Goal: Answer question/provide support: Share knowledge or assist other users

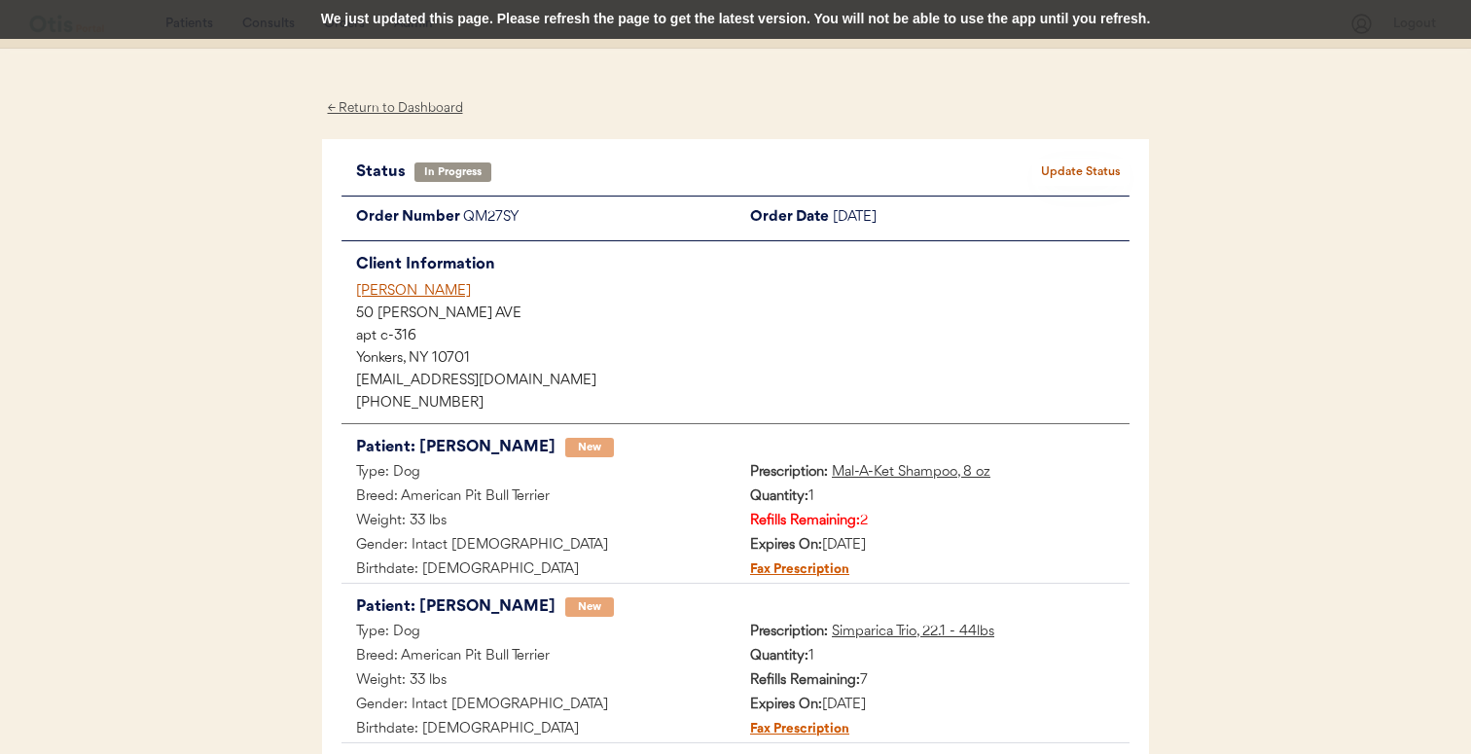
click at [394, 298] on div "[PERSON_NAME]" at bounding box center [742, 291] width 773 height 20
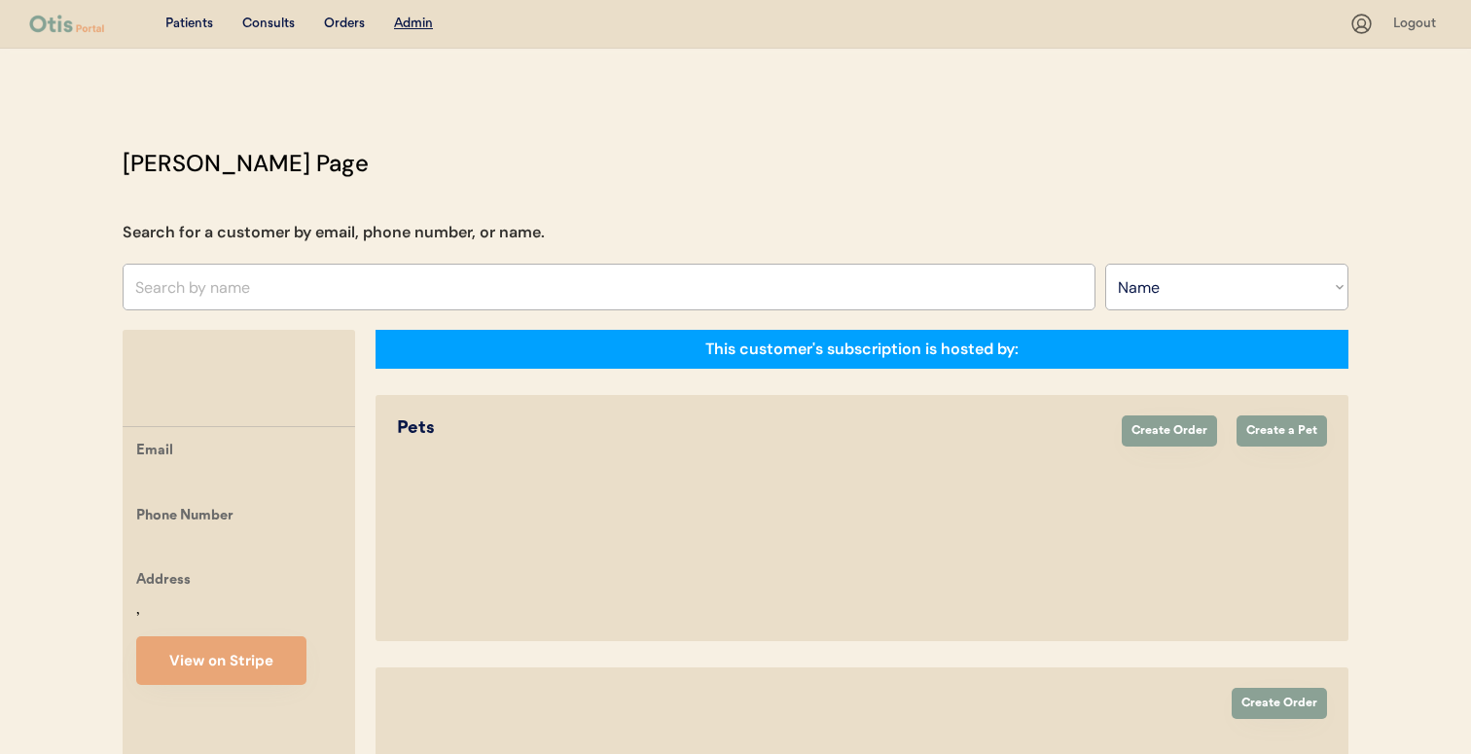
select select ""Name""
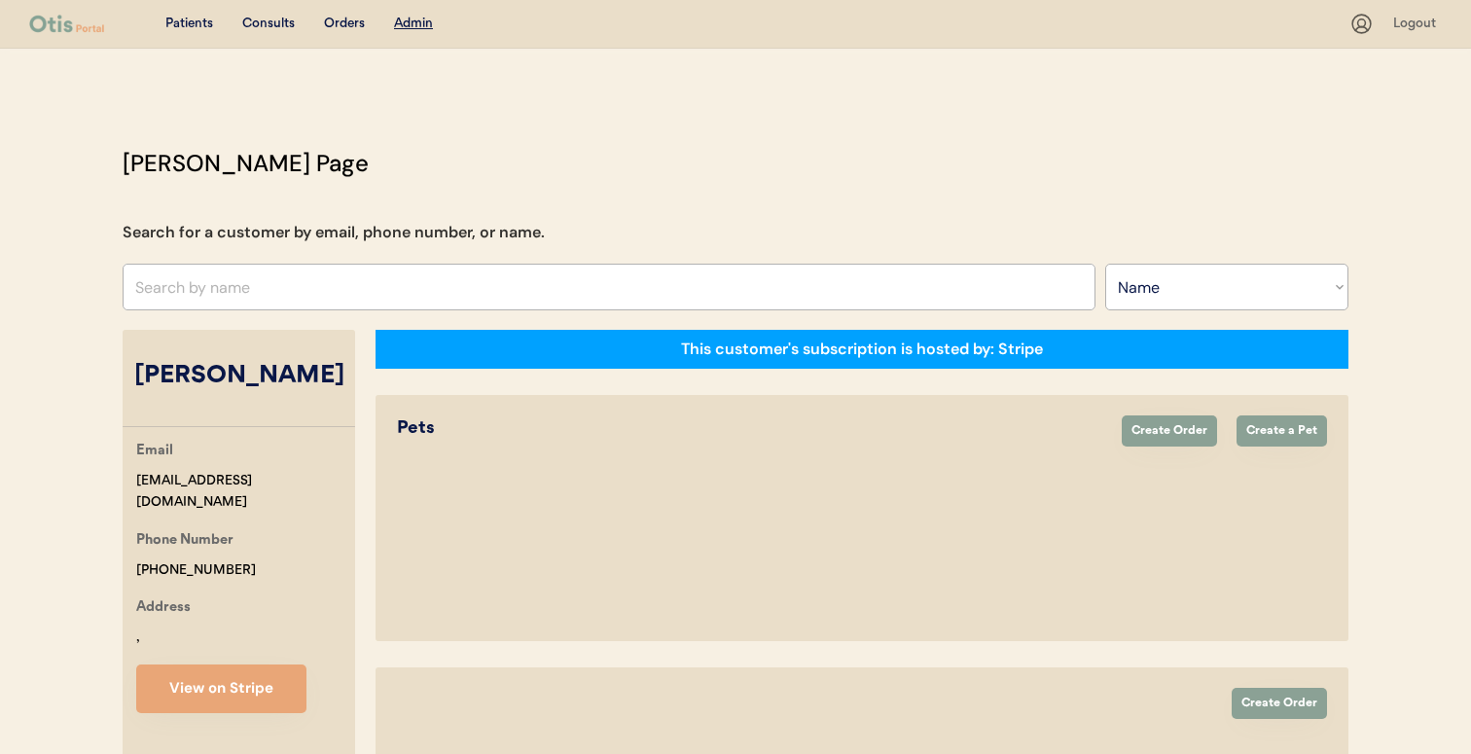
select select "true"
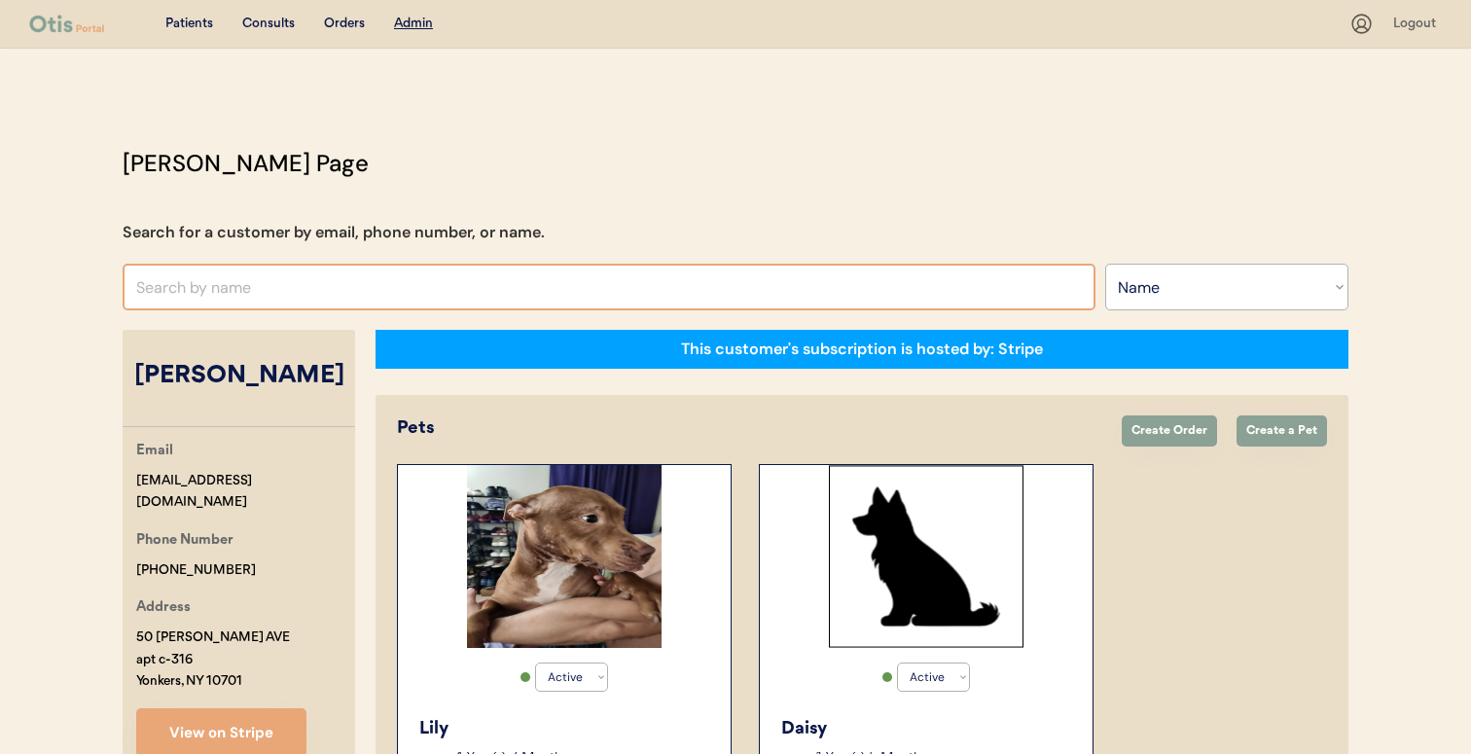
click at [775, 284] on input "text" at bounding box center [609, 287] width 973 height 47
click at [1224, 276] on select "Search By Name Email Phone Number" at bounding box center [1226, 287] width 243 height 47
select select ""Email""
click at [1105, 264] on select "Search By Name Email Phone Number" at bounding box center [1226, 287] width 243 height 47
click at [1039, 297] on input "input" at bounding box center [609, 287] width 973 height 47
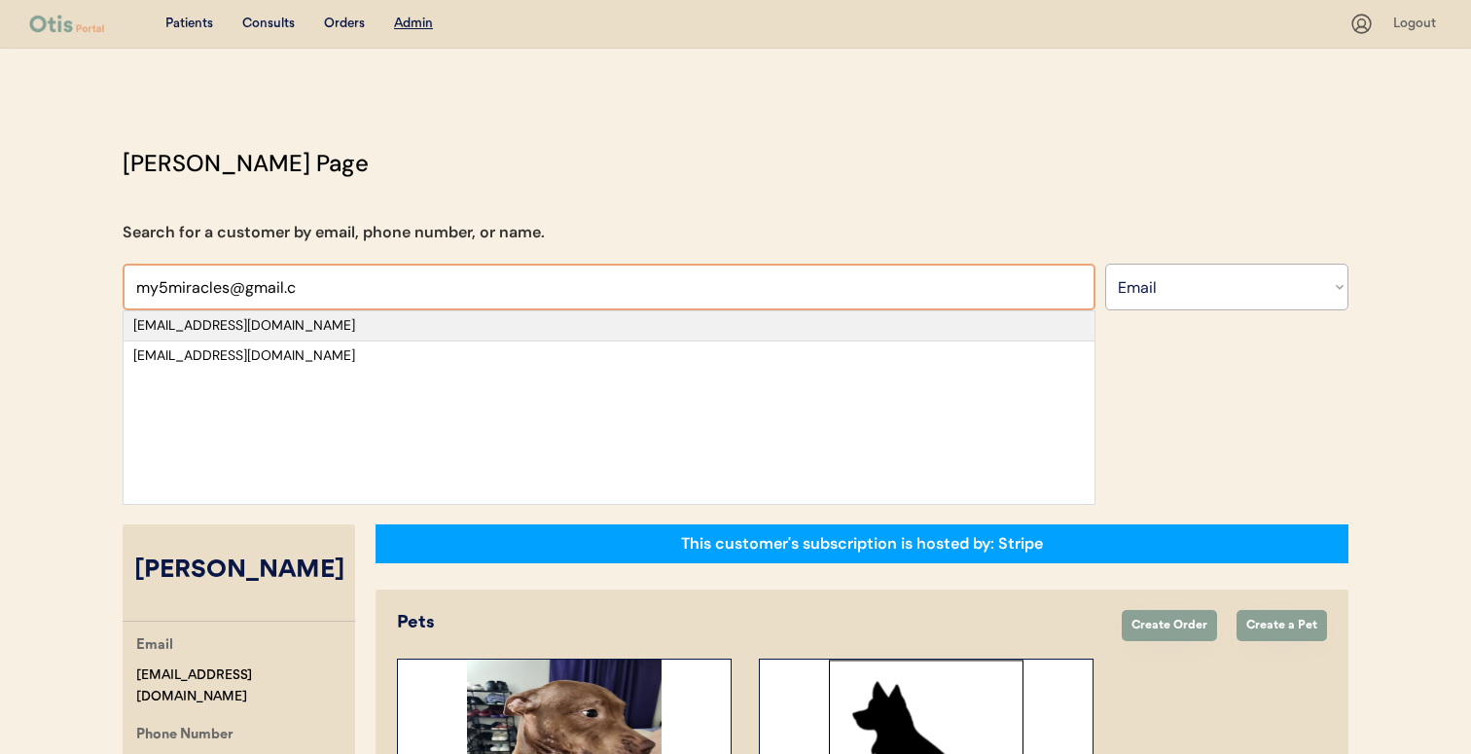
type input "my5miracles@gmail.c"
click at [980, 331] on div "my5miracles@gmail.com" at bounding box center [608, 325] width 951 height 19
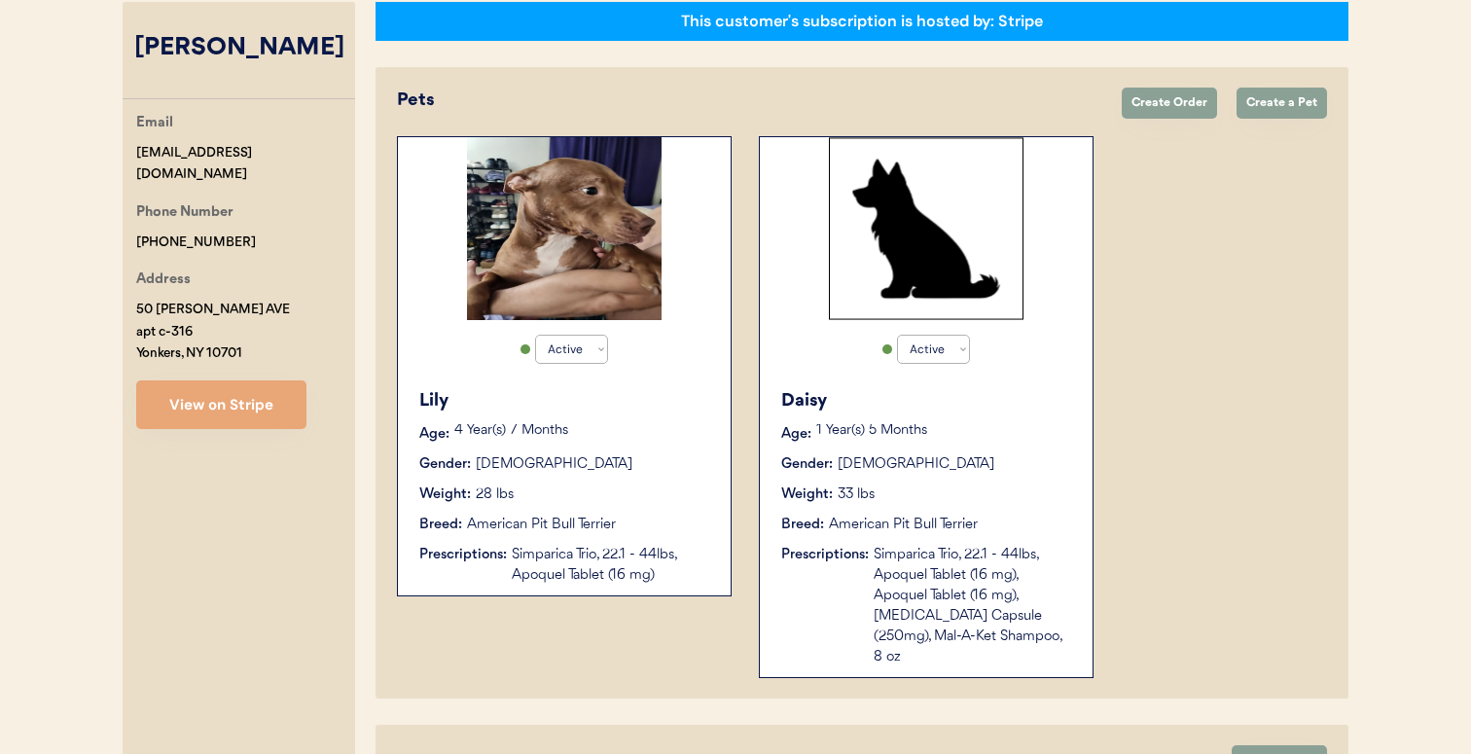
scroll to position [334, 0]
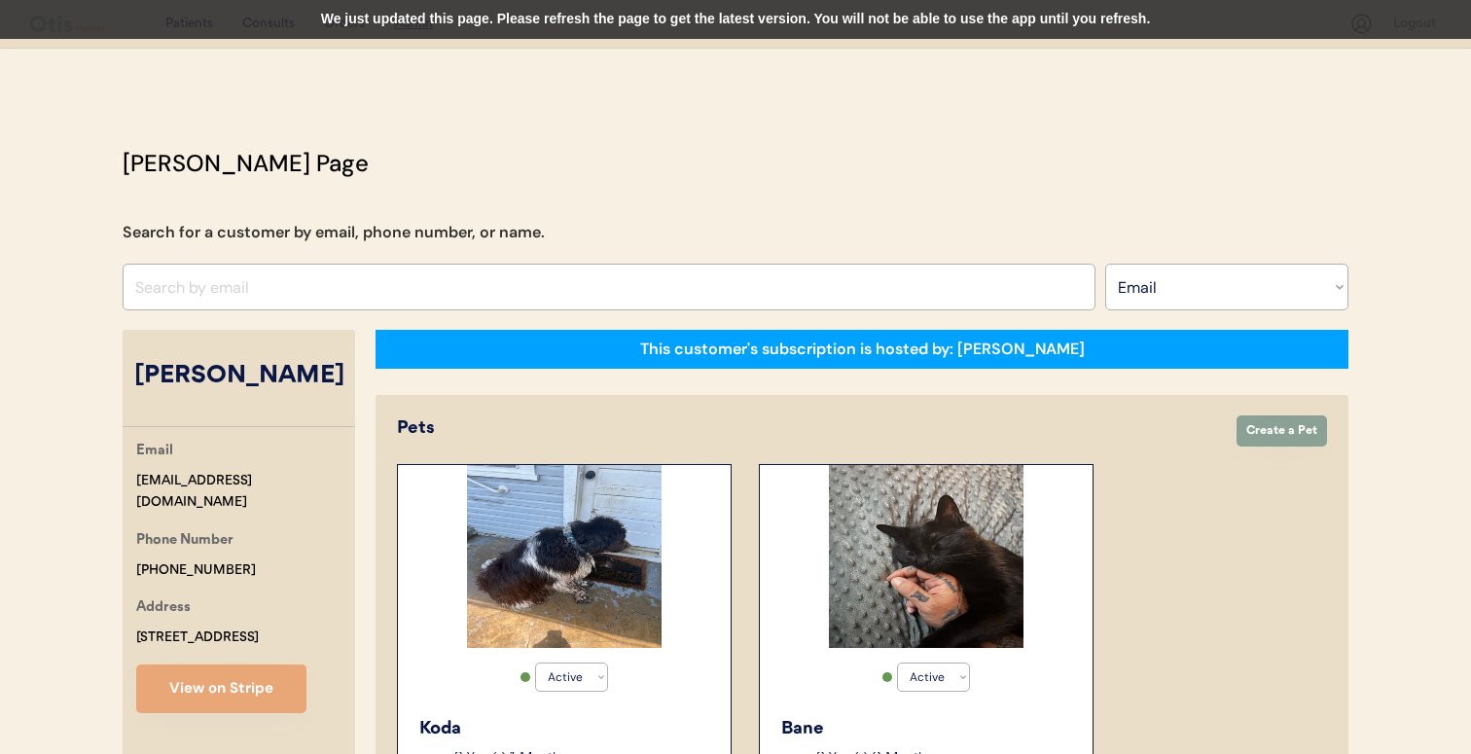
click at [750, 24] on div "We just updated this page. Please refresh the page to get the latest version. Y…" at bounding box center [735, 19] width 1471 height 39
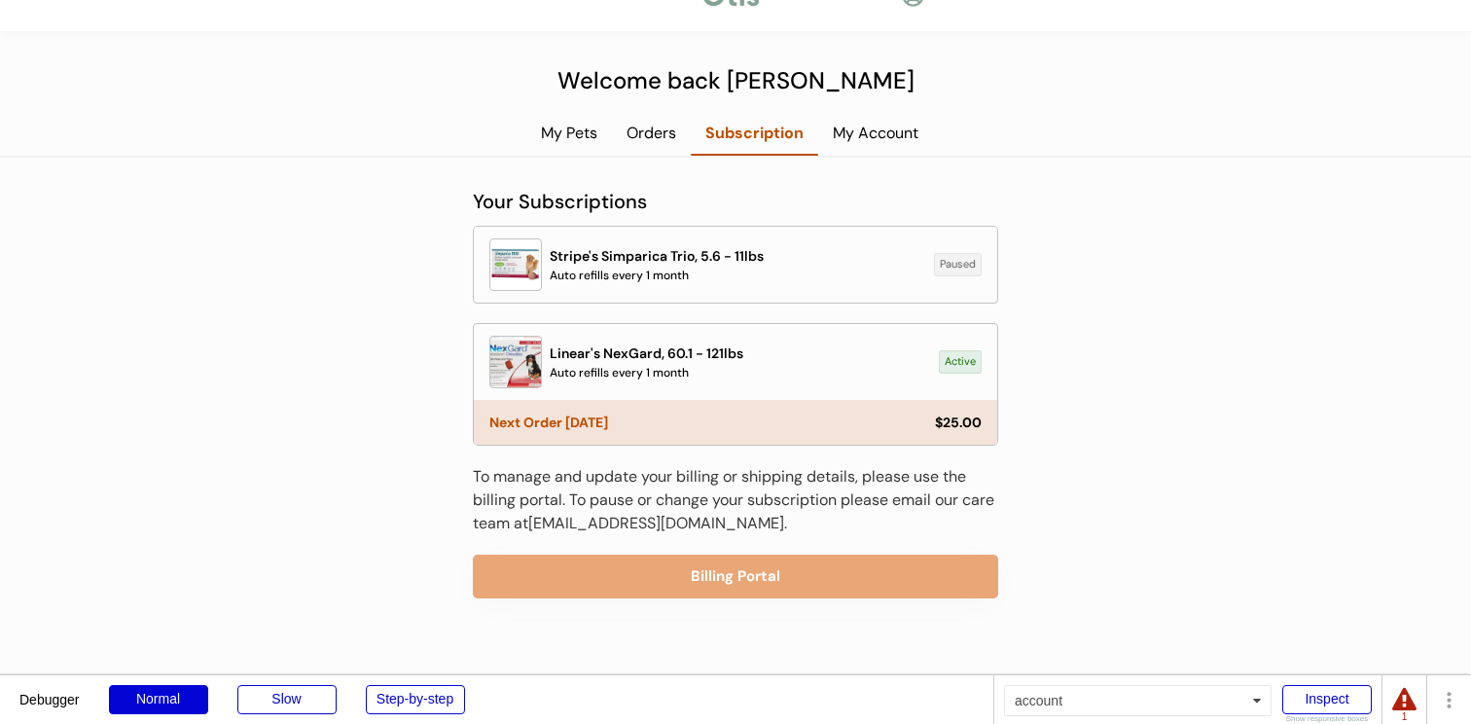
scroll to position [44, 0]
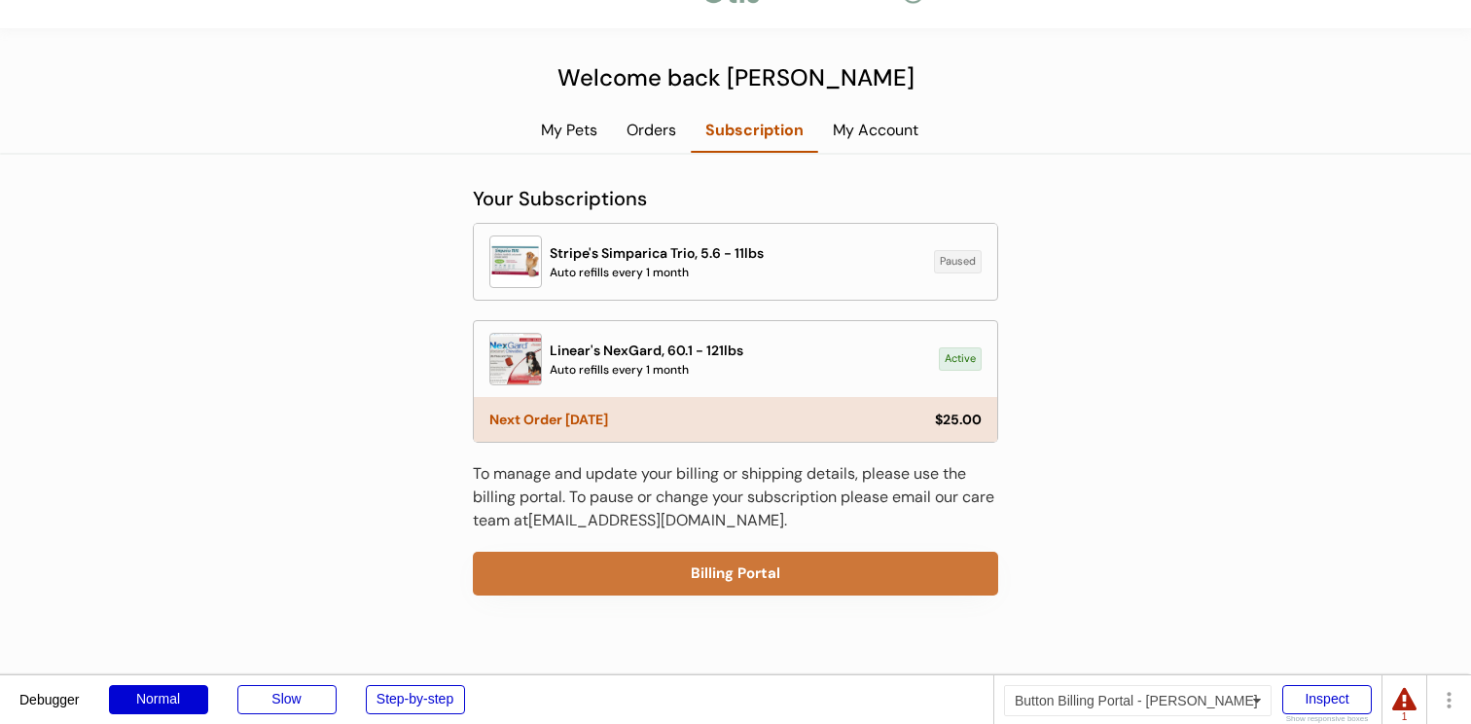
click at [803, 557] on button "Billing Portal" at bounding box center [735, 573] width 525 height 44
click at [585, 576] on button "Billing Portal" at bounding box center [735, 573] width 525 height 44
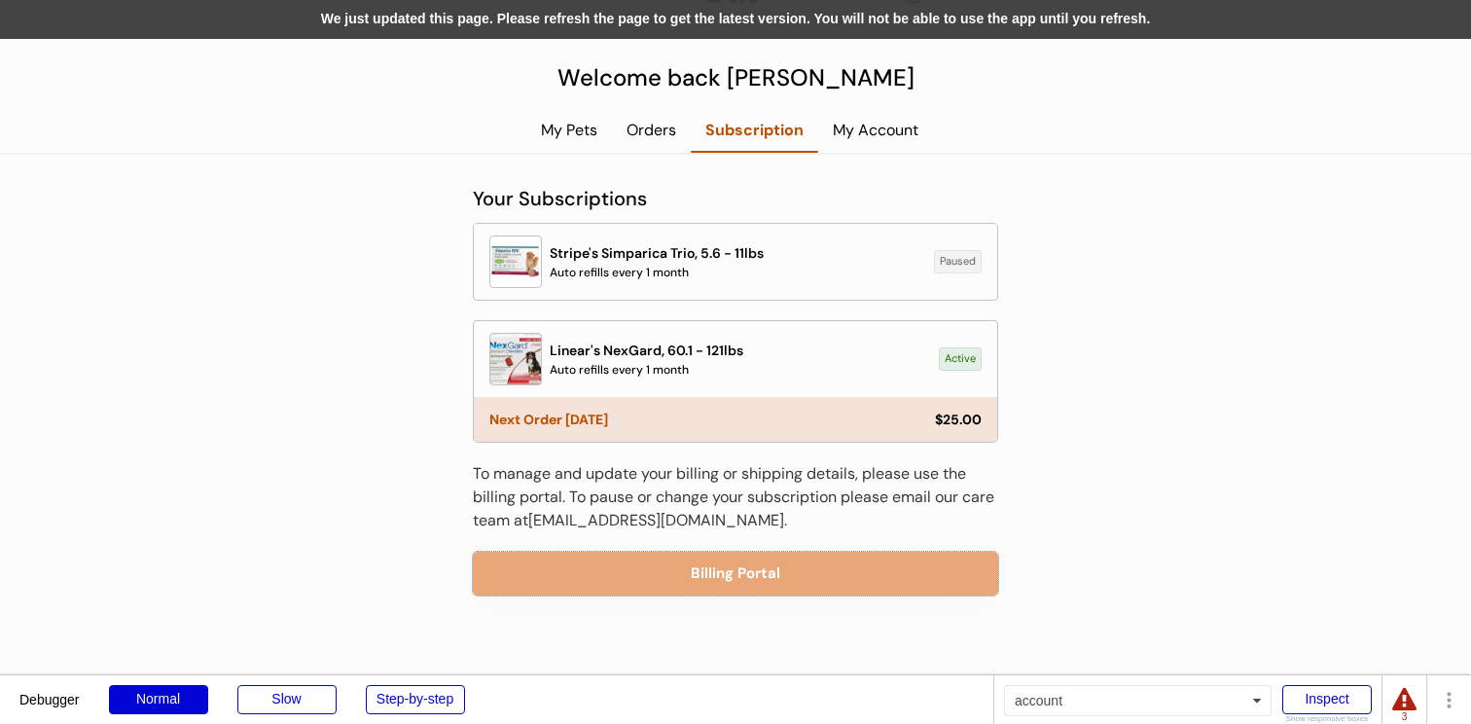
click at [393, 20] on div "We just updated this page. Please refresh the page to get the latest version. Y…" at bounding box center [735, 19] width 1471 height 39
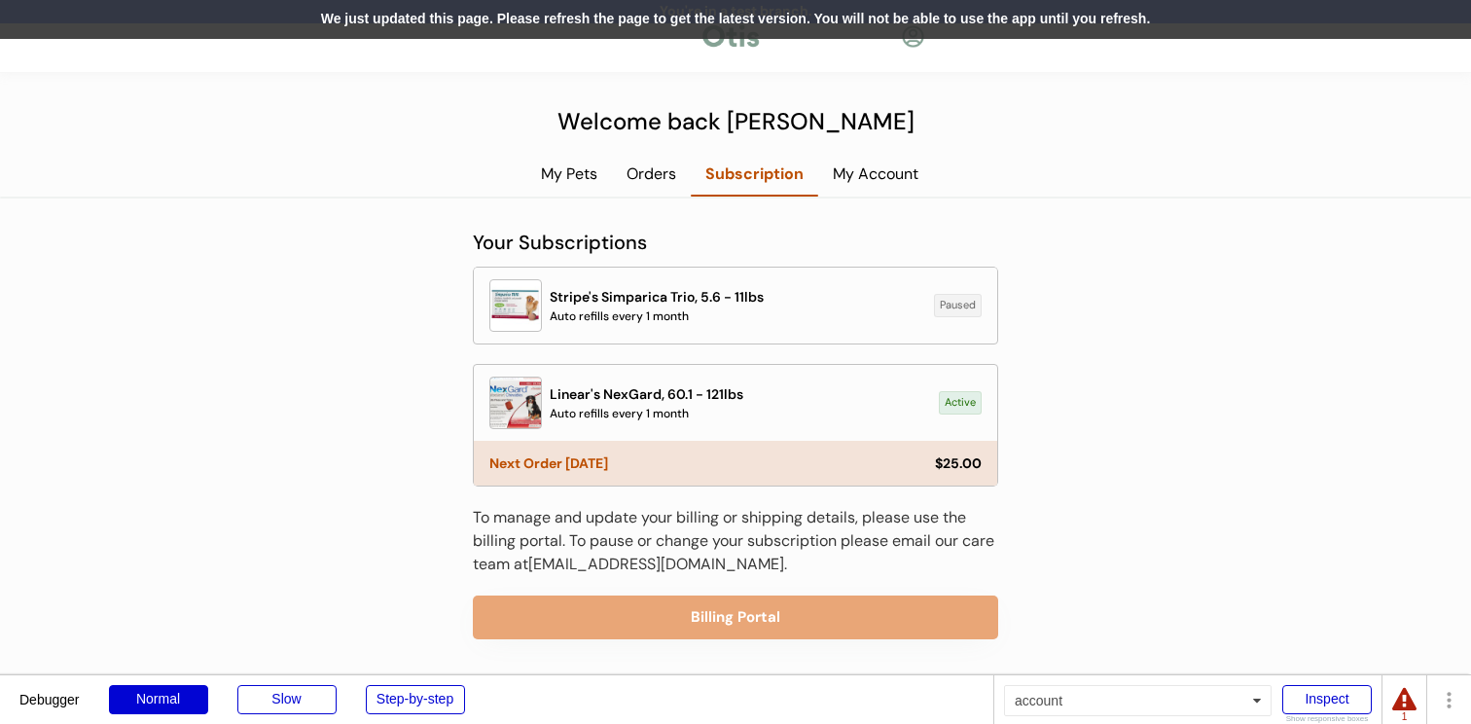
click at [475, 25] on div "We just updated this page. Please refresh the page to get the latest version. Y…" at bounding box center [735, 19] width 1471 height 39
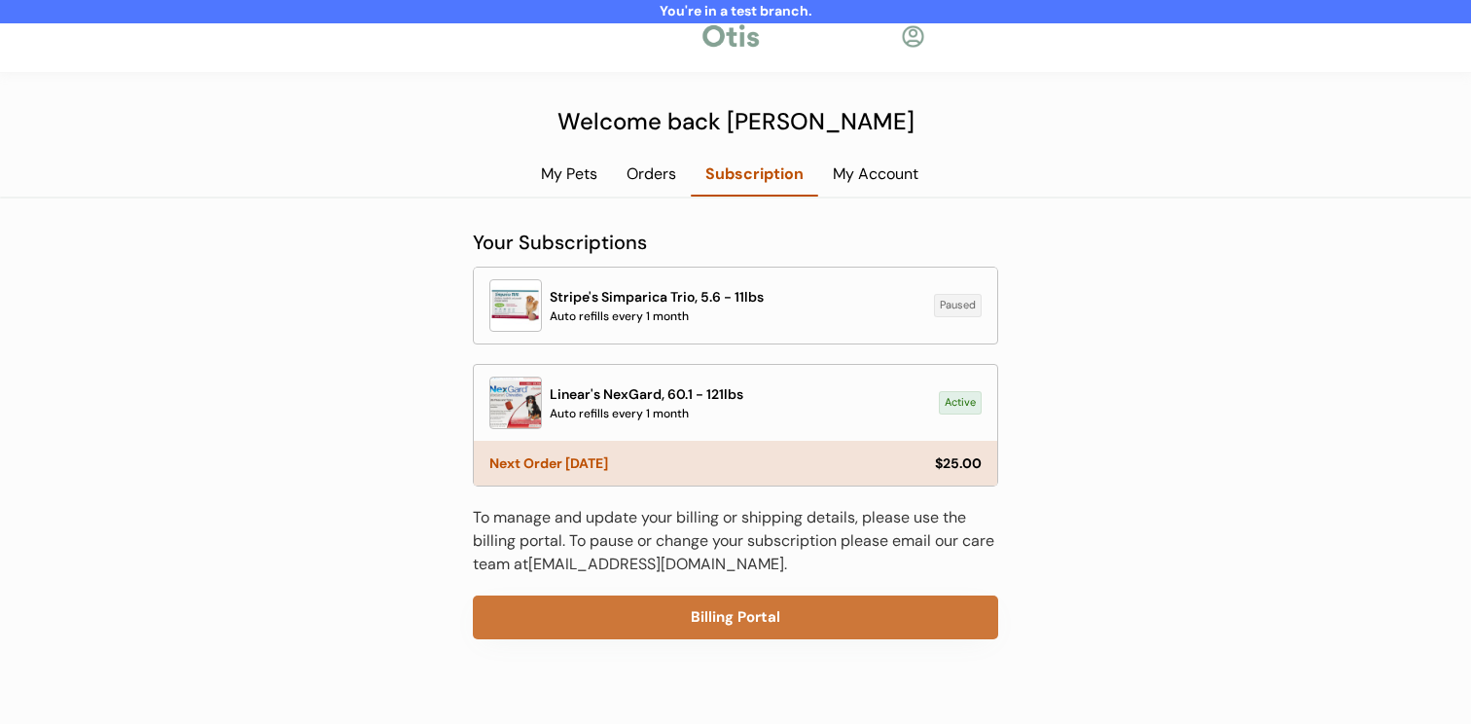
click at [749, 630] on button "Billing Portal" at bounding box center [735, 617] width 525 height 44
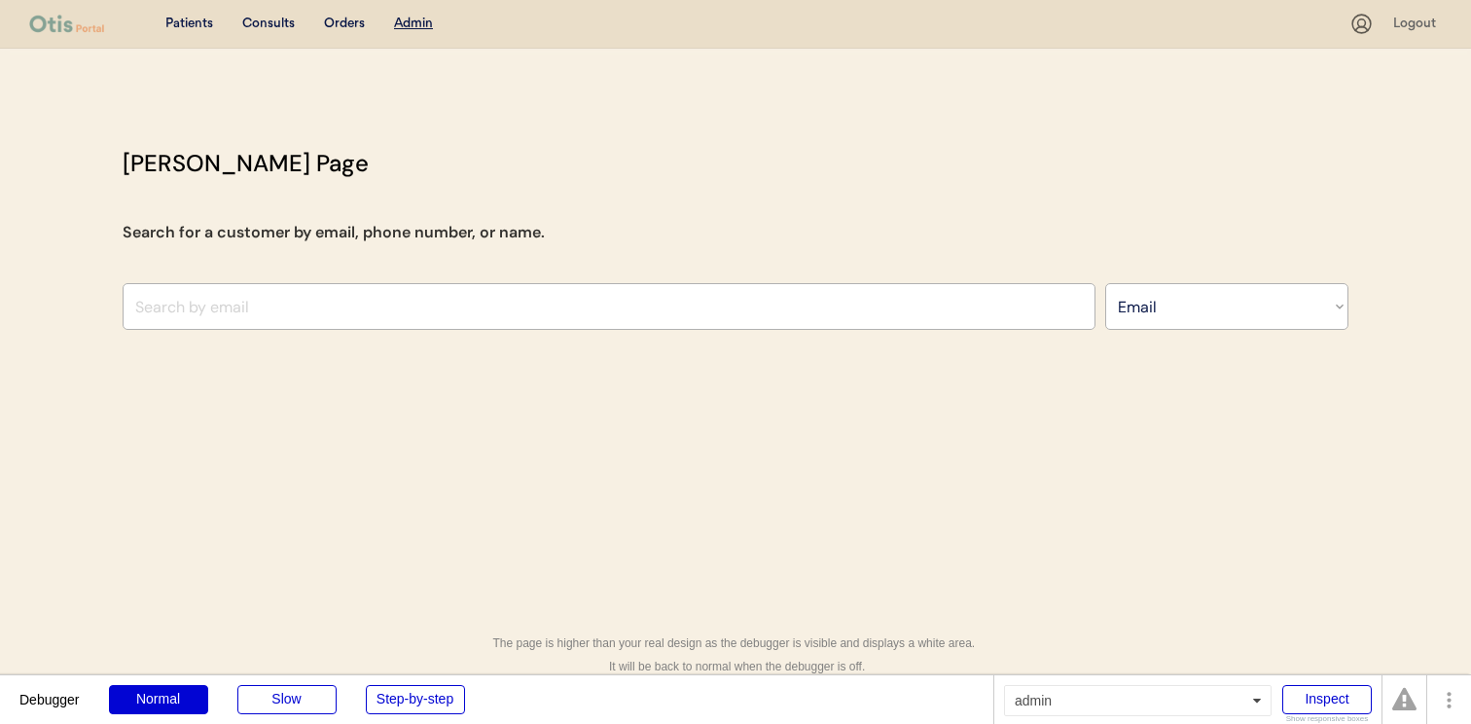
select select ""Email""
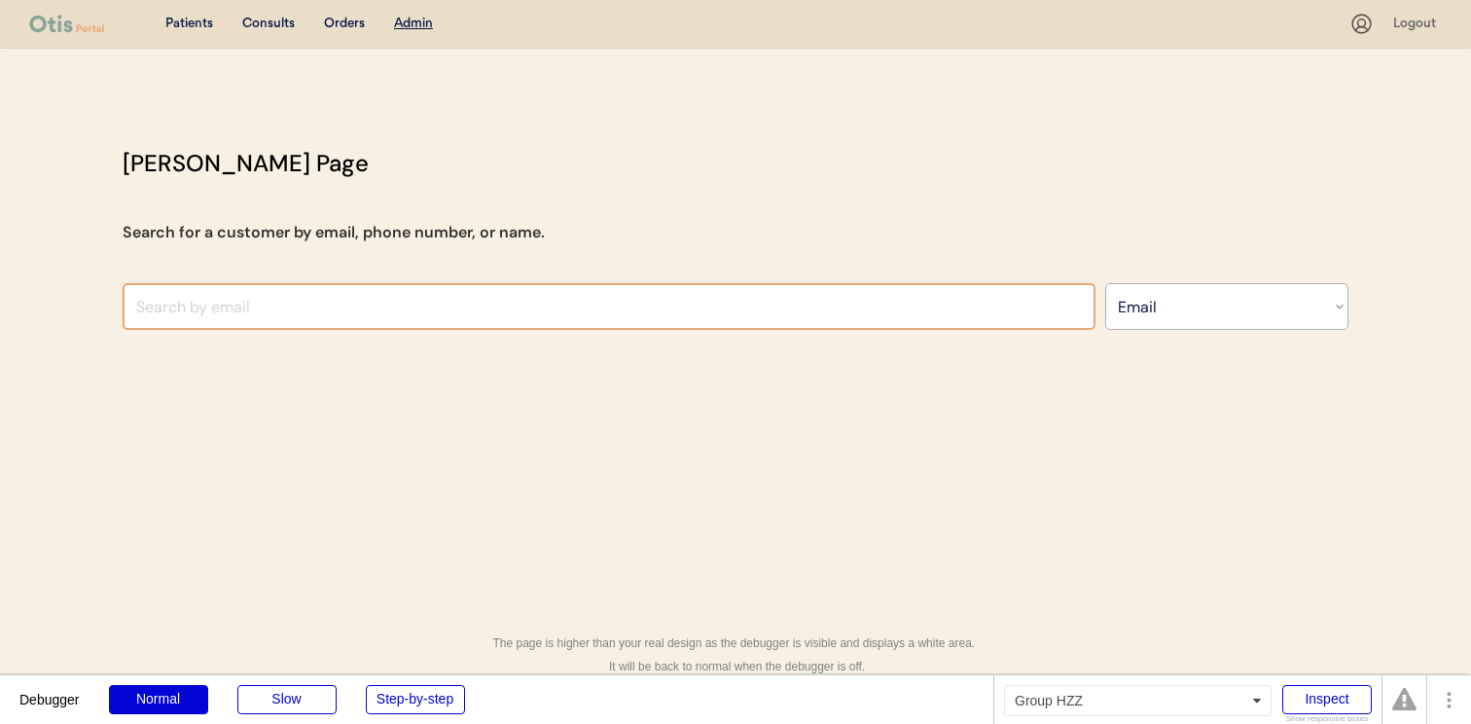
click at [632, 284] on input "input" at bounding box center [609, 306] width 973 height 47
paste input "niina+test8263@otisforpets.com"
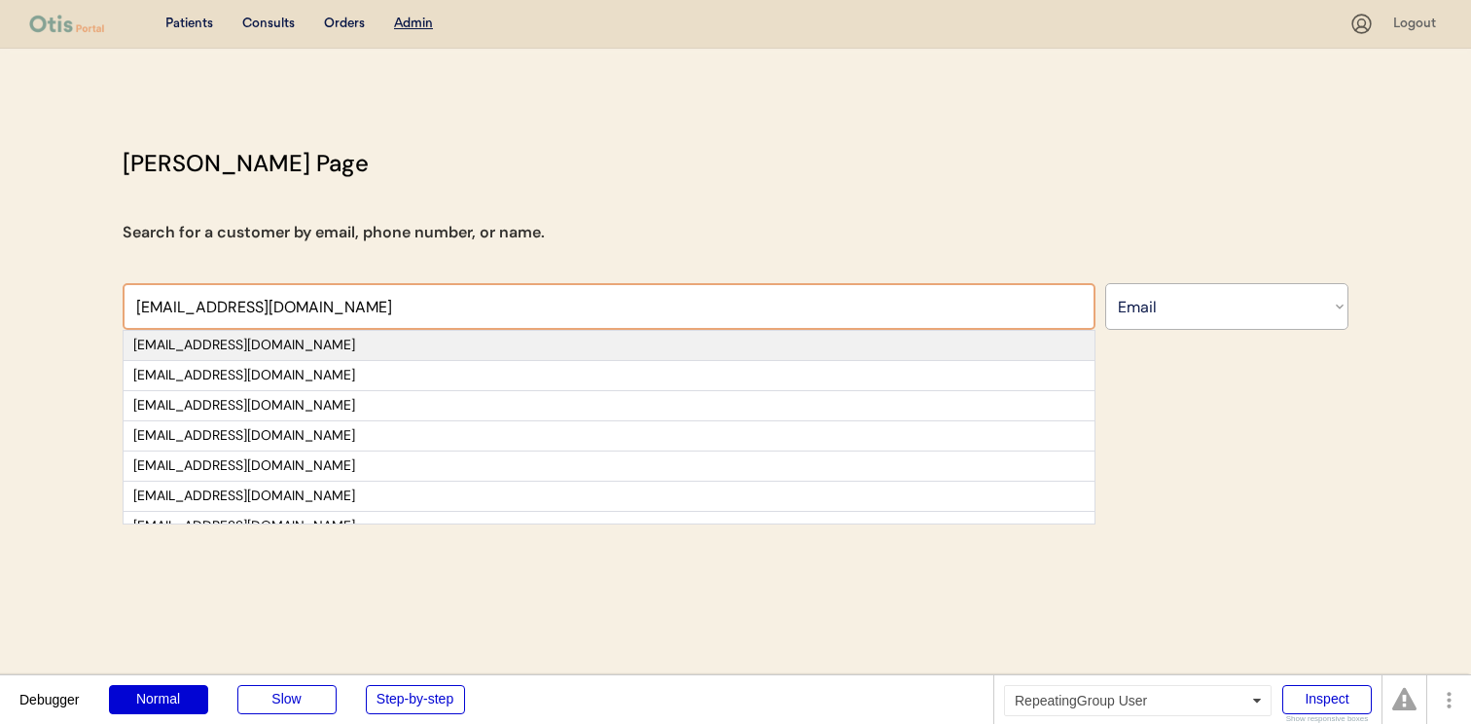
type input "niina+test8263@otisforpets.com"
click at [579, 353] on div "niina+test8263@otisforpets.com" at bounding box center [608, 345] width 951 height 19
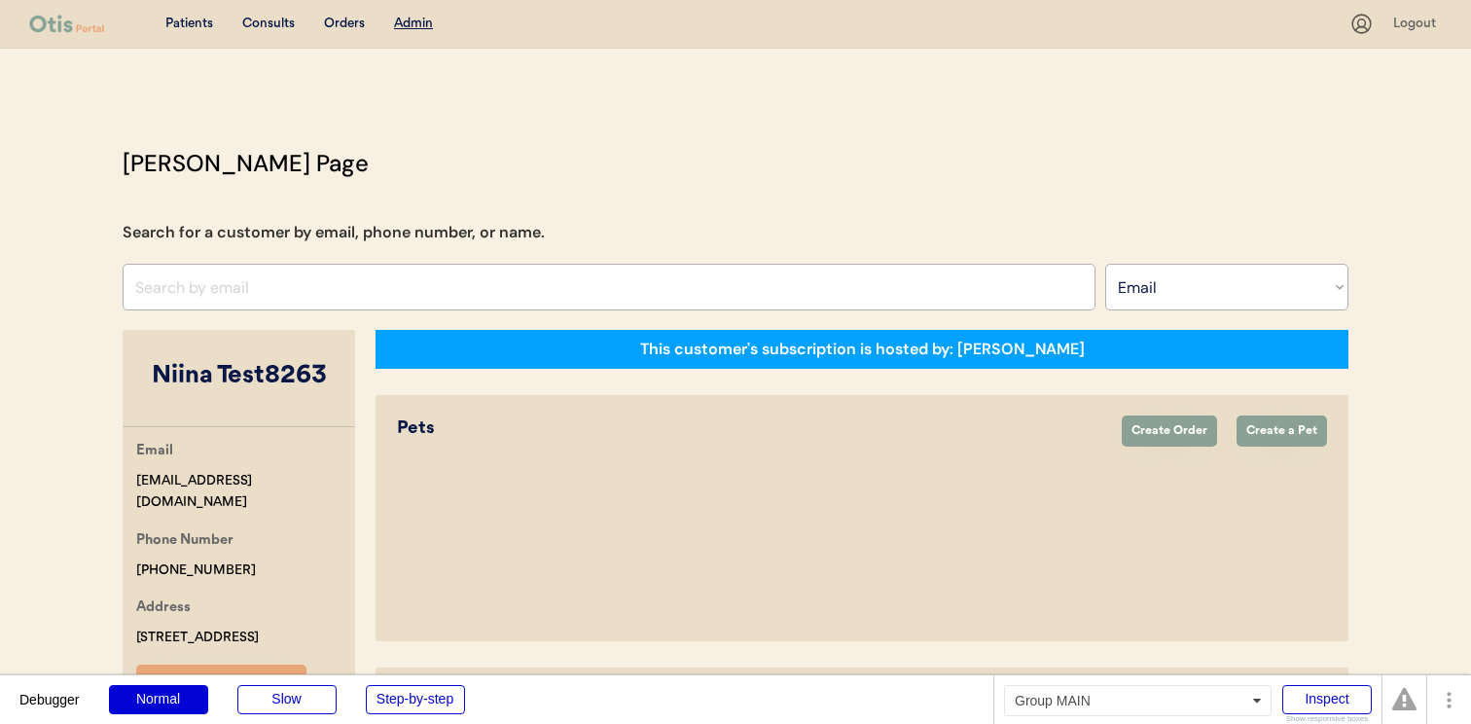
select select "true"
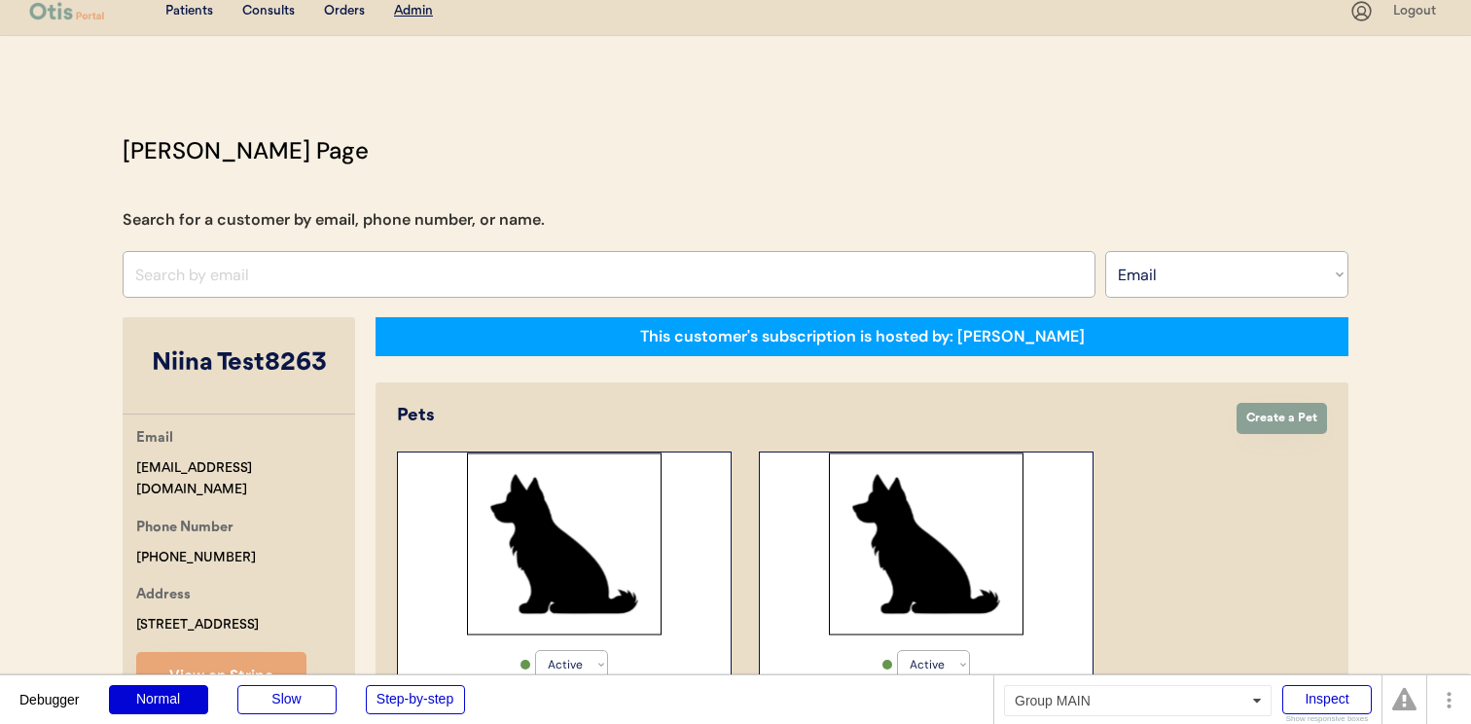
scroll to position [10, 0]
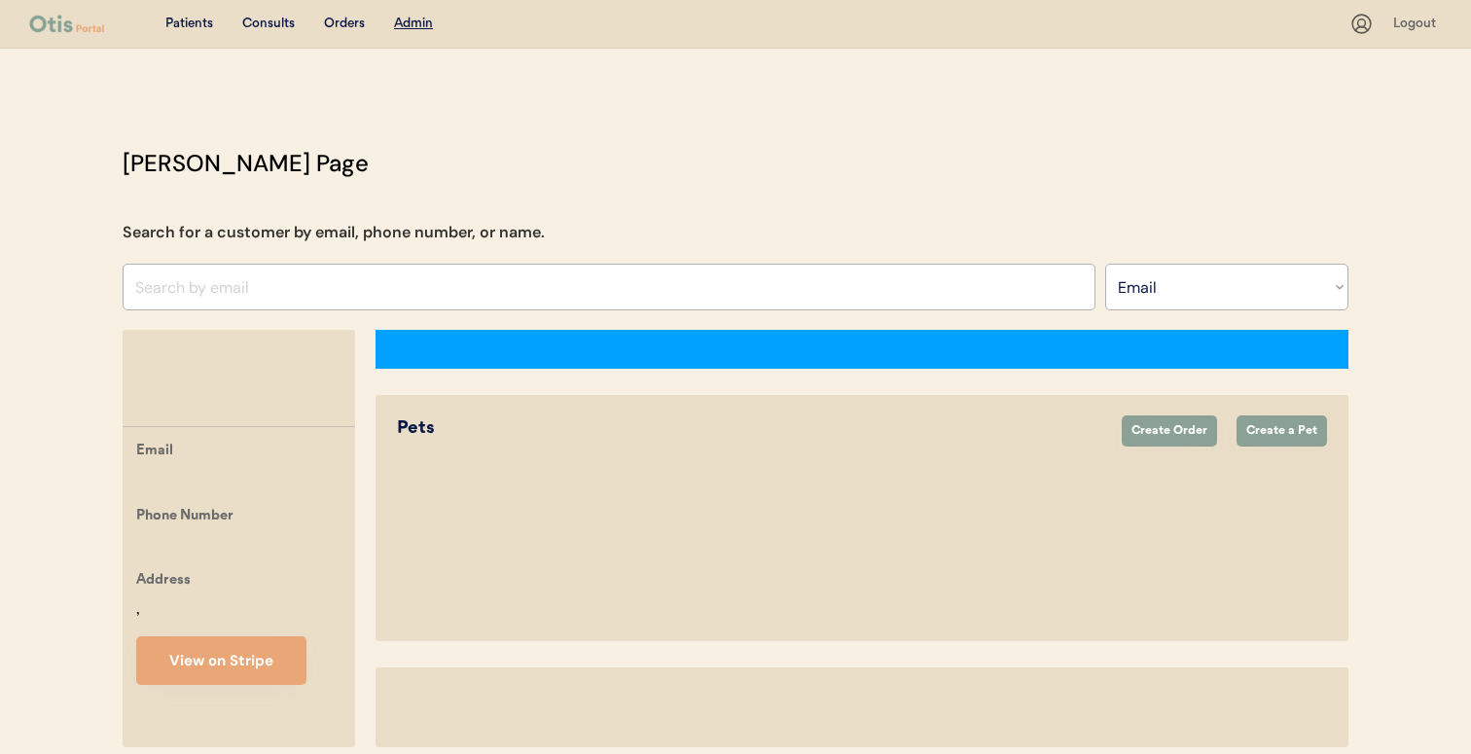
select select ""Email""
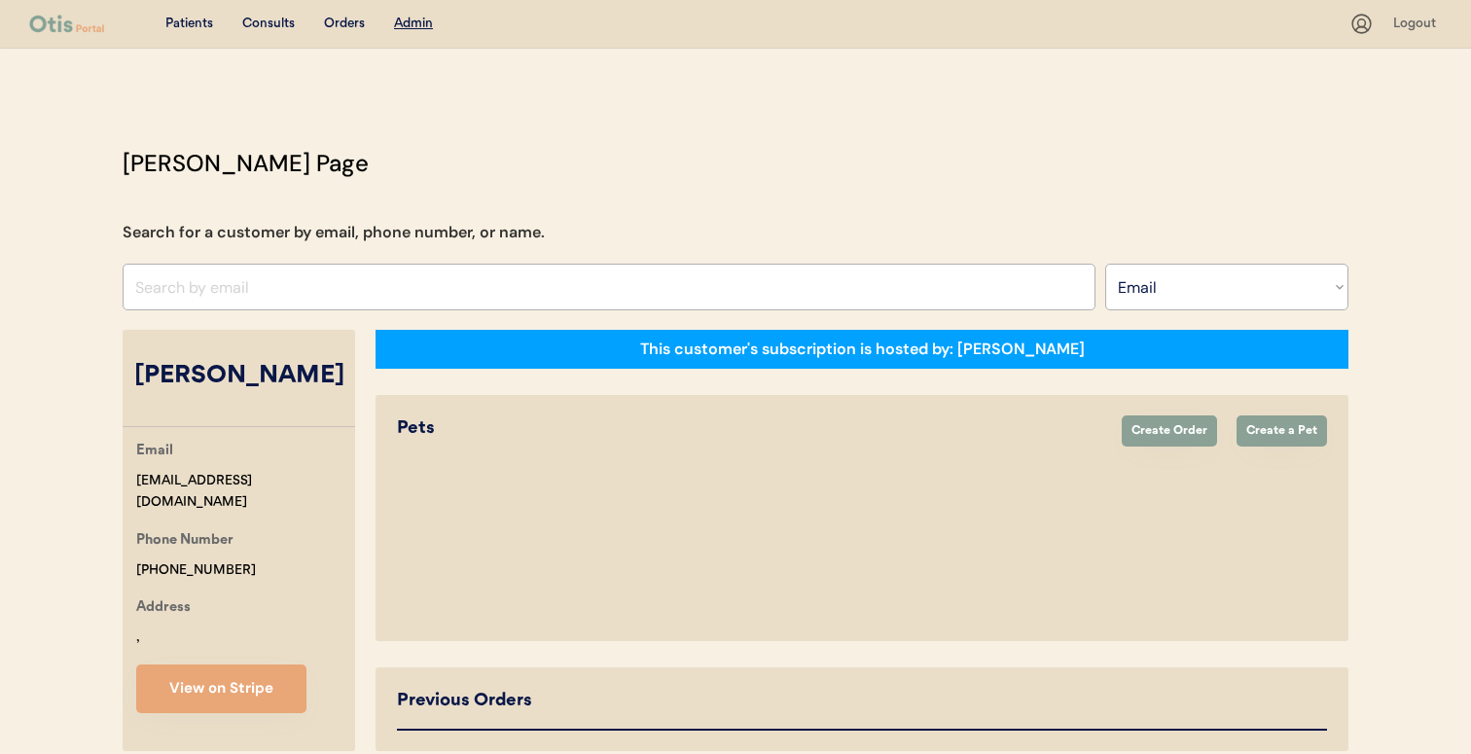
scroll to position [17, 0]
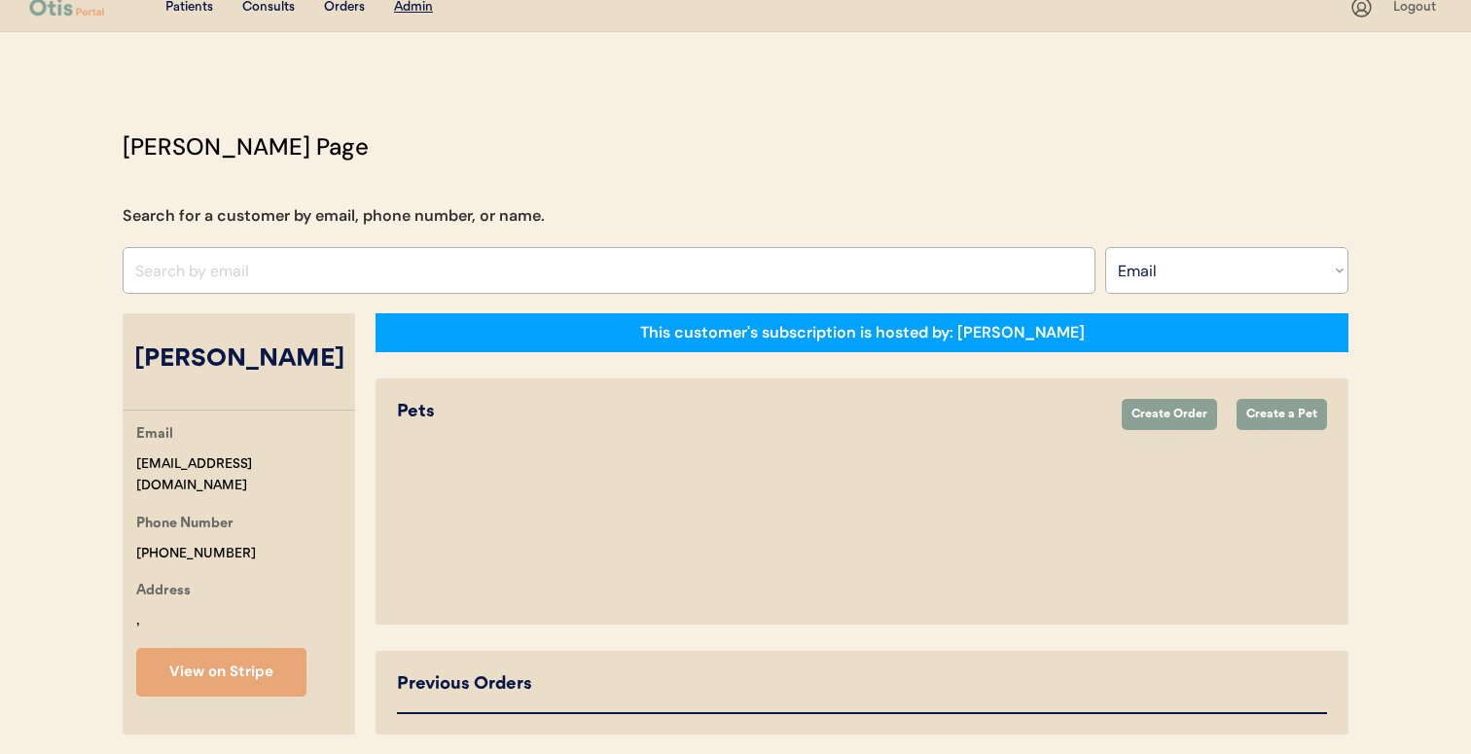
select select "true"
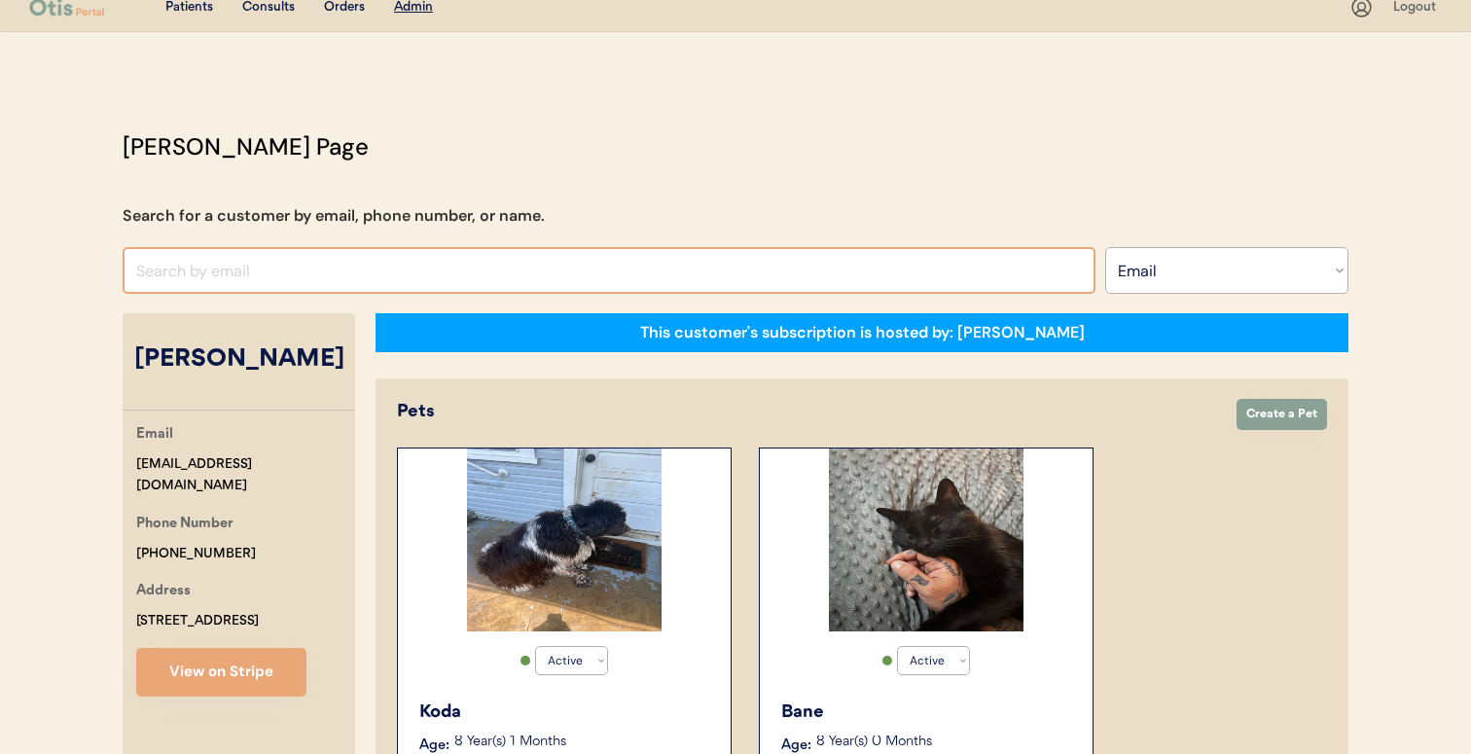
click at [667, 266] on input "input" at bounding box center [609, 270] width 973 height 47
paste input "[EMAIL_ADDRESS][DOMAIN_NAME]"
click at [629, 263] on input "input" at bounding box center [609, 270] width 973 height 47
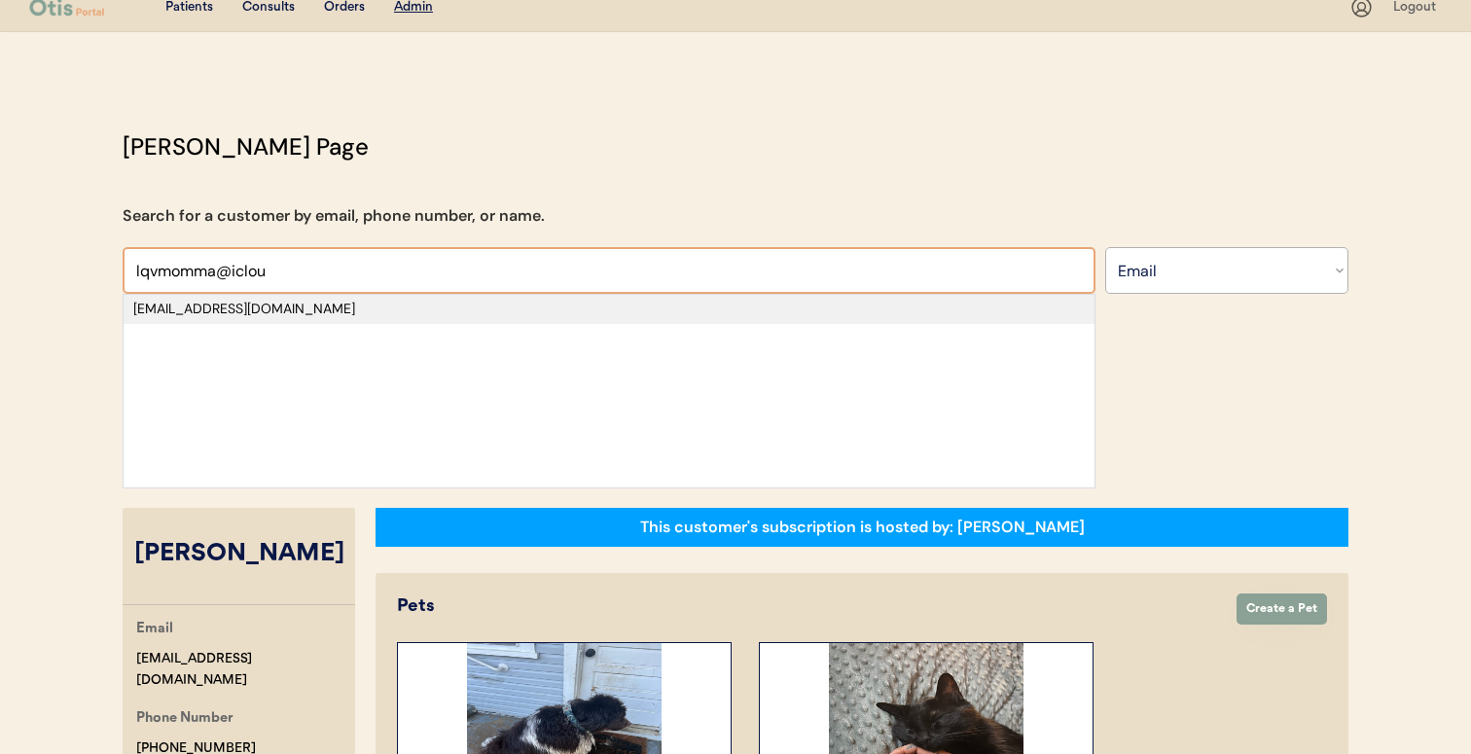
type input "lqvmomma@iclou"
click at [612, 308] on div "lqvmomma@icloud.com" at bounding box center [608, 309] width 951 height 19
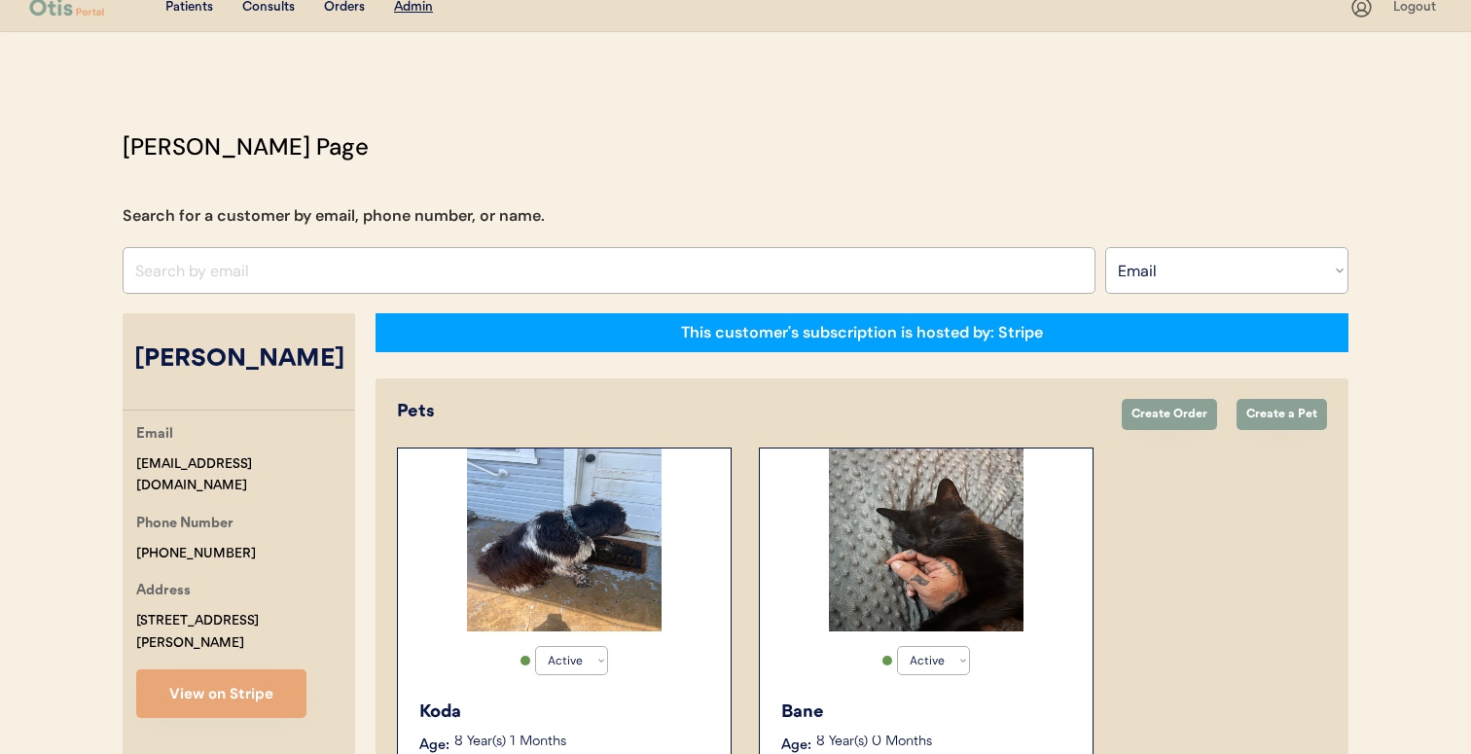
select select "false"
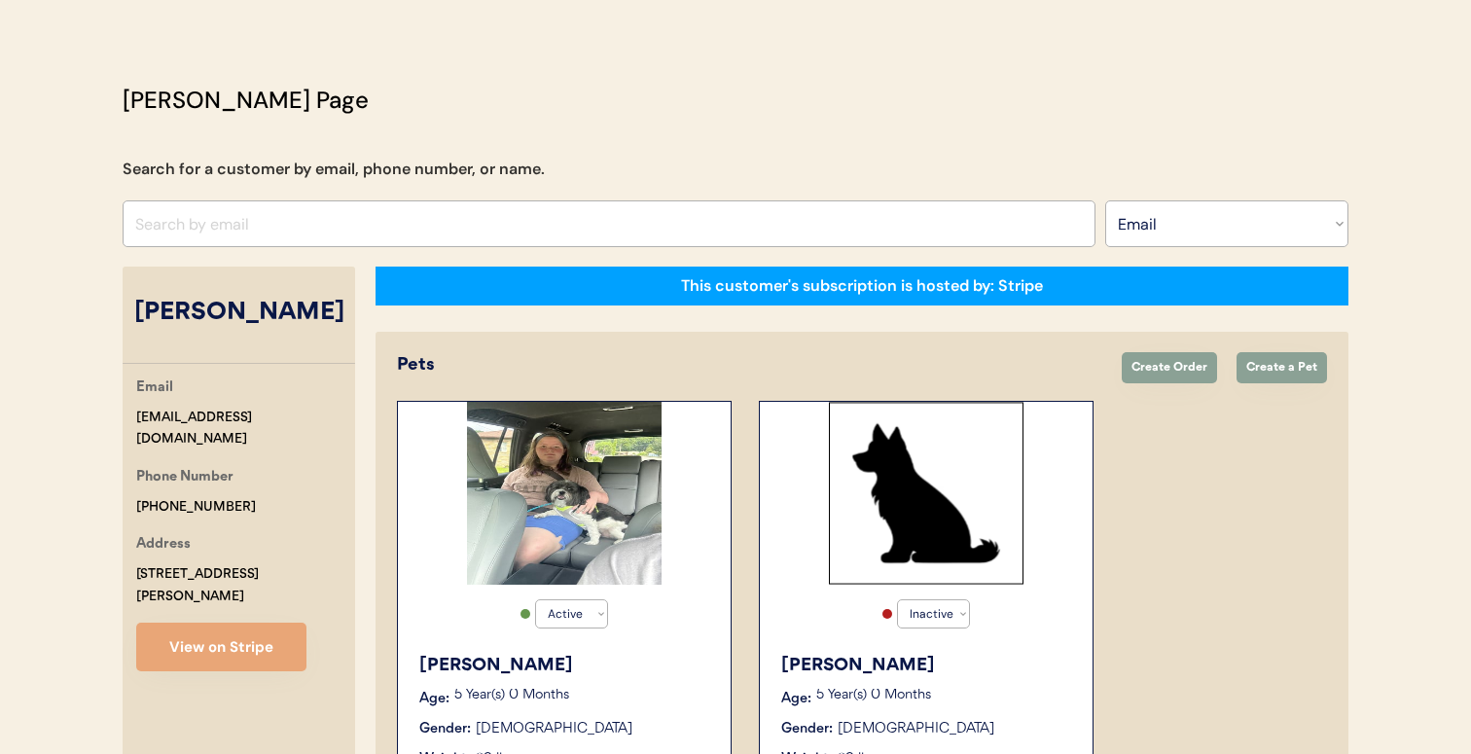
scroll to position [52, 0]
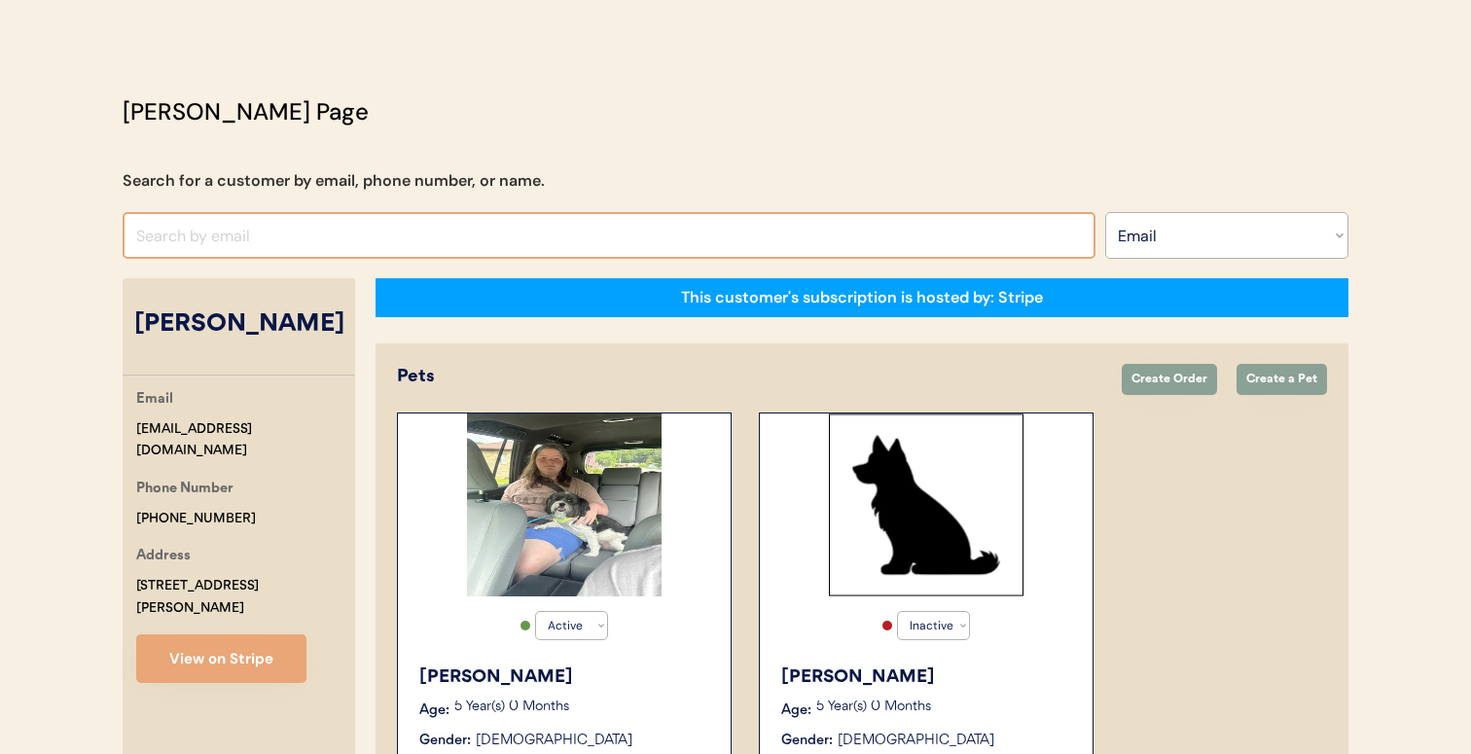
click at [618, 239] on input "input" at bounding box center [609, 235] width 973 height 47
paste input "gblymire@farmersfire.com"
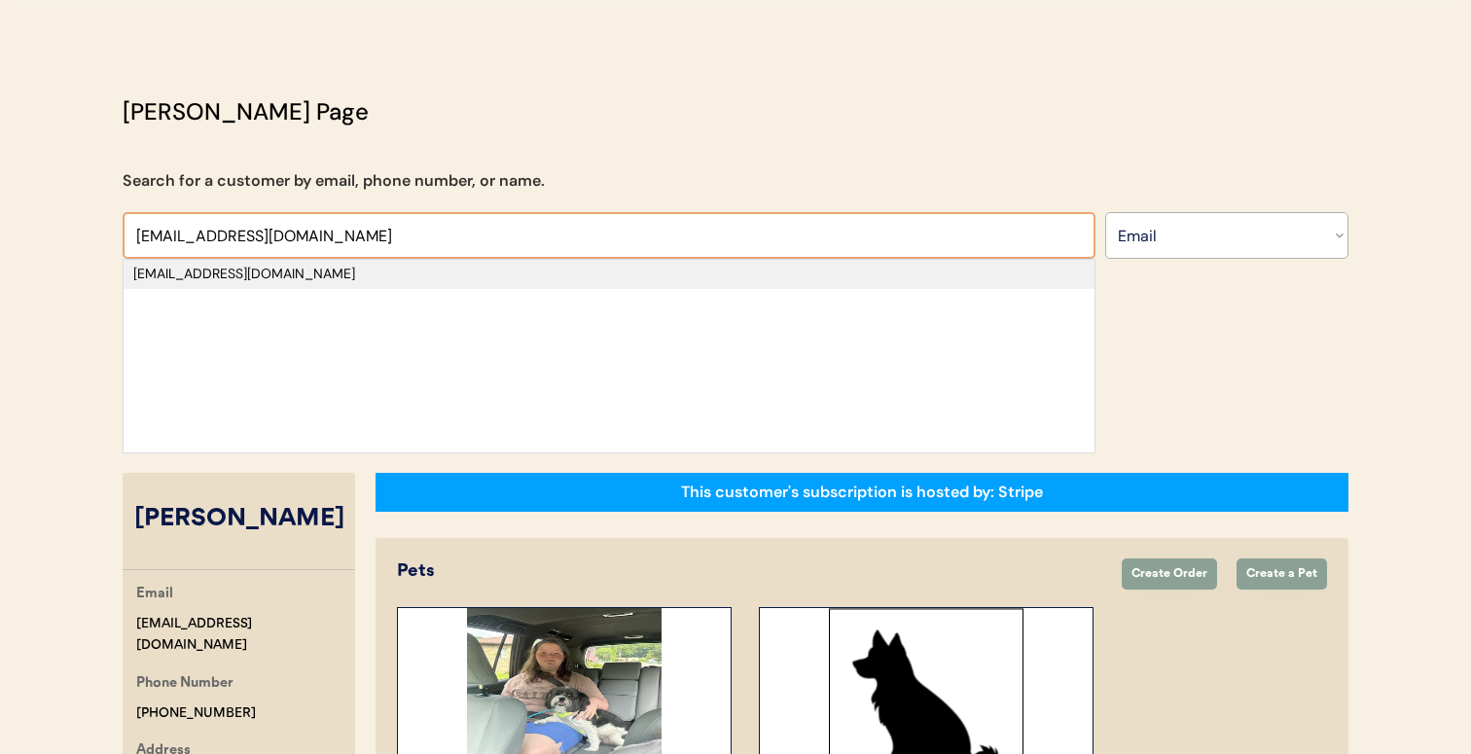
type input "gblymire@farmersfire.com"
click at [596, 270] on div "gblymire@farmersfire.com" at bounding box center [608, 274] width 951 height 19
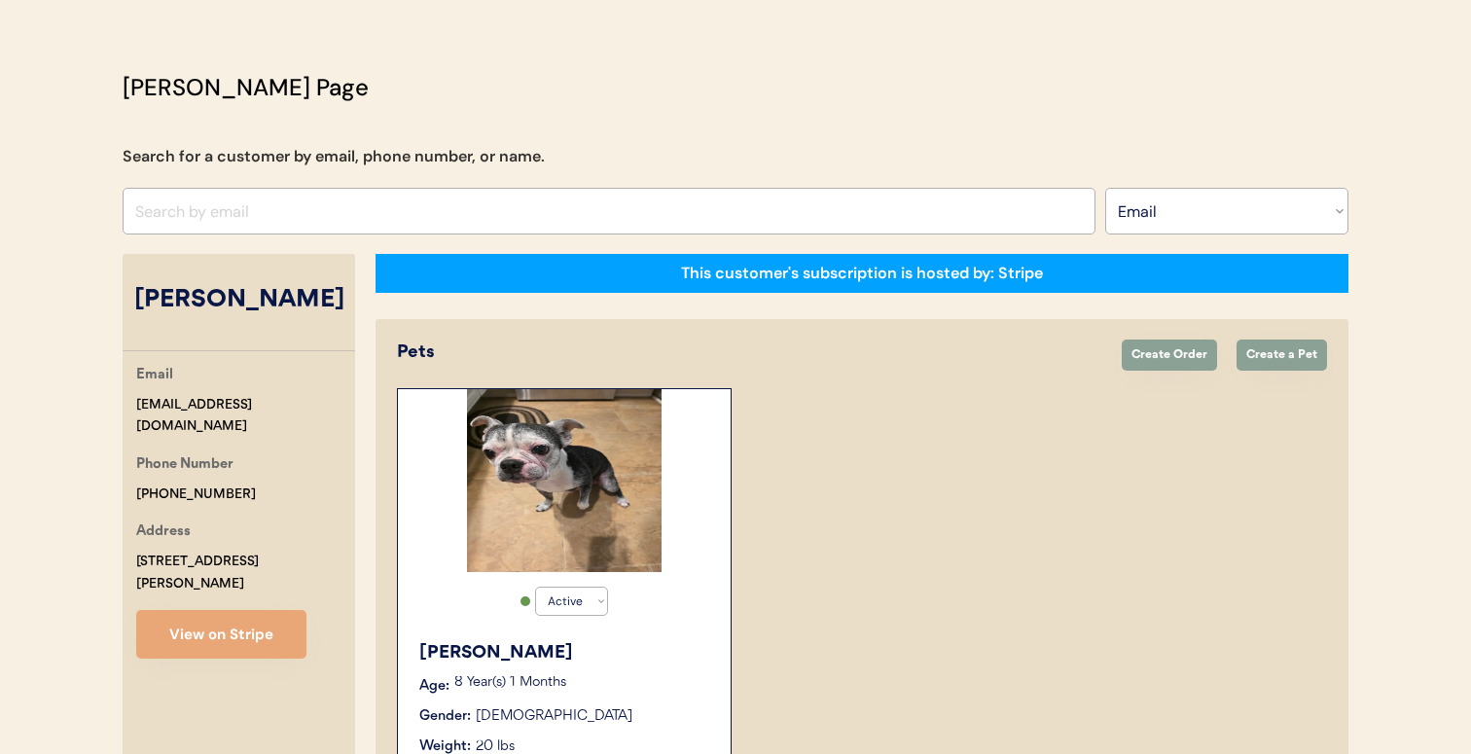
scroll to position [73, 0]
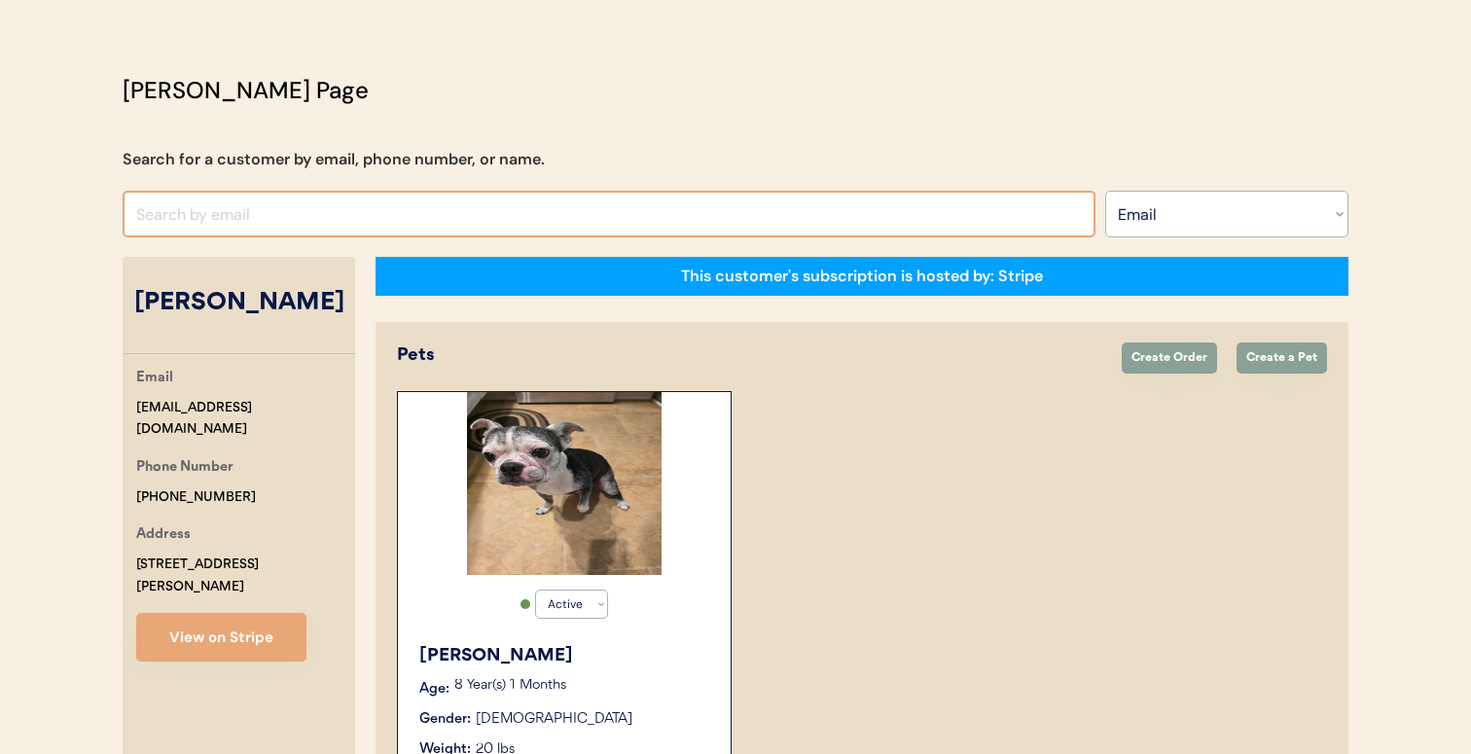
click at [628, 210] on input "input" at bounding box center [609, 214] width 973 height 47
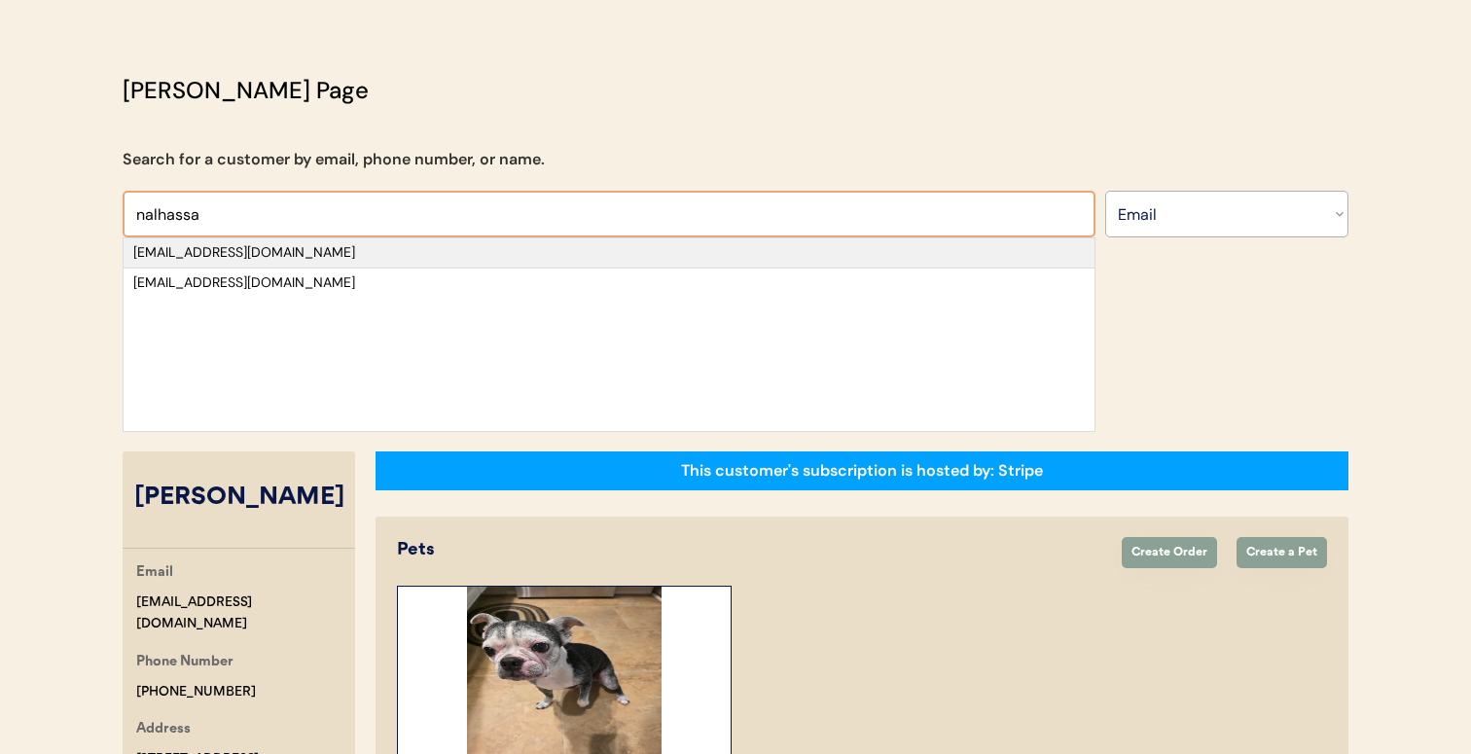
type input "nalhassa"
click at [620, 248] on div "nalhassa@gmail.com" at bounding box center [608, 252] width 951 height 19
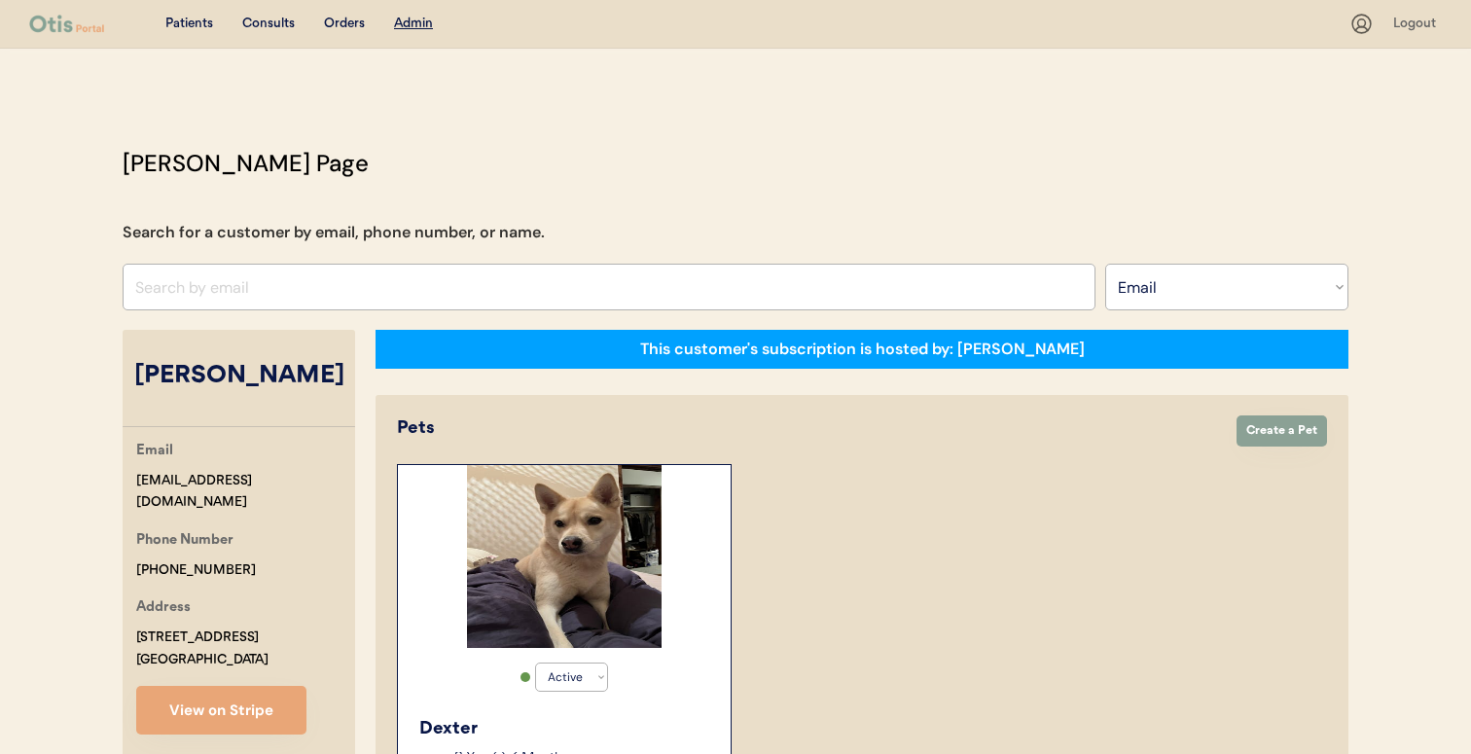
click at [343, 281] on input "input" at bounding box center [609, 287] width 973 height 47
paste input "crystalrbridges@yahoo.com"
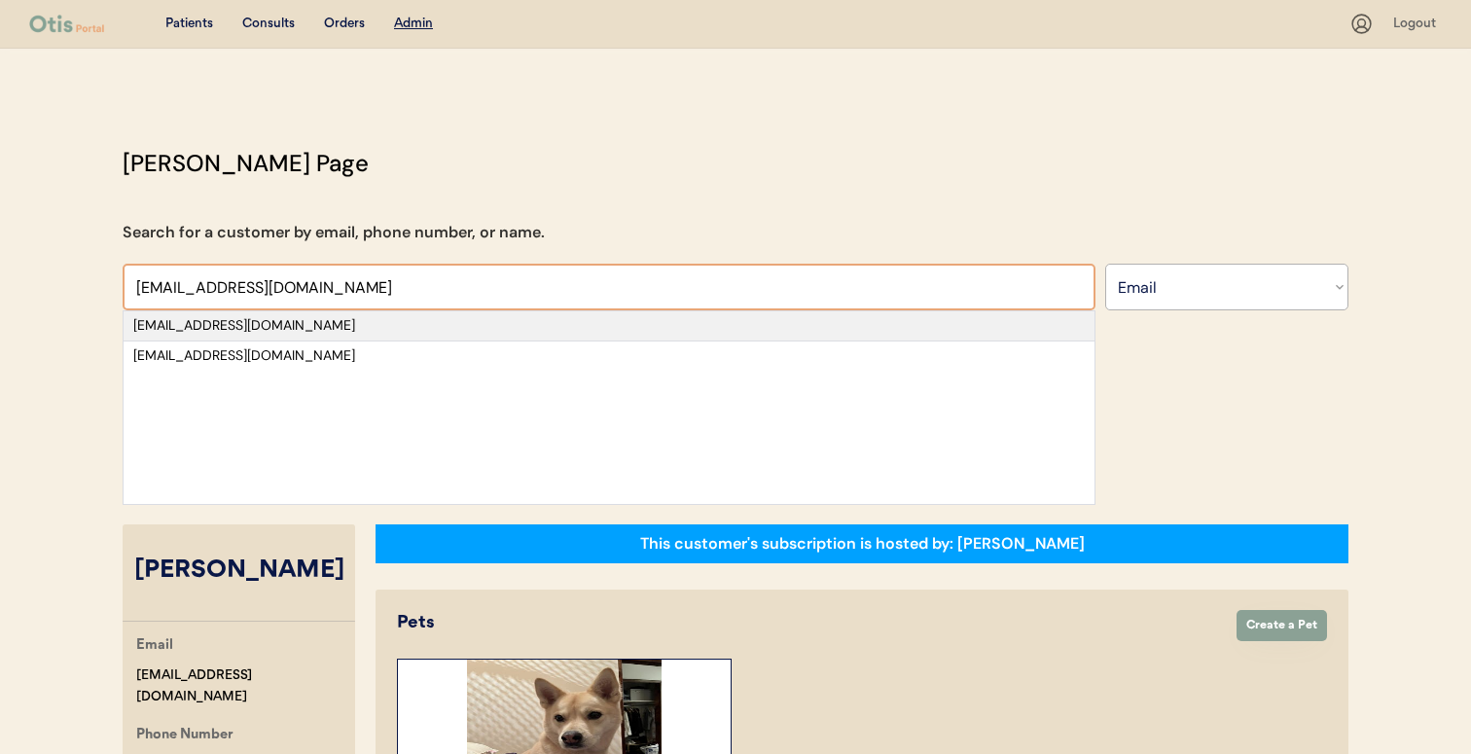
type input "crystalrbridges@yahoo.com"
click at [339, 331] on div "crystalrbridges@yahoo.com" at bounding box center [608, 325] width 951 height 19
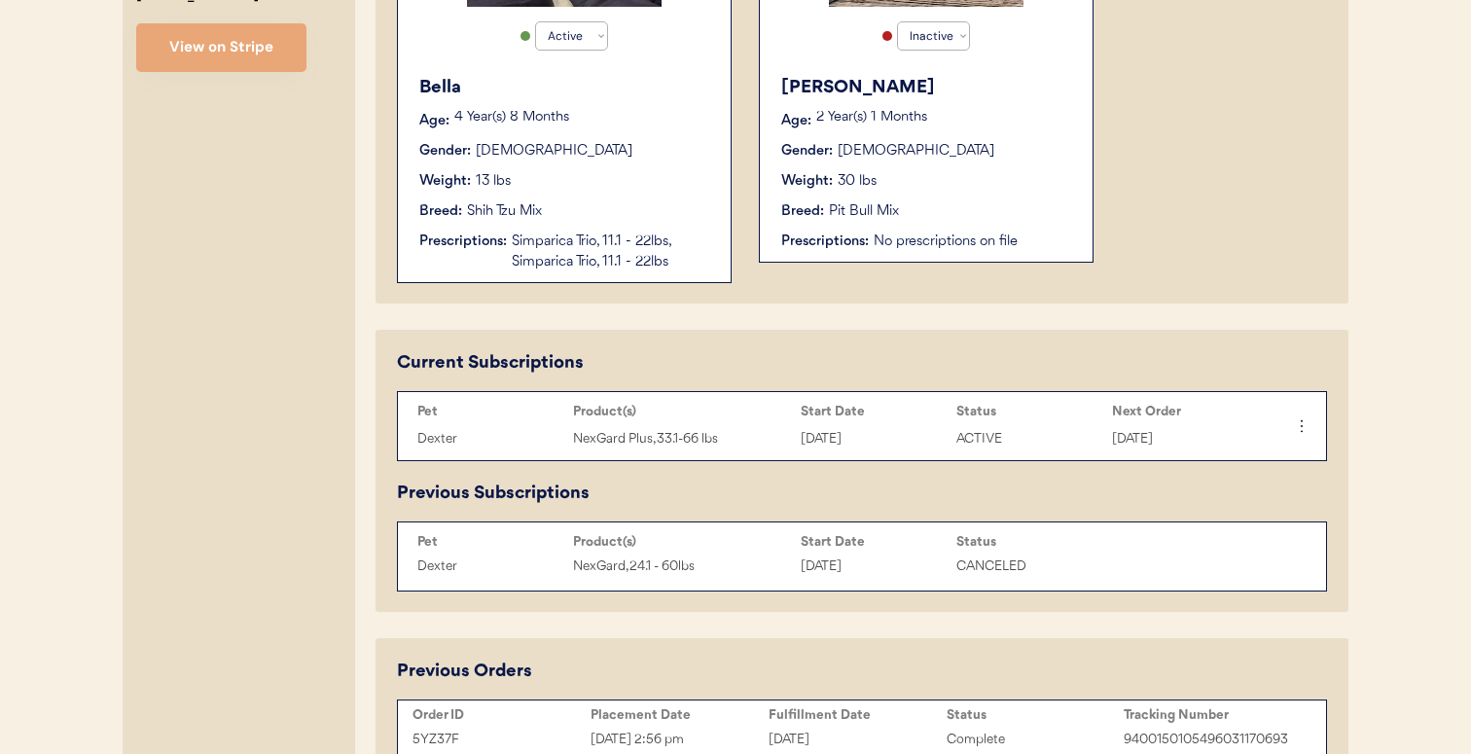
scroll to position [653, 0]
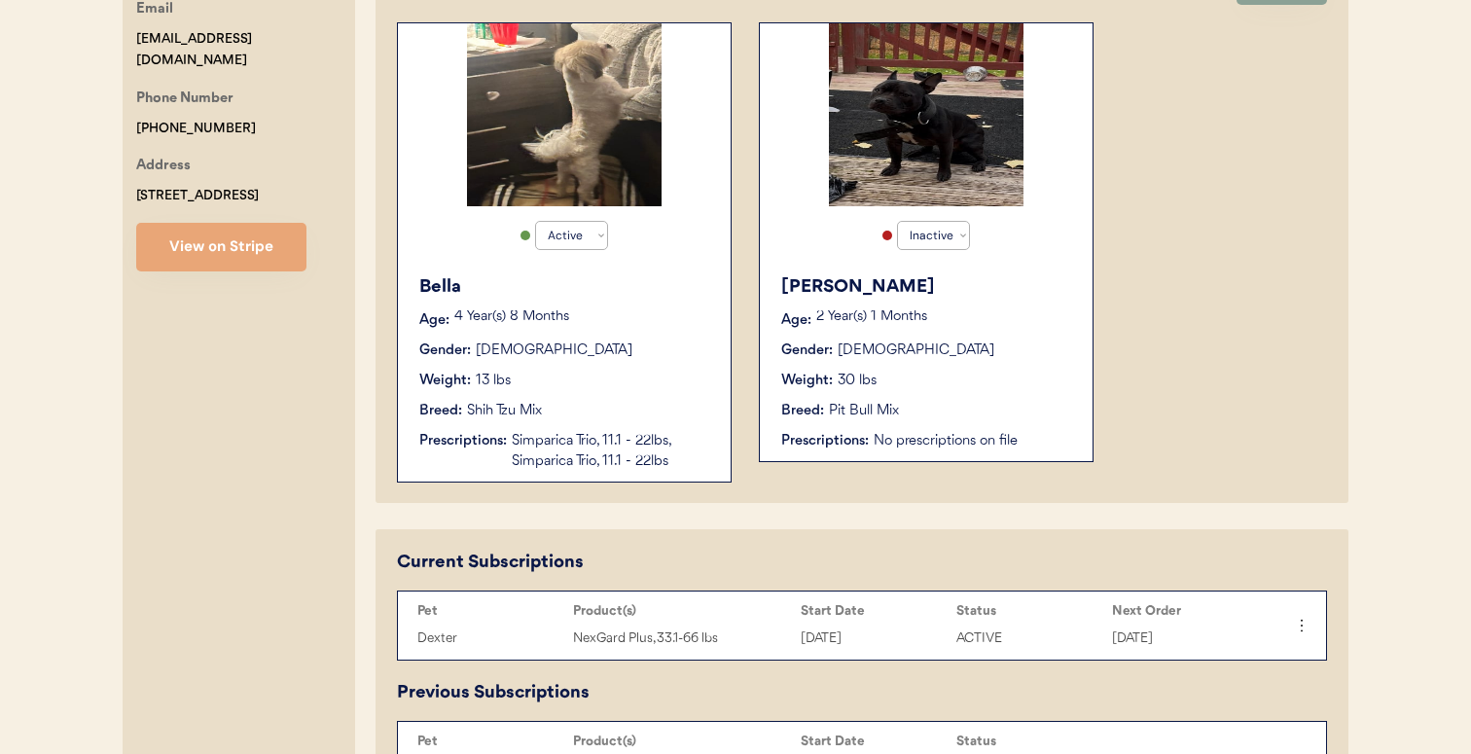
click at [493, 326] on div "4 Year(s) 8 Months" at bounding box center [582, 319] width 257 height 19
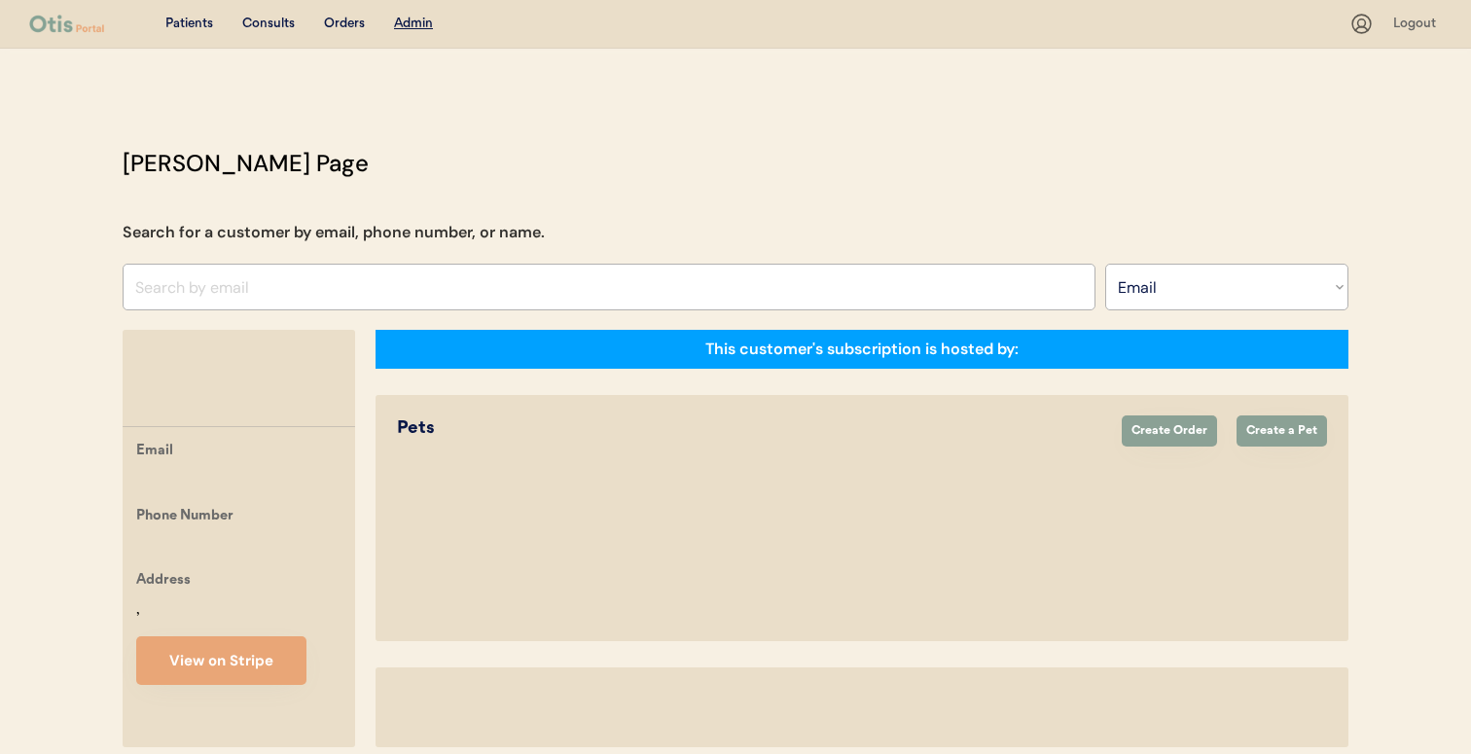
select select ""Email""
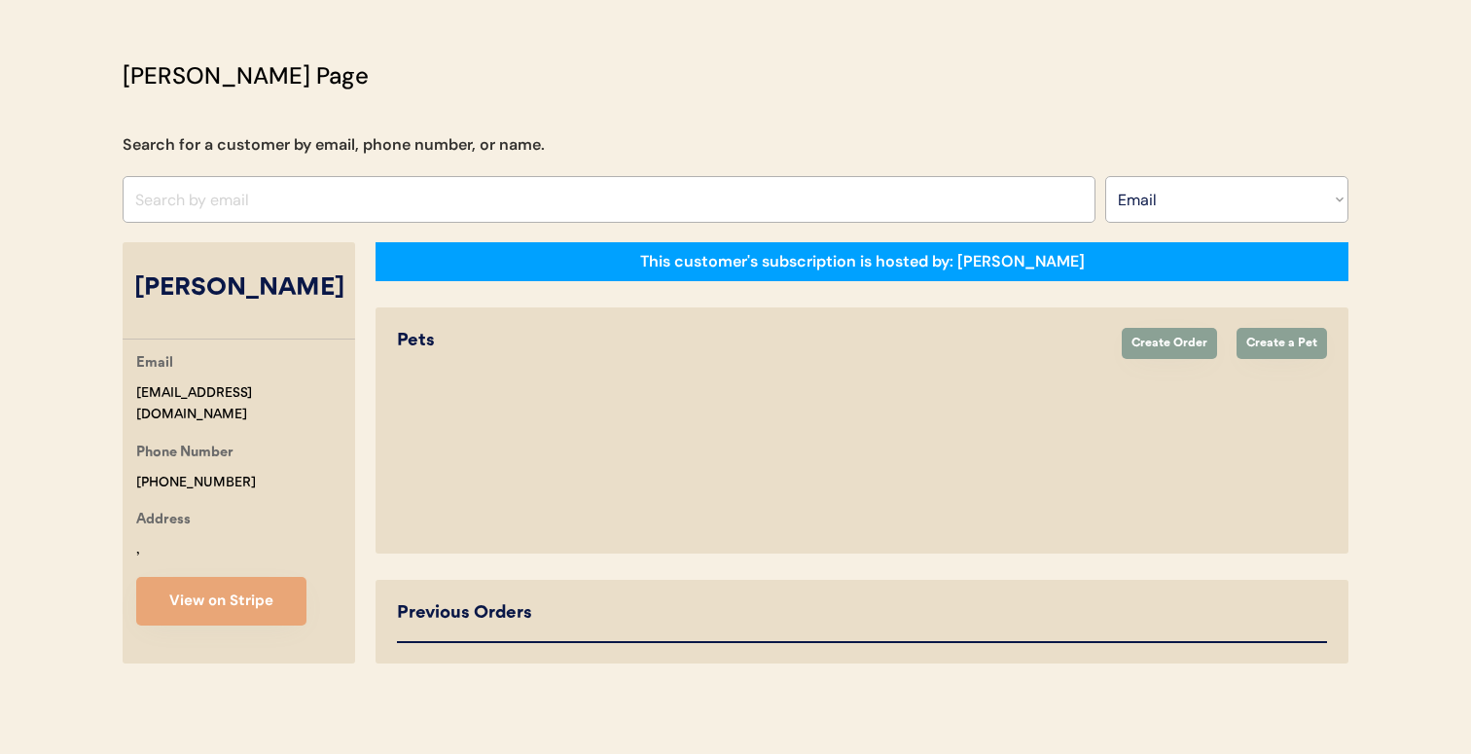
select select "true"
select select "false"
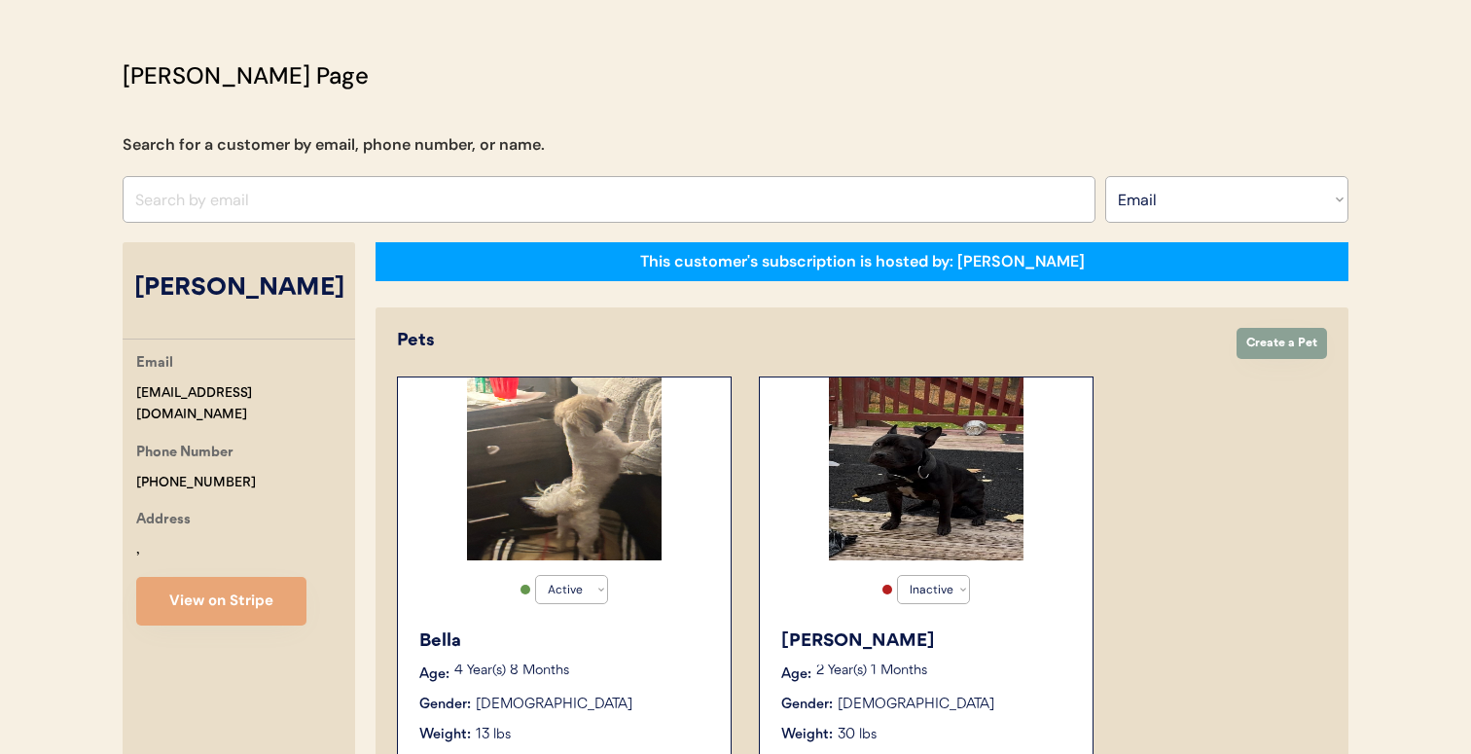
click at [1234, 180] on select "Search By Name Email Phone Number" at bounding box center [1226, 199] width 243 height 47
select select ""Name""
click at [1105, 176] on select "Search By Name Email Phone Number" at bounding box center [1226, 199] width 243 height 47
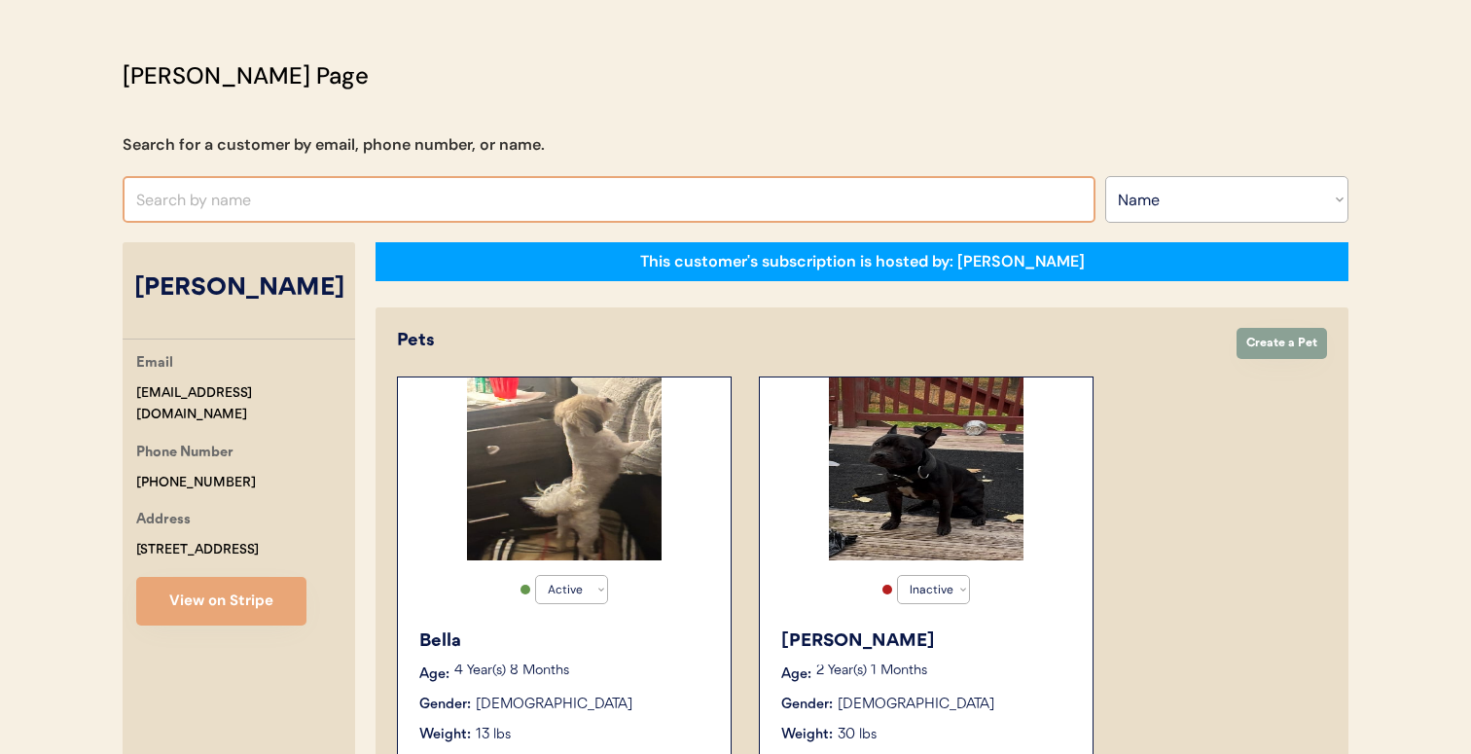
click at [980, 211] on input "text" at bounding box center [609, 199] width 973 height 47
type input "jonelle"
type input "jonelle Gote"
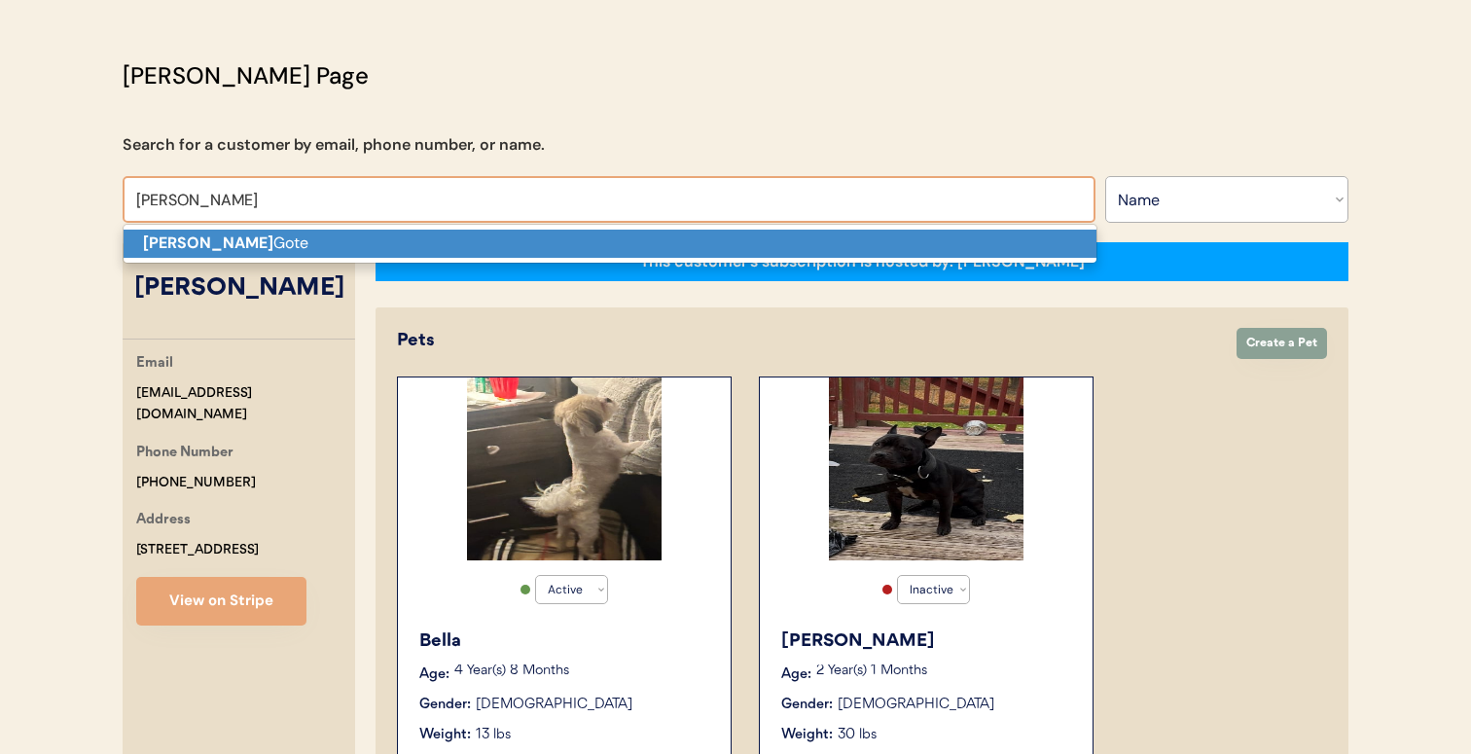
click at [933, 243] on p "Jonelle Gote" at bounding box center [610, 244] width 973 height 28
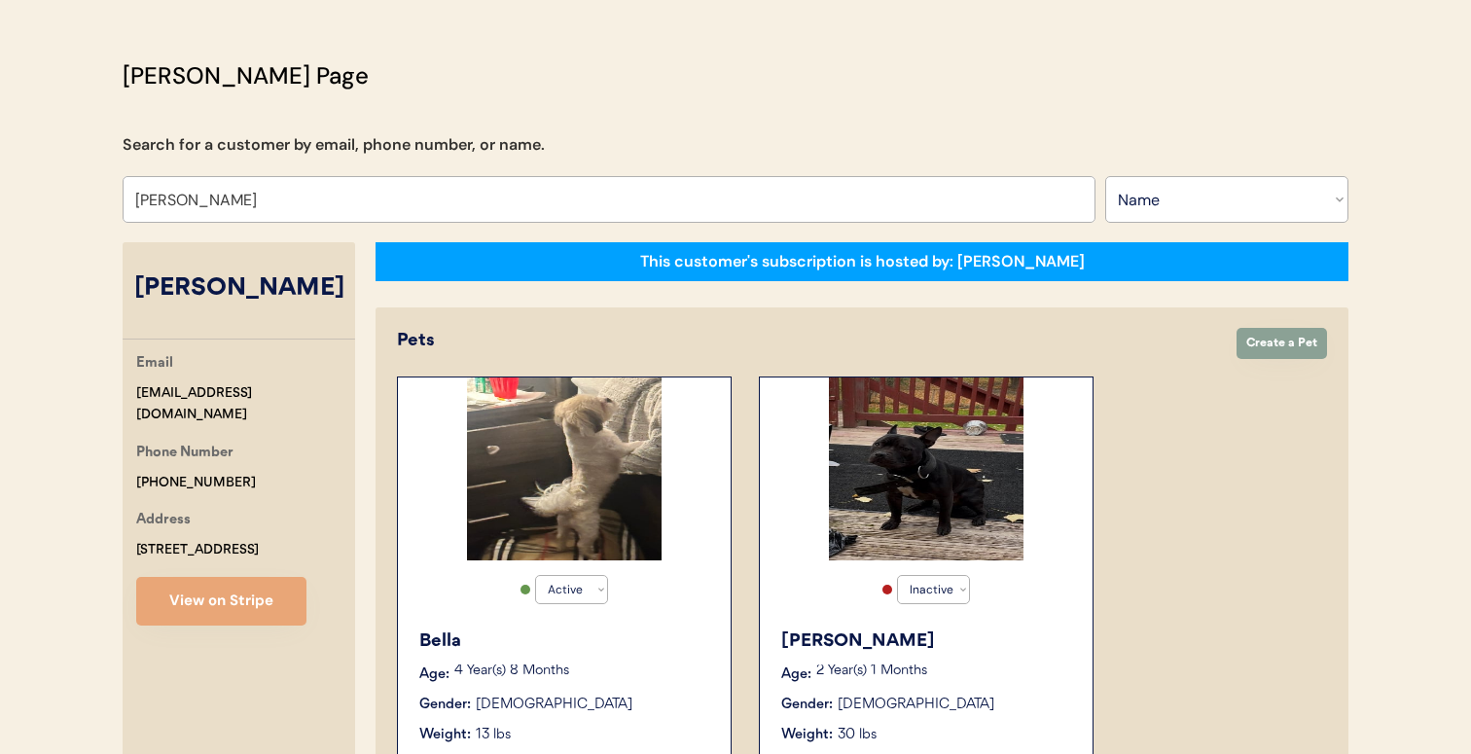
type input "Jonelle Gote"
drag, startPoint x: 236, startPoint y: 396, endPoint x: 134, endPoint y: 395, distance: 102.1
click at [134, 395] on div "Email jrgote@gmail.com Phone Number +17174069770 Address 240 Hideaway Drive Qua…" at bounding box center [239, 488] width 232 height 273
drag, startPoint x: 135, startPoint y: 395, endPoint x: 266, endPoint y: 395, distance: 131.3
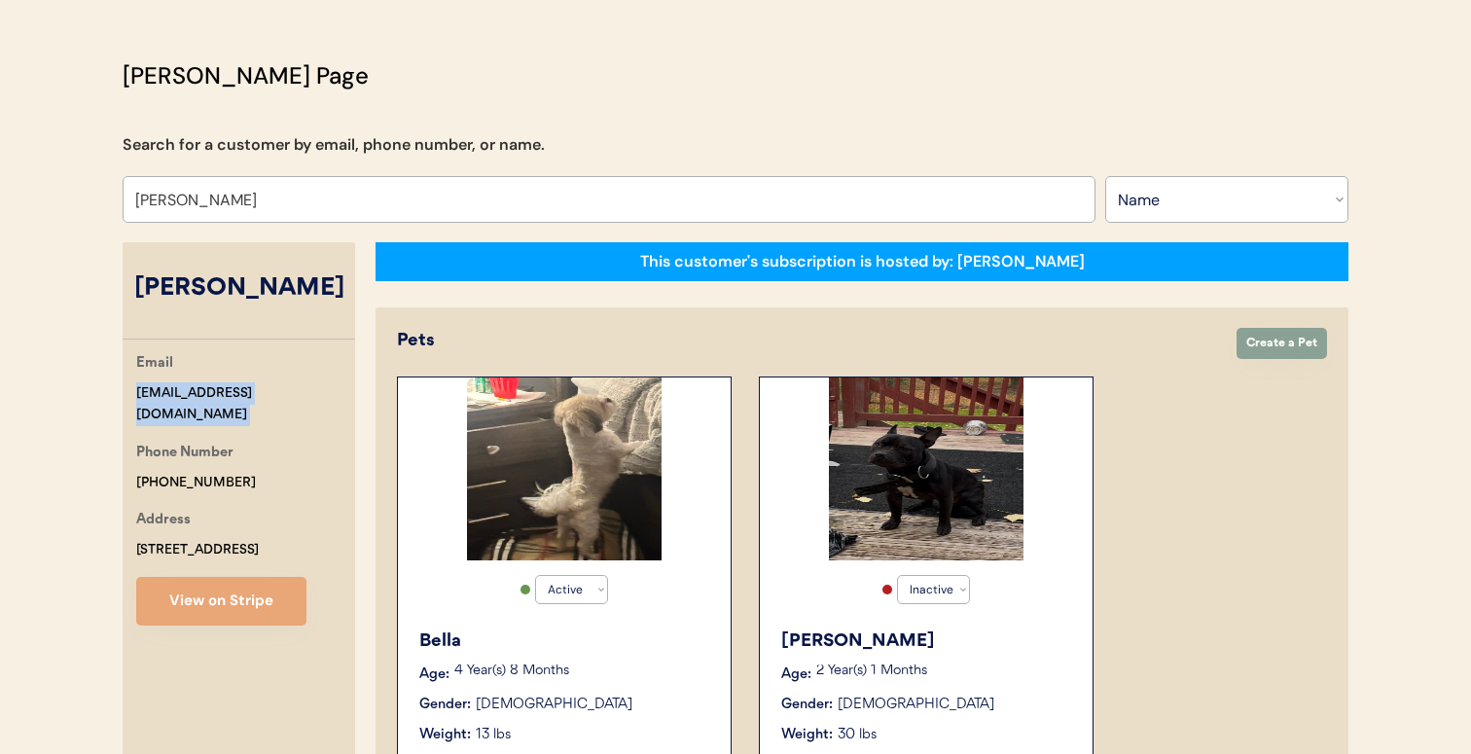
click at [266, 395] on div "Email jrgote@gmail.com Phone Number +17174069770 Address 240 Hideaway Drive Qua…" at bounding box center [239, 488] width 232 height 273
select select "true"
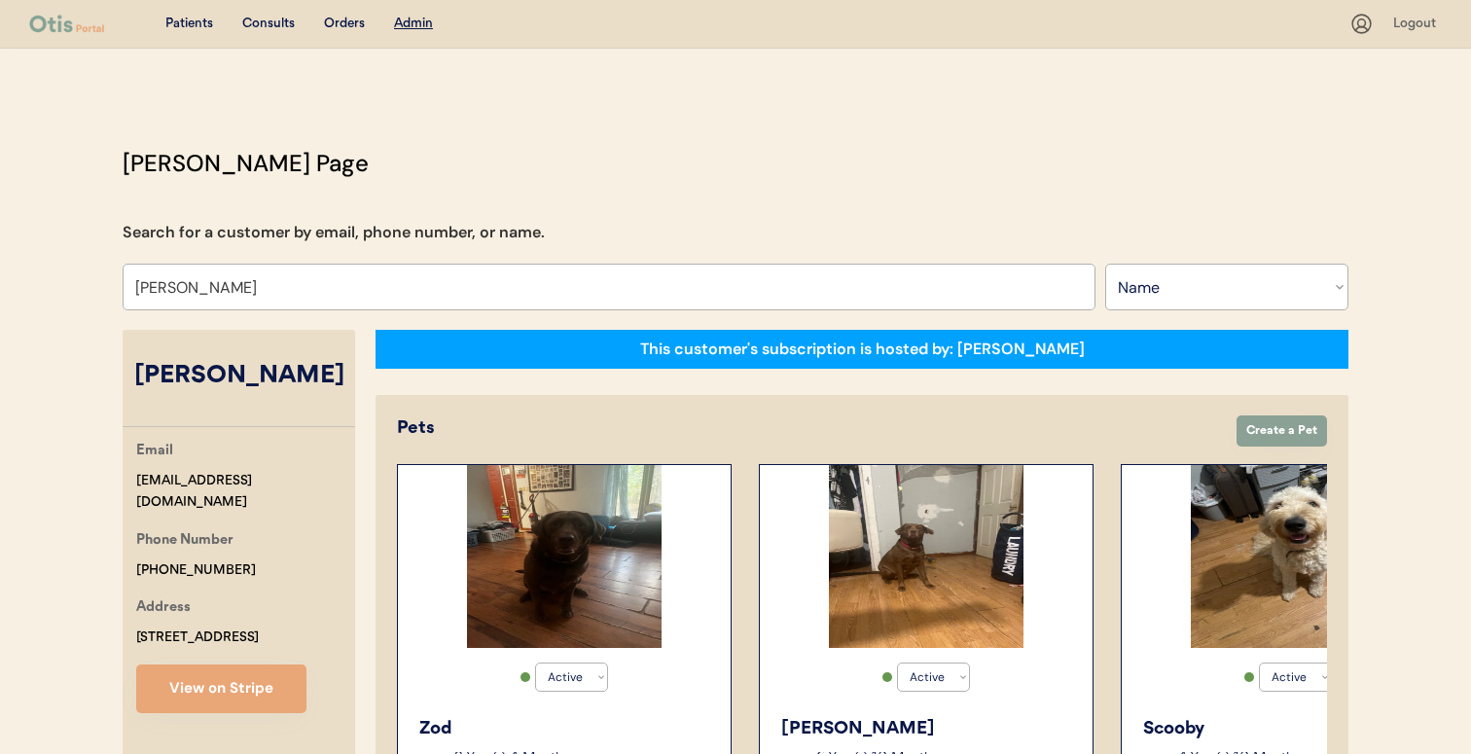
click at [537, 290] on input "Jonelle Gote" at bounding box center [609, 287] width 973 height 47
paste input "[PERSON_NAME]"
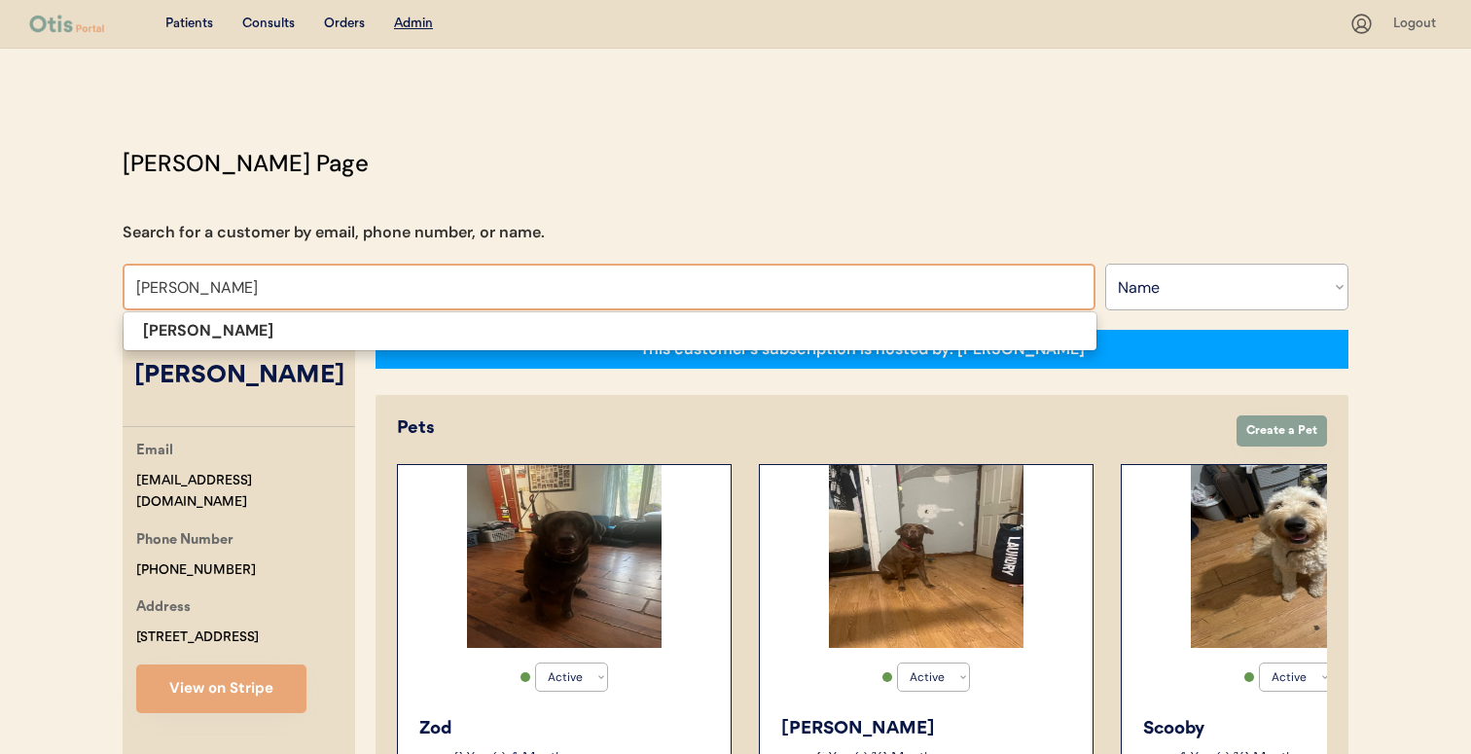
click at [511, 315] on span "[PERSON_NAME]" at bounding box center [610, 331] width 975 height 40
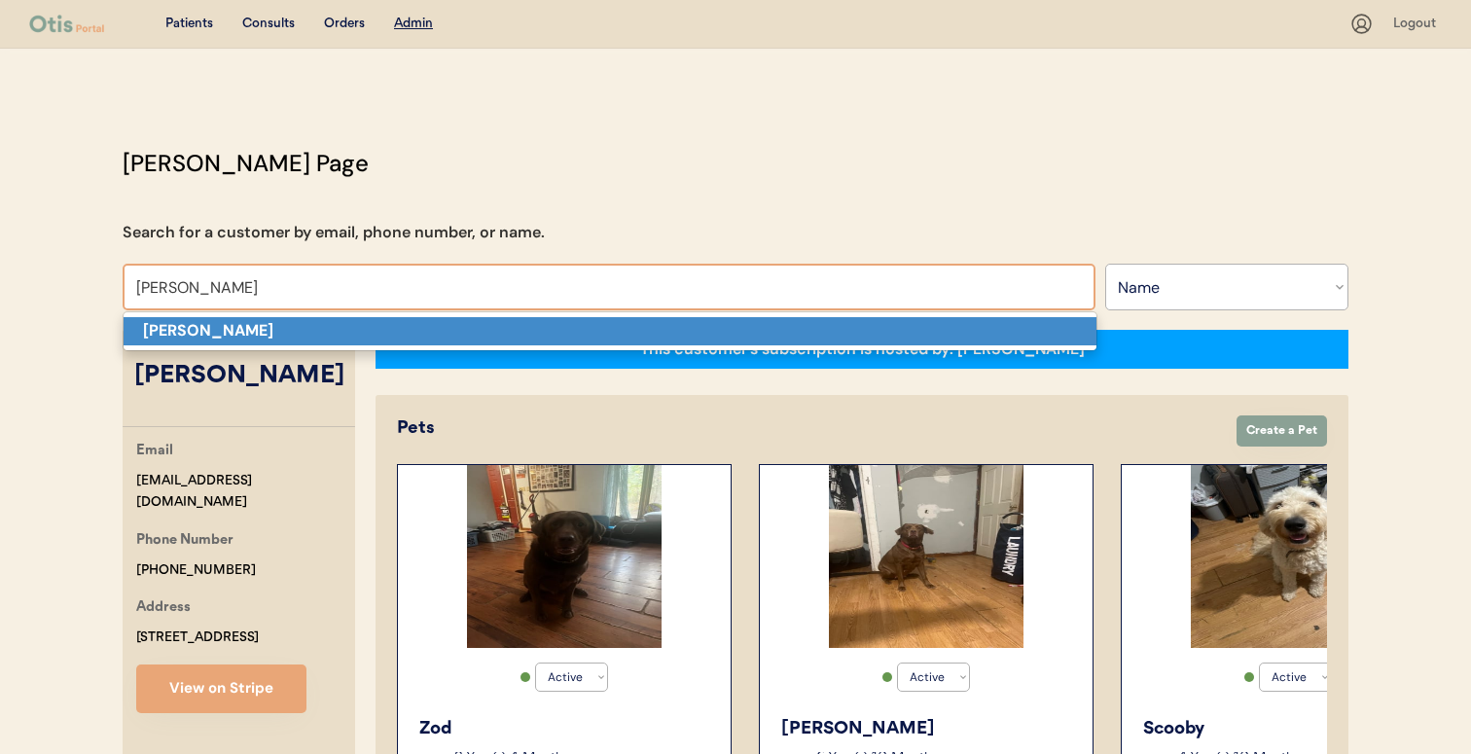
click at [511, 330] on p "[PERSON_NAME]" at bounding box center [610, 331] width 973 height 28
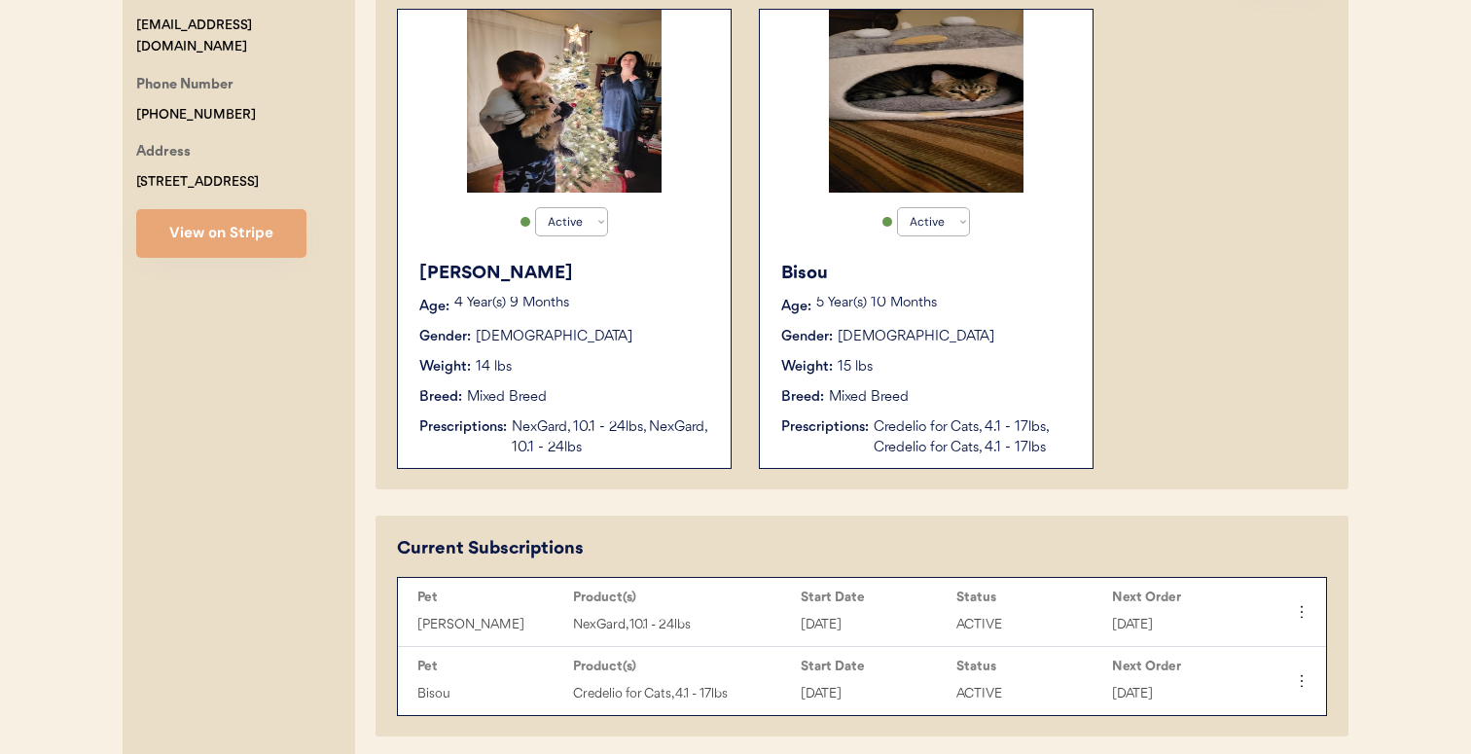
scroll to position [451, 0]
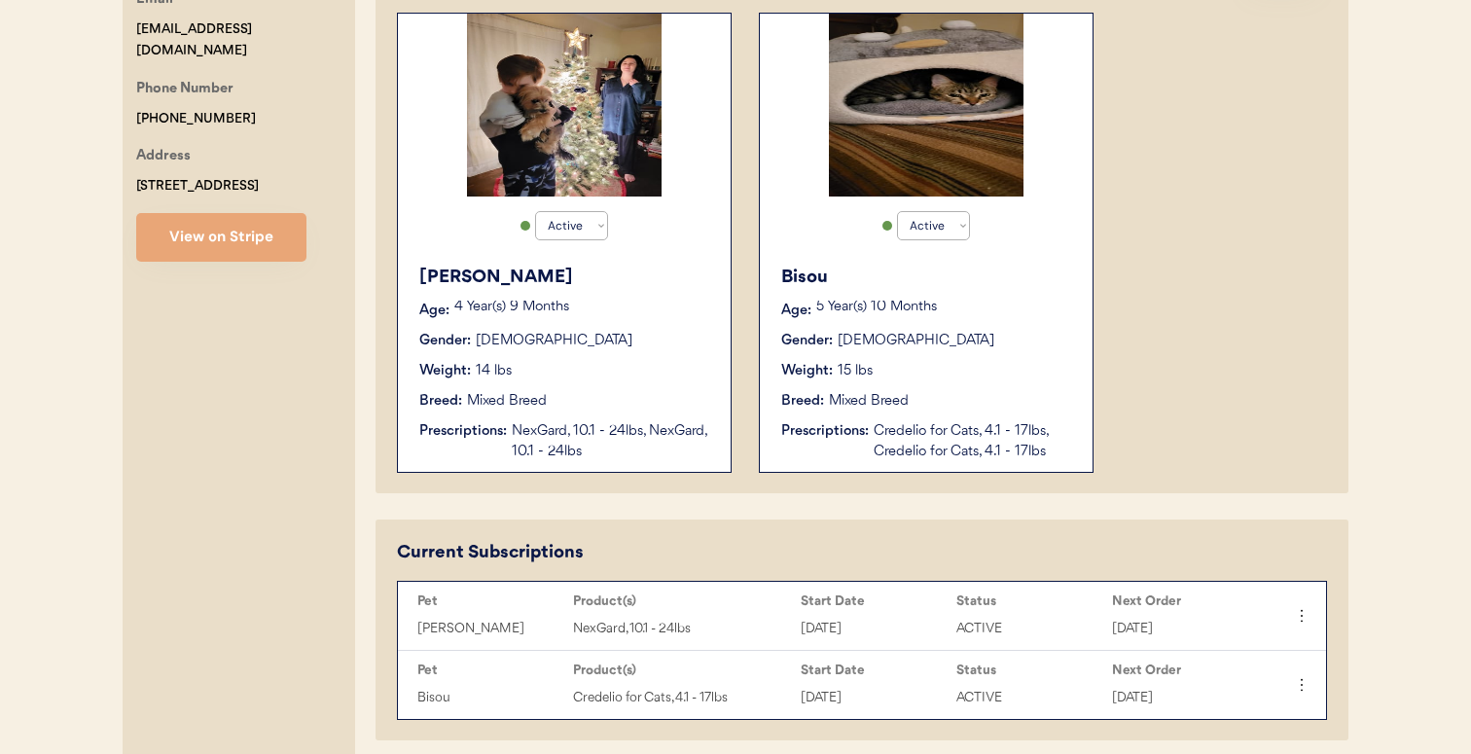
type input "[PERSON_NAME]"
click at [551, 439] on div "NexGard, 10.1 - 24lbs, NexGard, 10.1 - 24lbs" at bounding box center [611, 441] width 199 height 41
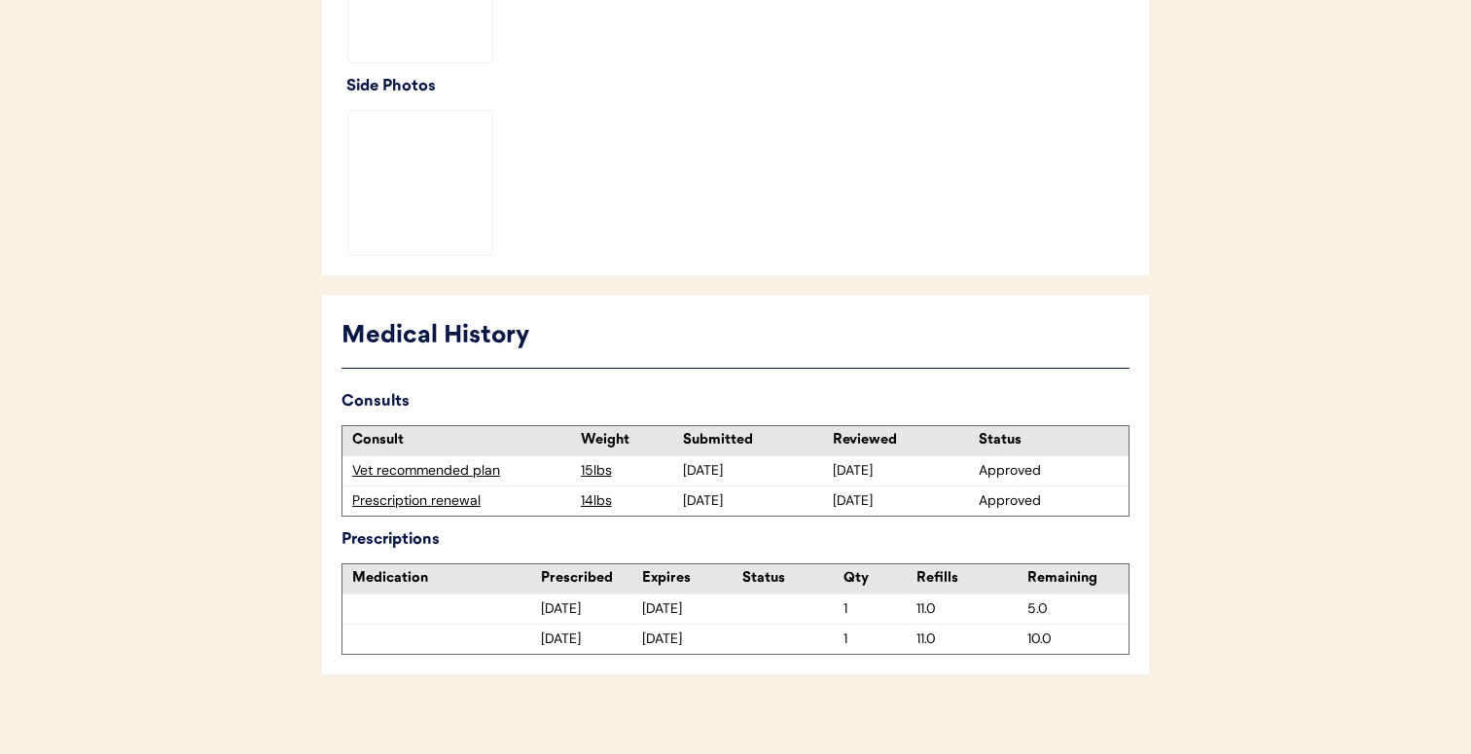
scroll to position [730, 0]
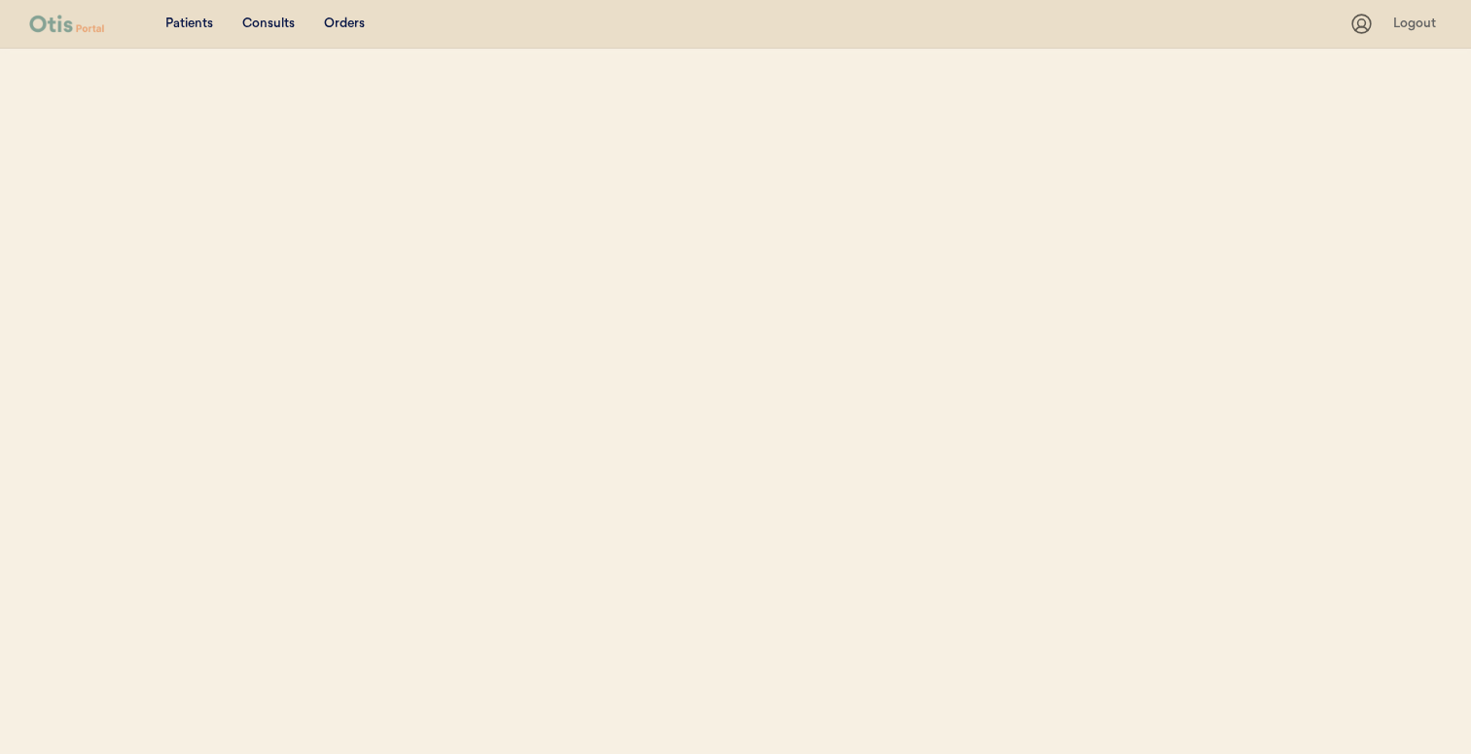
scroll to position [84, 0]
select select ""Name""
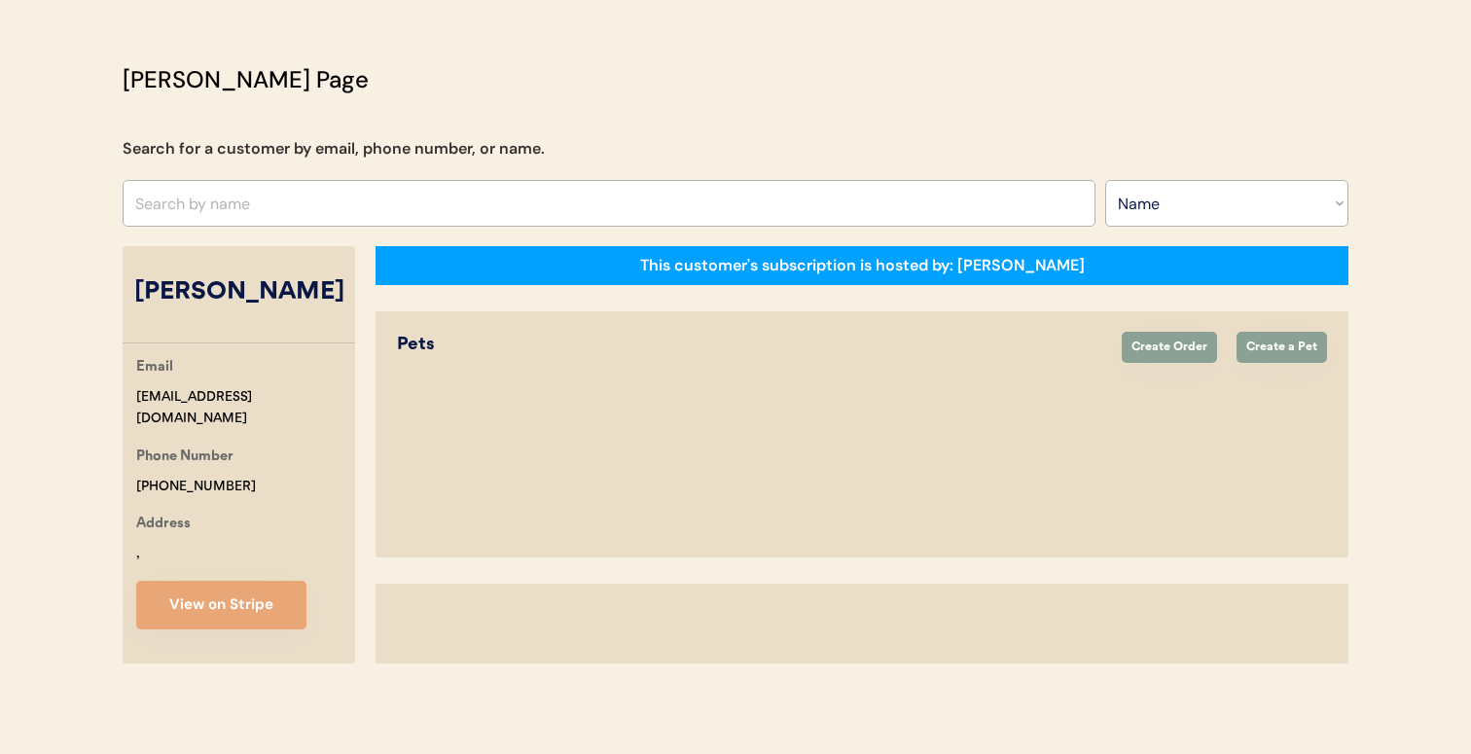
select select "true"
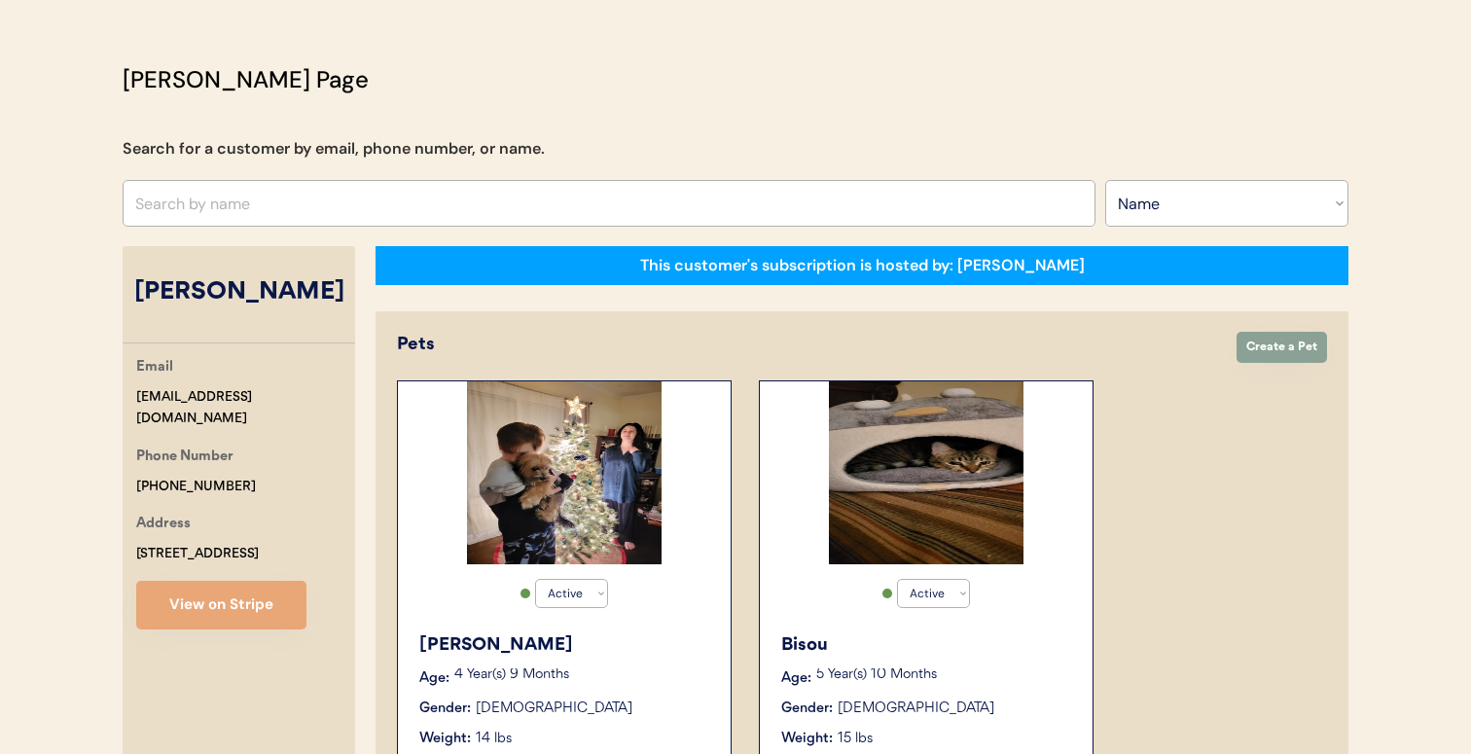
click at [815, 479] on div "Active Active Inactive Bisou Age: 5 Year(s) 10 Months Gender: Female Weight: 15…" at bounding box center [926, 610] width 335 height 460
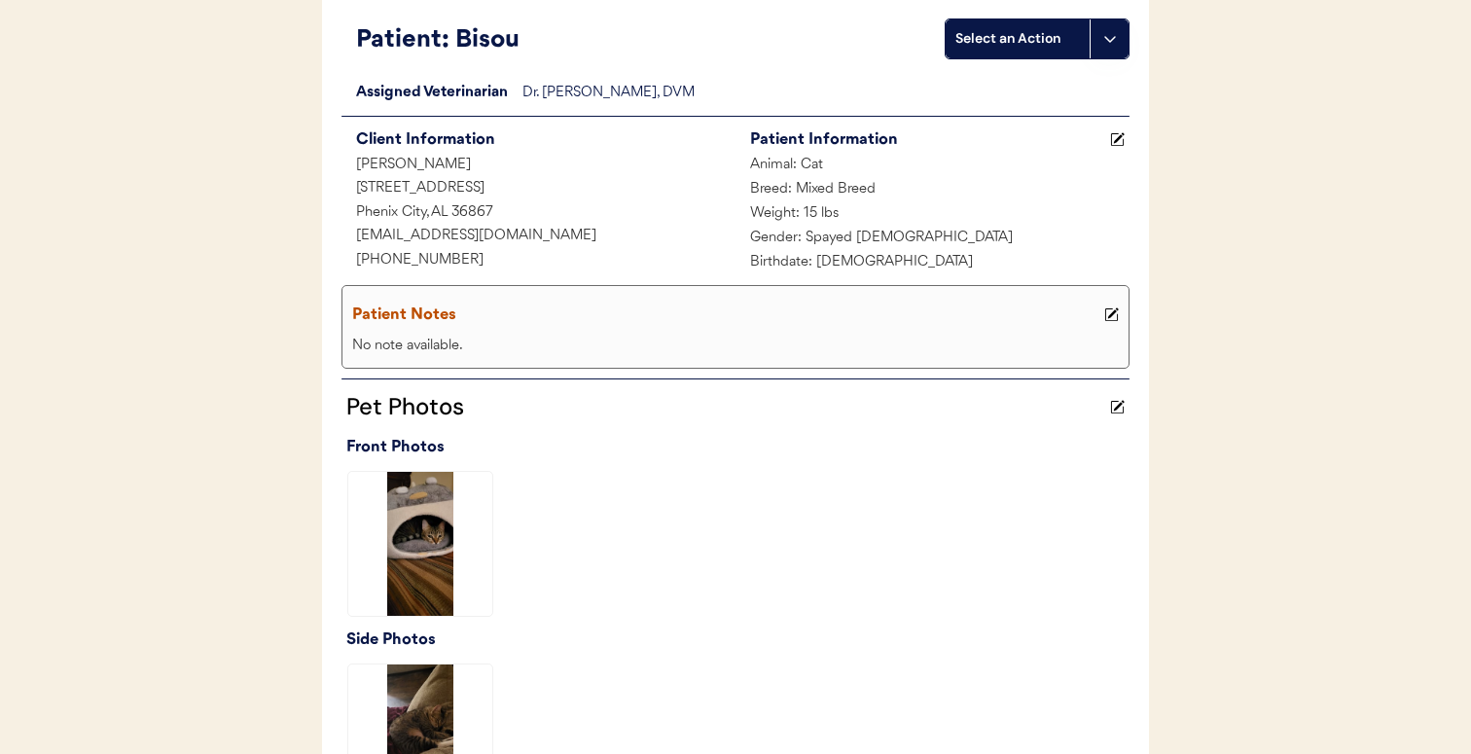
scroll to position [730, 0]
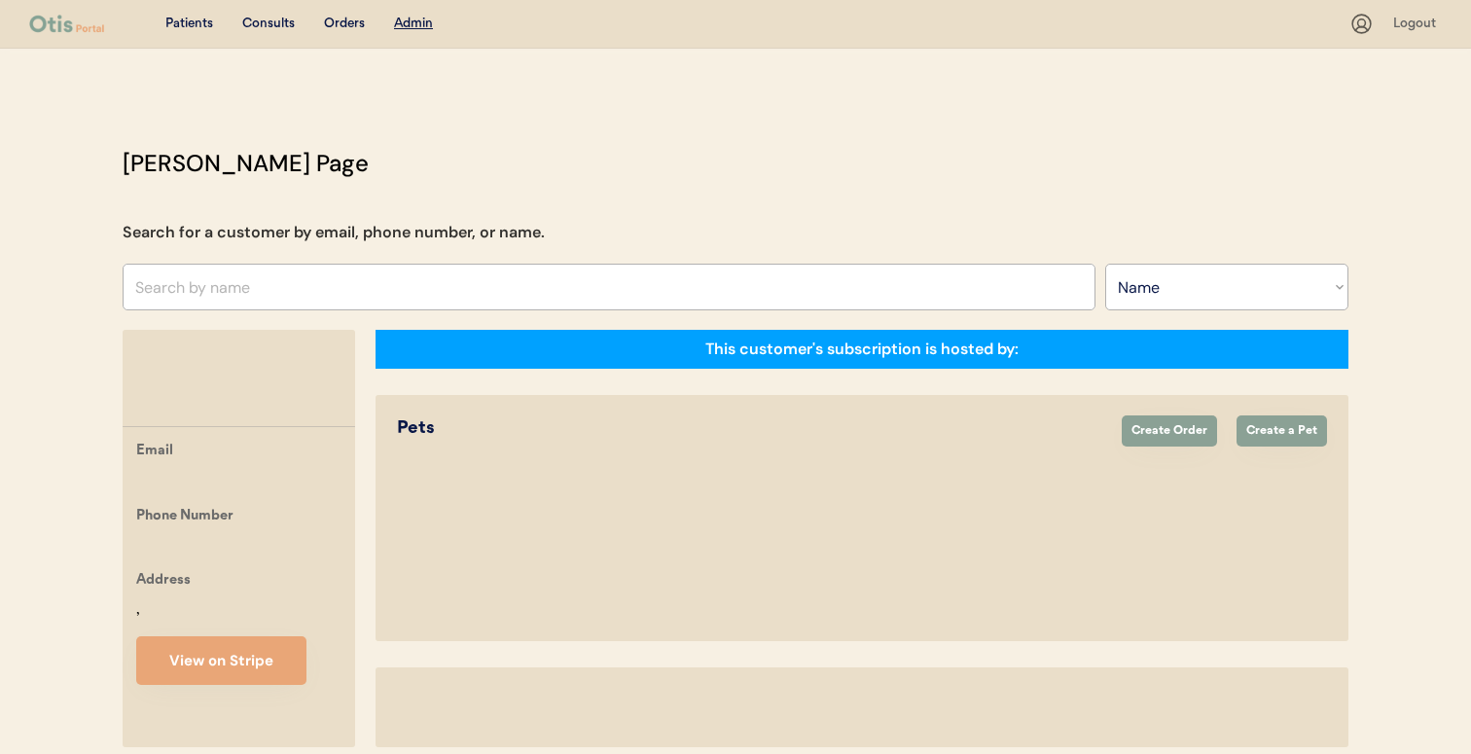
select select ""Name""
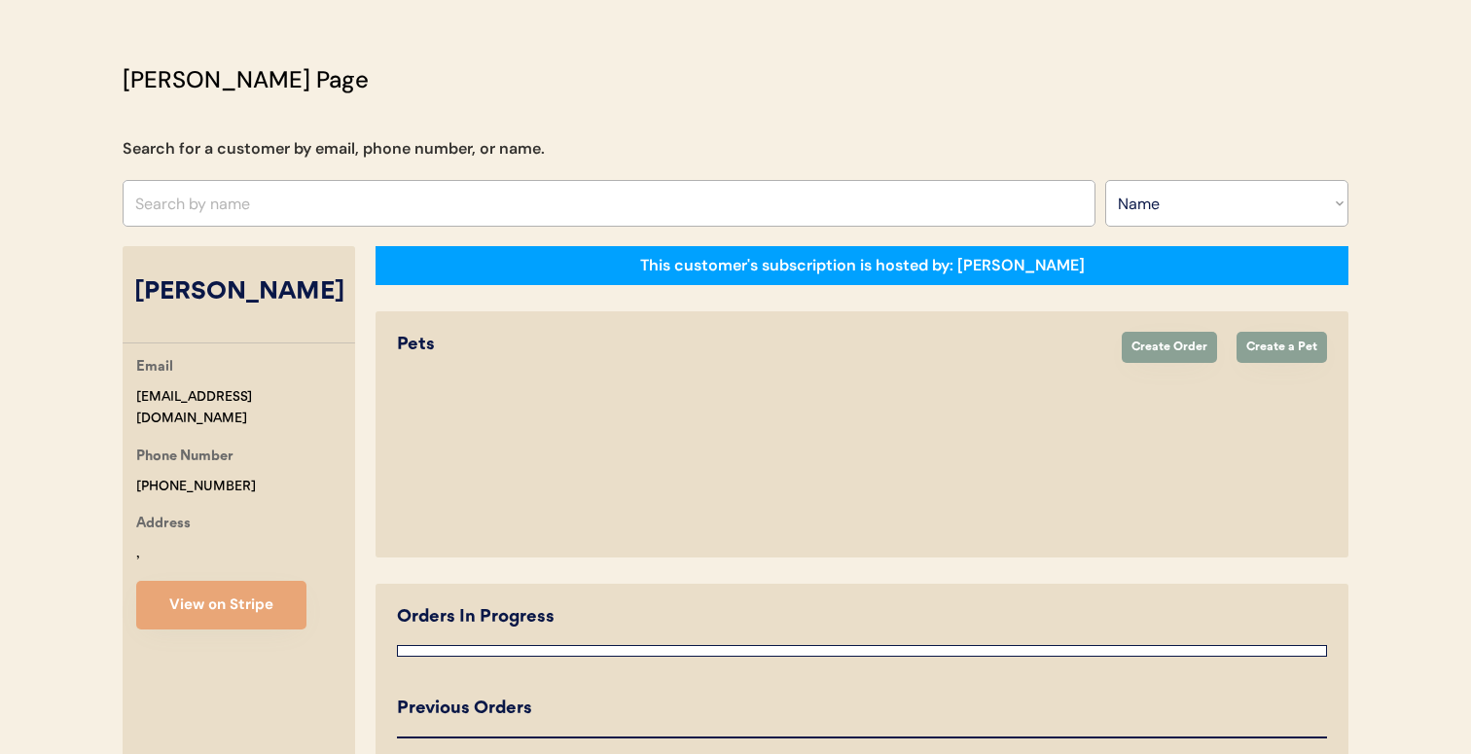
select select "true"
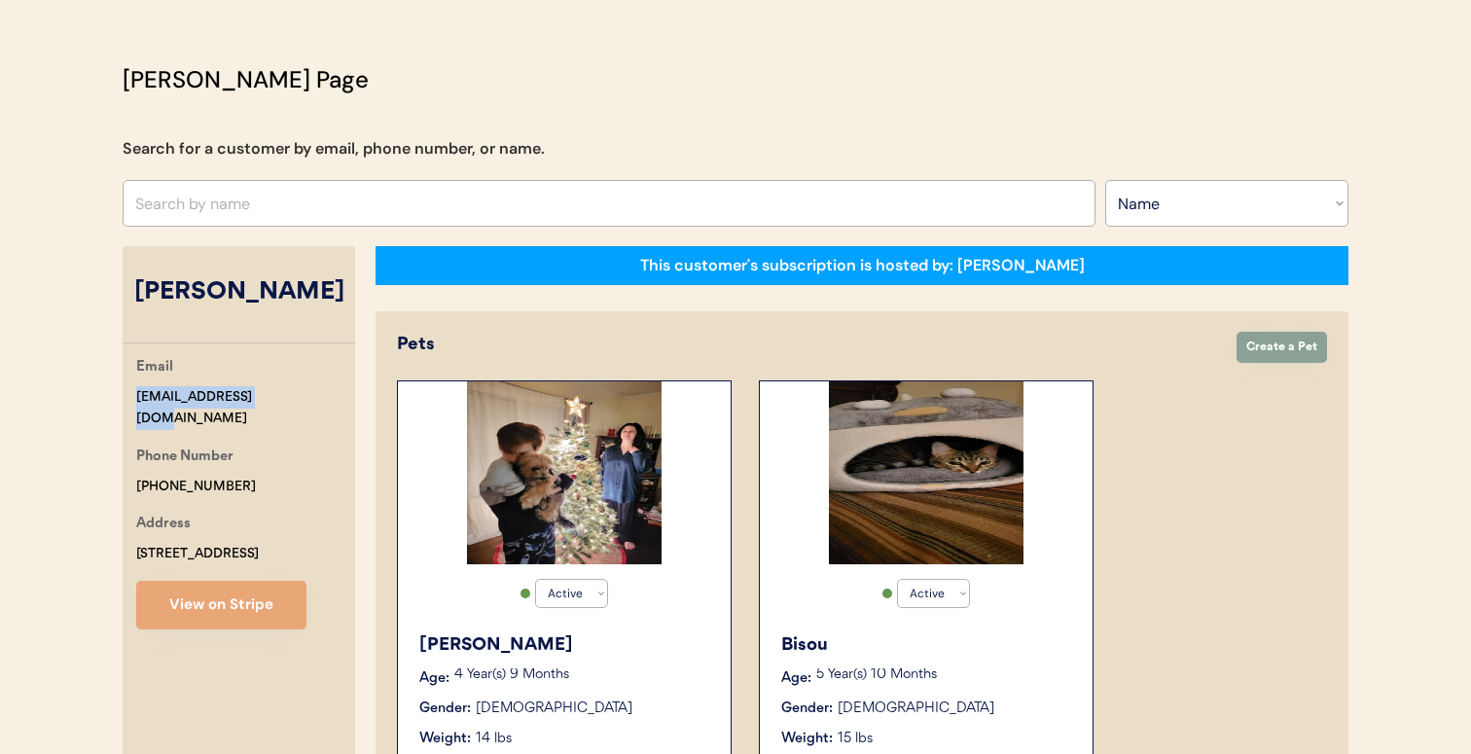
drag, startPoint x: 266, startPoint y: 393, endPoint x: 134, endPoint y: 393, distance: 132.3
click at [135, 393] on div "Email veraryals@yahoo.com Phone Number +17065776370 Address 1718 39th Street Ph…" at bounding box center [239, 492] width 232 height 273
copy div "veraryals@yahoo.com"
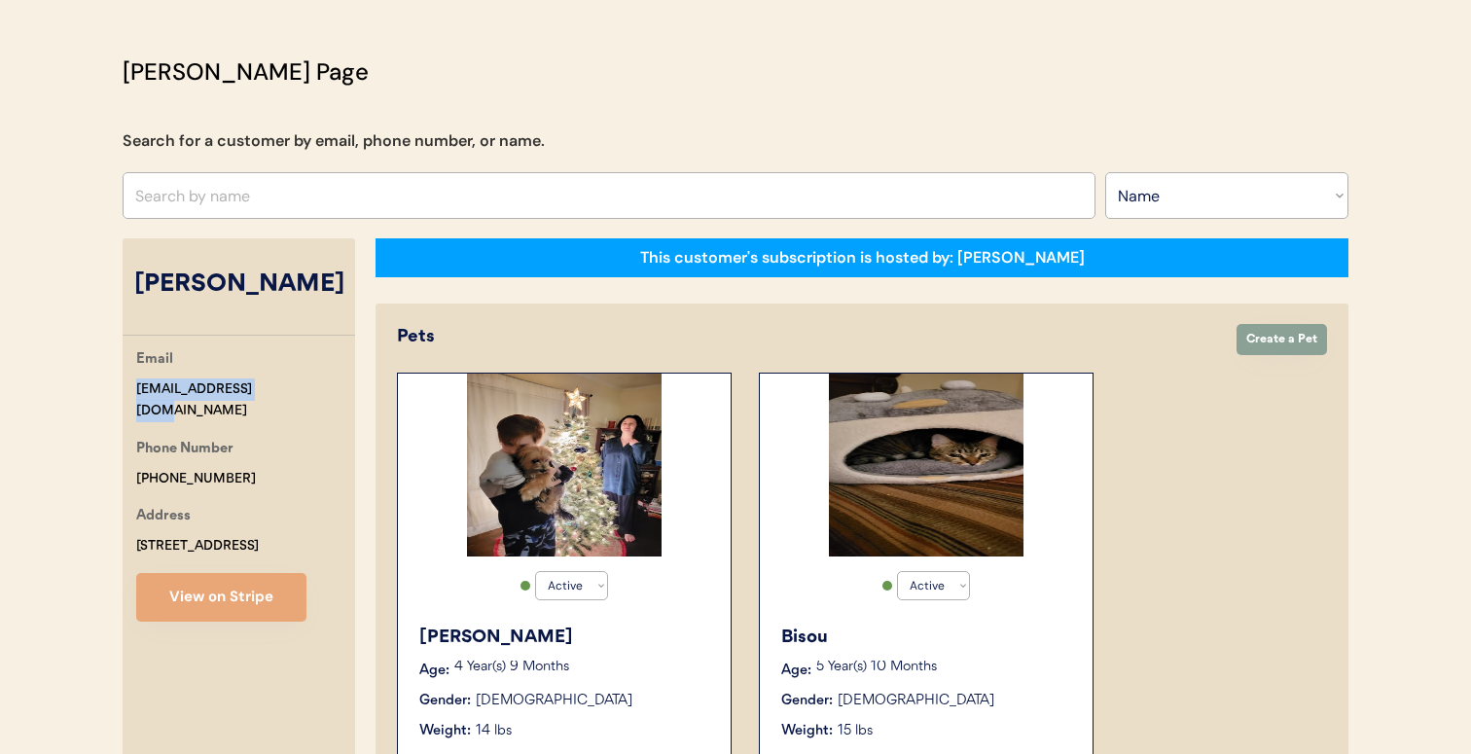
scroll to position [92, 0]
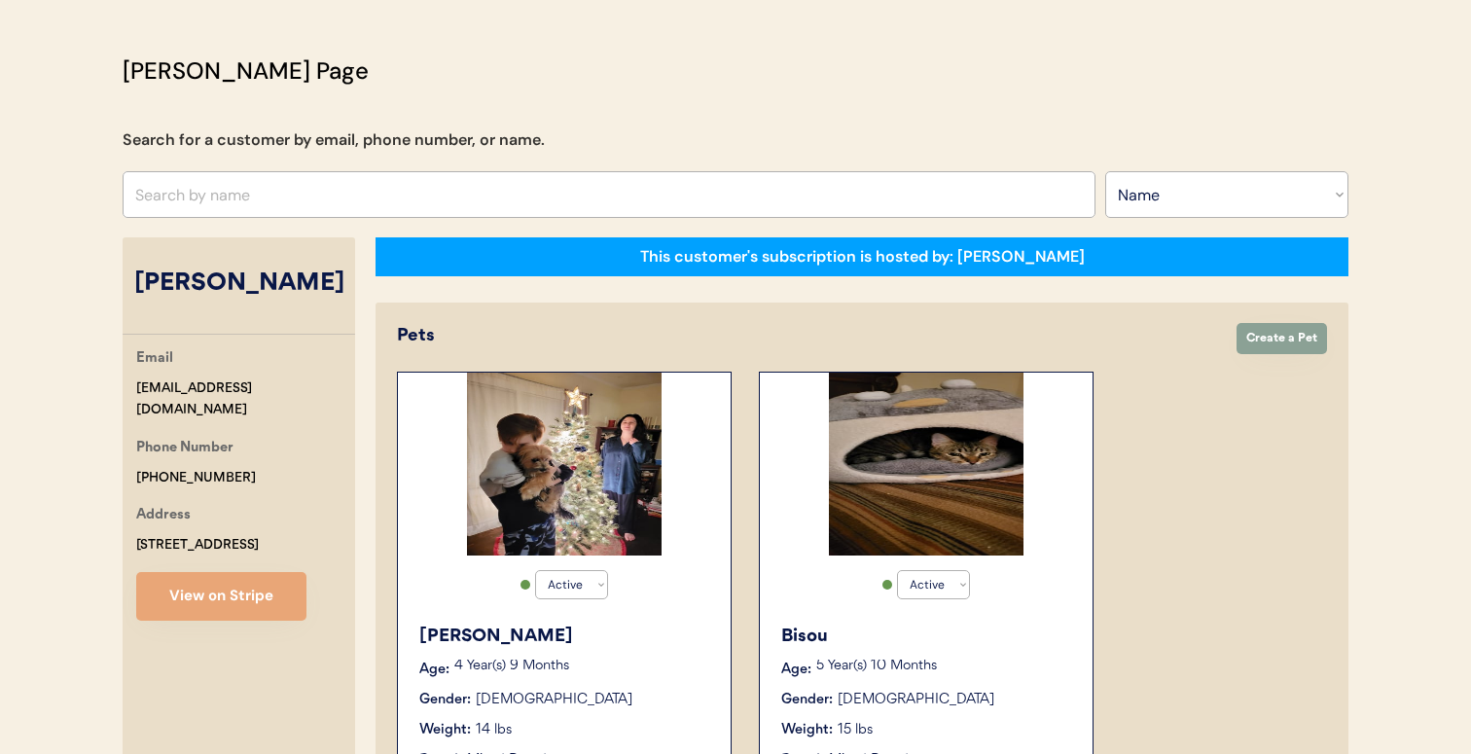
click at [607, 202] on input "text" at bounding box center [609, 194] width 973 height 47
paste input "Elizabeth Volpe"
type input "Elizabeth Volpe"
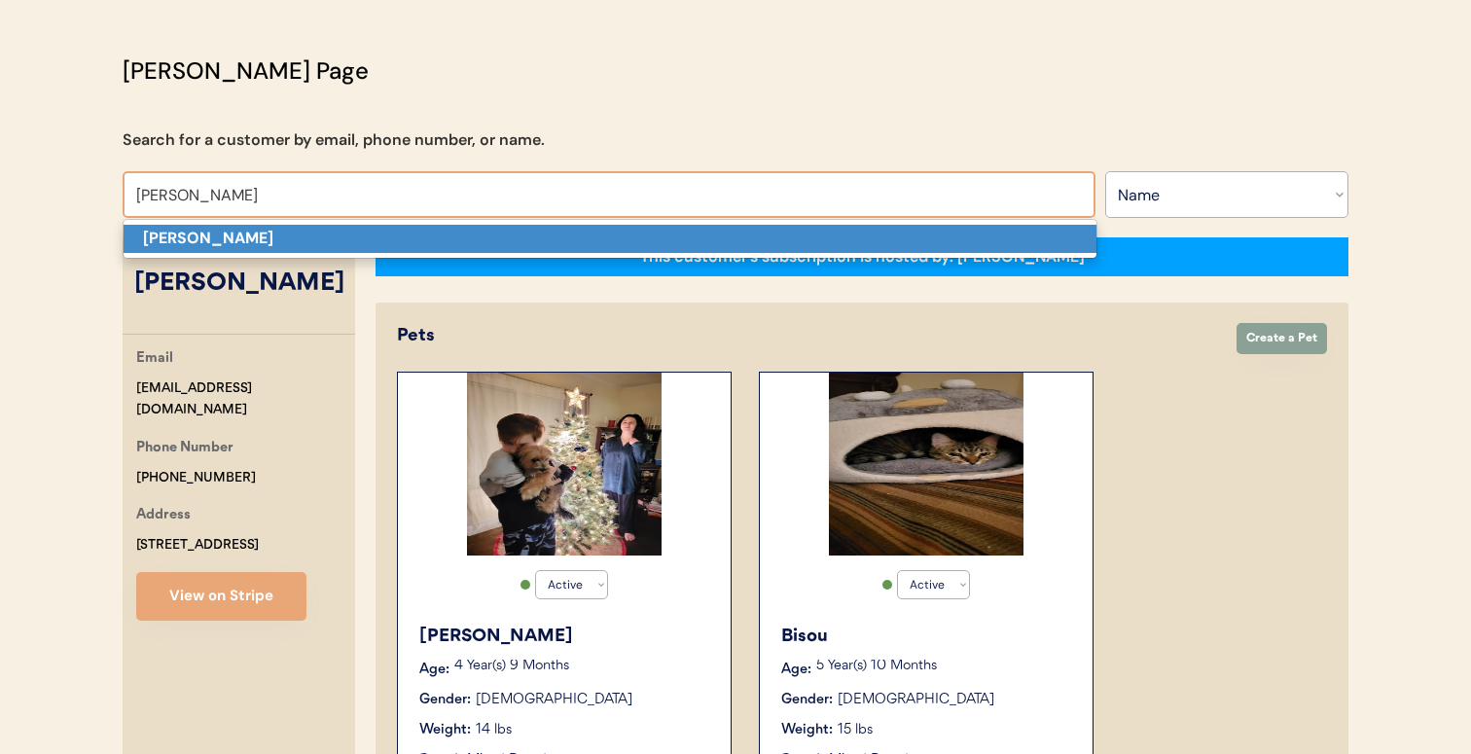
click at [591, 232] on p "Elizabeth Volpe" at bounding box center [610, 239] width 973 height 28
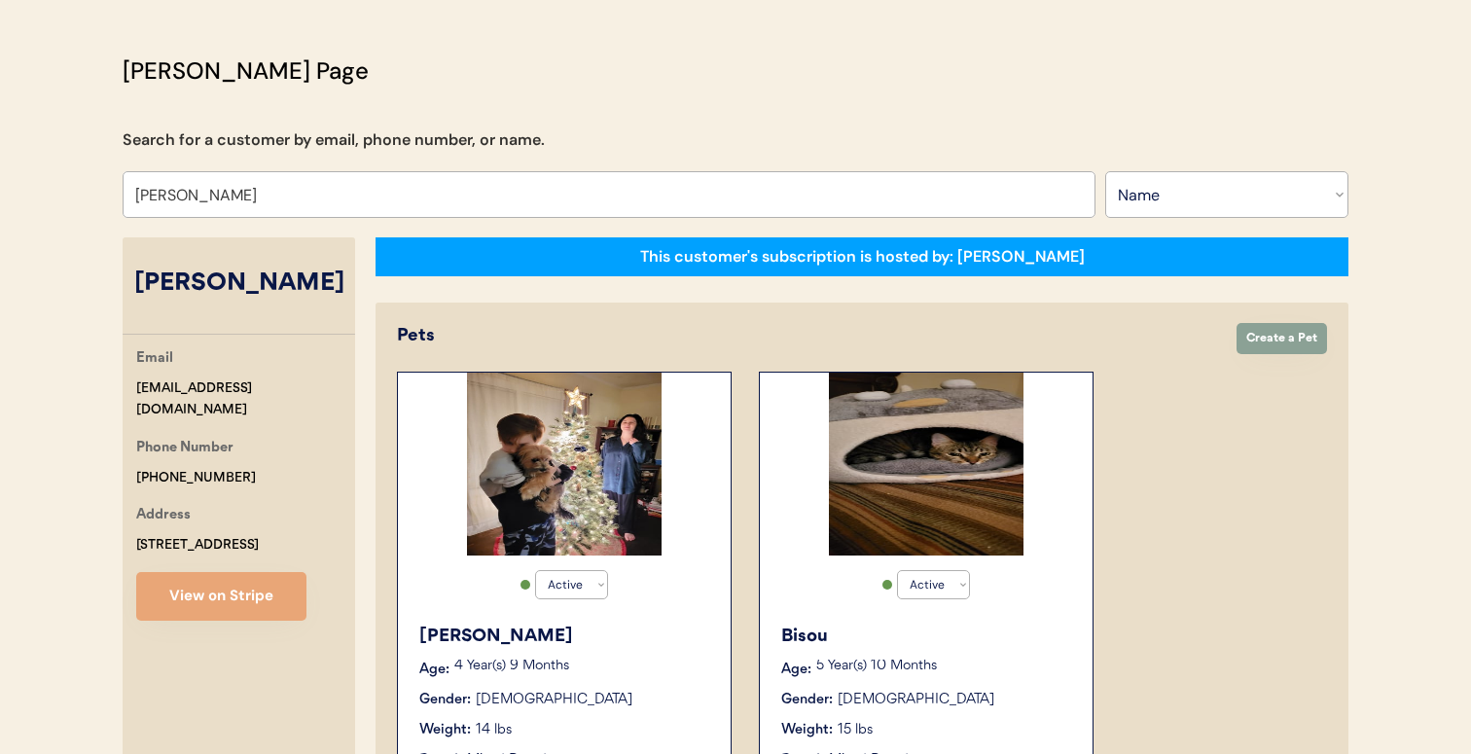
select select "true"
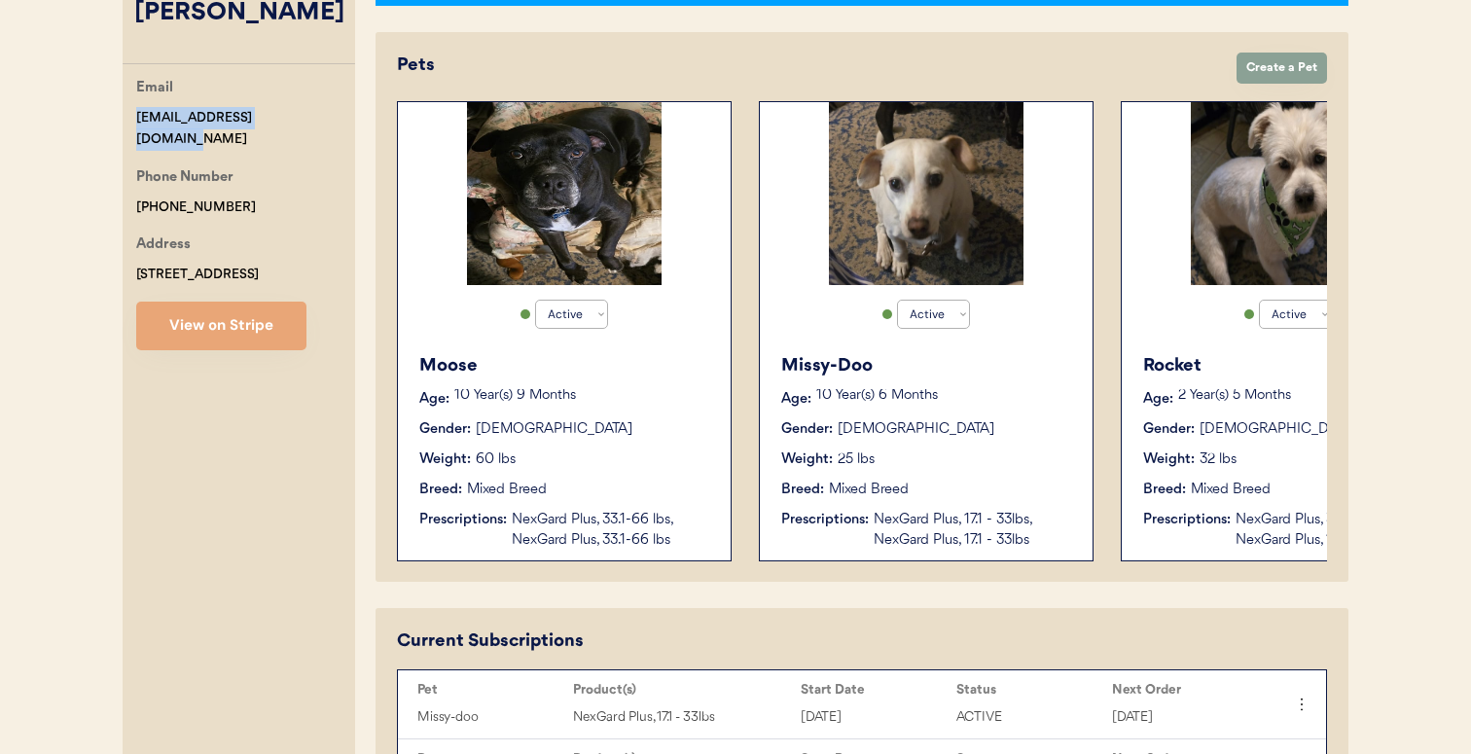
drag, startPoint x: 286, startPoint y: 121, endPoint x: 133, endPoint y: 120, distance: 152.7
click at [133, 120] on div "Email buildernmcb27@yahoo.com Phone Number +18604905832 Address 121 Lansing Roa…" at bounding box center [239, 213] width 232 height 273
copy div "buildernmcb27@yahoo.com"
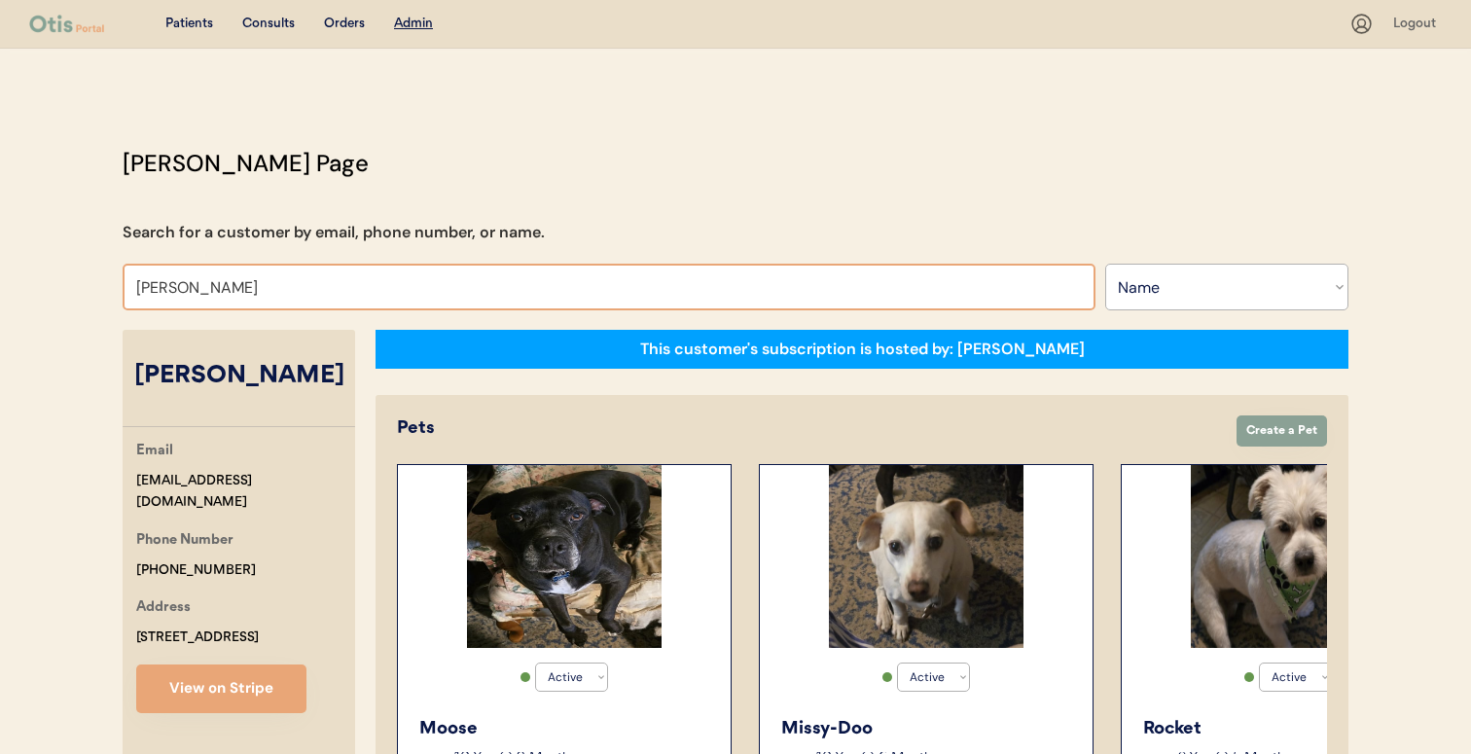
click at [648, 290] on input "Elizabeth Volpe" at bounding box center [609, 287] width 973 height 47
paste input "[PERSON_NAME]"
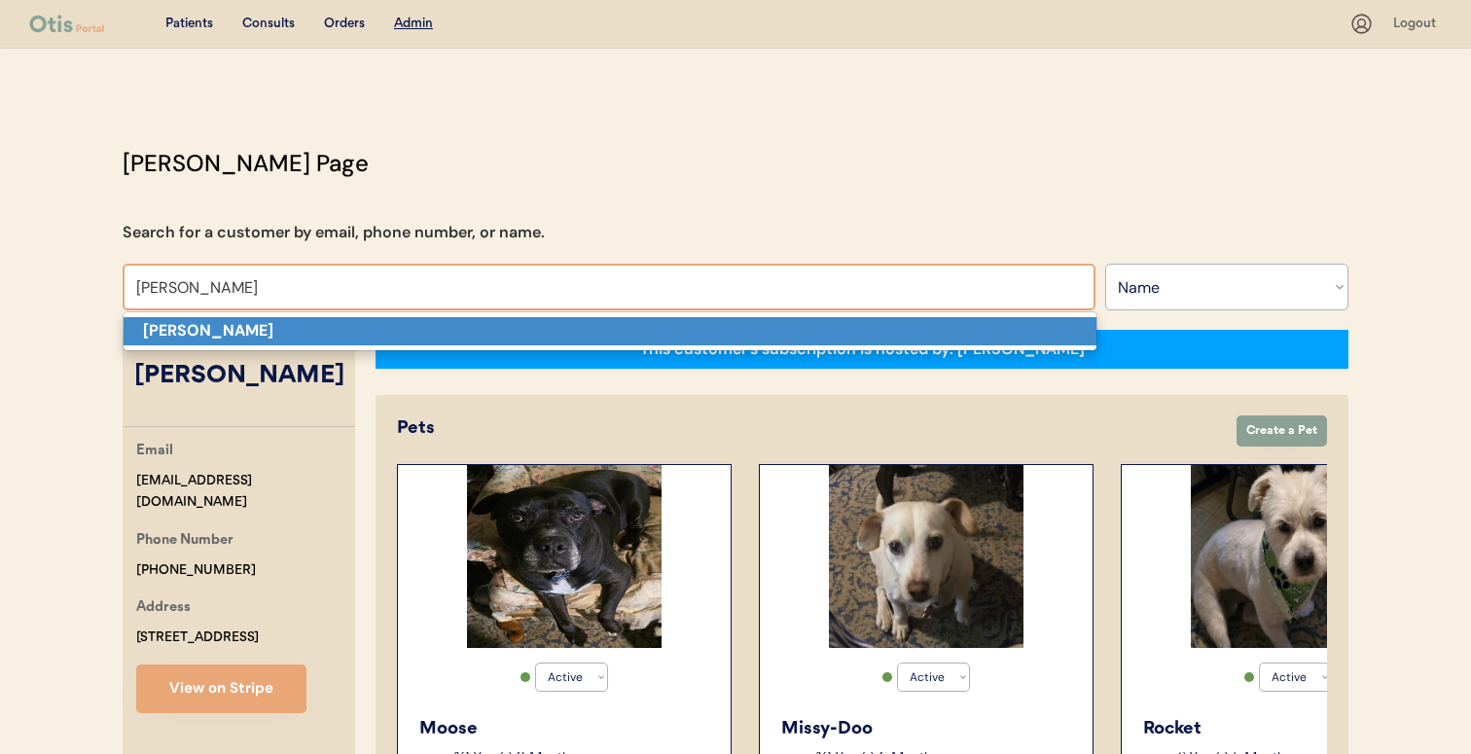
click at [634, 333] on p "[PERSON_NAME]" at bounding box center [610, 331] width 973 height 28
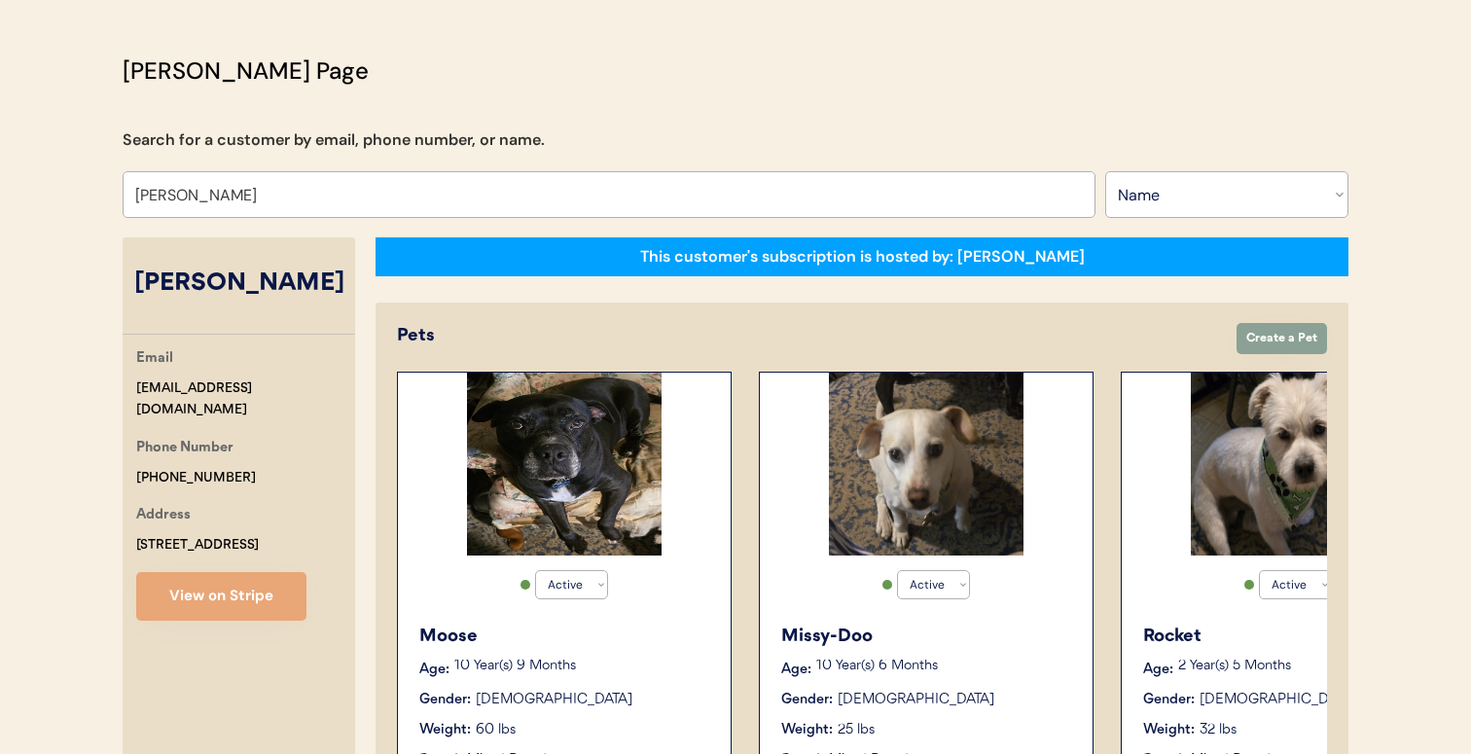
scroll to position [96, 0]
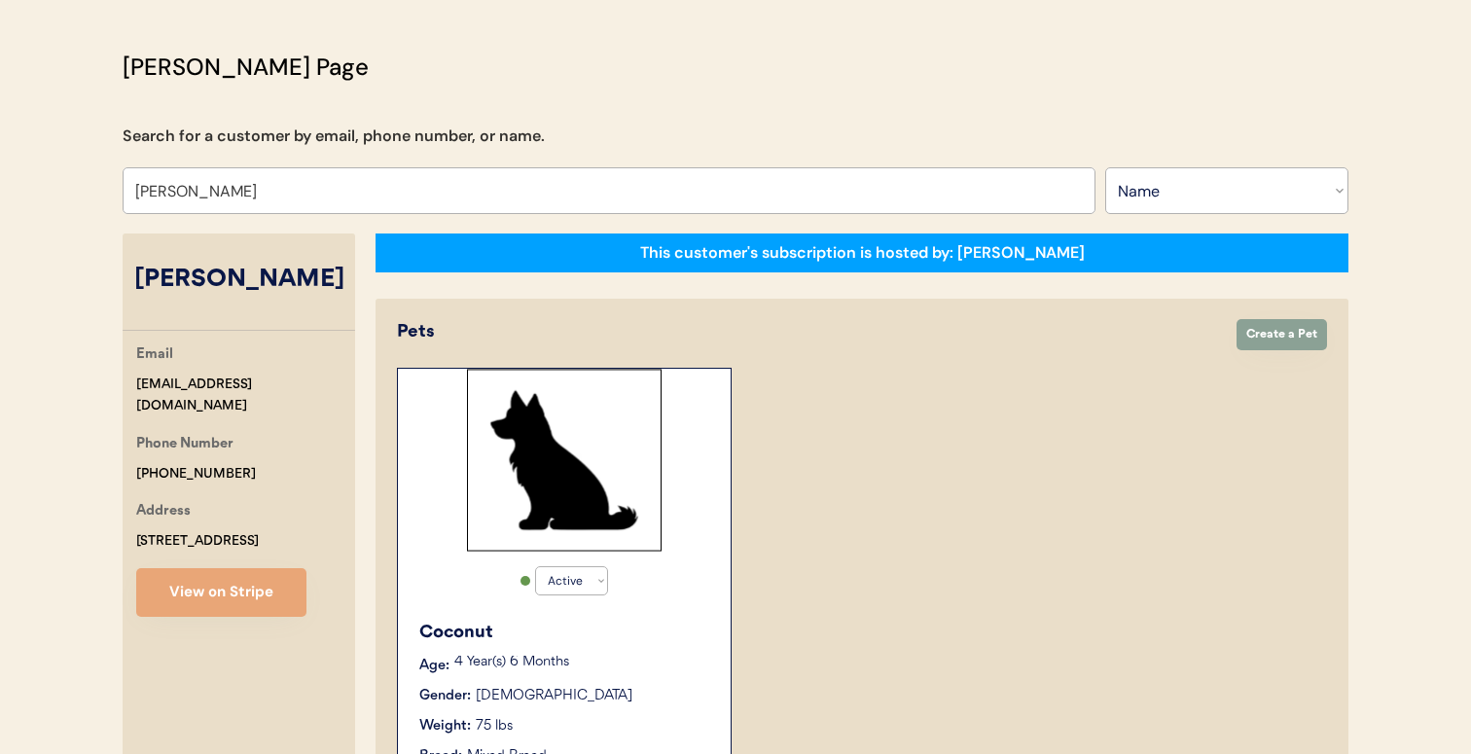
type input "[PERSON_NAME]"
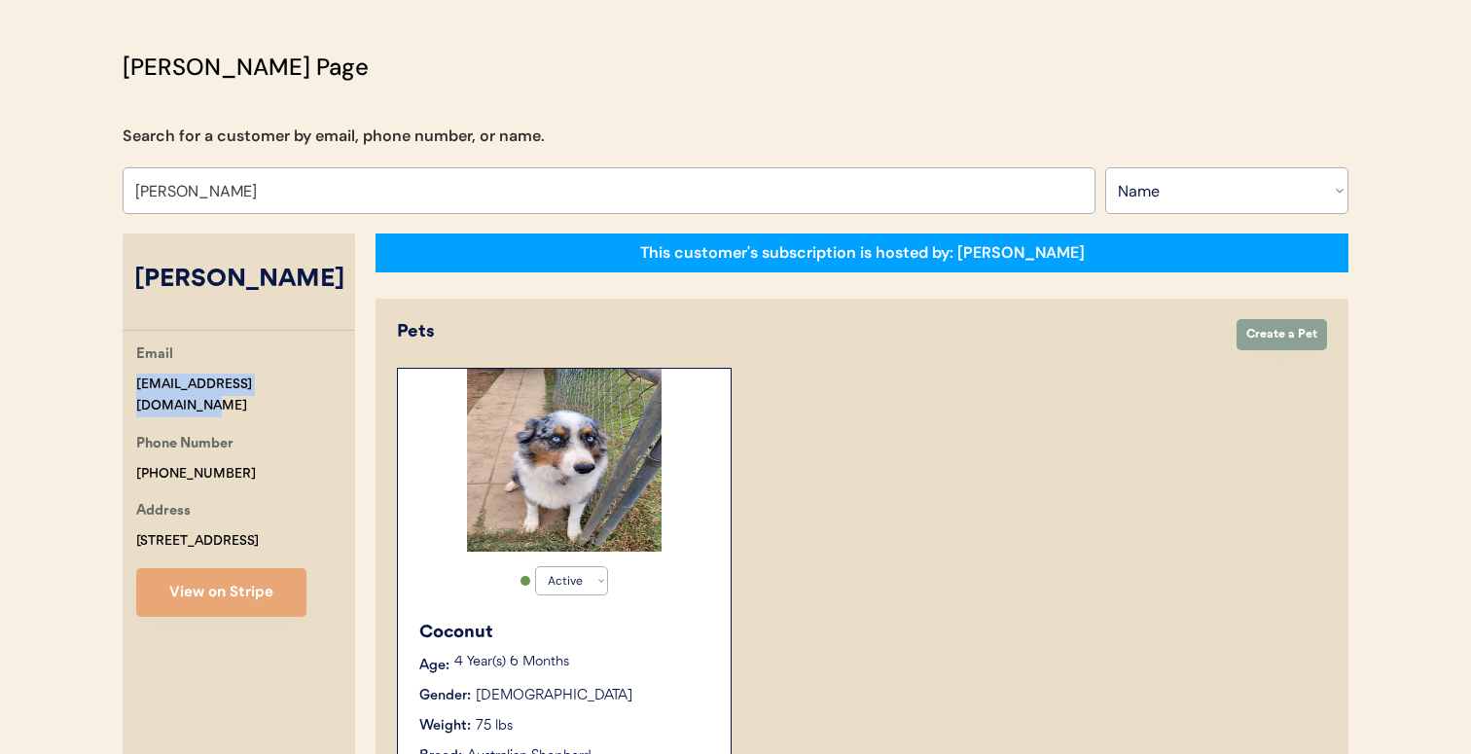
drag, startPoint x: 306, startPoint y: 378, endPoint x: 135, endPoint y: 378, distance: 171.2
click at [136, 378] on div "Email fearless.2014@hotmail.com" at bounding box center [245, 380] width 219 height 74
copy div "[EMAIL_ADDRESS][DOMAIN_NAME]"
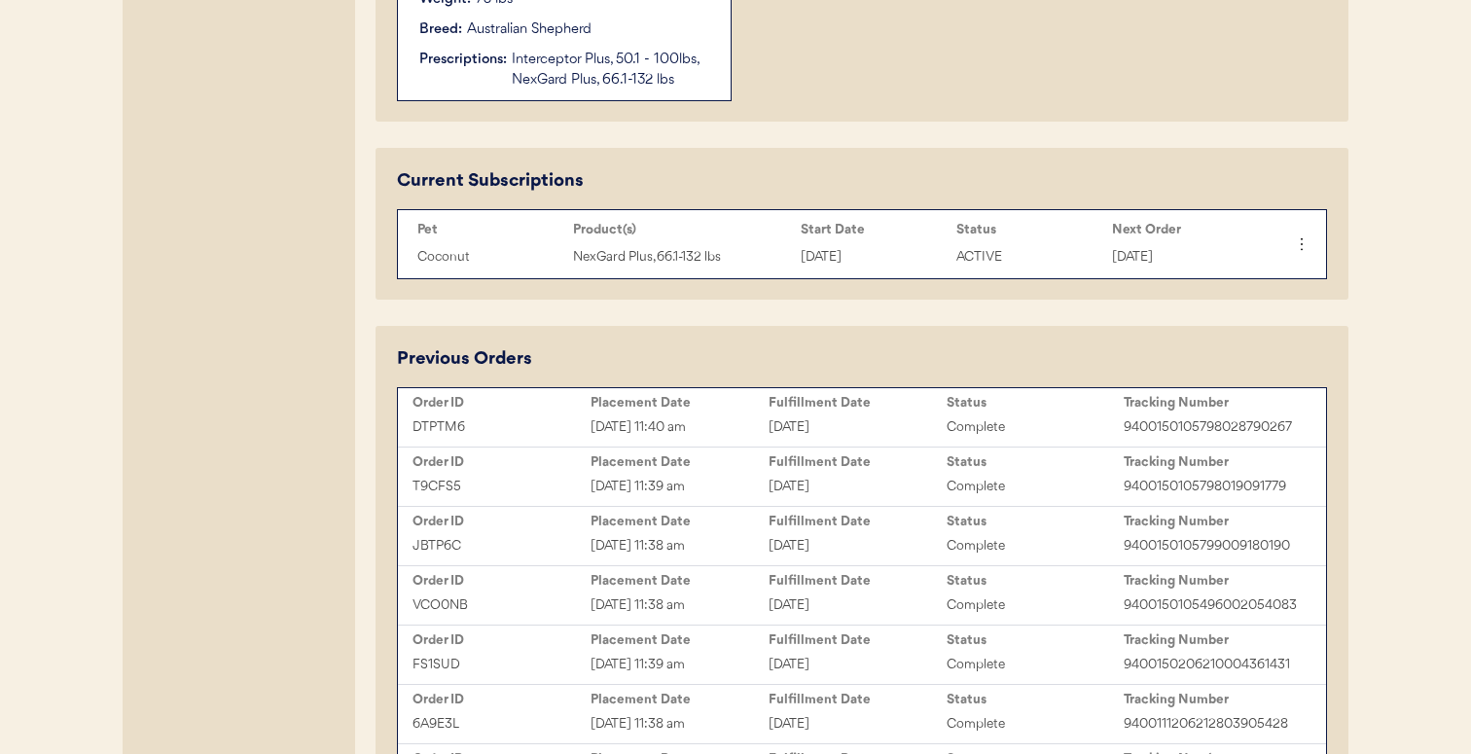
scroll to position [0, 0]
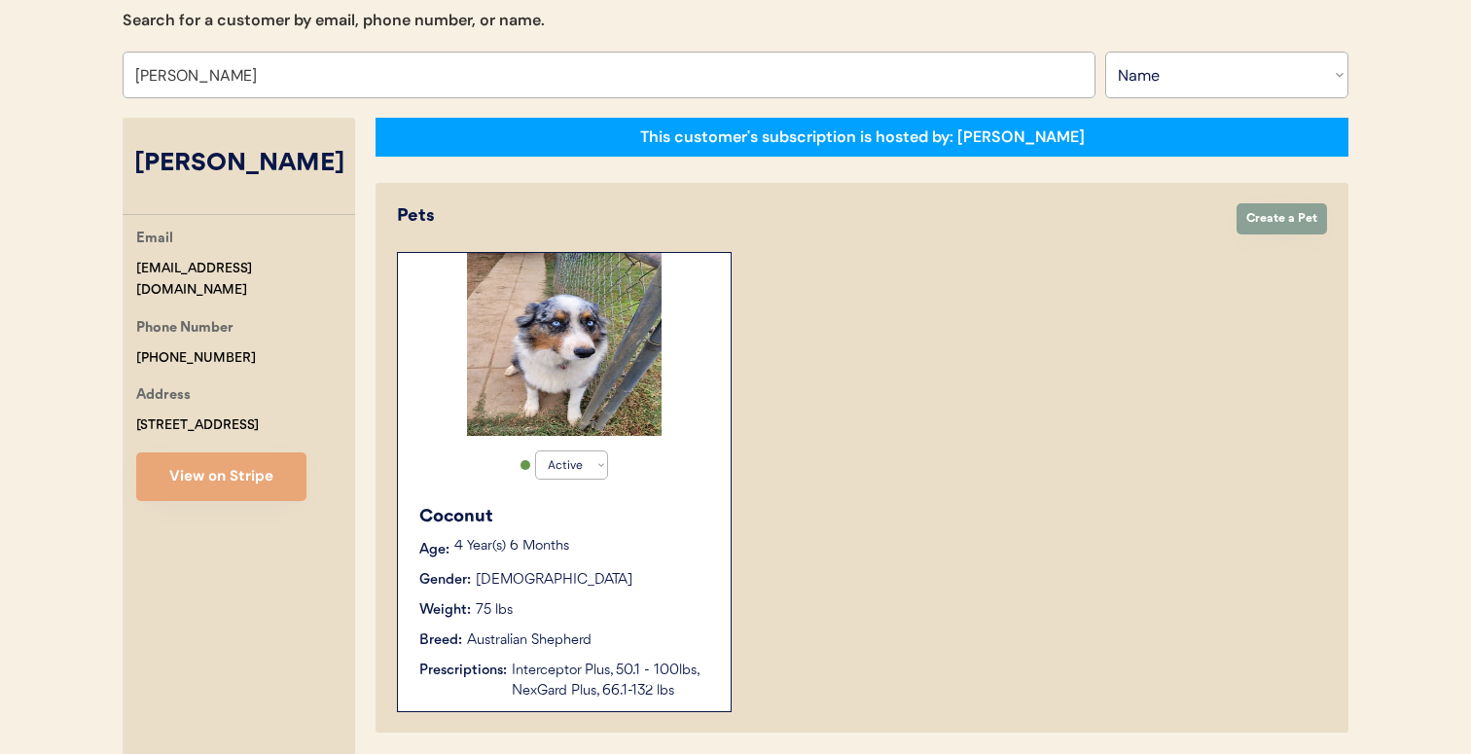
click at [662, 585] on div "Gender: Male" at bounding box center [565, 580] width 292 height 20
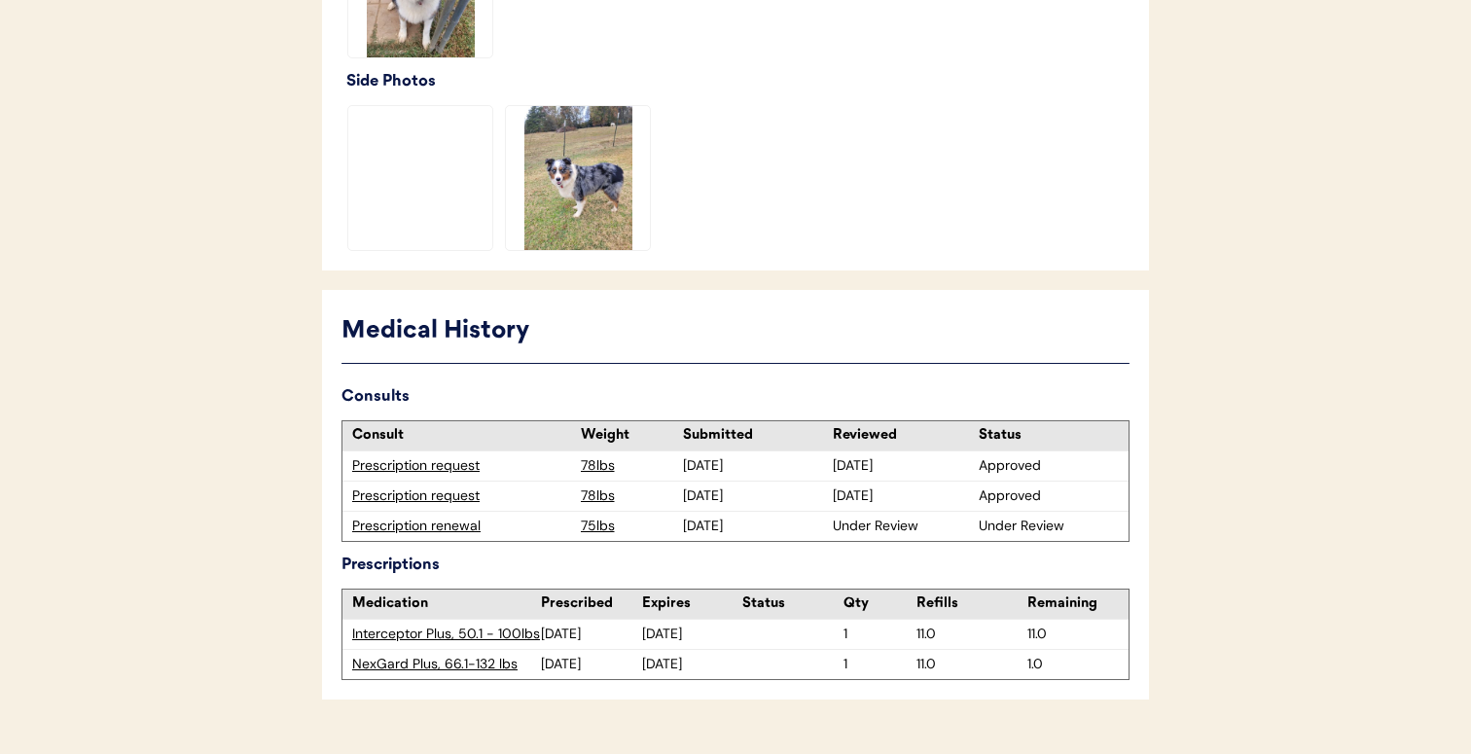
scroll to position [761, 0]
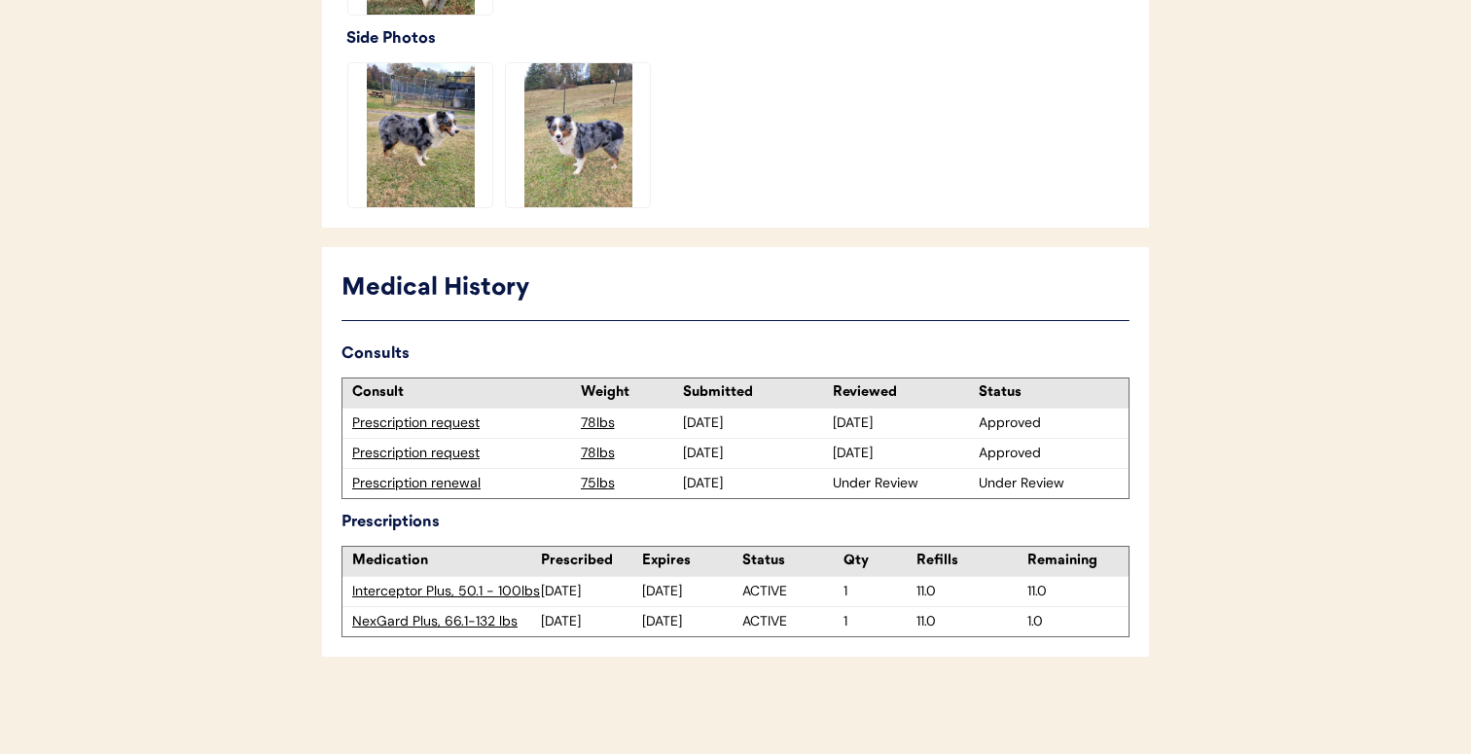
click at [446, 484] on div "Prescription renewal" at bounding box center [461, 483] width 219 height 19
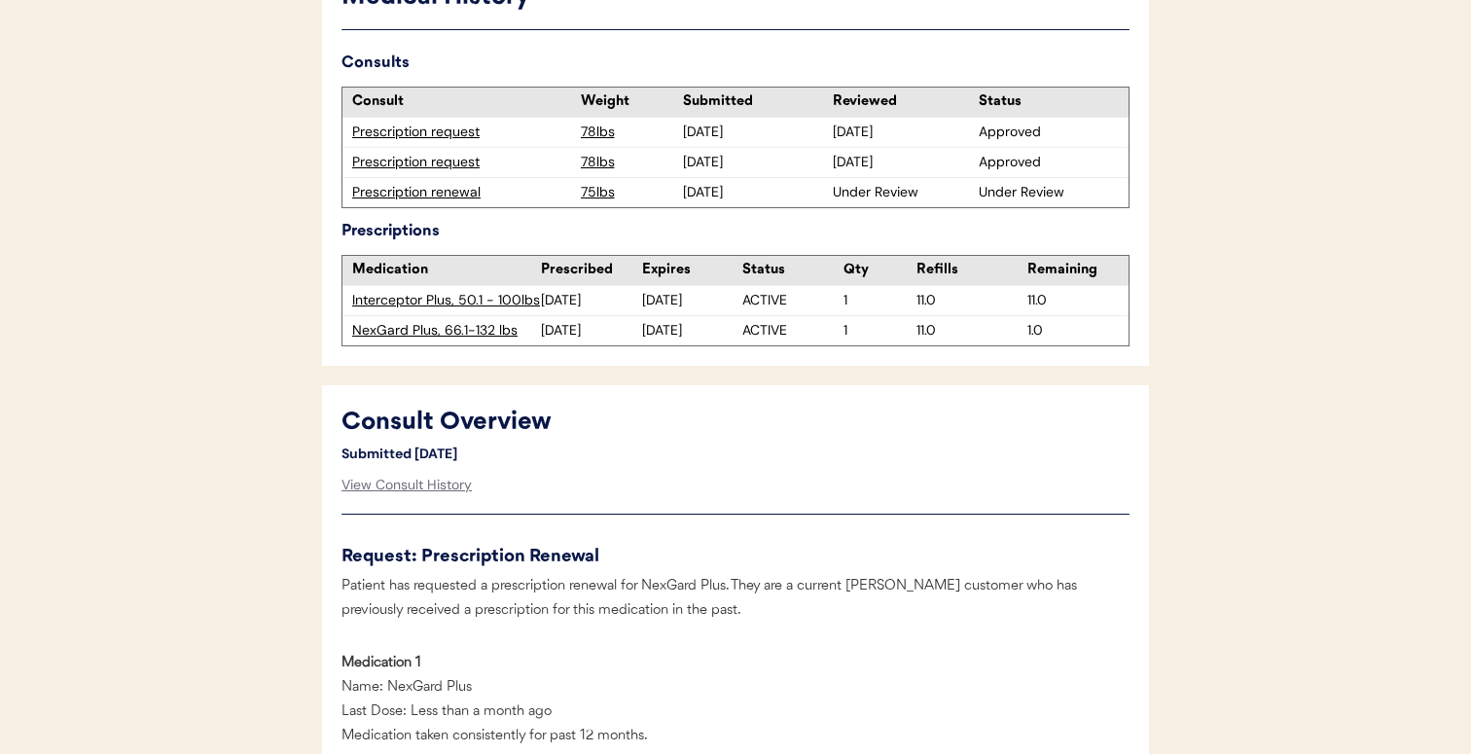
scroll to position [586, 0]
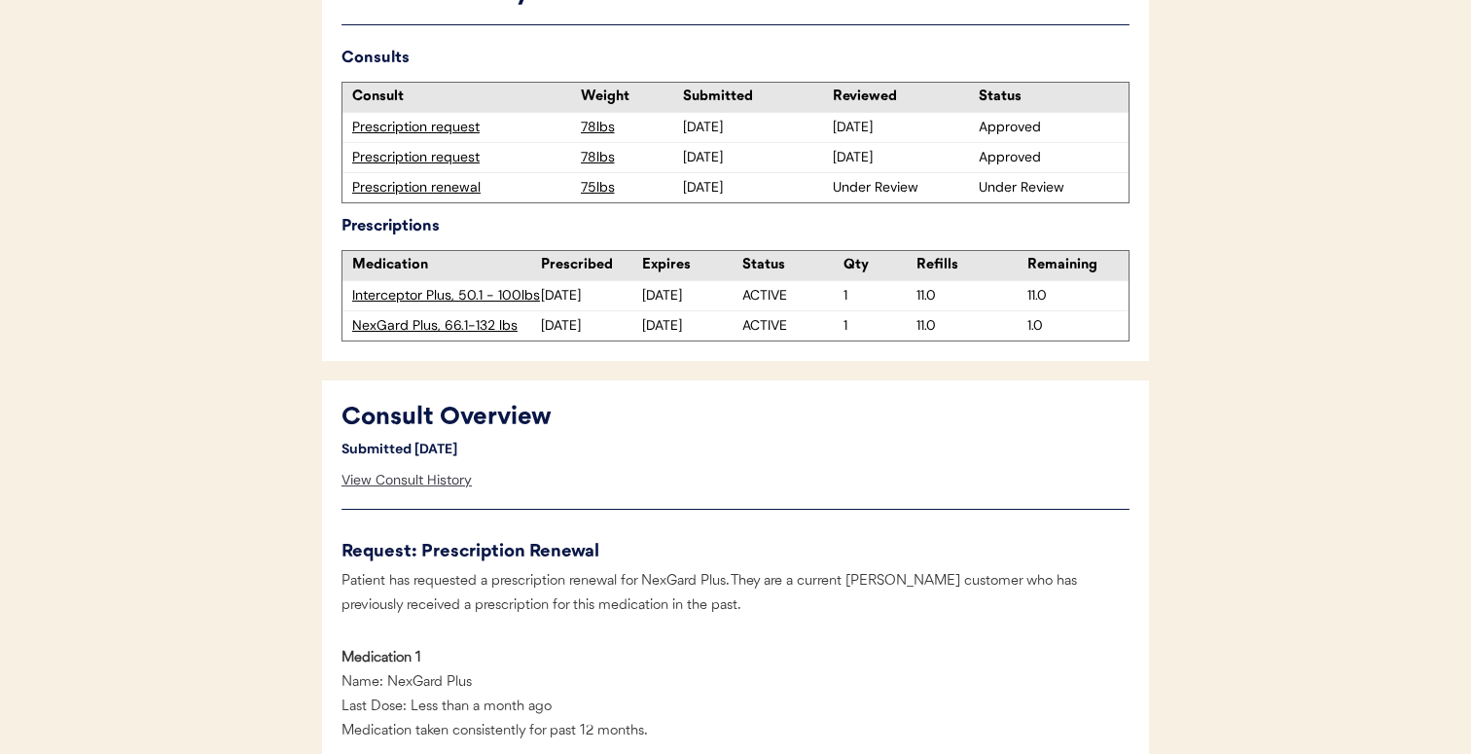
click at [446, 480] on div "View Consult History" at bounding box center [406, 480] width 130 height 39
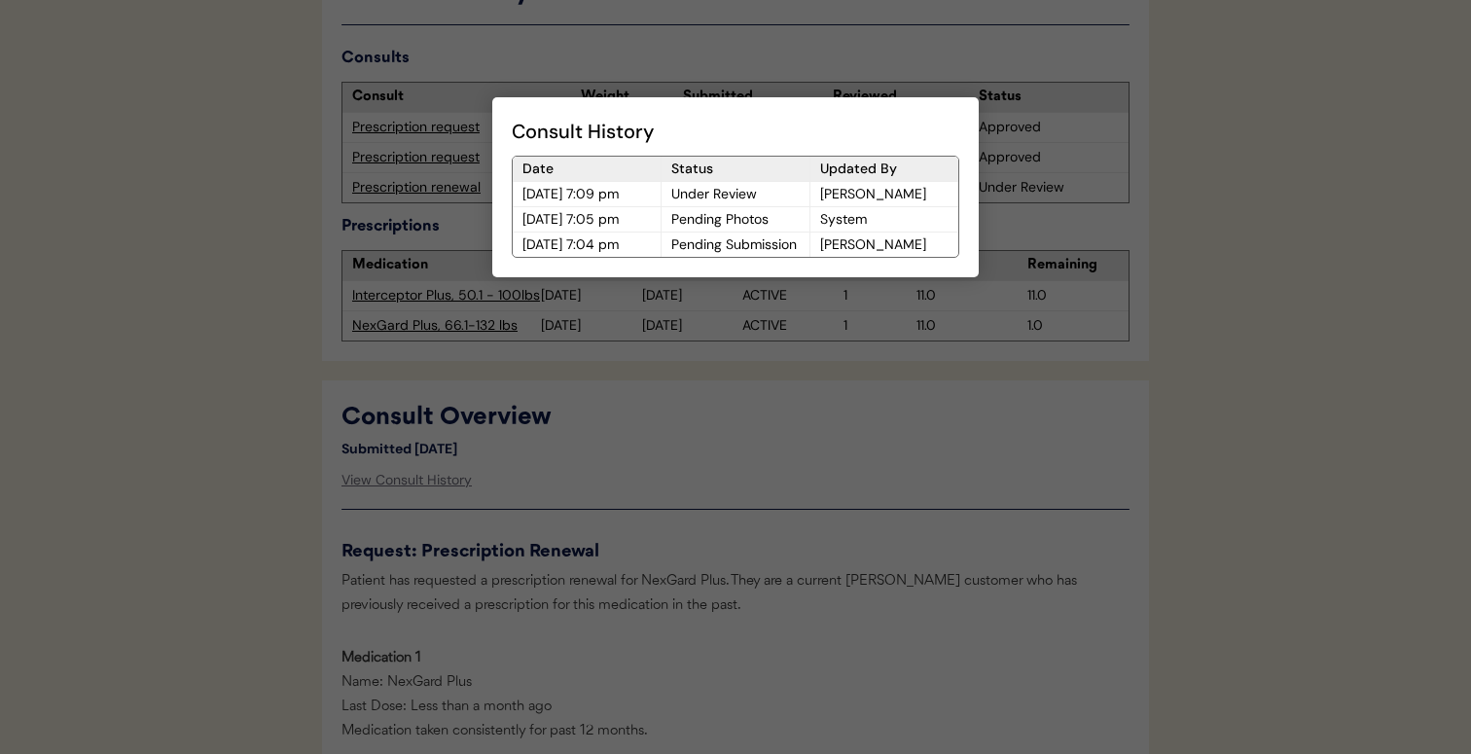
click at [530, 462] on div at bounding box center [735, 377] width 1471 height 754
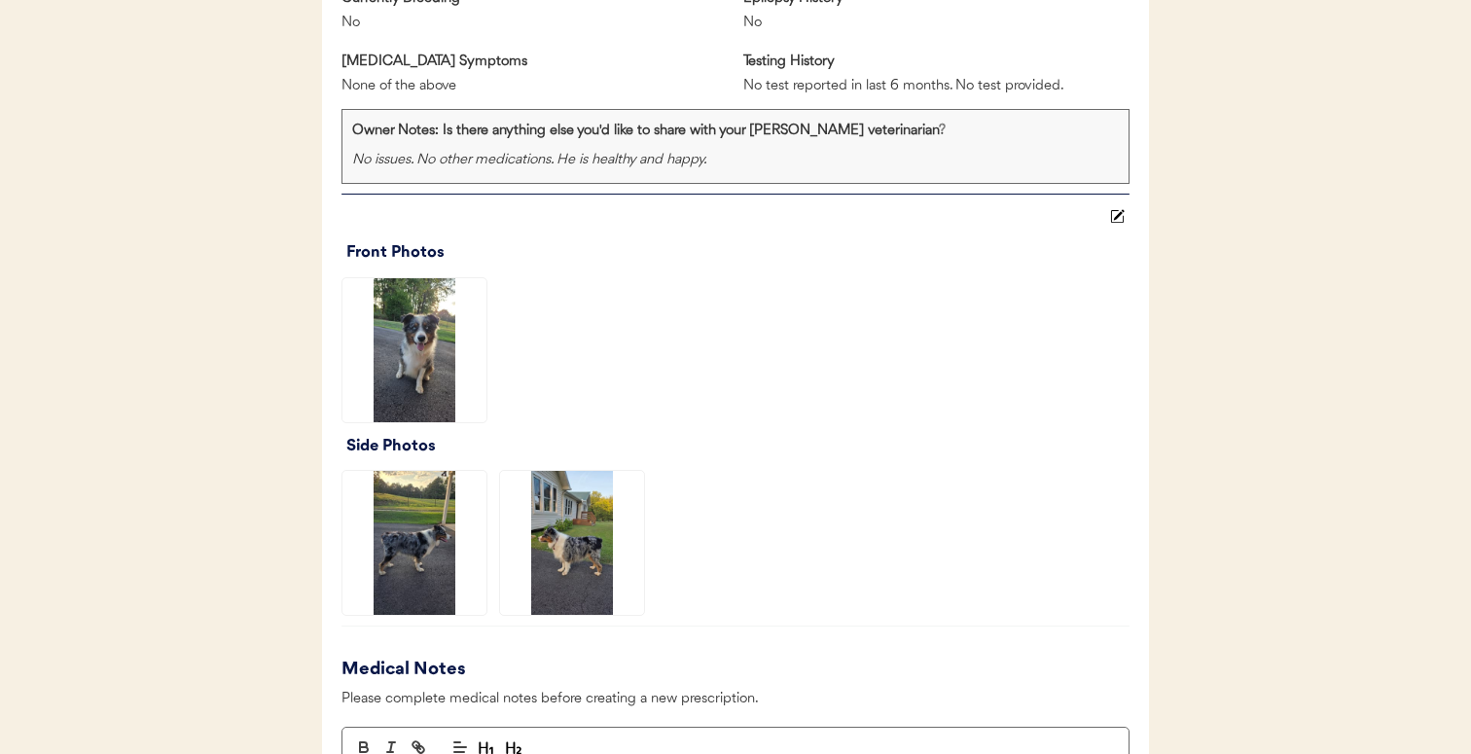
scroll to position [0, 0]
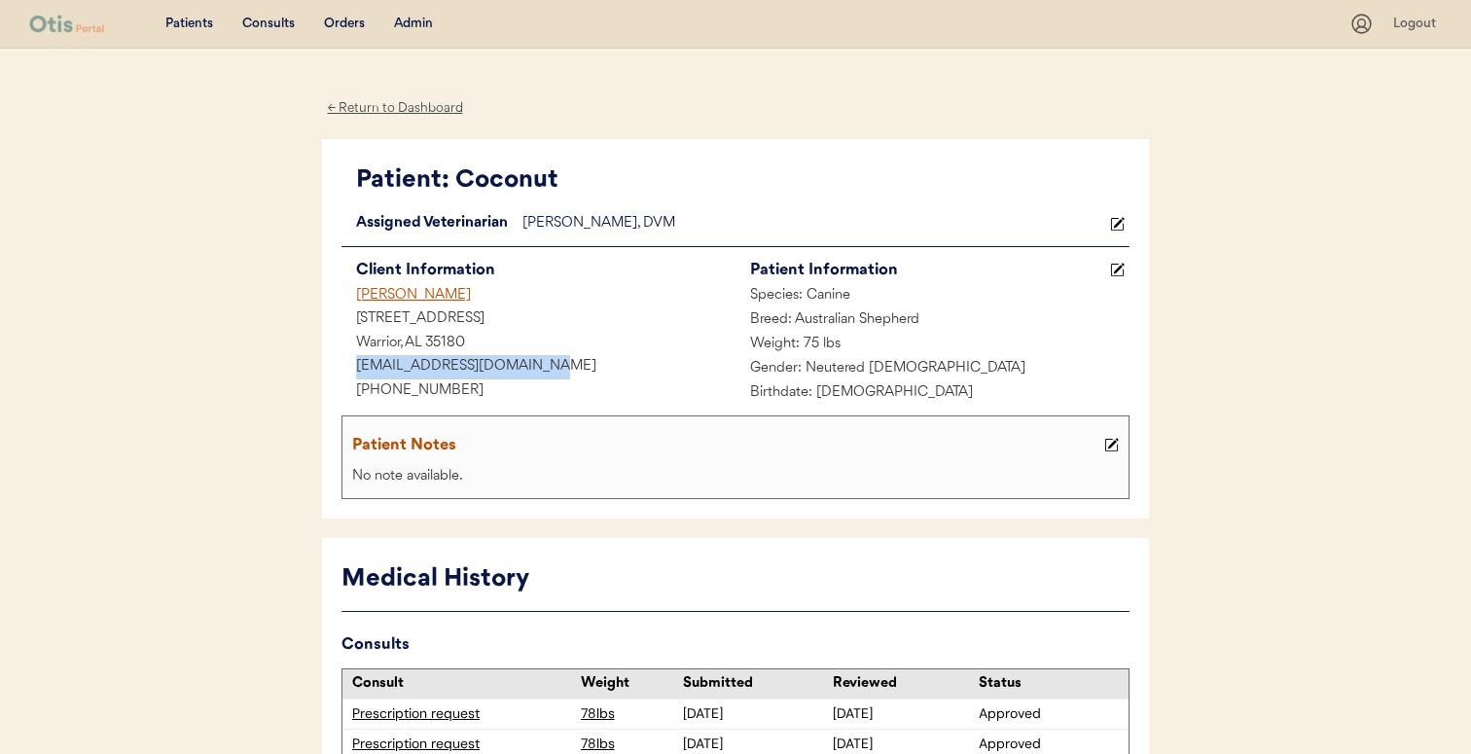
drag, startPoint x: 536, startPoint y: 372, endPoint x: 335, endPoint y: 360, distance: 201.7
click at [335, 360] on div "Patient: Coconut Loading... Assigned Veterinarian Dr. Warren, DVM Client Inform…" at bounding box center [735, 329] width 827 height 380
copy div "[EMAIL_ADDRESS][DOMAIN_NAME]"
click at [422, 290] on div "[PERSON_NAME]" at bounding box center [538, 296] width 394 height 24
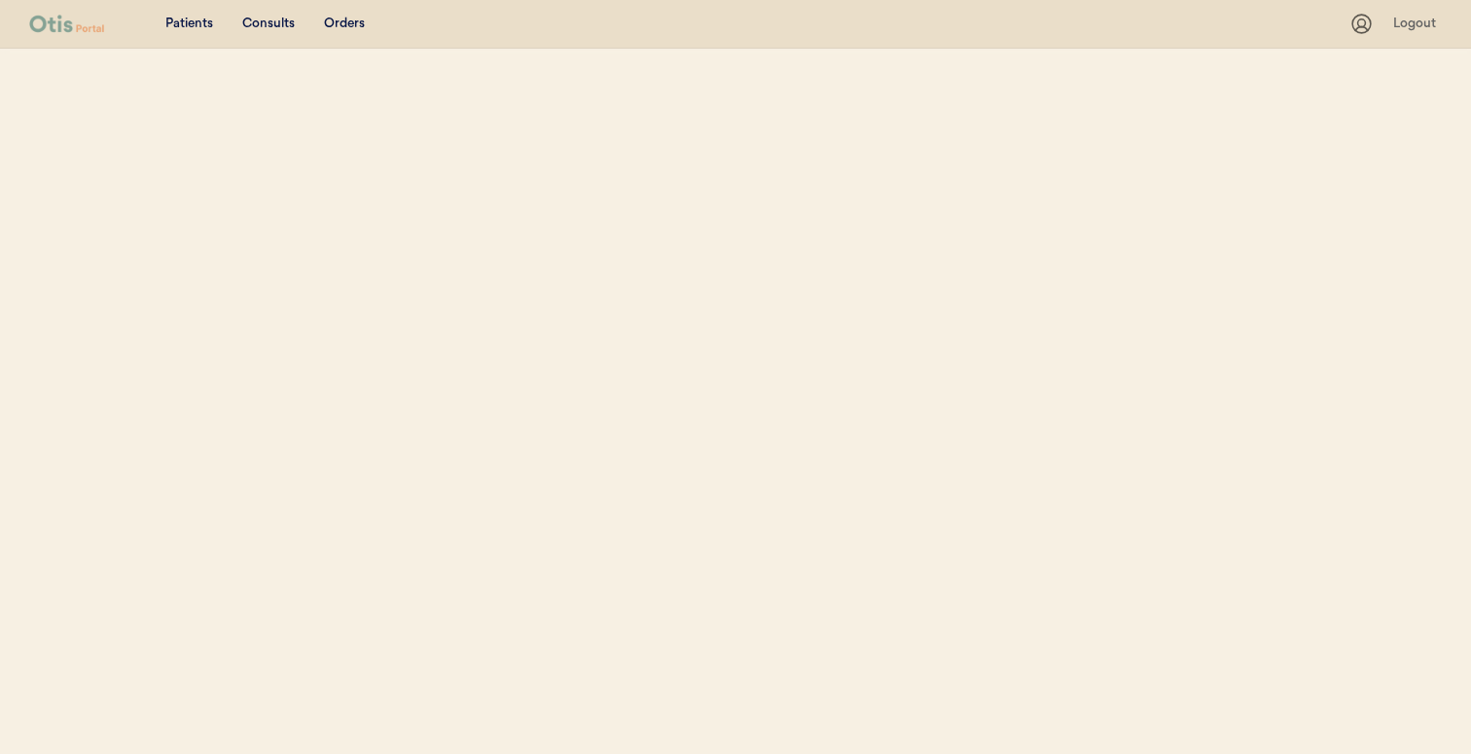
select select ""Name""
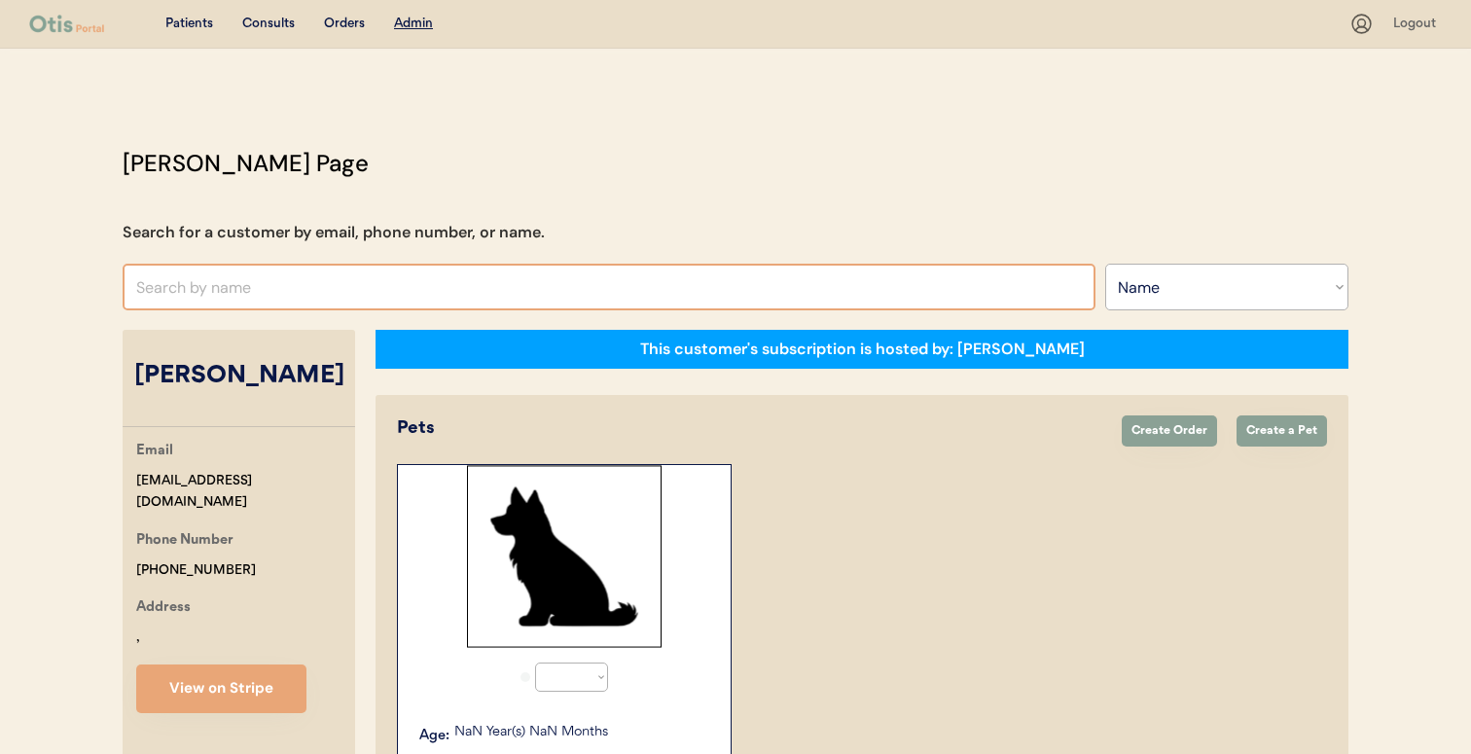
click at [568, 306] on input "text" at bounding box center [609, 287] width 973 height 47
select select "true"
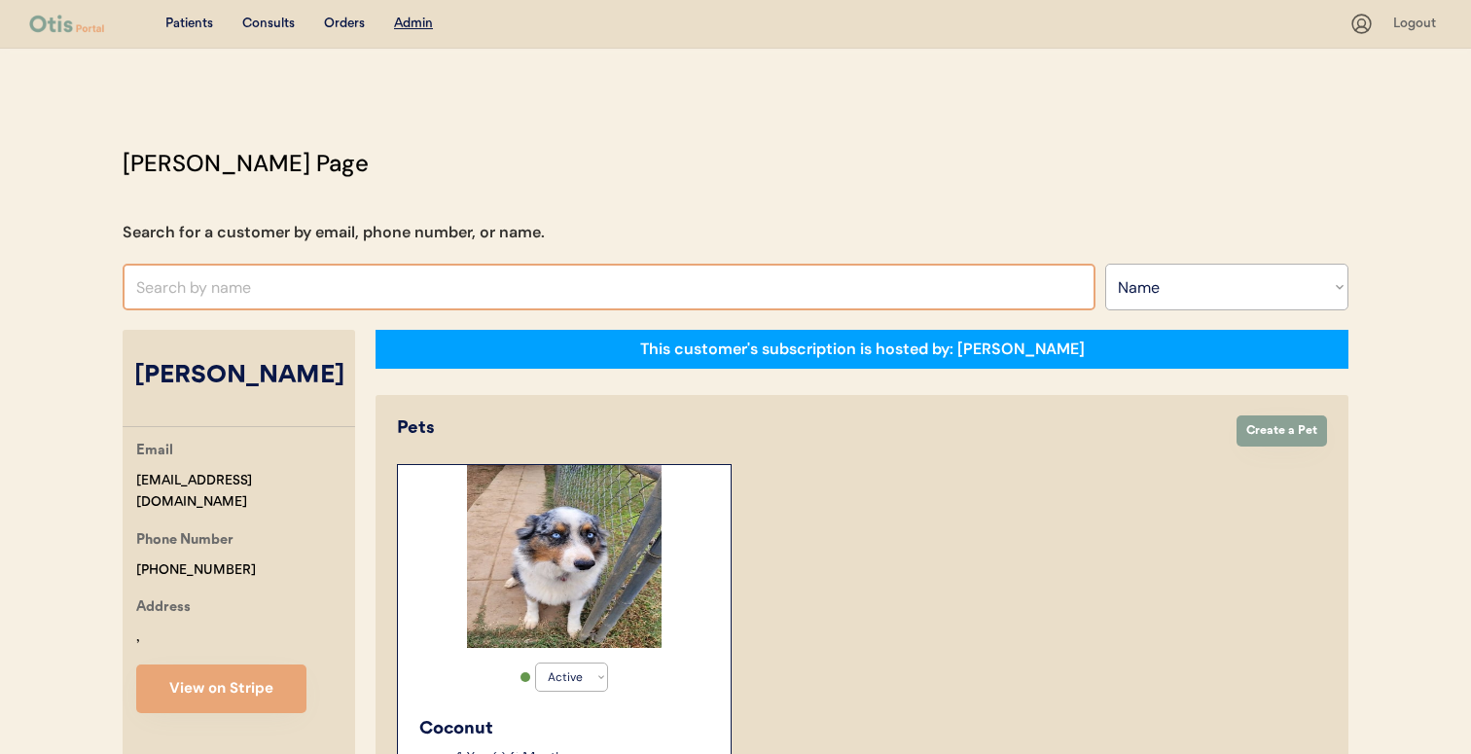
paste input "[PERSON_NAME]"
type input "[PERSON_NAME]"
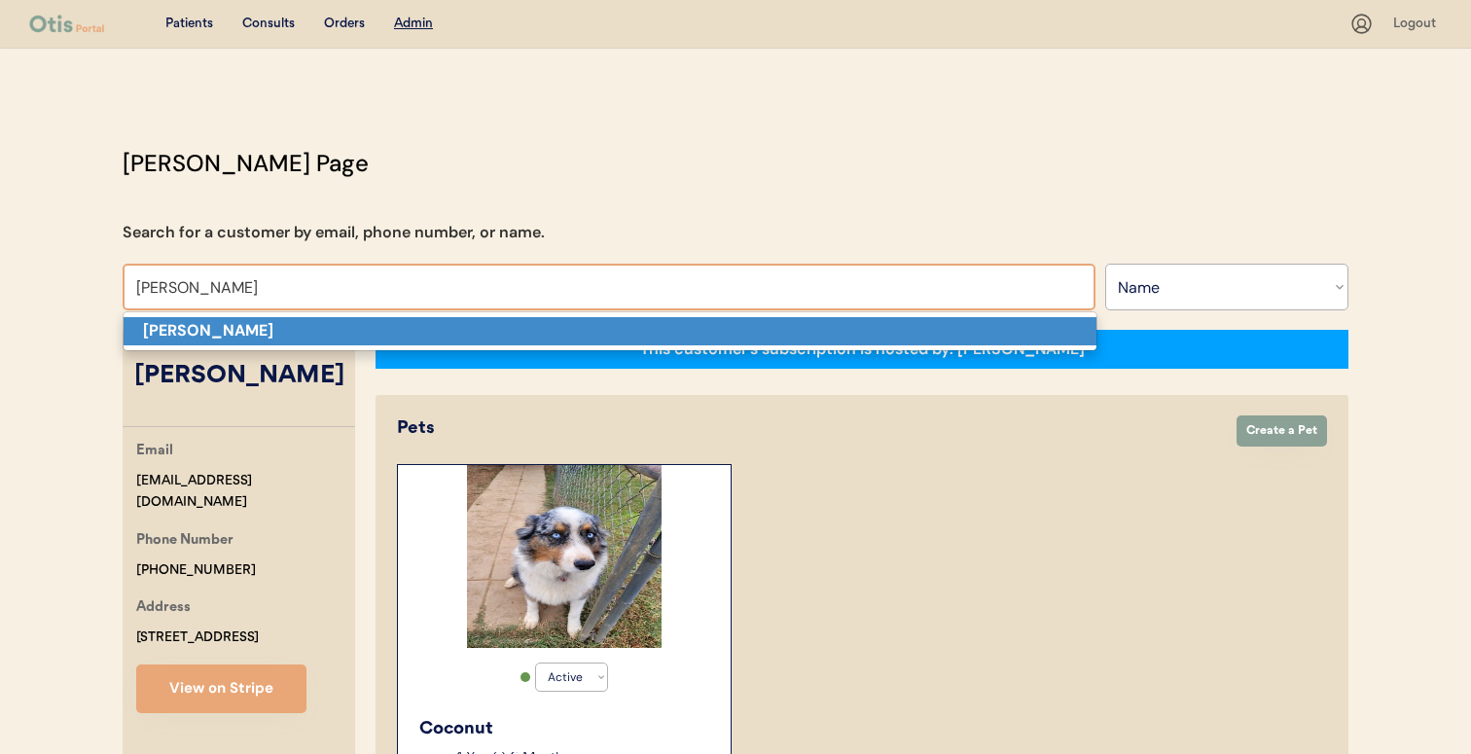
click at [562, 328] on p "[PERSON_NAME]" at bounding box center [610, 331] width 973 height 28
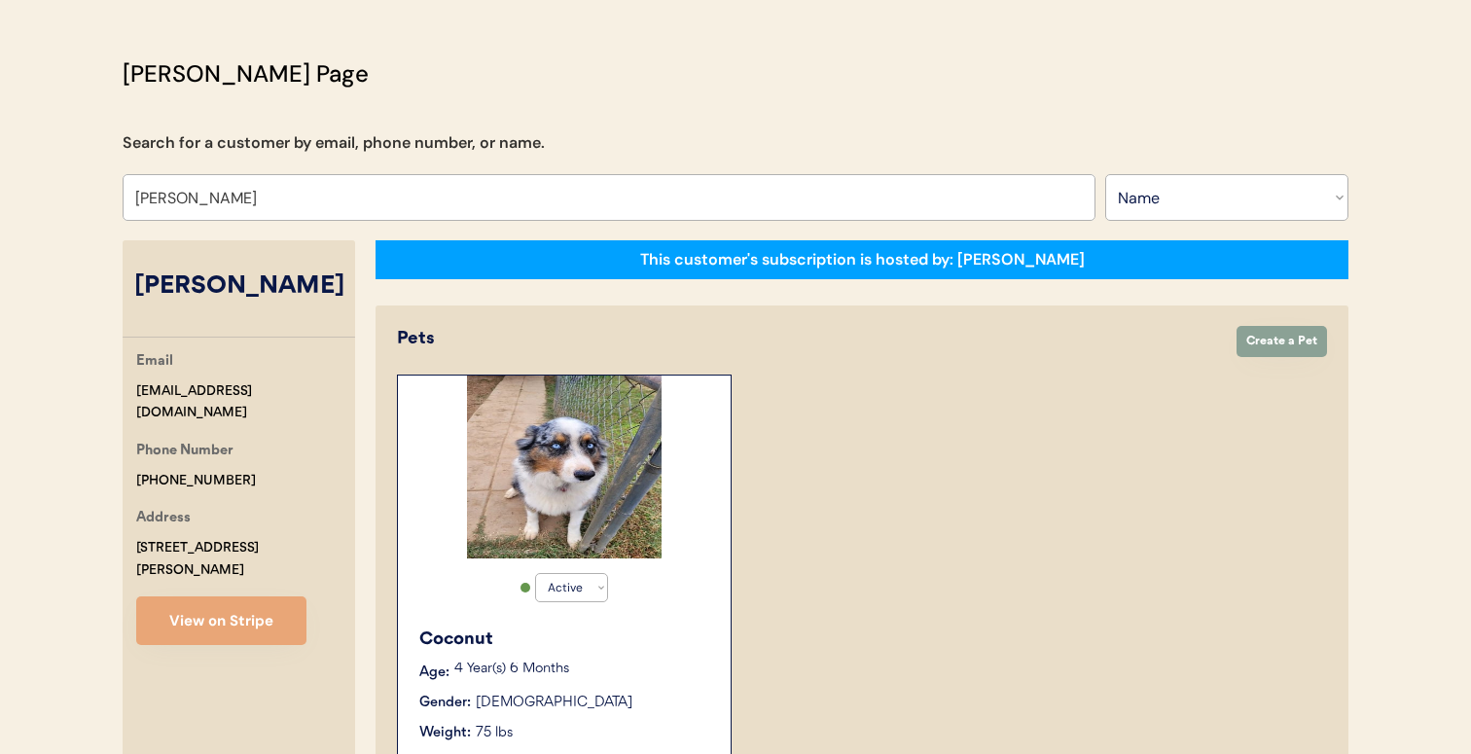
scroll to position [88, 0]
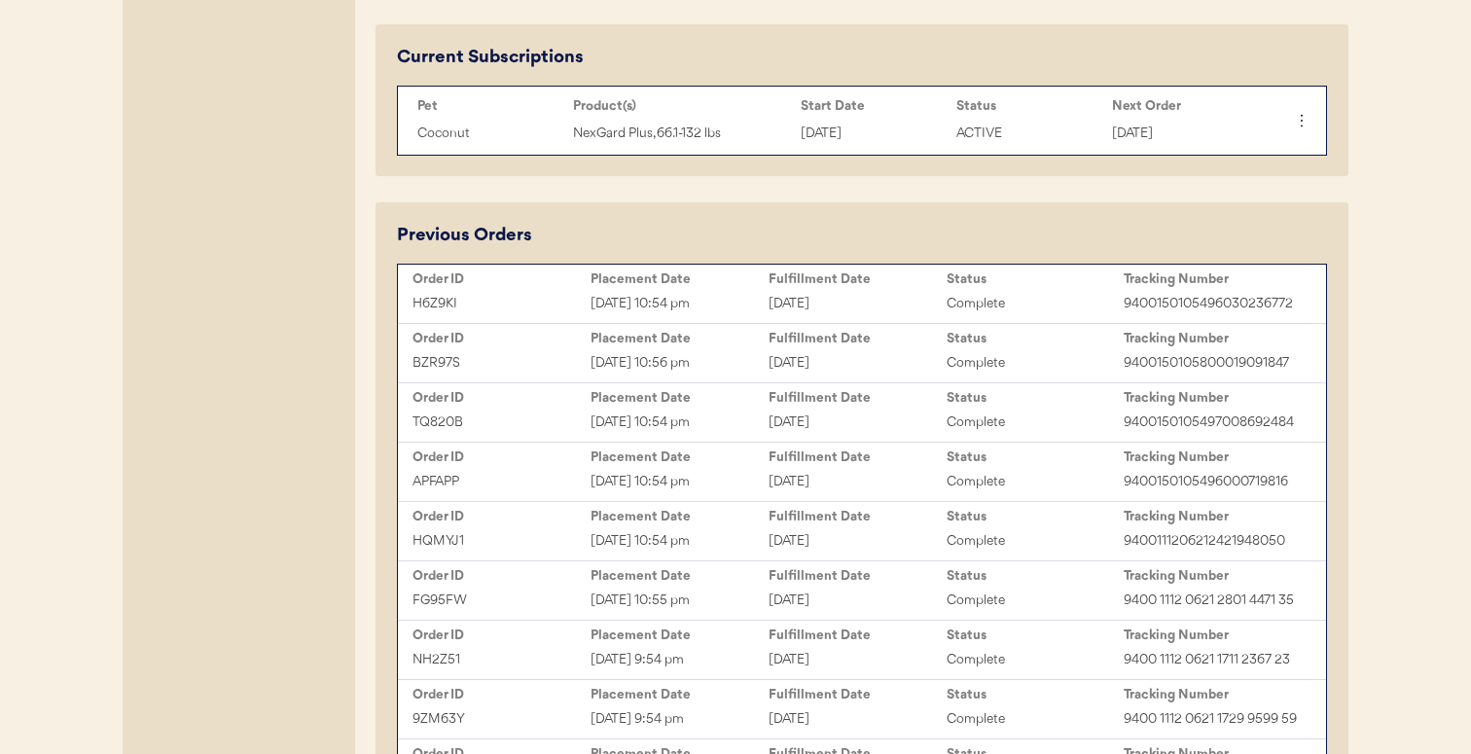
select select "true"
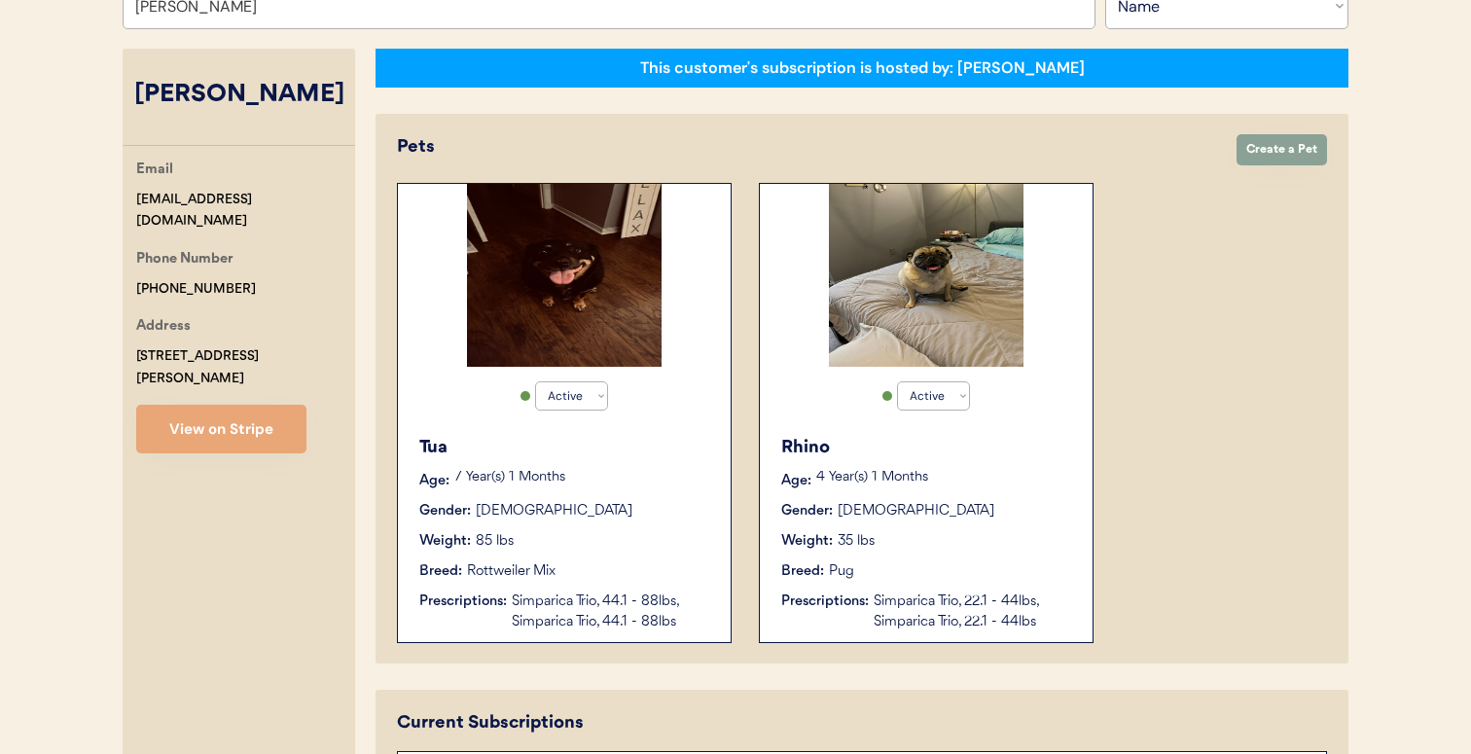
scroll to position [303, 0]
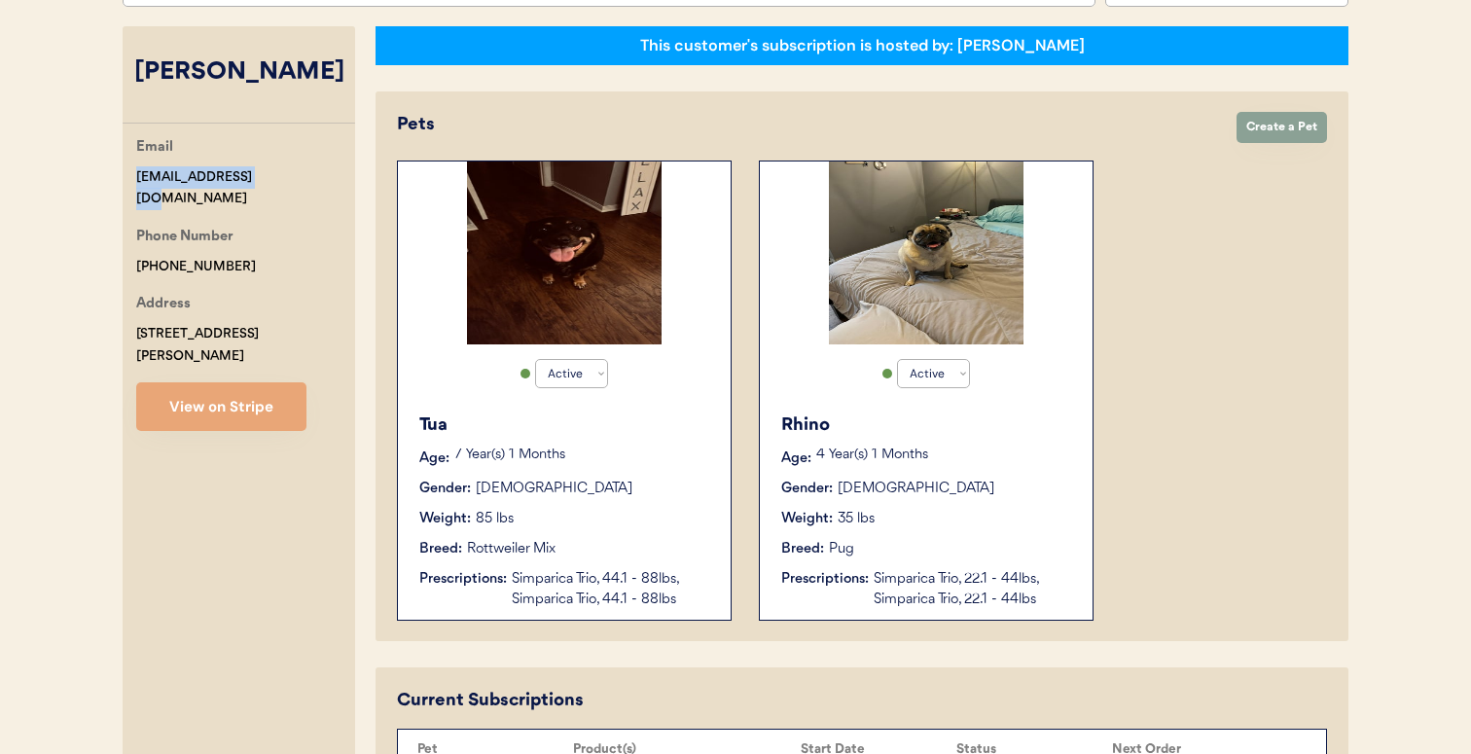
drag, startPoint x: 275, startPoint y: 181, endPoint x: 129, endPoint y: 180, distance: 145.9
click at [129, 180] on div "Email jblanton77@msn.com Phone Number +16182047730 Address 7330 Wigfield Road M…" at bounding box center [239, 283] width 232 height 295
copy div "jblanton77@msn.com"
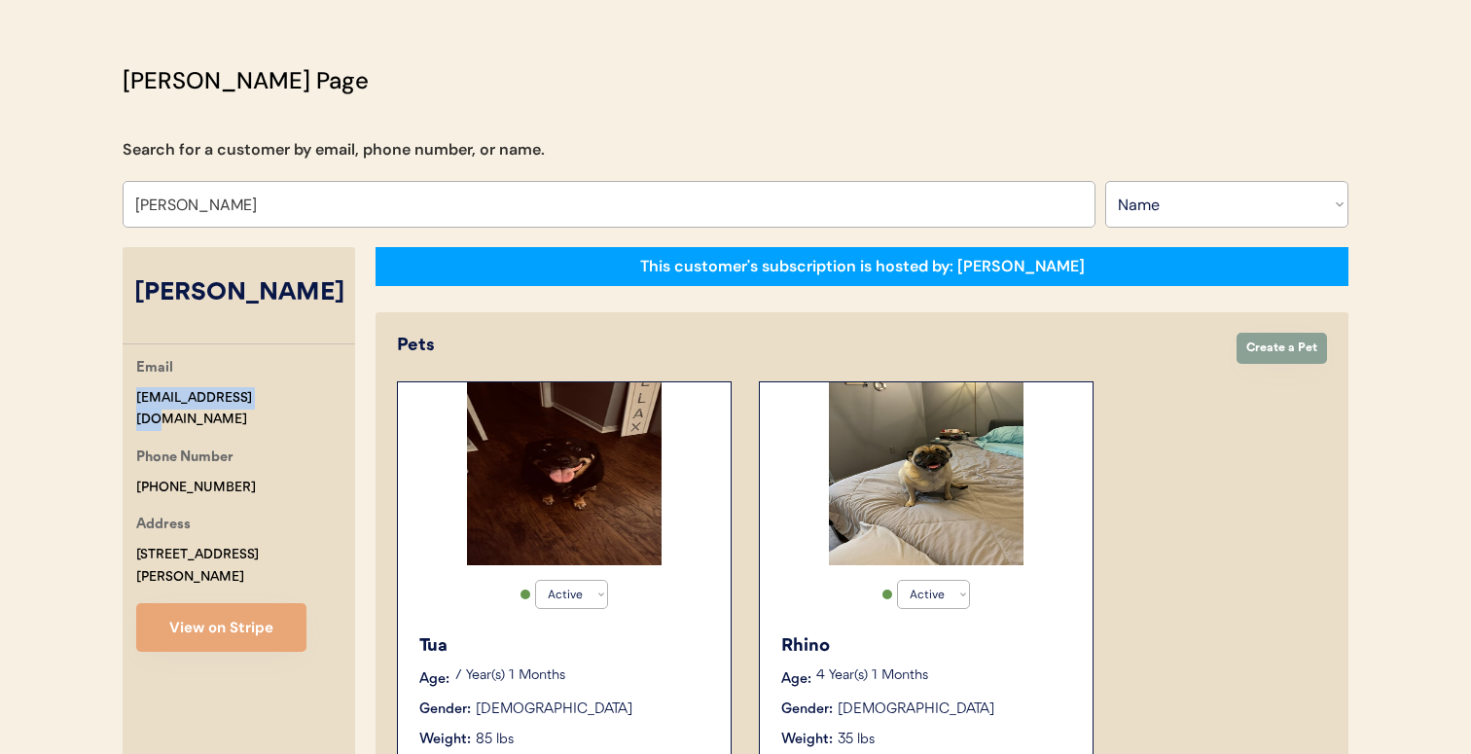
scroll to position [82, 0]
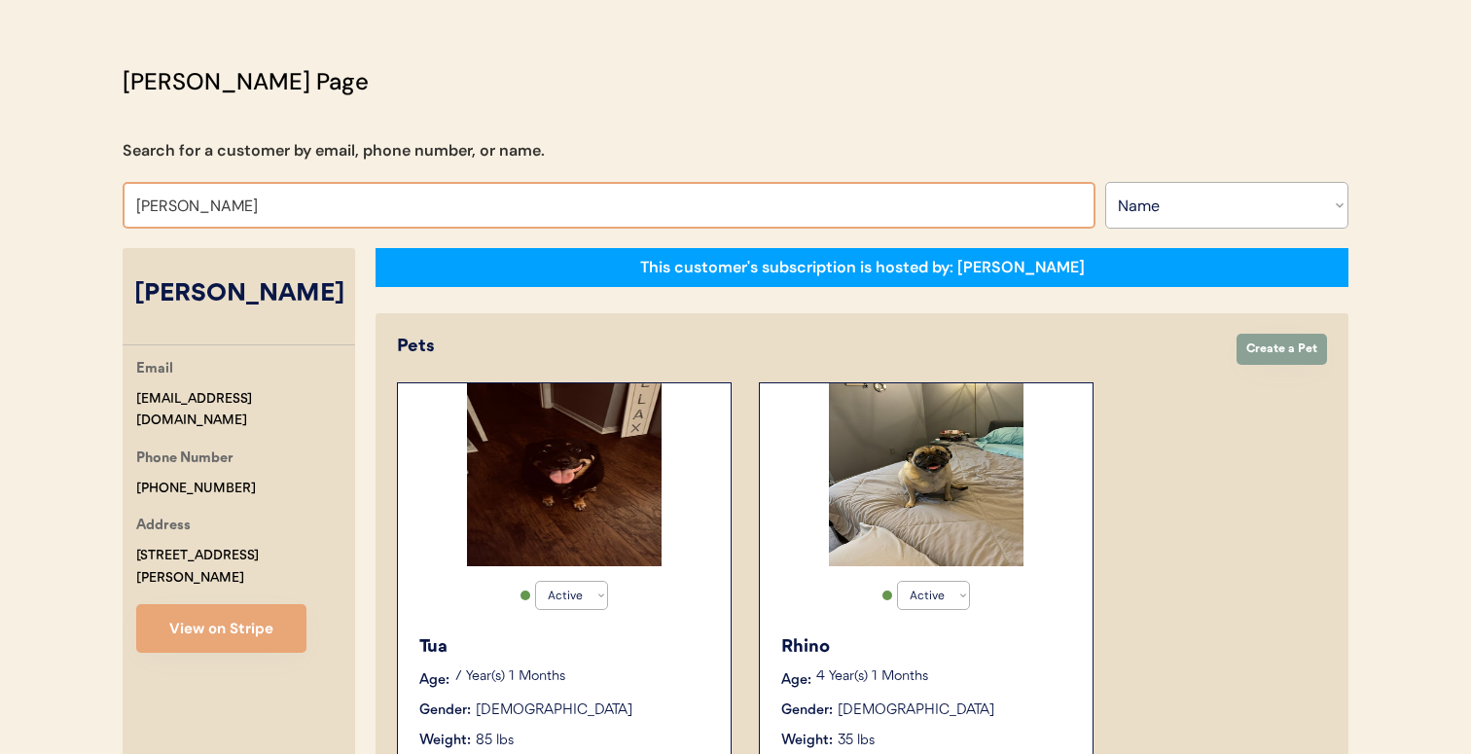
click at [370, 203] on input "Jennifer Blanton" at bounding box center [609, 205] width 973 height 47
paste input "Laura Clegg"
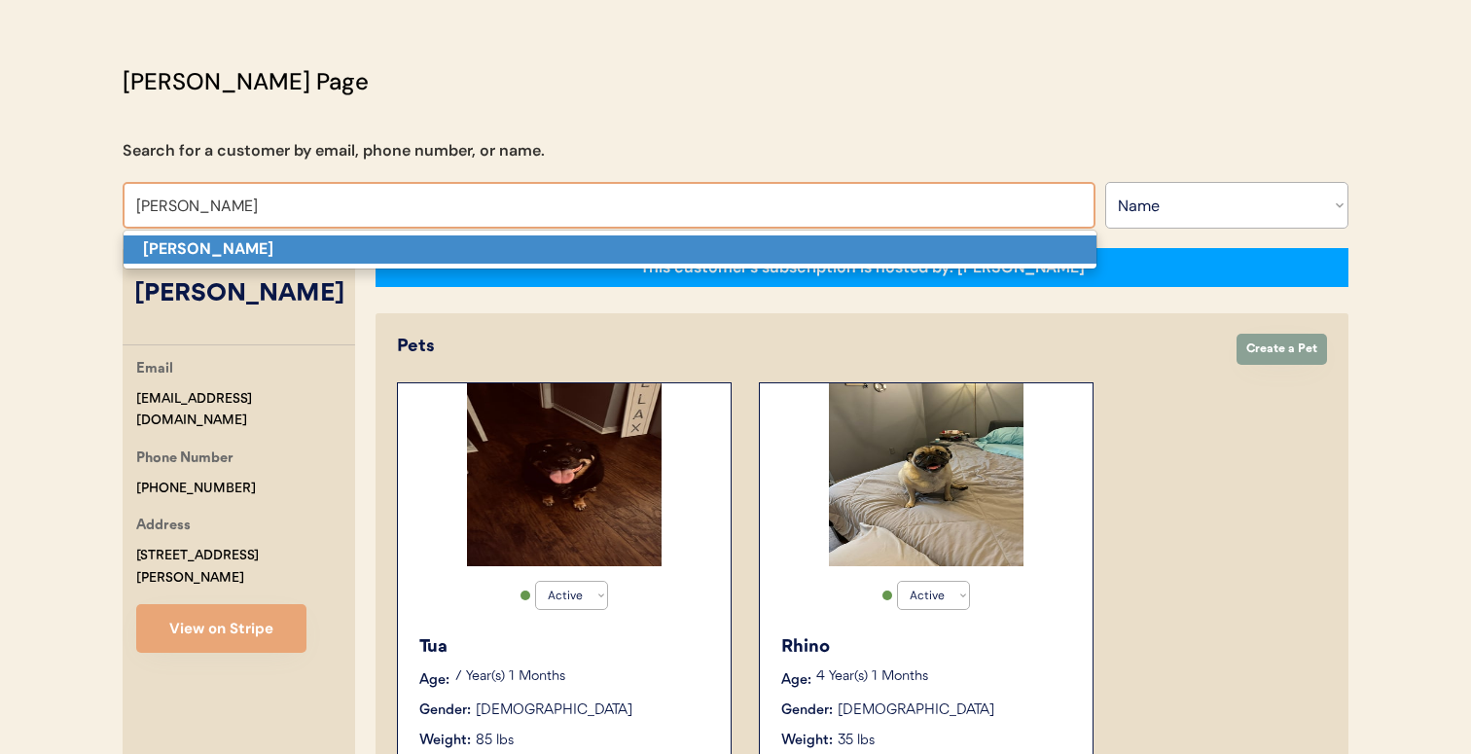
click at [364, 244] on p "Laura Clegg" at bounding box center [610, 249] width 973 height 28
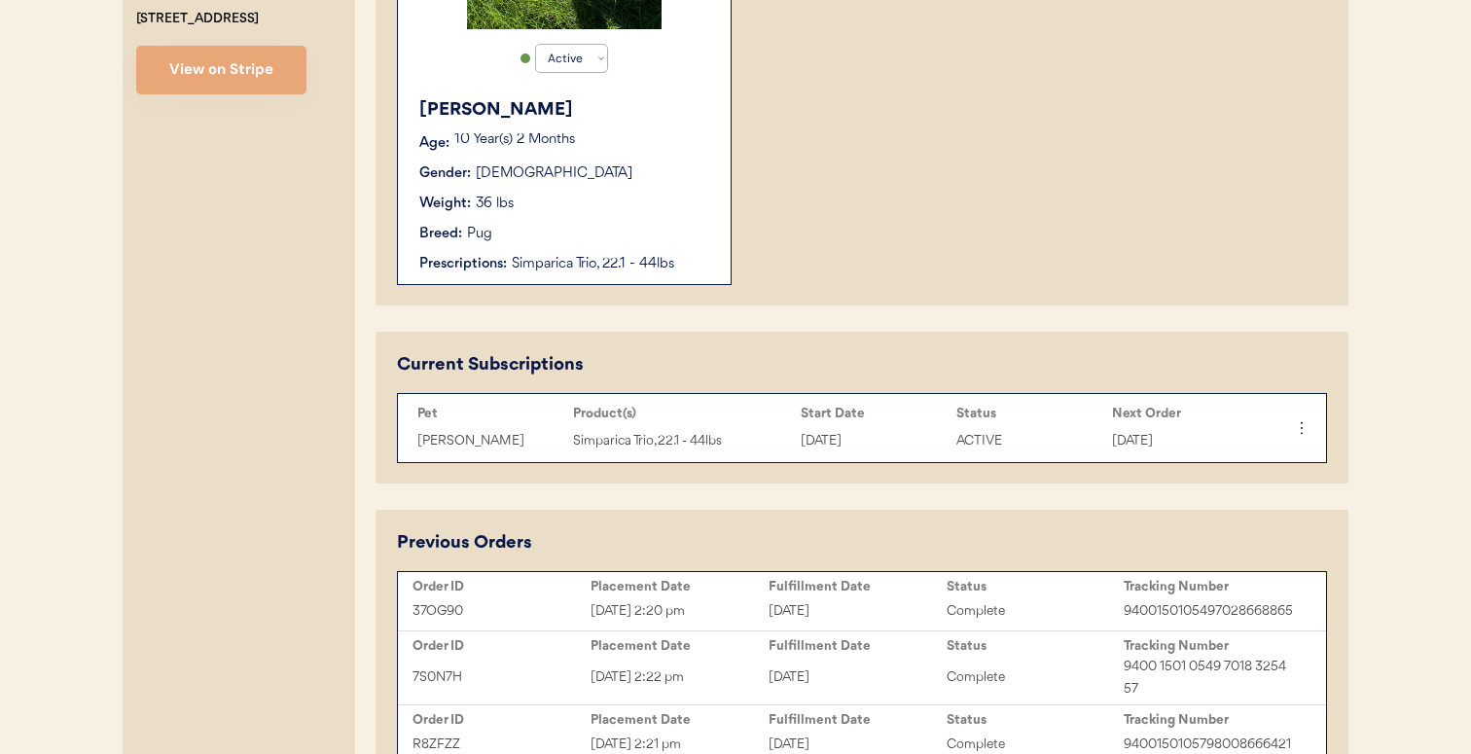
scroll to position [604, 0]
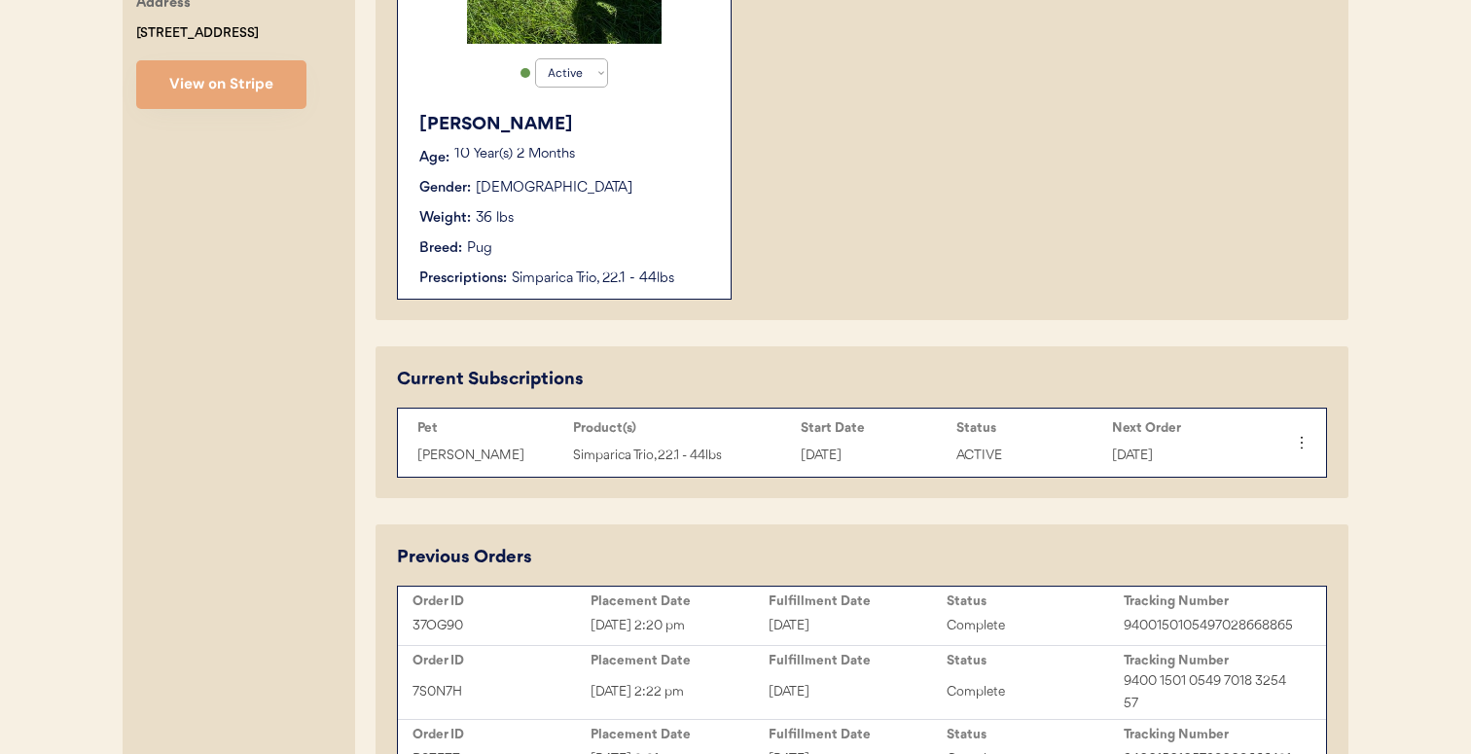
type input "Laura Clegg"
click at [473, 234] on div "Pee Wee Quinn Age: 10 Year(s) 2 Months Gender: Male Weight: 36 lbs Breed: Pug P…" at bounding box center [564, 200] width 313 height 196
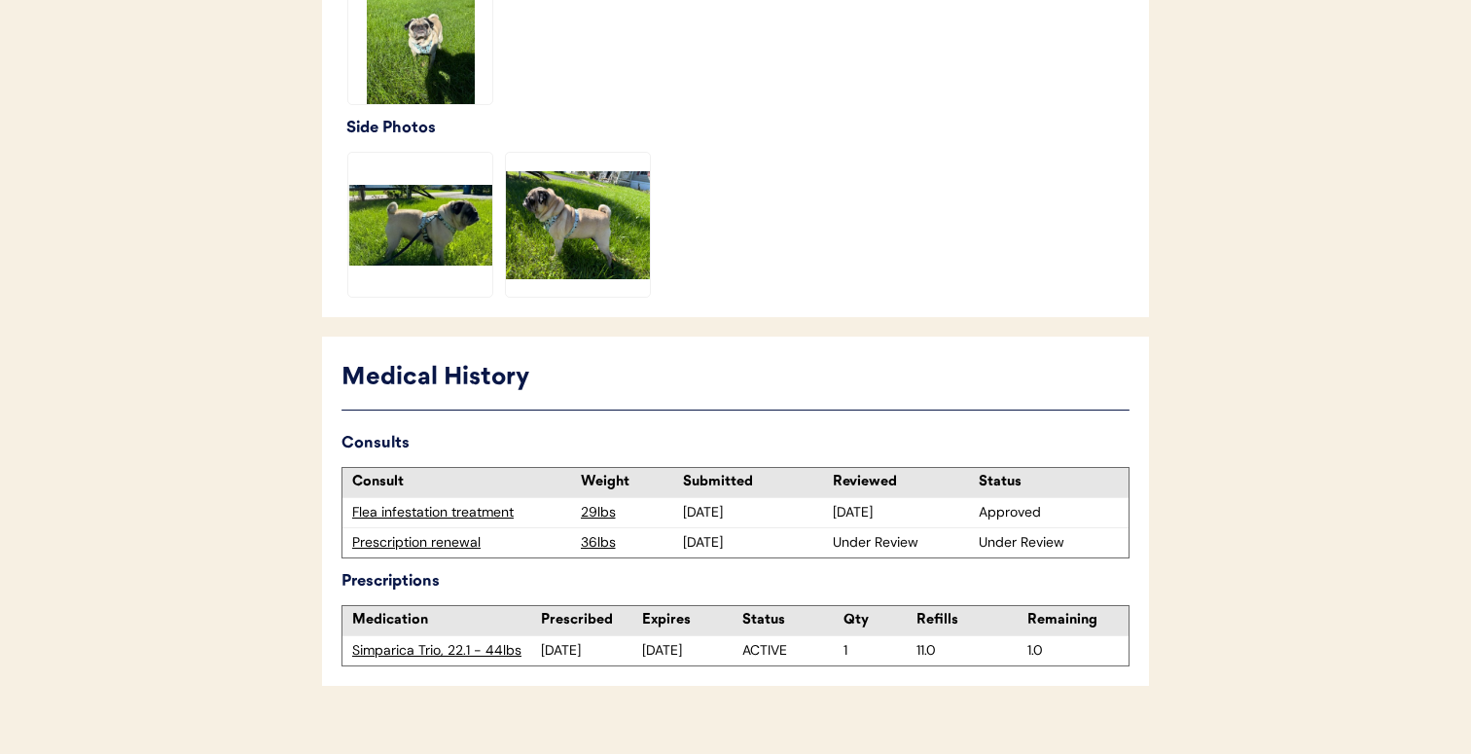
scroll to position [700, 0]
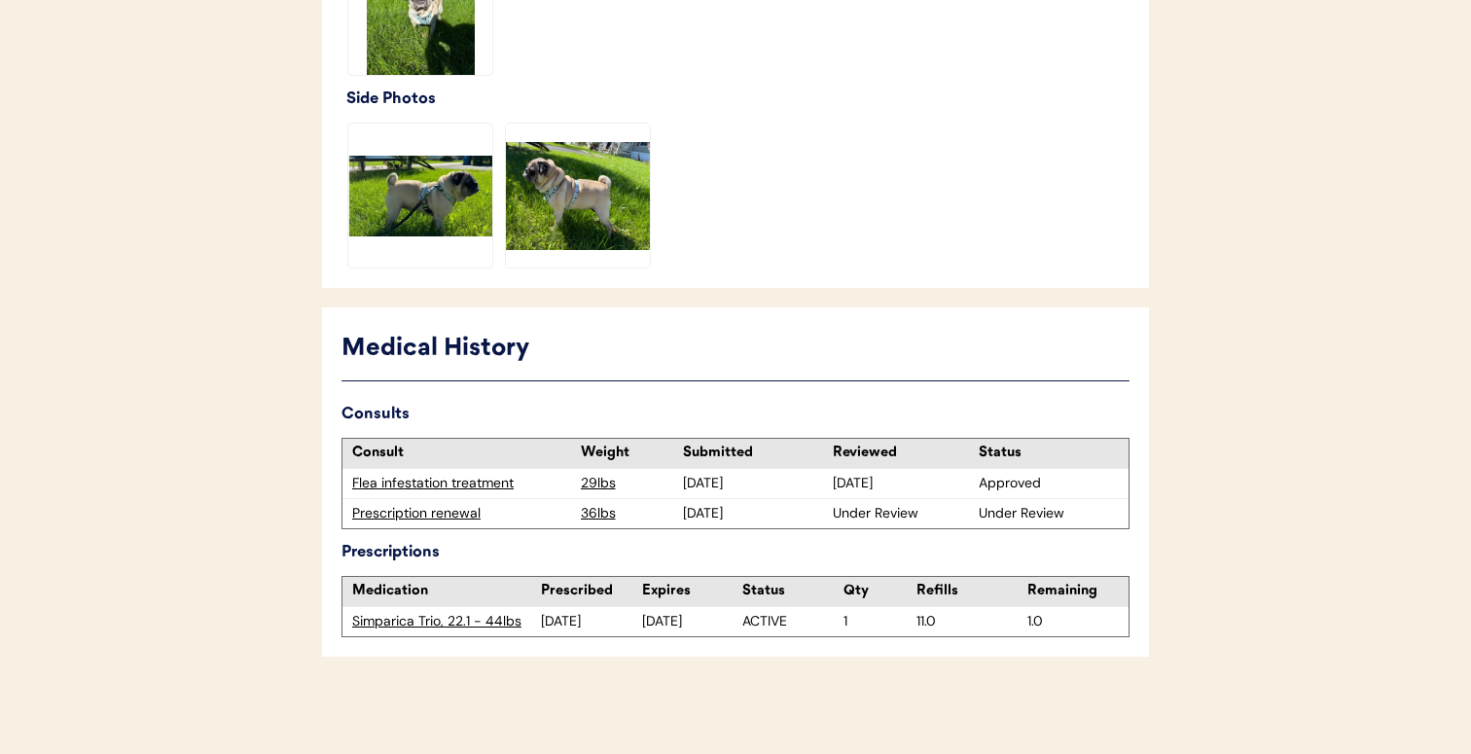
click at [443, 507] on div "Prescription renewal" at bounding box center [461, 513] width 219 height 19
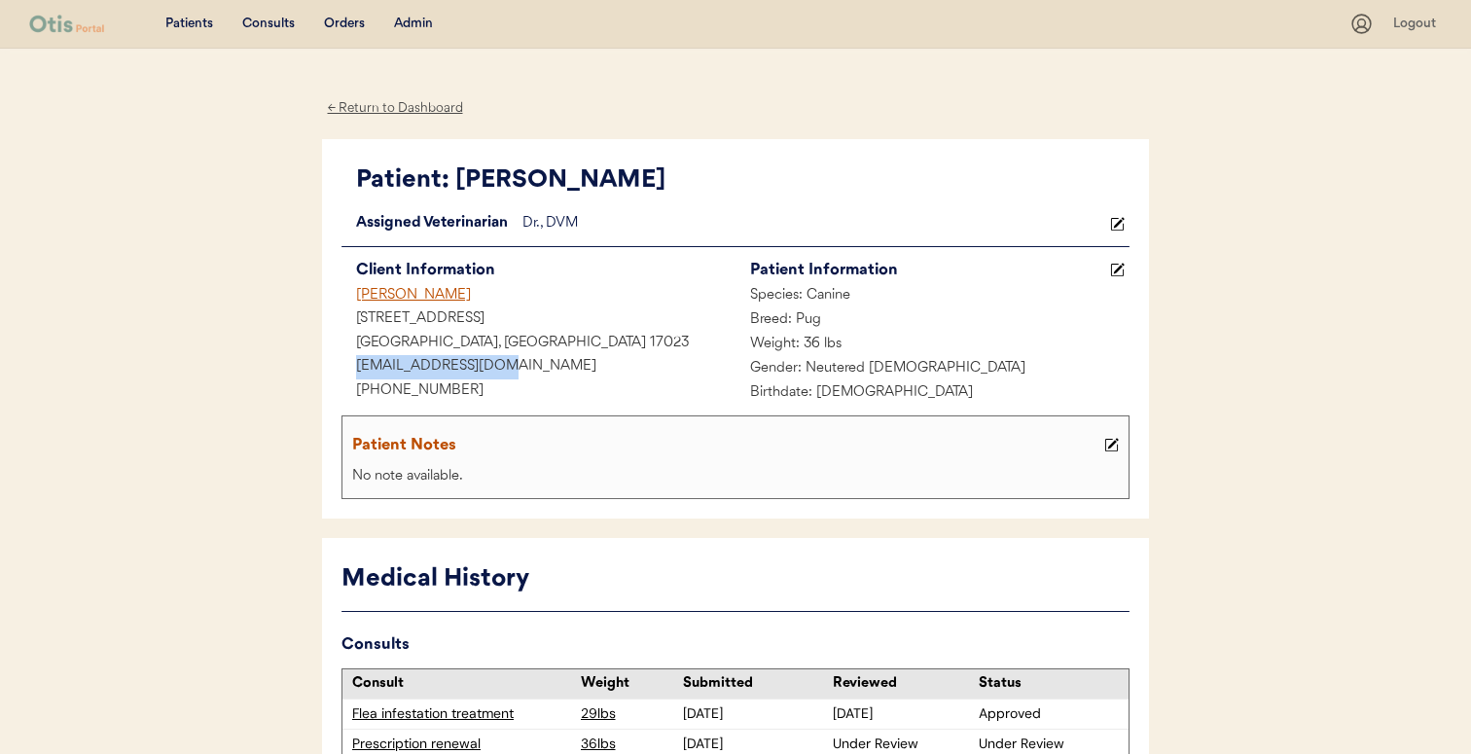
drag, startPoint x: 503, startPoint y: 368, endPoint x: 327, endPoint y: 368, distance: 176.0
click at [327, 368] on div "Patient: Pee Wee Quinn Loading... Assigned Veterinarian Dr. , DVM Client Inform…" at bounding box center [735, 329] width 827 height 380
copy div "lcclegg@comcast.net"
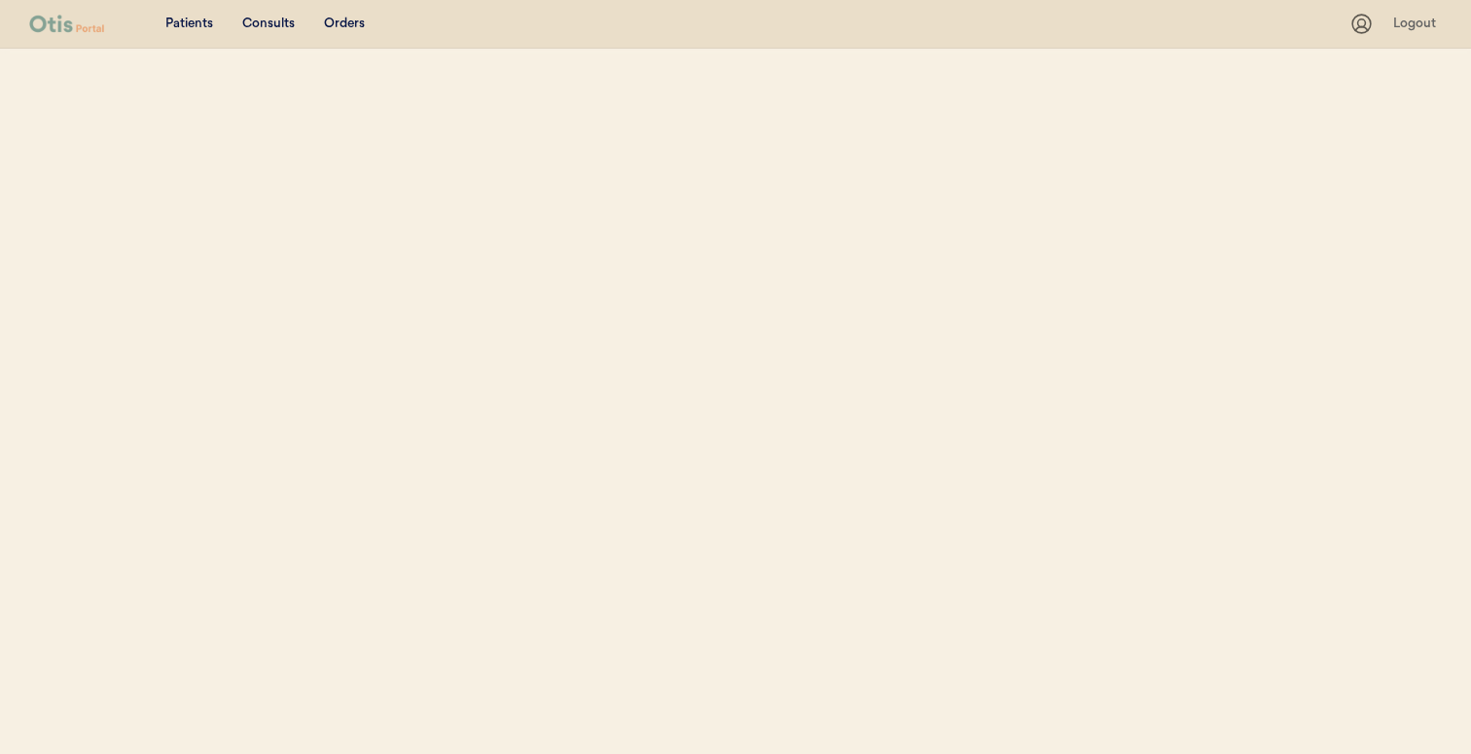
select select ""Name""
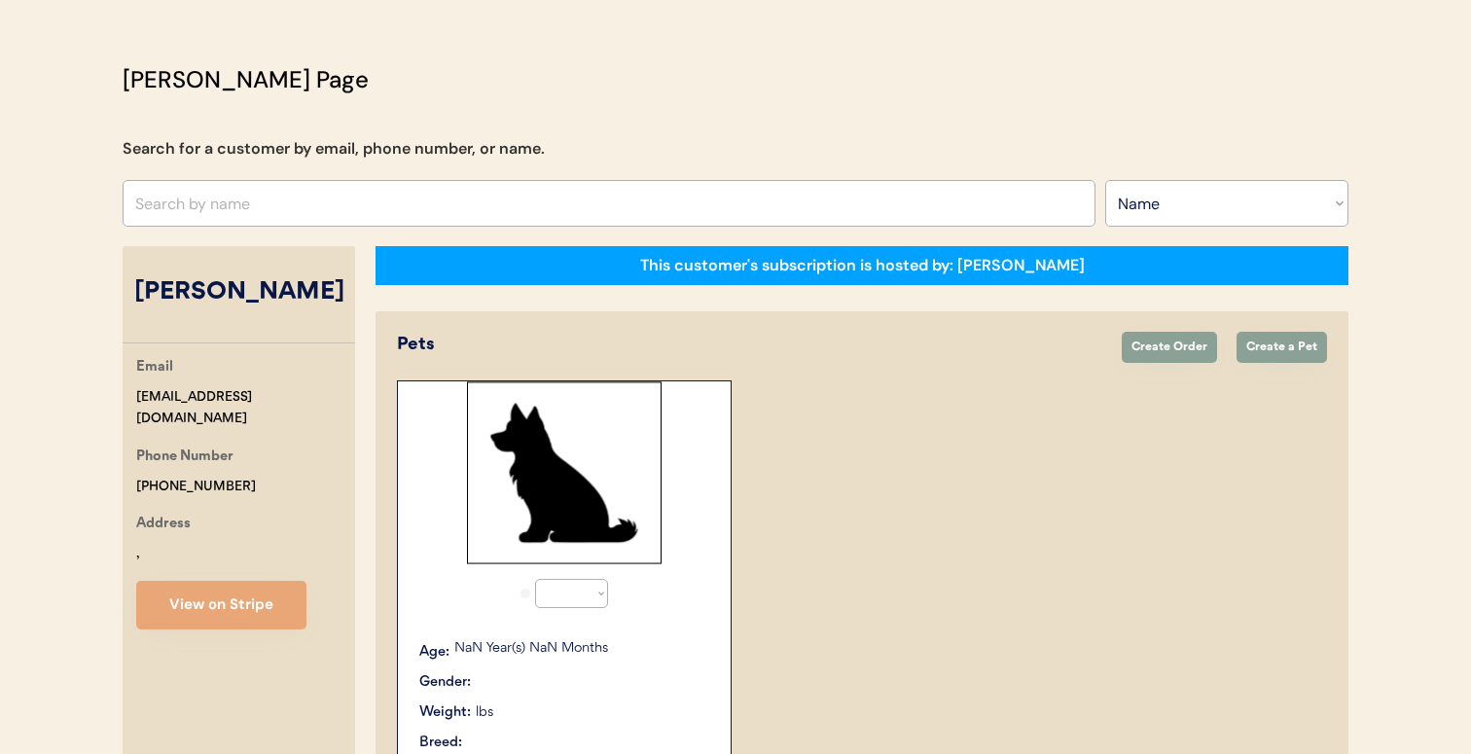
select select "true"
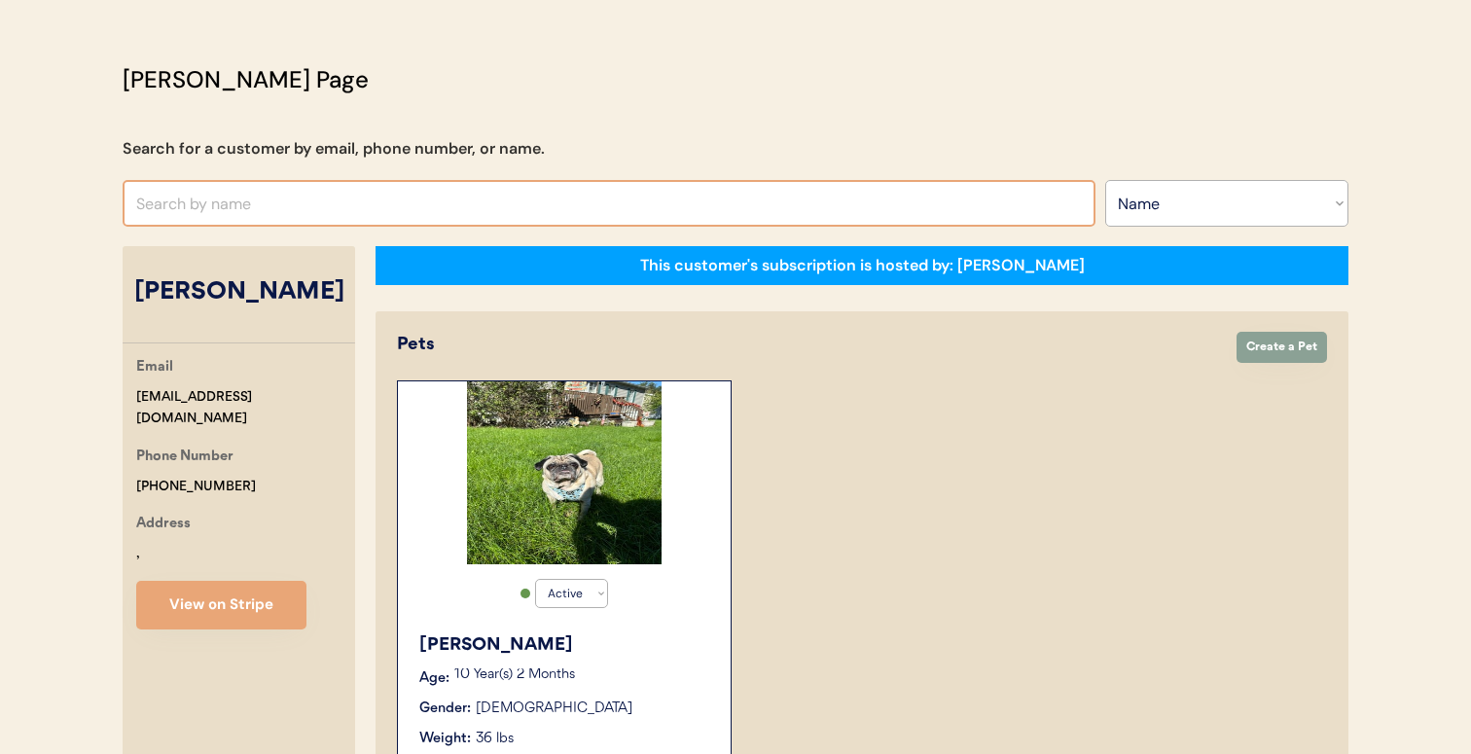
click at [485, 196] on input "text" at bounding box center [609, 203] width 973 height 47
paste input "AMBER JOY NAQUIN"
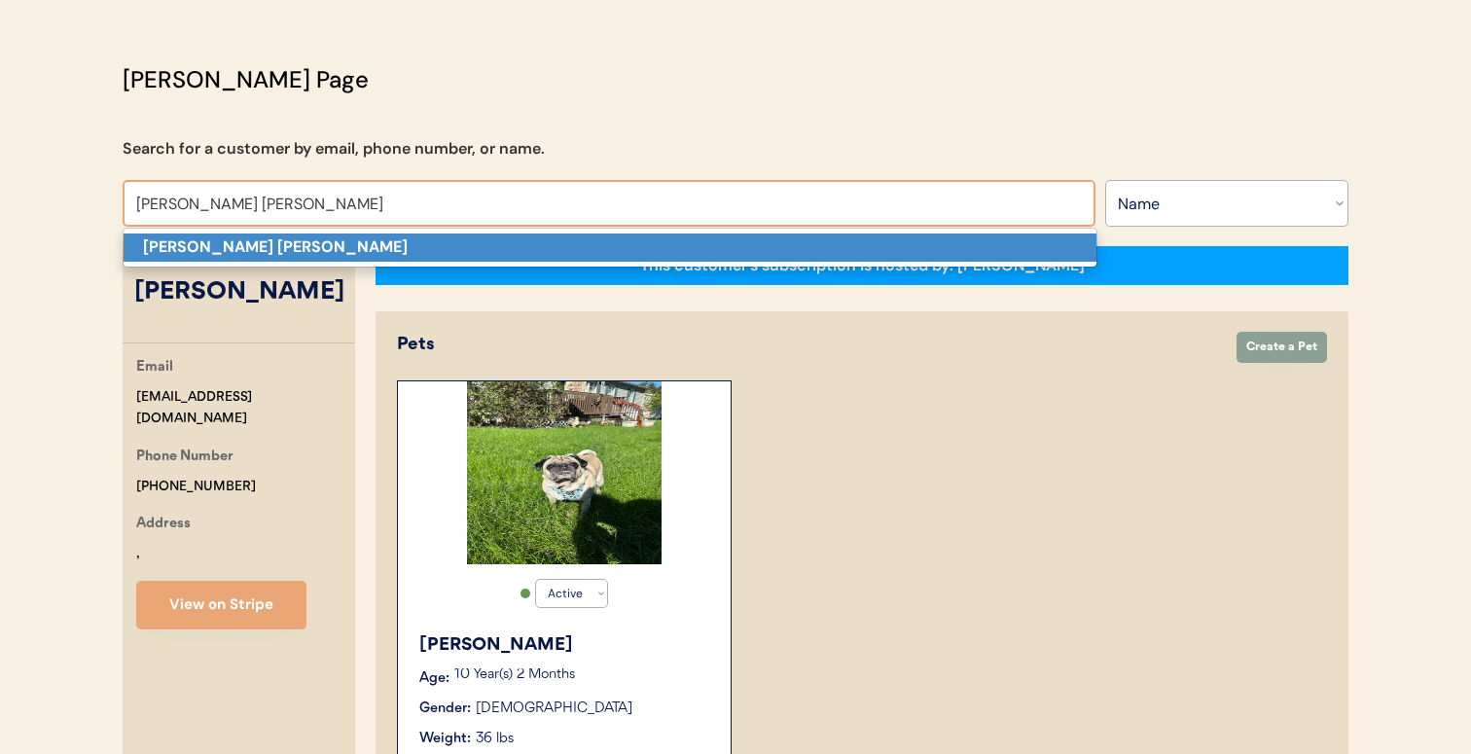
click at [459, 245] on p "AMBER JOY NAQUIN" at bounding box center [610, 247] width 973 height 28
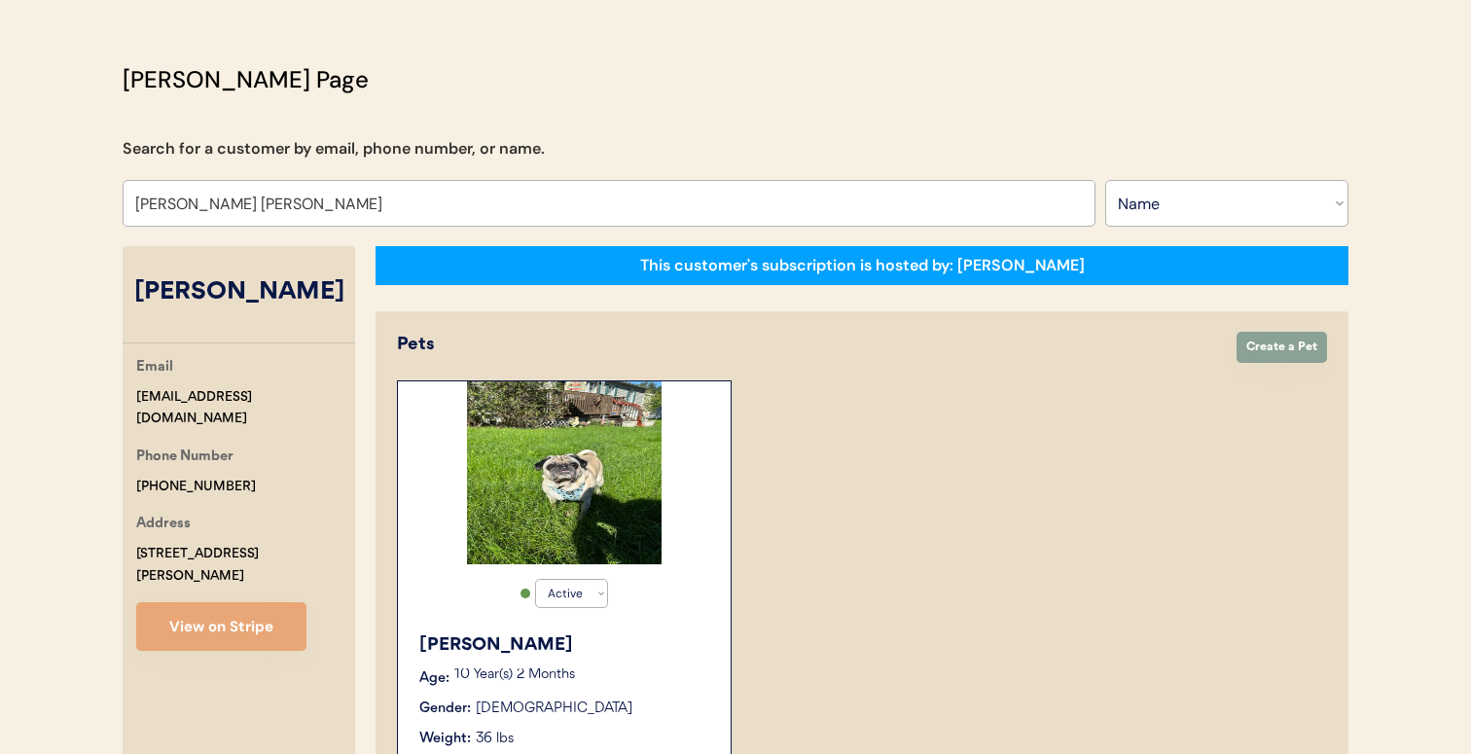
type input "AMBER JOY NAQUIN"
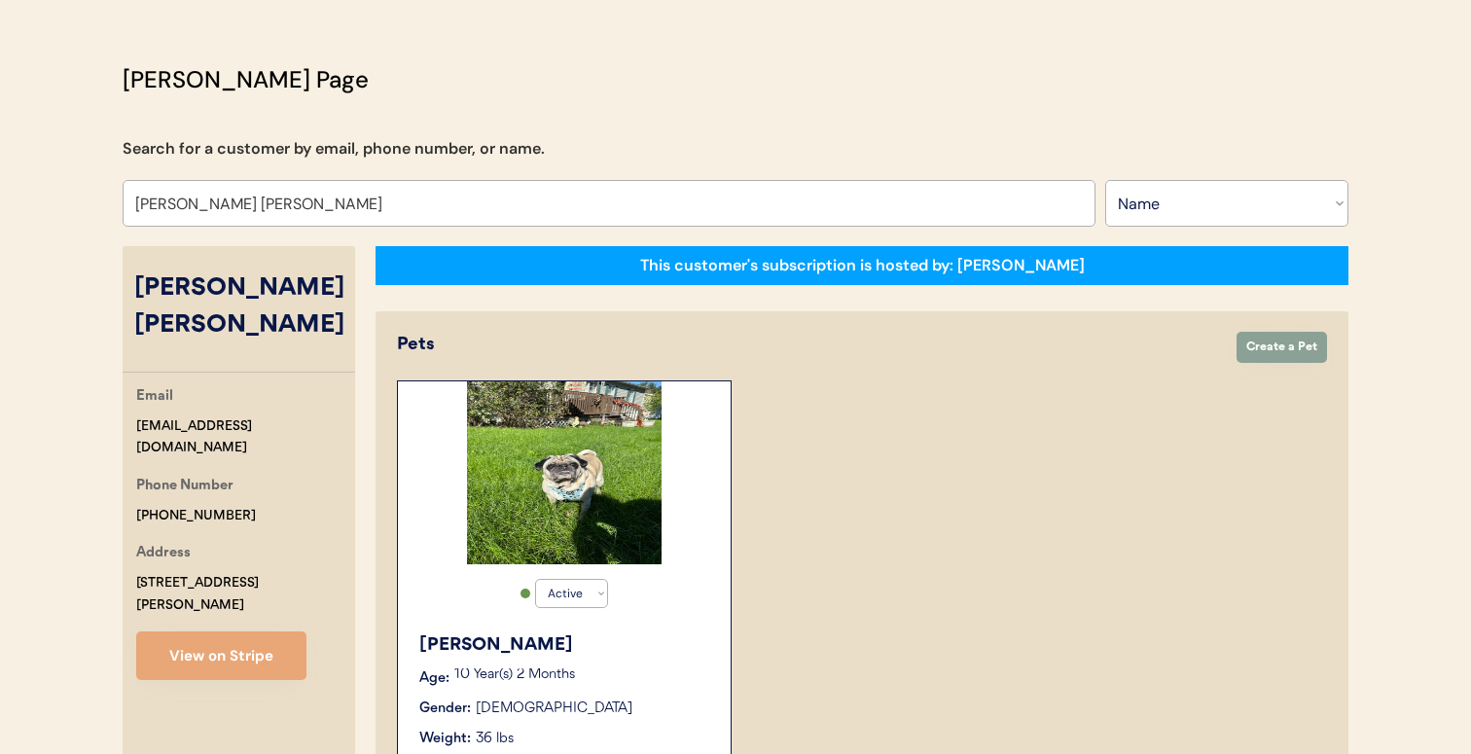
select select "true"
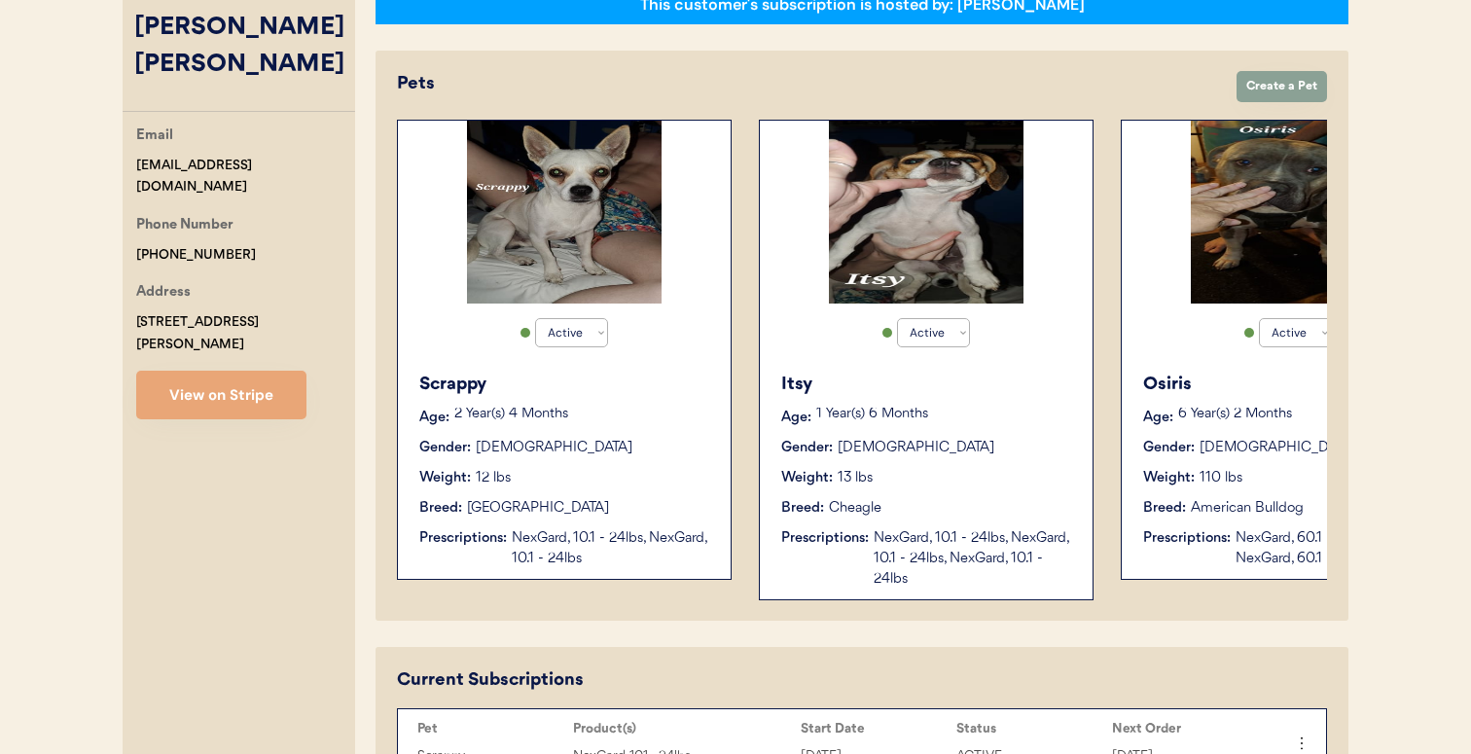
scroll to position [185, 0]
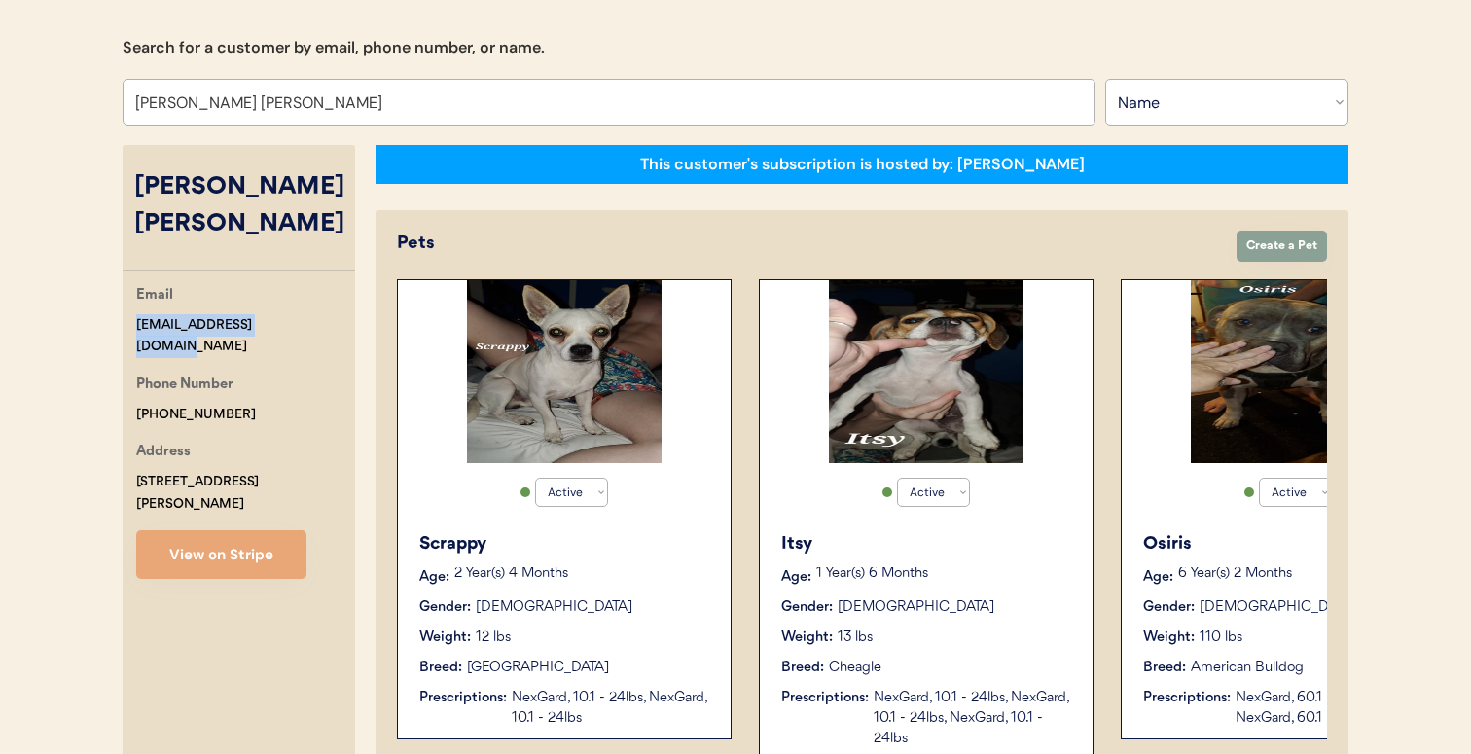
drag, startPoint x: 291, startPoint y: 322, endPoint x: 136, endPoint y: 322, distance: 154.6
click at [136, 322] on div "Email amnjesse2016@gmail.com" at bounding box center [245, 321] width 219 height 74
copy div "amnjesse2016@gmail.com"
click at [618, 98] on input "AMBER JOY NAQUIN" at bounding box center [609, 102] width 973 height 47
paste input "Sonja Fernandez"
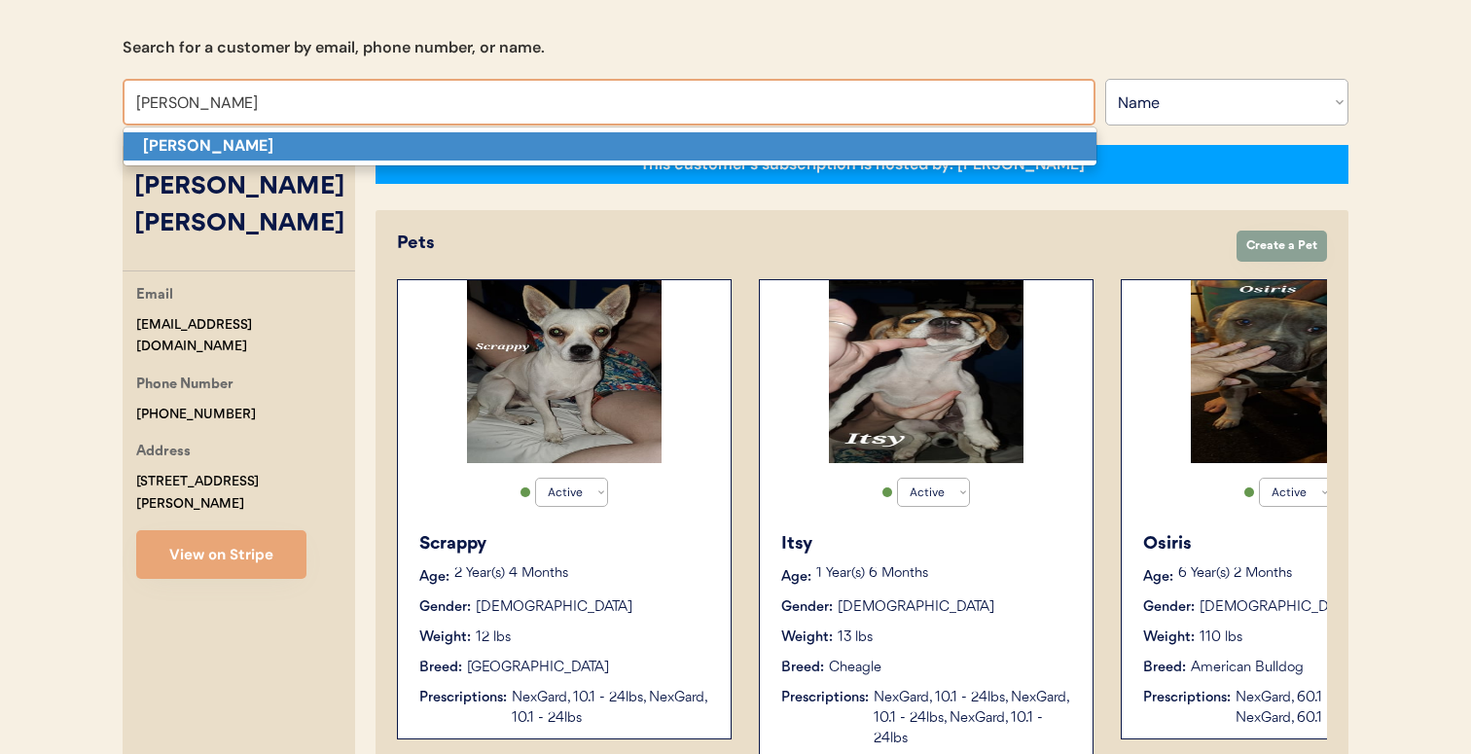
click at [594, 159] on p "Sonja Fernandez" at bounding box center [610, 146] width 973 height 28
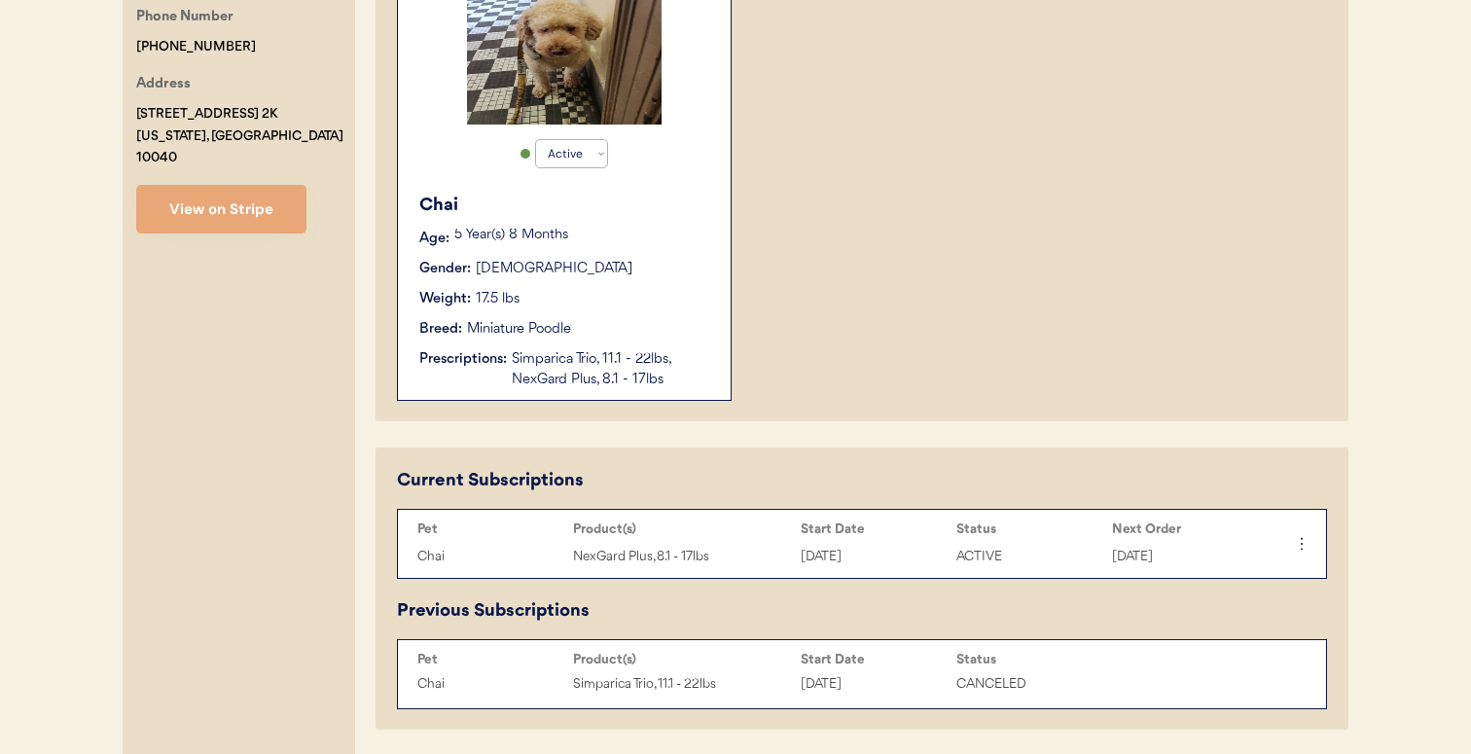
scroll to position [526, 0]
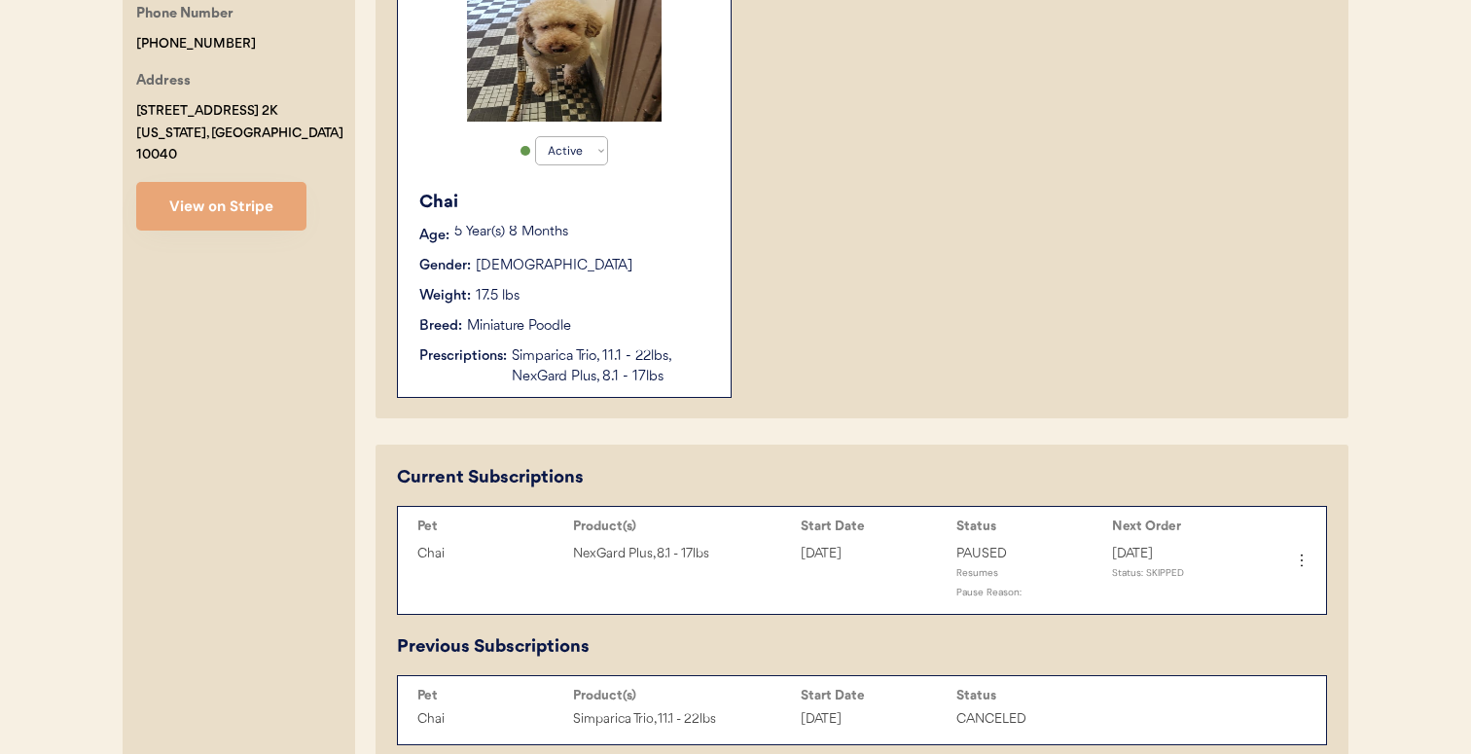
type input "Sonja Fernandez"
click at [639, 287] on div "Weight: 17.5 lbs" at bounding box center [565, 296] width 292 height 20
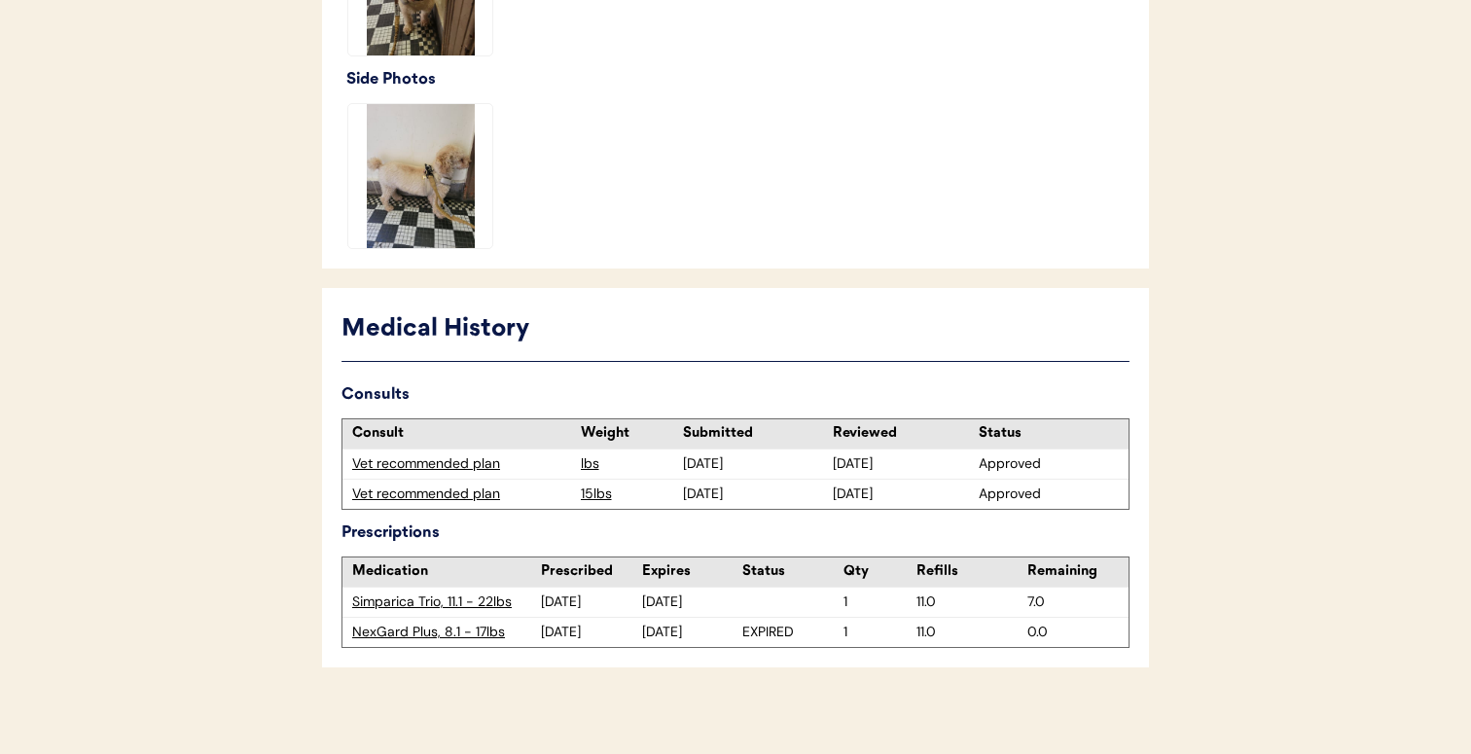
scroll to position [922, 0]
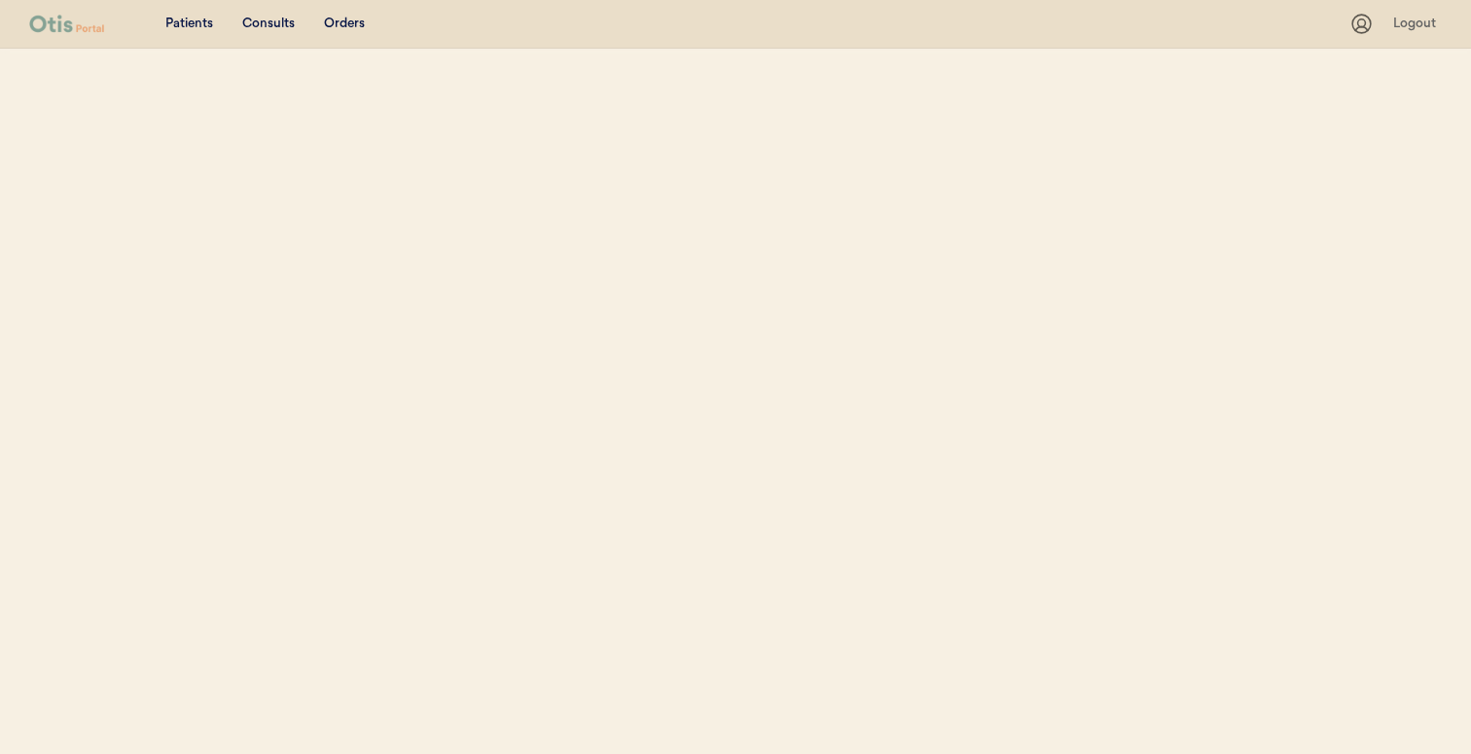
select select ""Name""
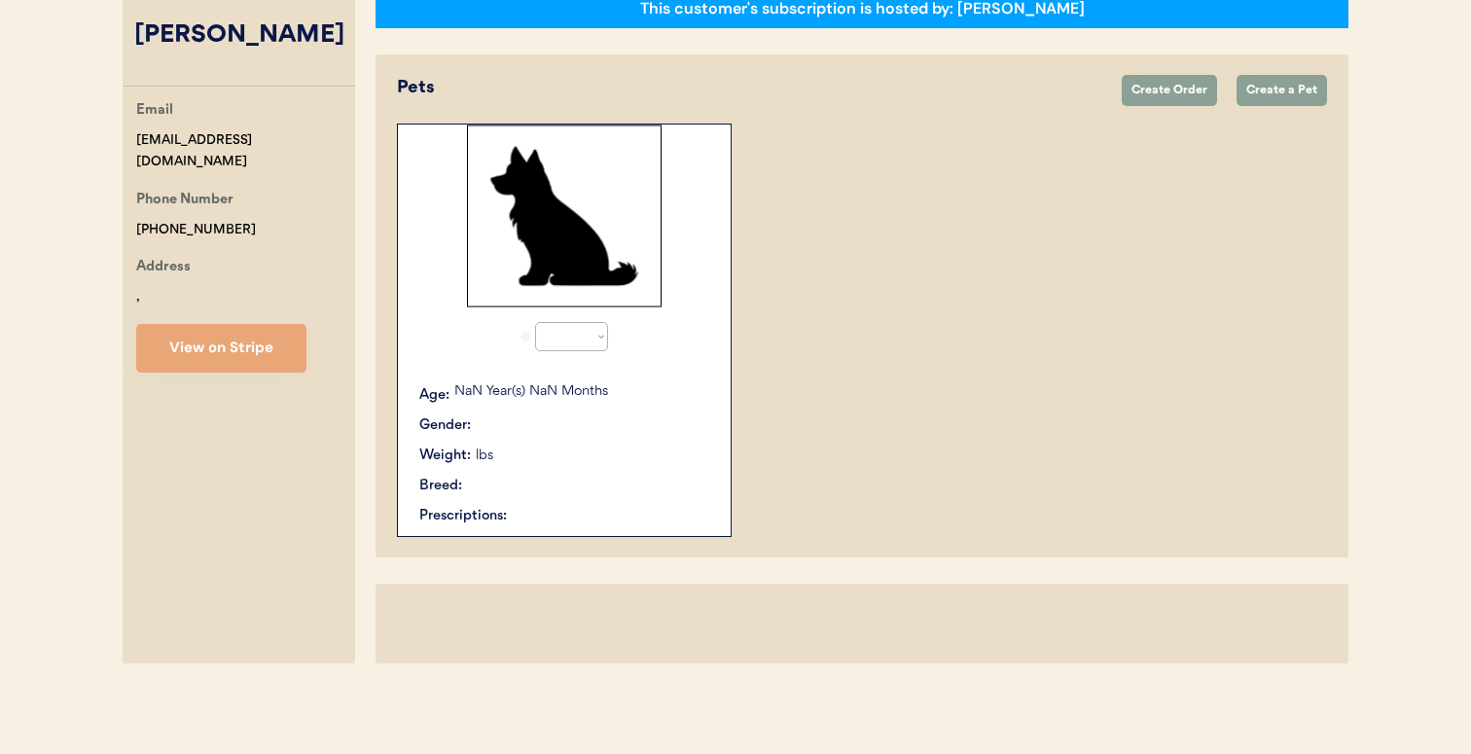
select select "true"
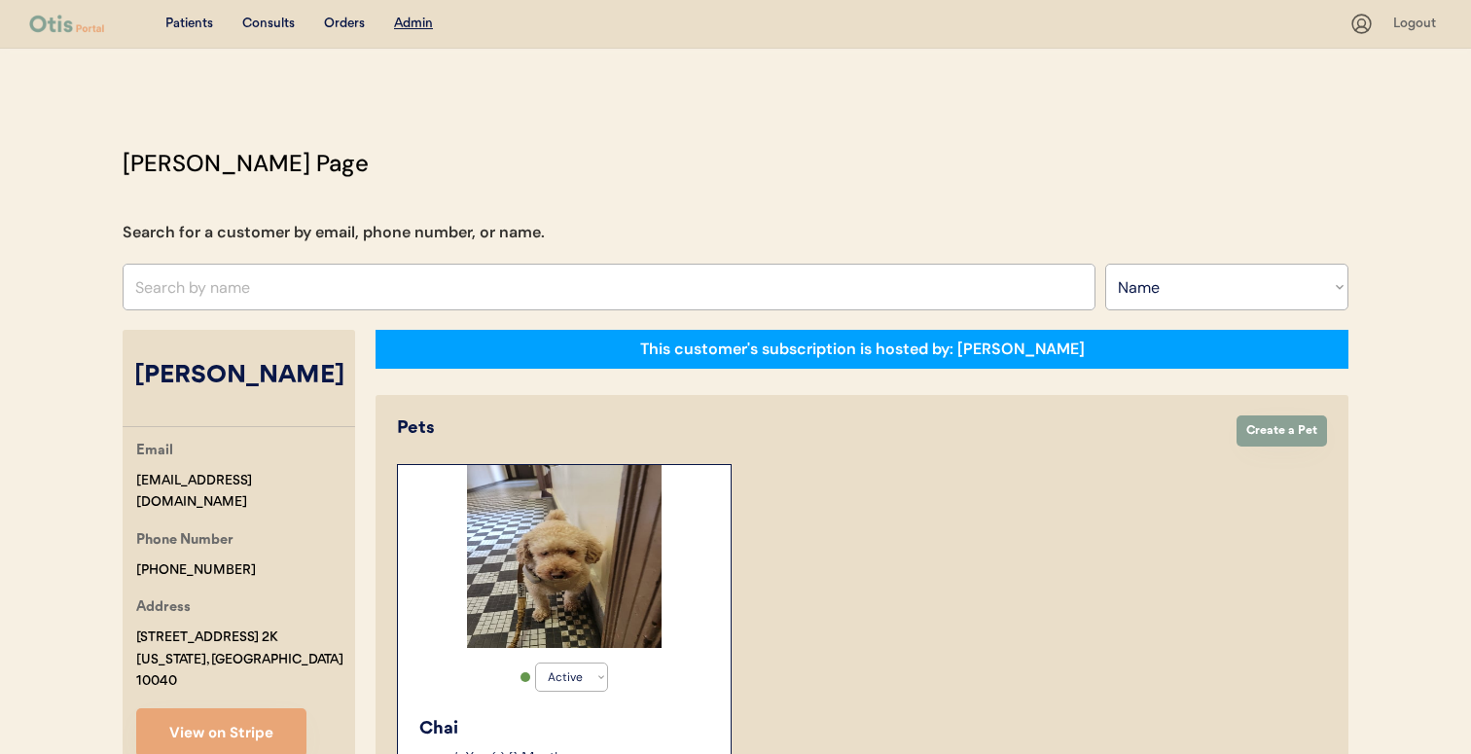
click at [500, 287] on input "text" at bounding box center [609, 287] width 973 height 47
paste input "Melanie Stracko"
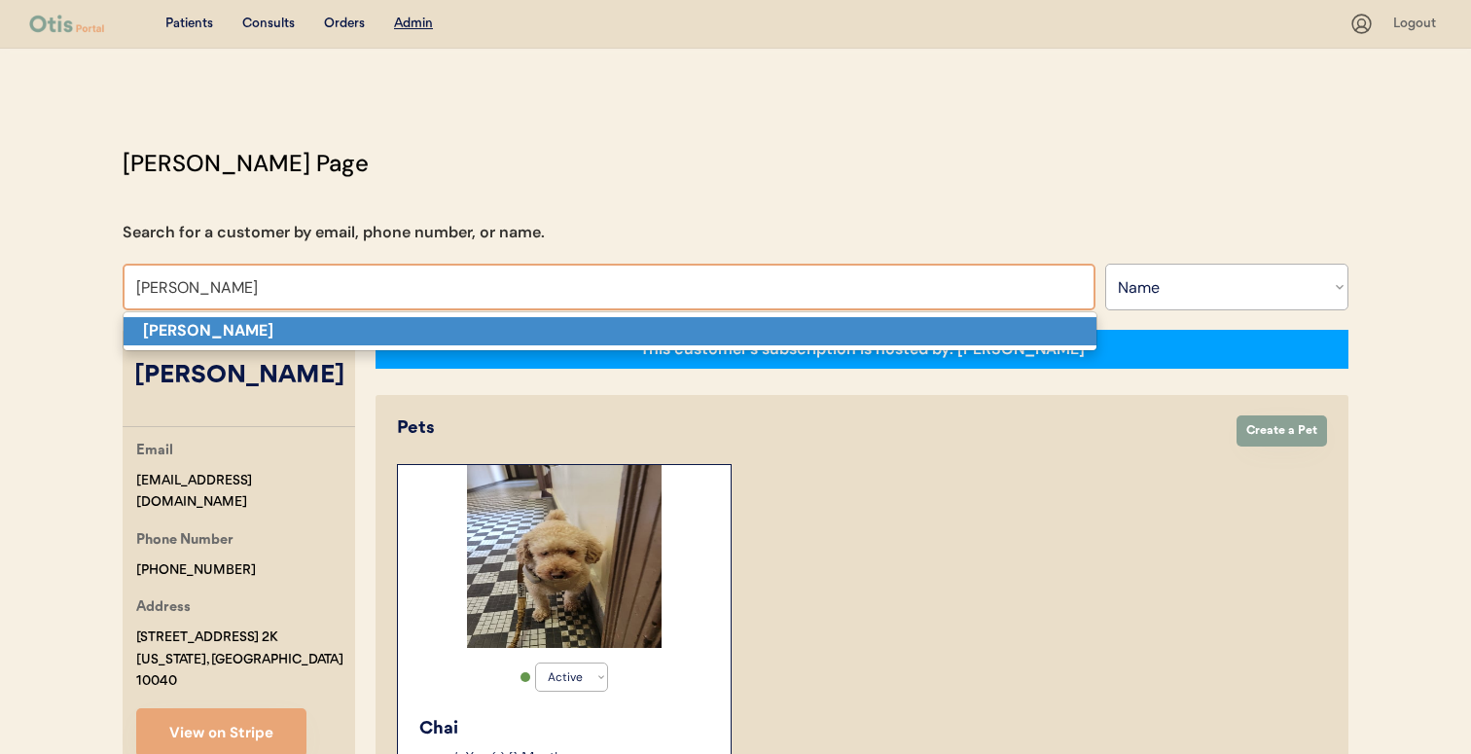
click at [485, 325] on p "Melanie Stracko" at bounding box center [610, 331] width 973 height 28
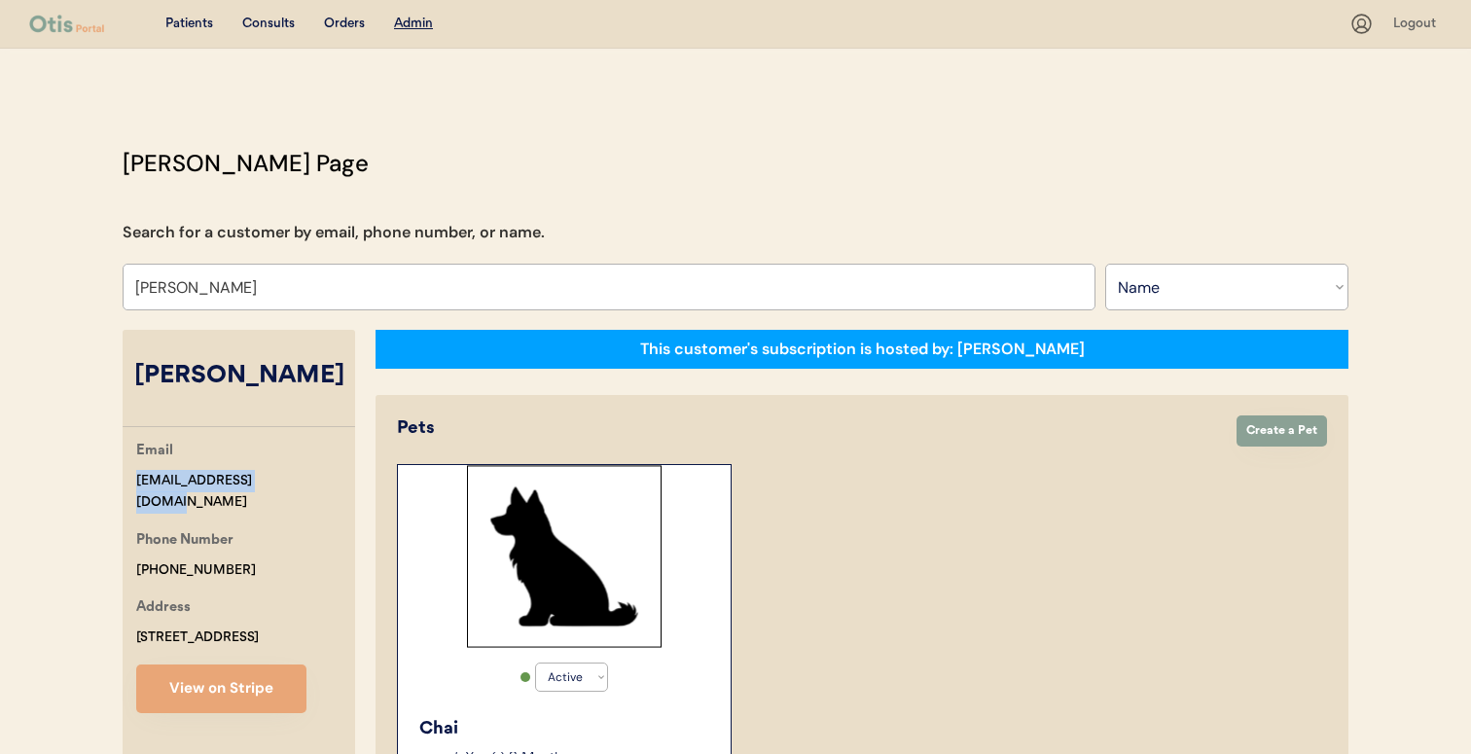
drag, startPoint x: 296, startPoint y: 479, endPoint x: 136, endPoint y: 477, distance: 159.5
click at [136, 477] on div "Email lilbean22@hotmail.com" at bounding box center [245, 477] width 219 height 74
copy div "lilbean22@hotmail.com"
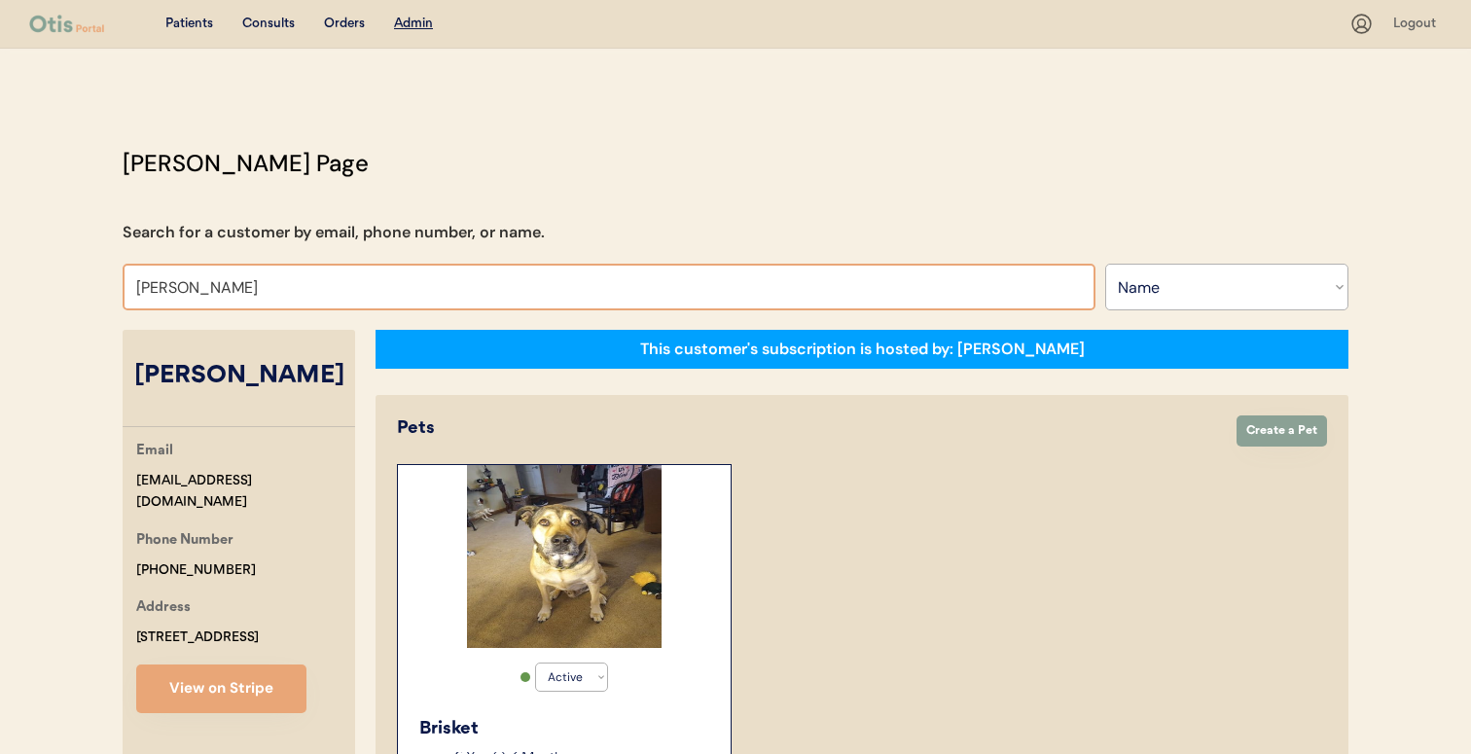
click at [571, 301] on input "Melanie Stracko" at bounding box center [609, 287] width 973 height 47
paste input "ichael Taylor"
type input "[PERSON_NAME]"
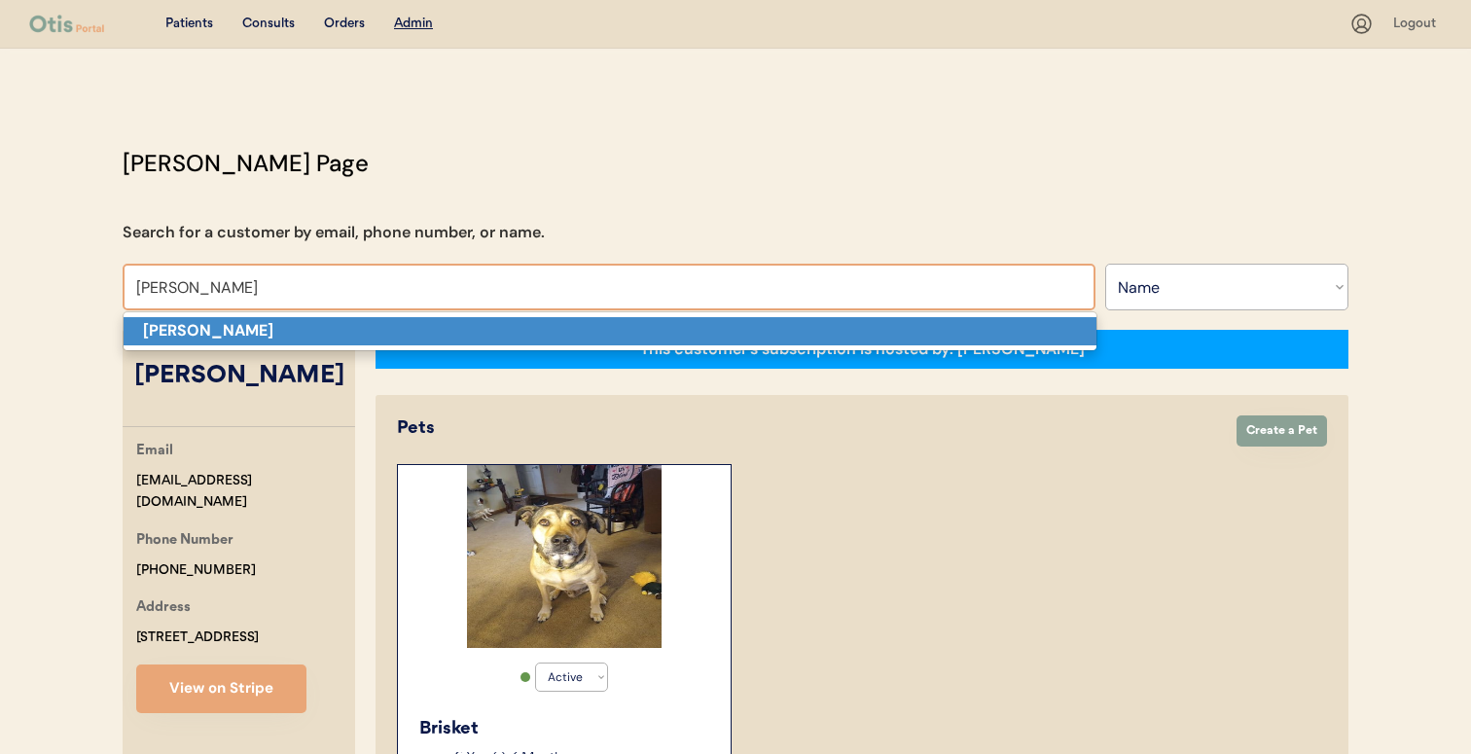
click at [559, 321] on p "[PERSON_NAME]" at bounding box center [610, 331] width 973 height 28
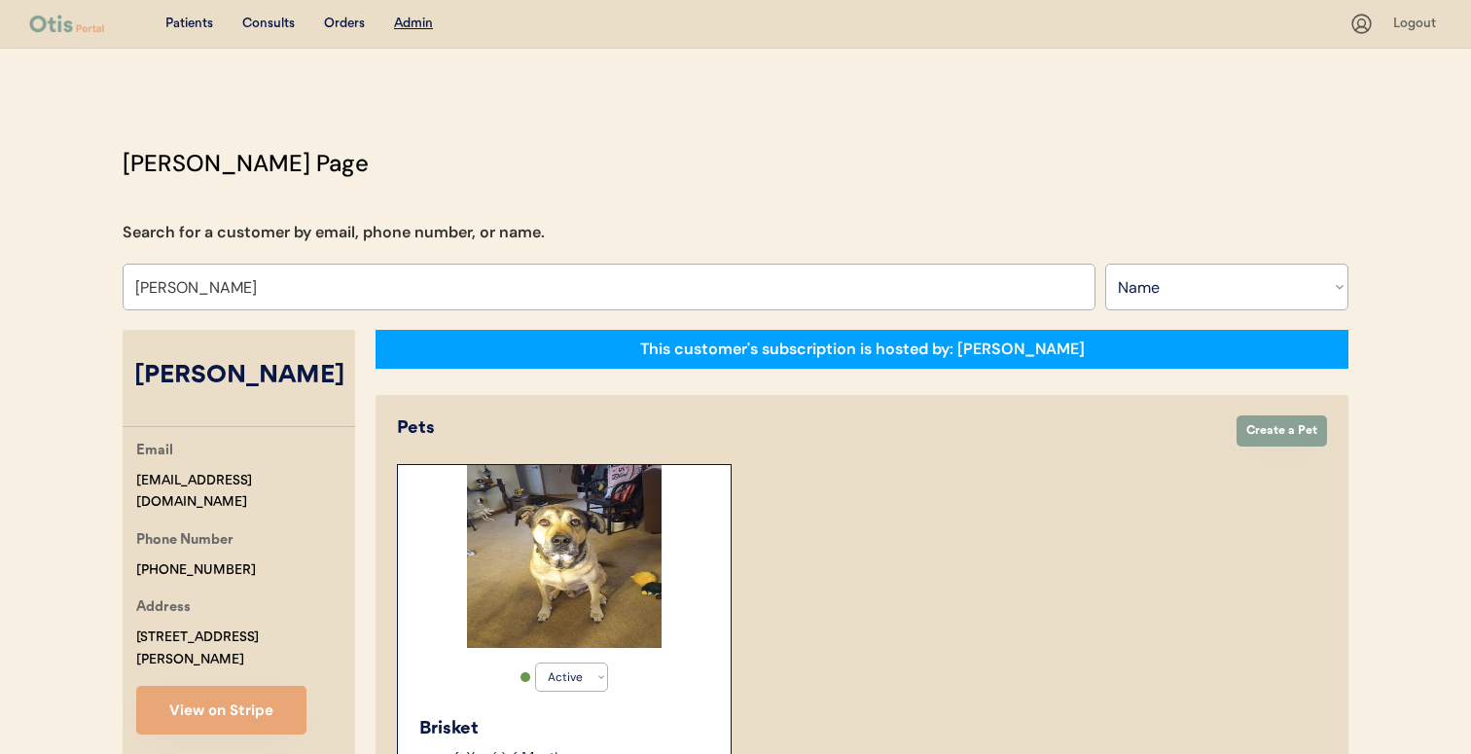
select select "true"
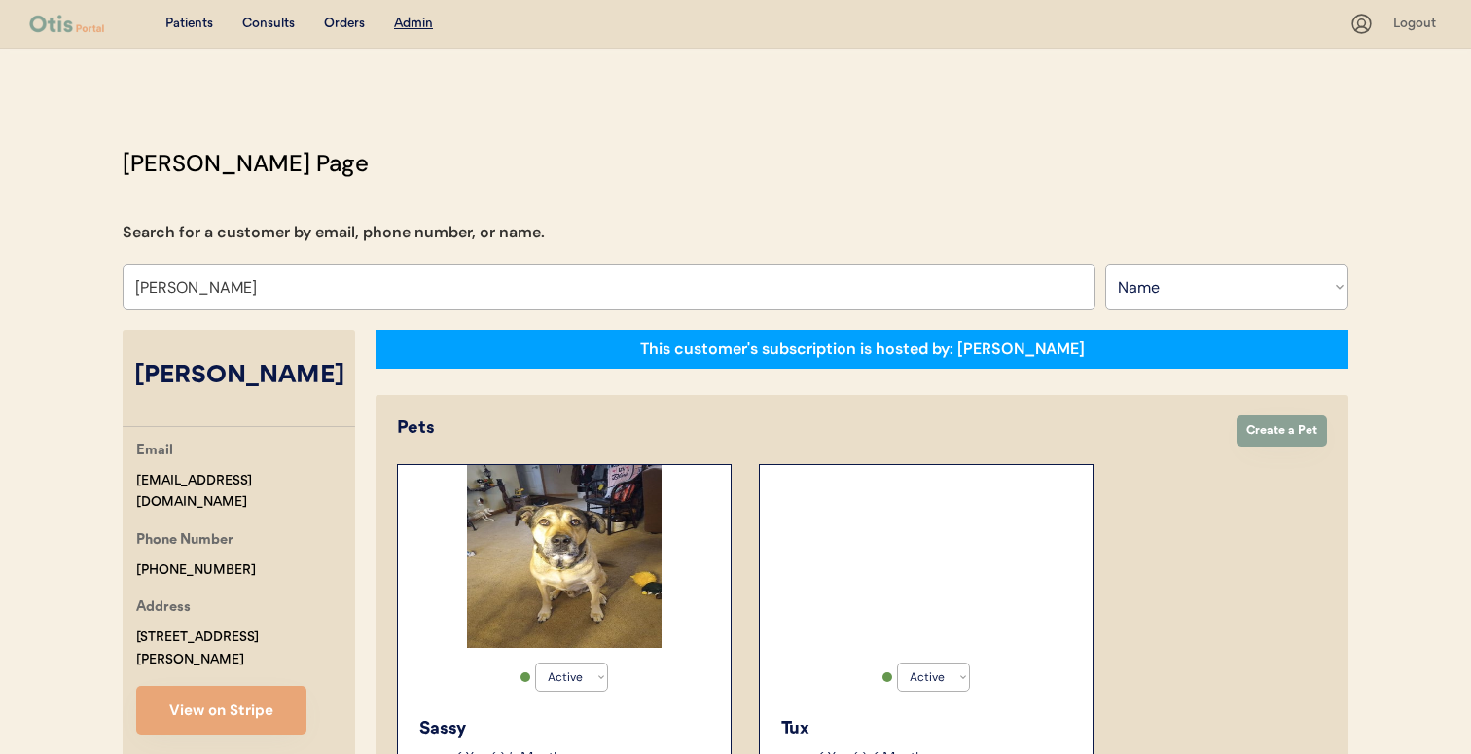
type input "[PERSON_NAME]"
drag, startPoint x: 304, startPoint y: 472, endPoint x: 126, endPoint y: 472, distance: 178.0
click at [126, 472] on div "Email mgtaylor08@gmail.com Phone Number +17578073355 Address 7408 Garrison Road…" at bounding box center [239, 587] width 232 height 295
copy div "[EMAIL_ADDRESS][DOMAIN_NAME]"
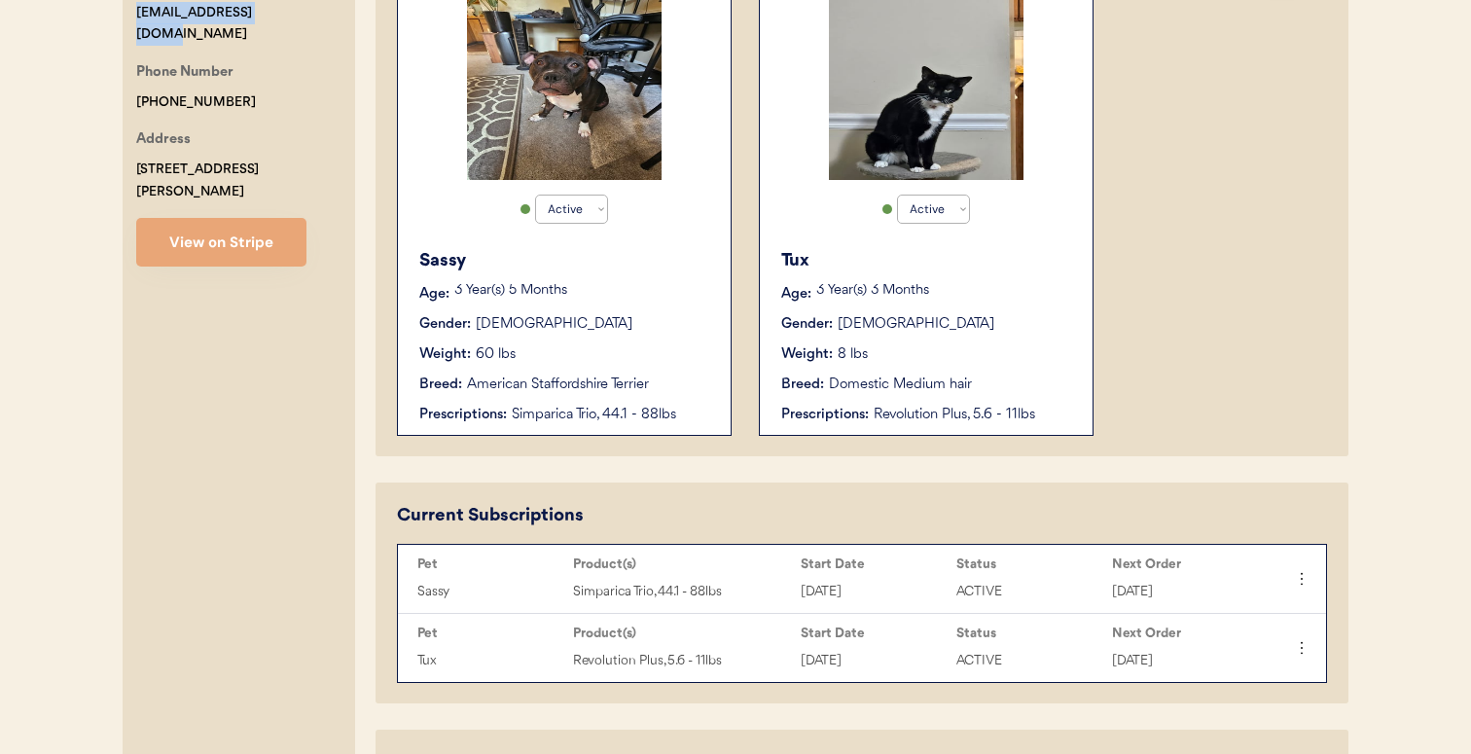
scroll to position [473, 0]
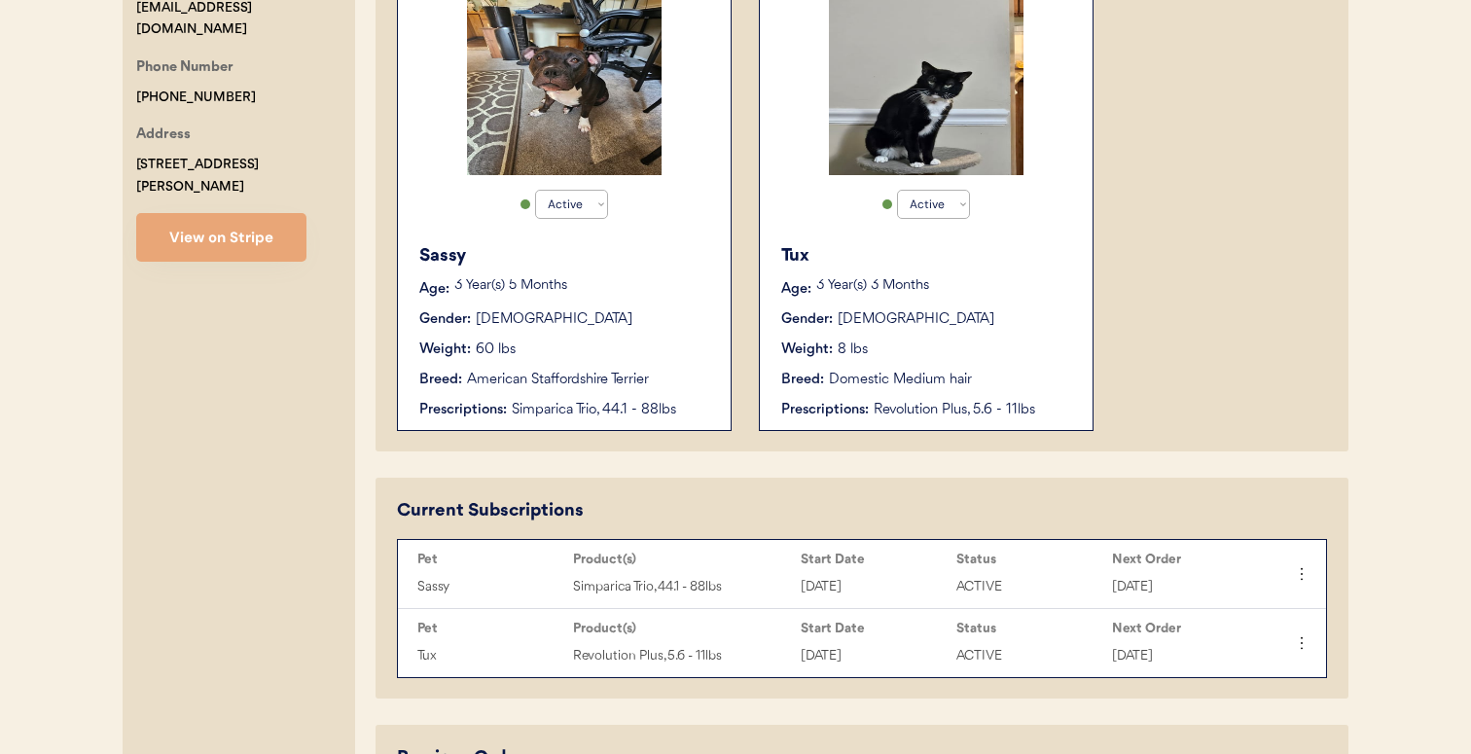
click at [598, 364] on div "Sassy Age: 3 Year(s) 5 Months Gender: Female Weight: 60 lbs Breed: American Sta…" at bounding box center [564, 331] width 313 height 196
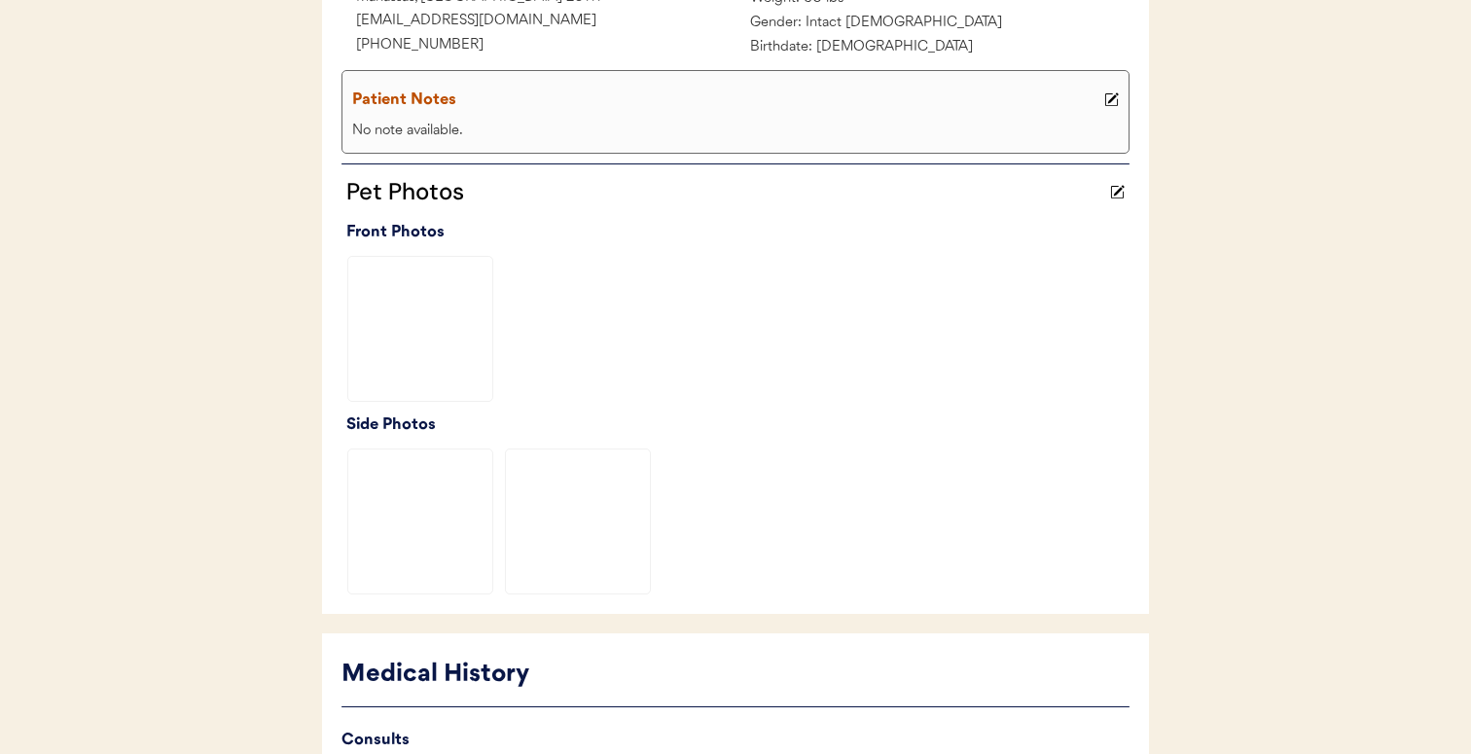
scroll to position [670, 0]
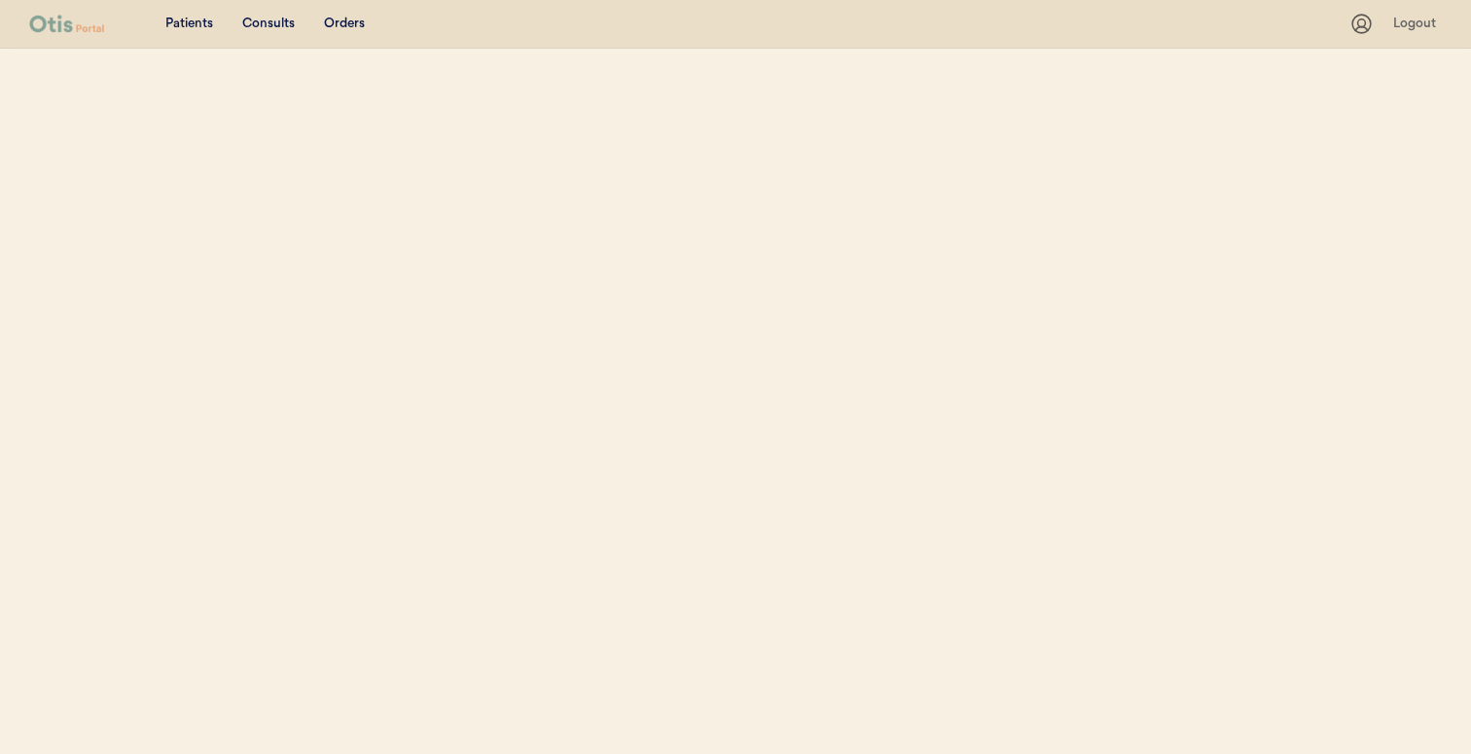
select select ""Name""
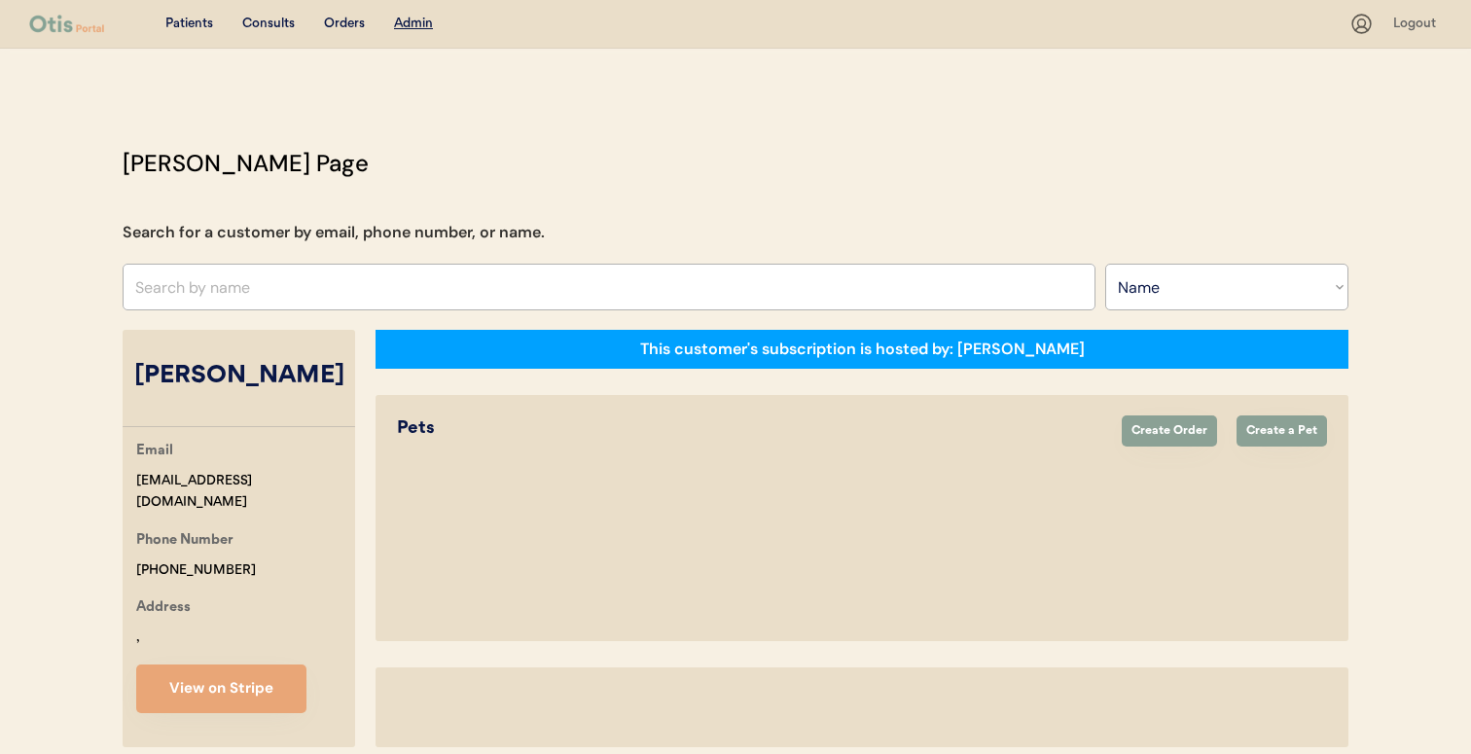
select select "true"
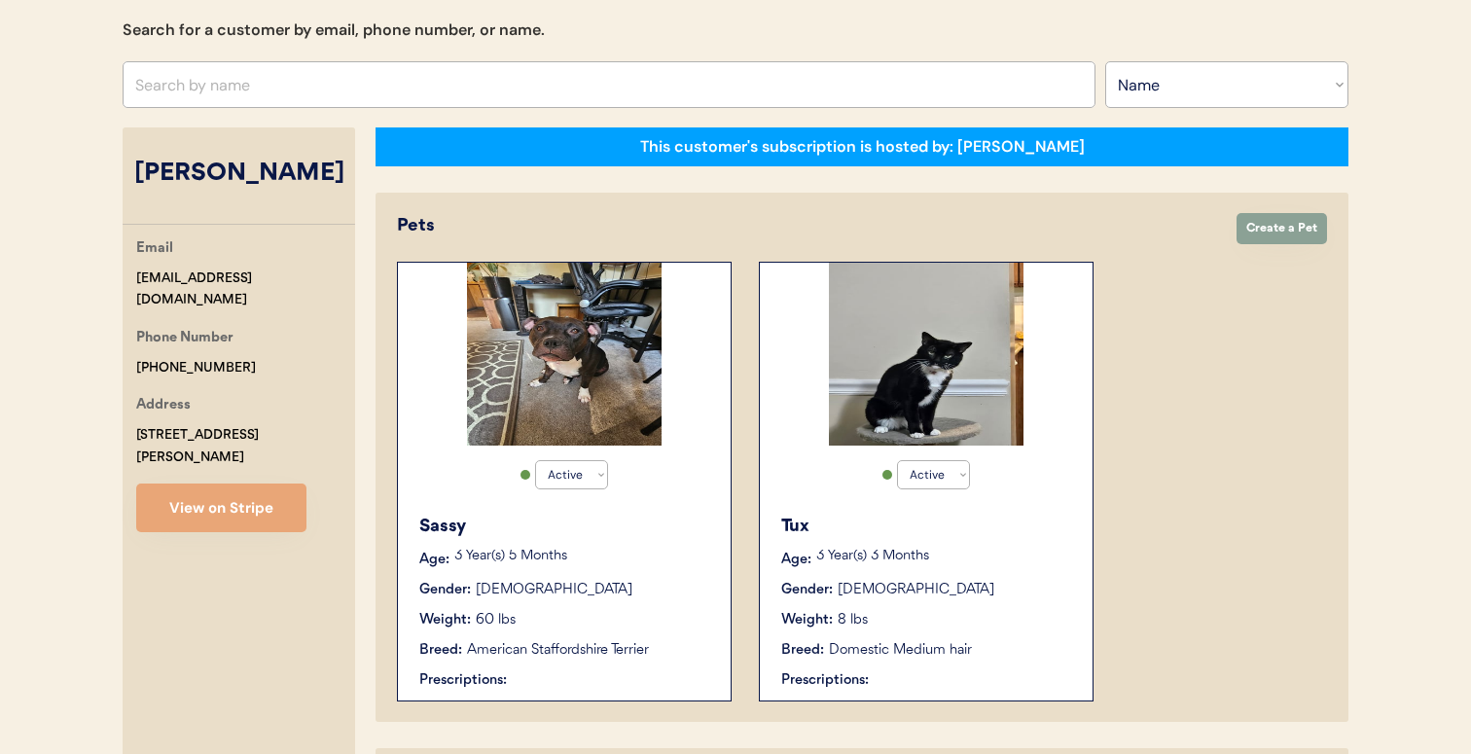
scroll to position [204, 0]
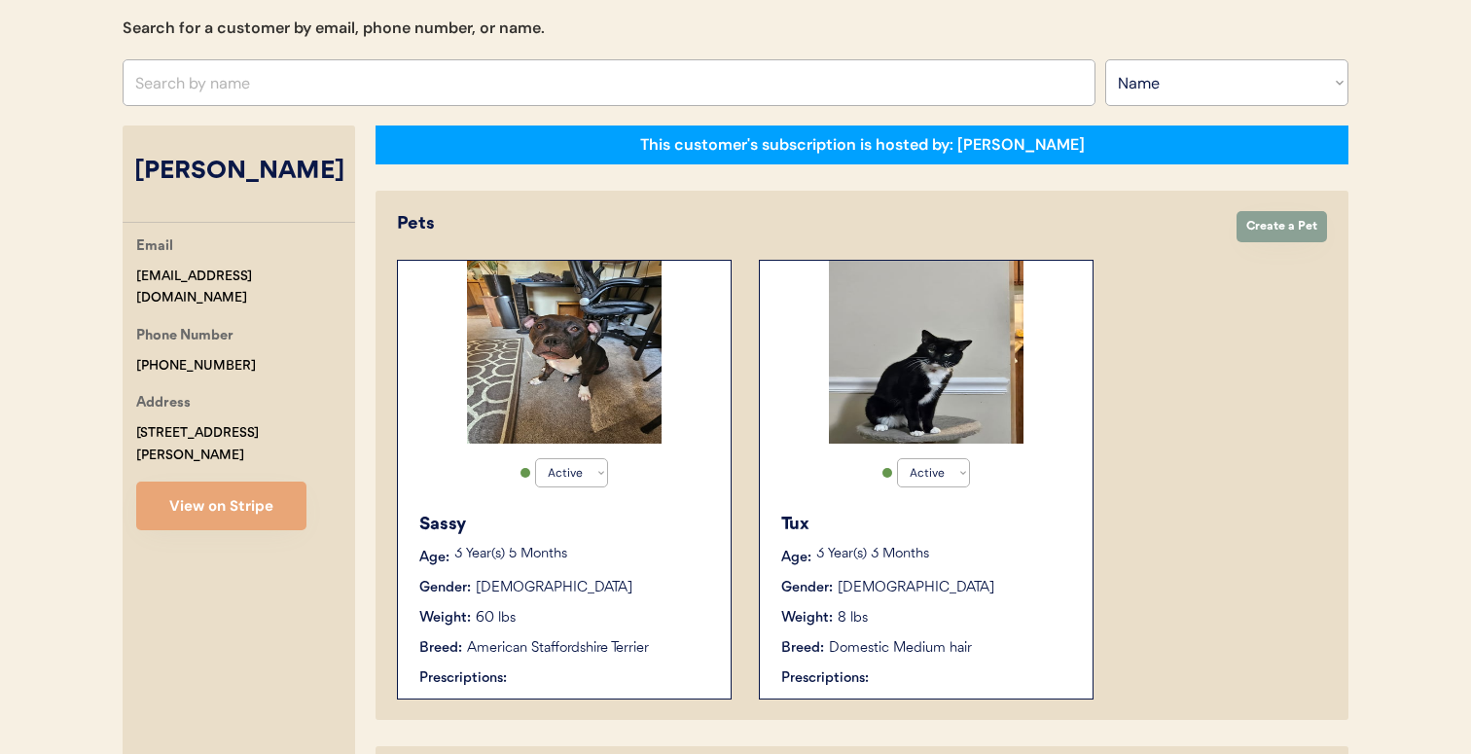
click at [816, 513] on div "Tux" at bounding box center [927, 525] width 292 height 26
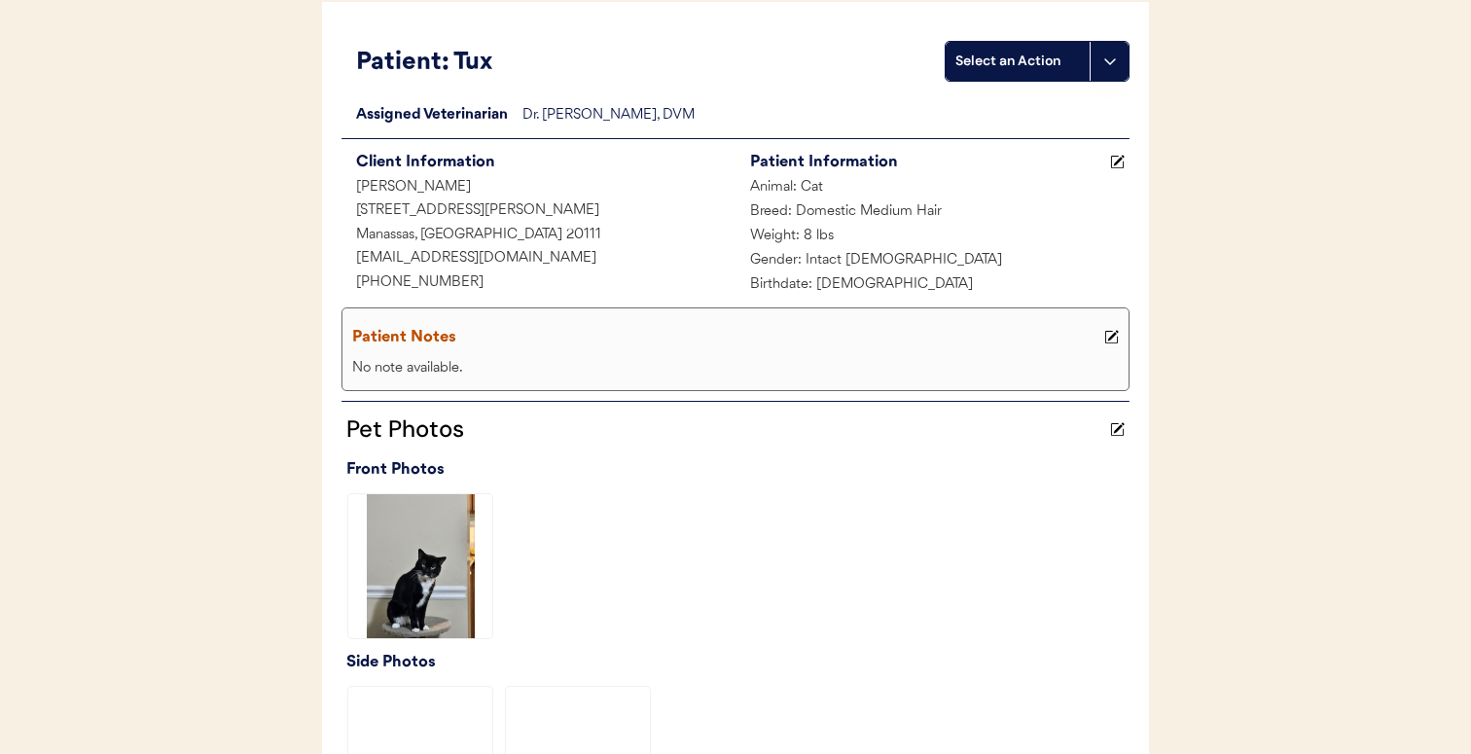
scroll to position [670, 0]
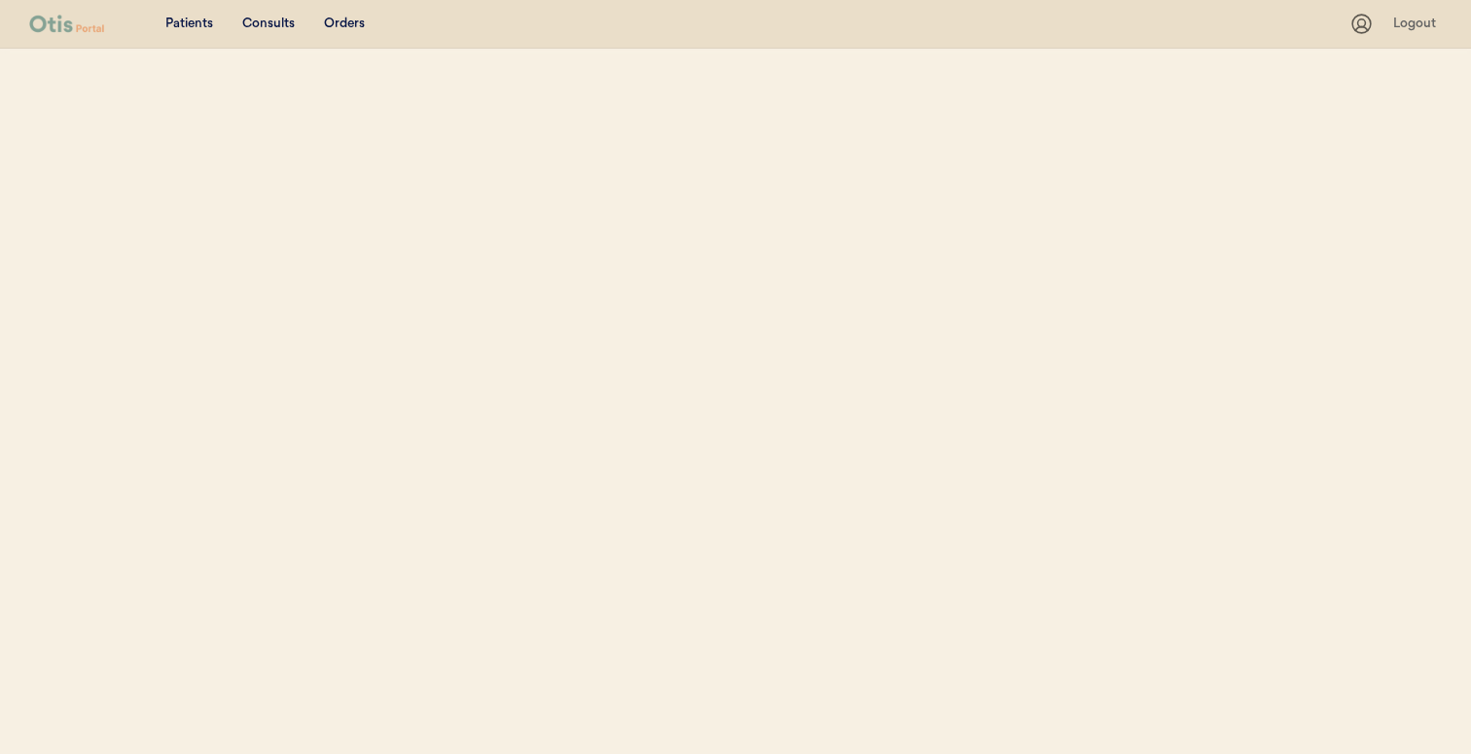
select select ""Name""
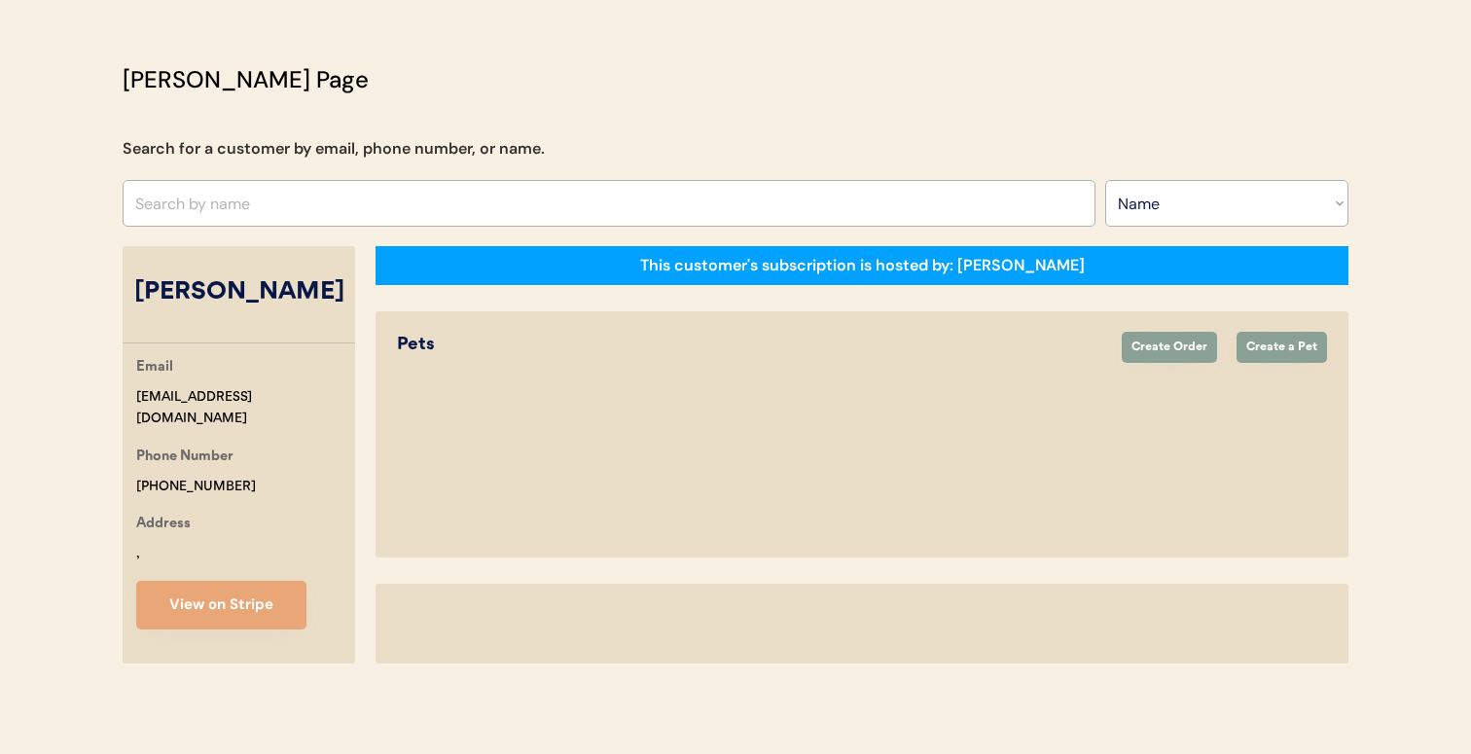
scroll to position [204, 0]
select select "true"
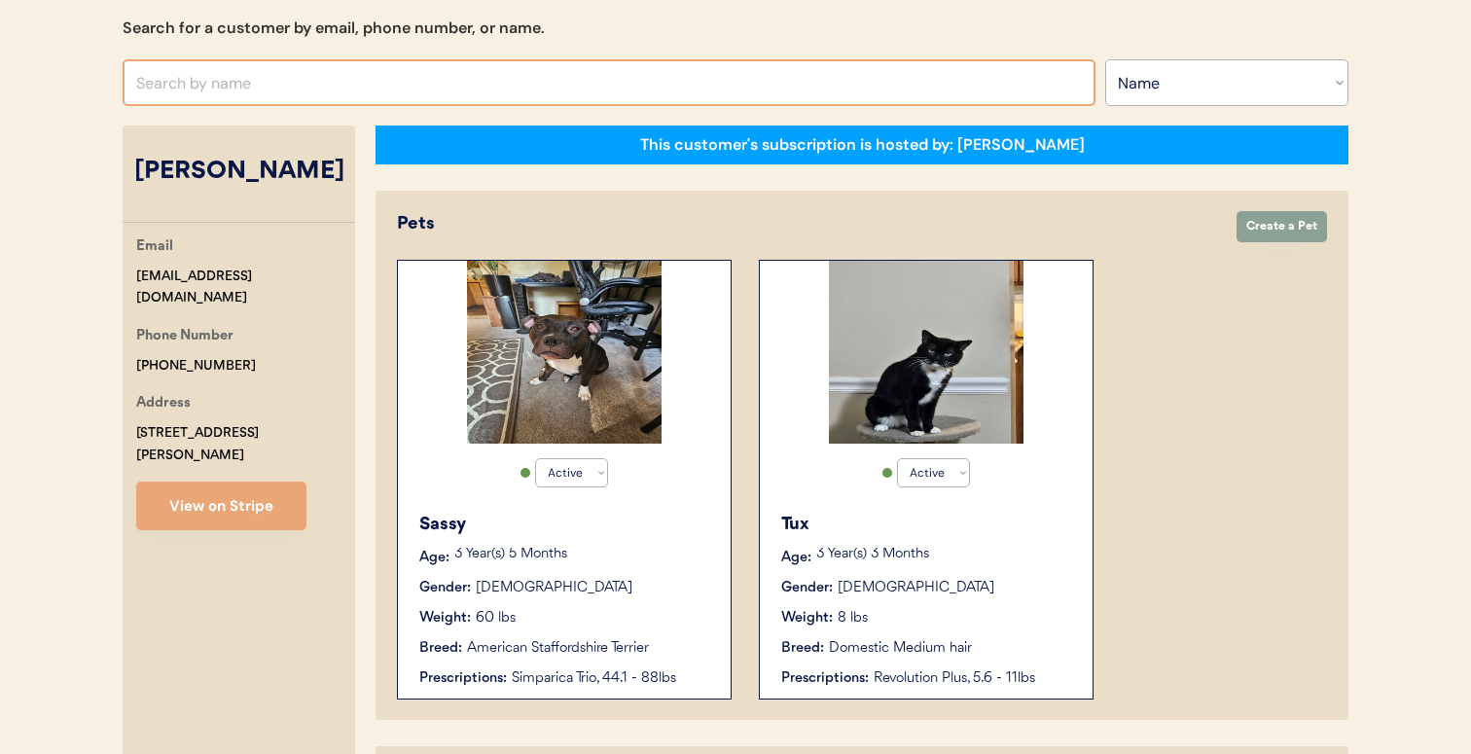
click at [619, 85] on input "text" at bounding box center [609, 82] width 973 height 47
paste input "[EMAIL_ADDRESS][DOMAIN_NAME]"
type input "[EMAIL_ADDRESS][DOMAIN_NAME]"
click at [1164, 67] on select "Search By Name Email Phone Number" at bounding box center [1226, 82] width 243 height 47
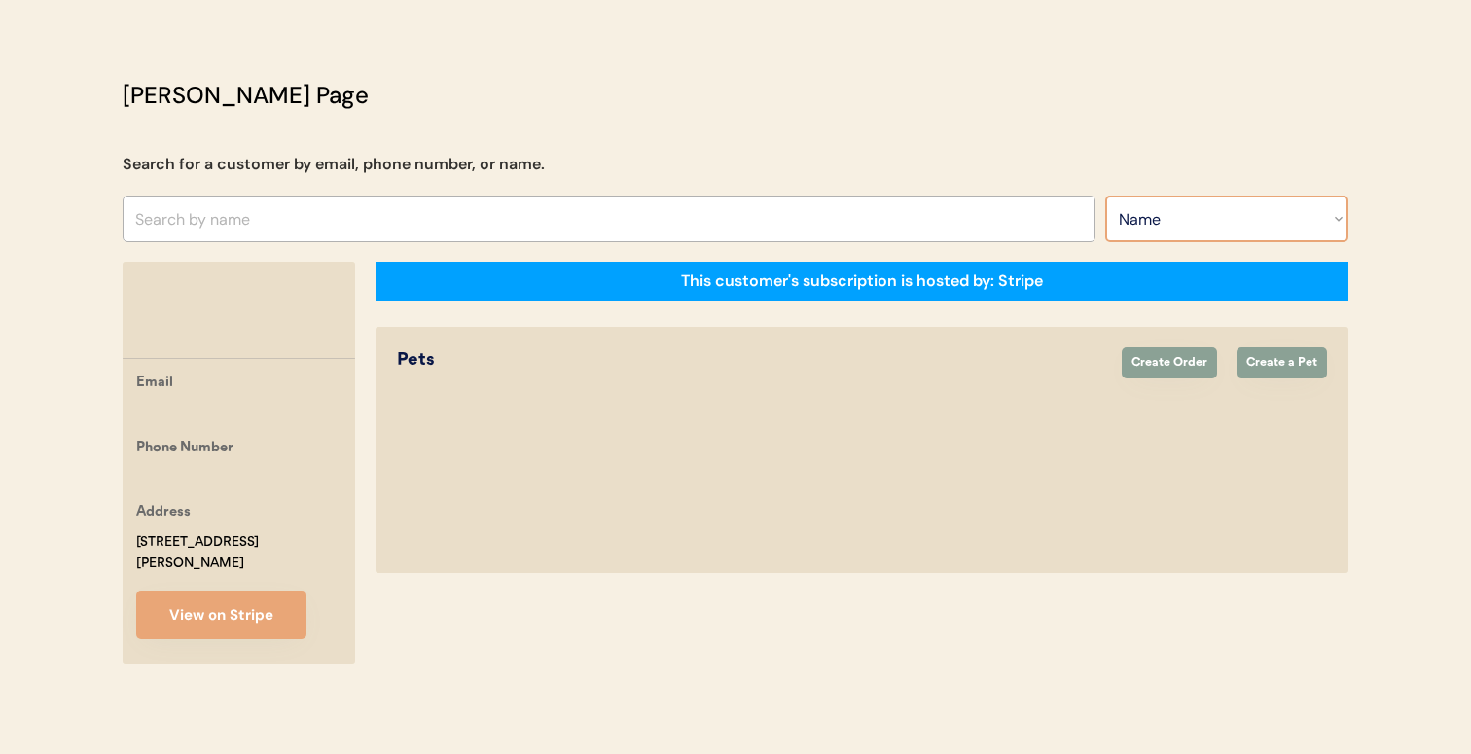
scroll to position [68, 0]
select select ""Email""
click at [1105, 195] on select "Search By Name Email Phone Number" at bounding box center [1226, 218] width 243 height 47
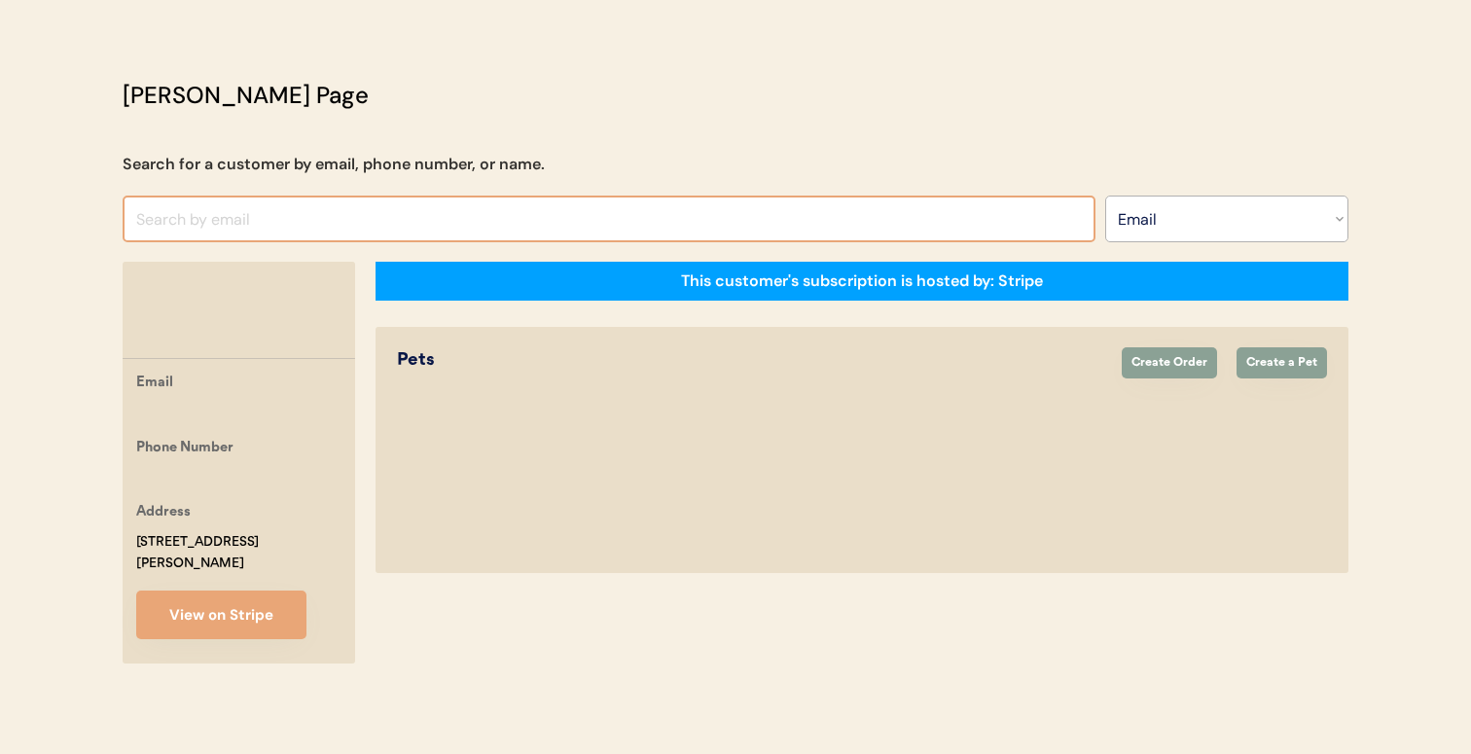
click at [646, 220] on input "input" at bounding box center [609, 218] width 973 height 47
paste input "[EMAIL_ADDRESS][DOMAIN_NAME]"
type input "[EMAIL_ADDRESS][DOMAIN_NAME]"
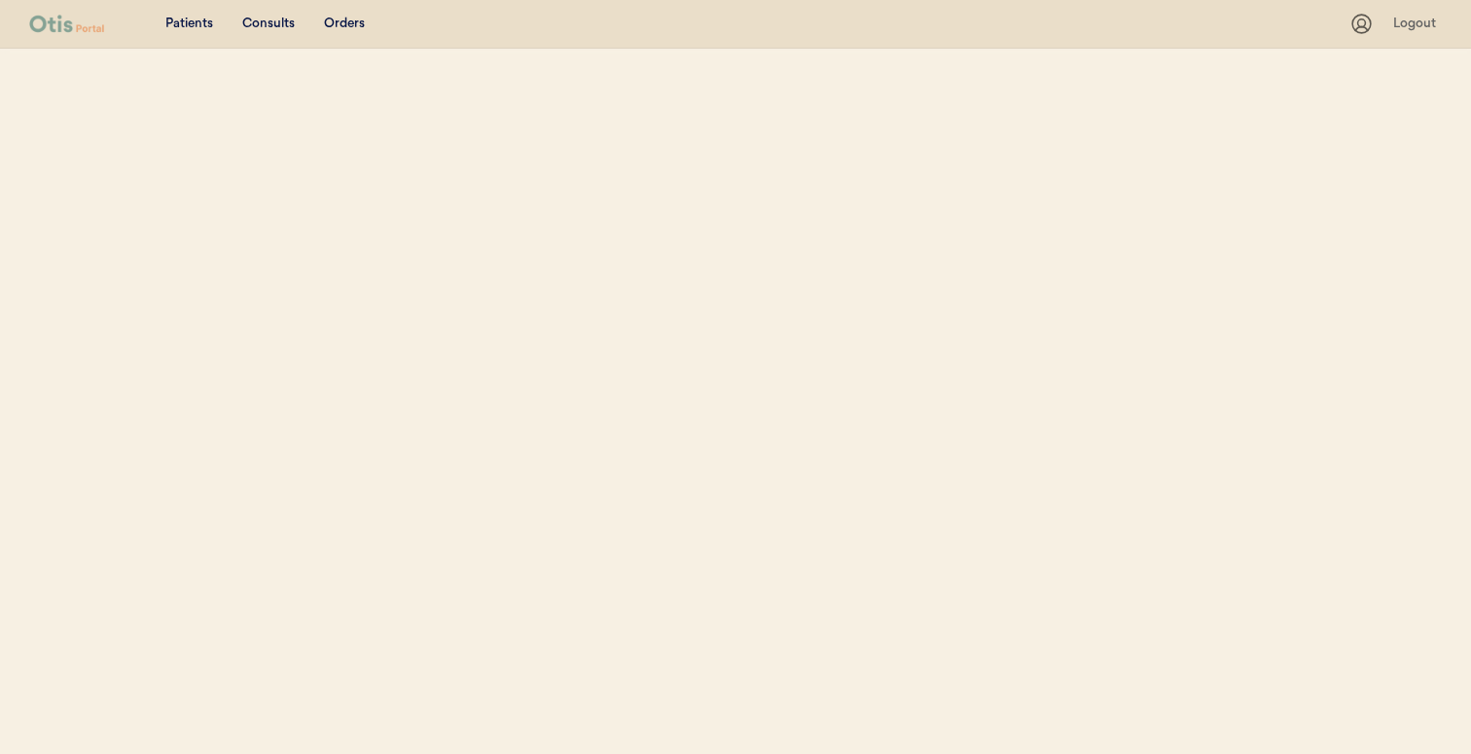
scroll to position [68, 0]
select select ""Email""
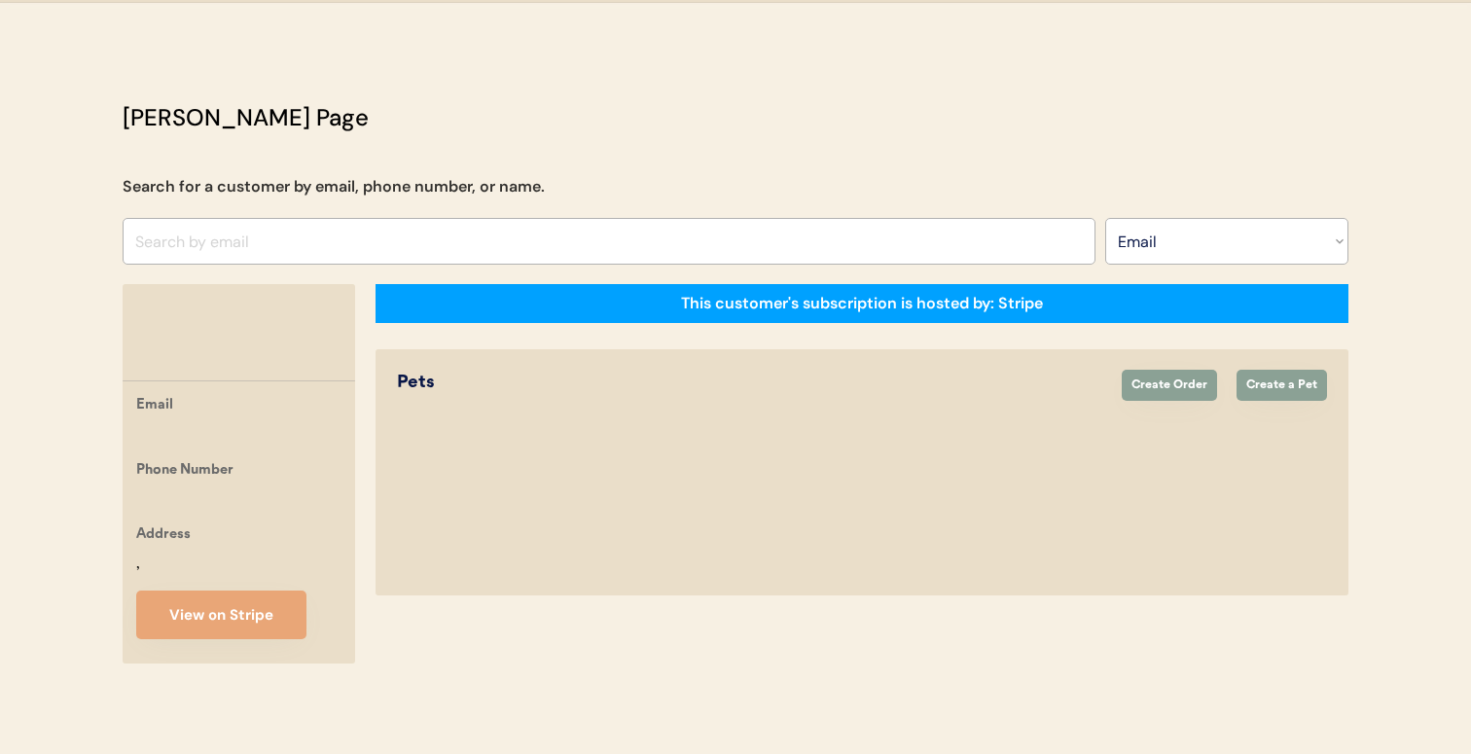
scroll to position [0, 0]
click at [584, 218] on input "input" at bounding box center [609, 241] width 973 height 47
paste input "[EMAIL_ADDRESS][DOMAIN_NAME]"
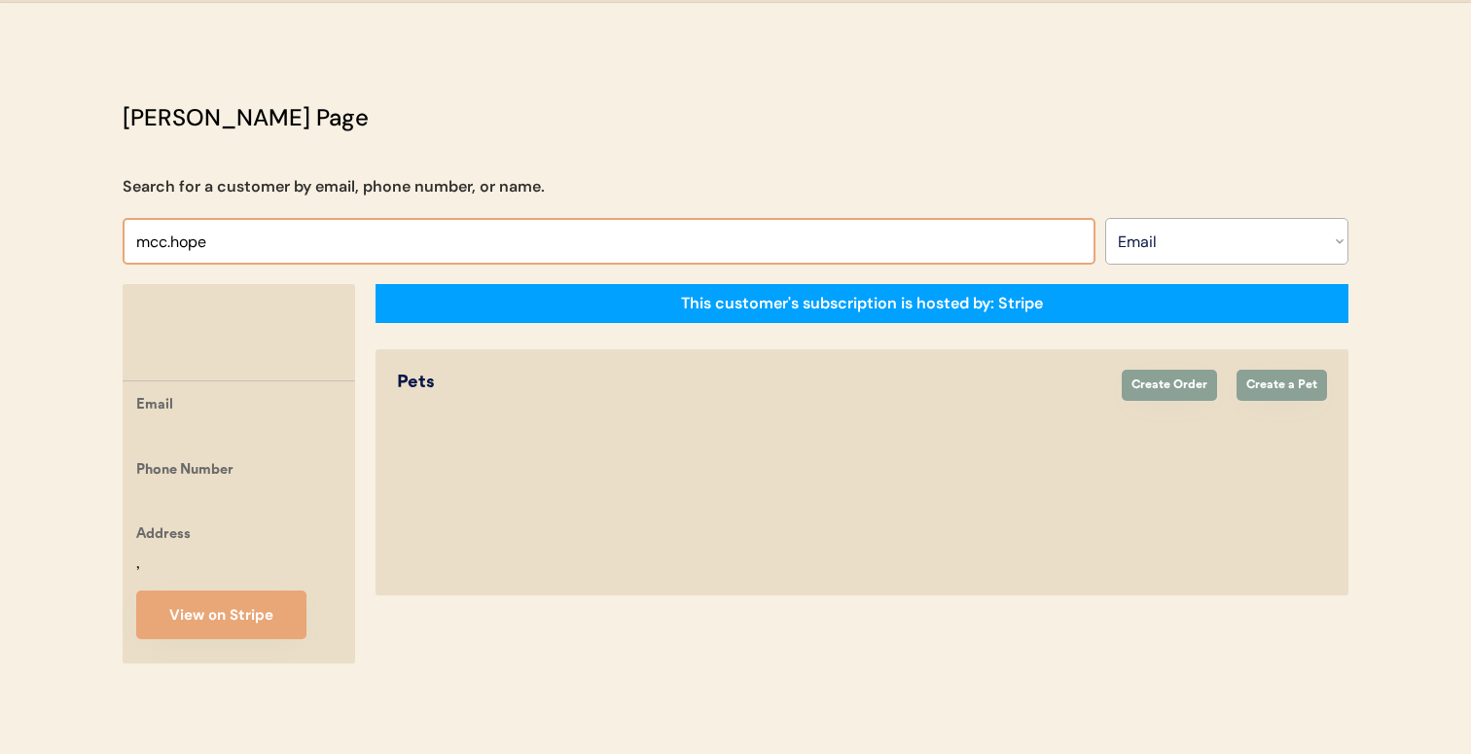
type input "mcc.hop"
paste input "[EMAIL_ADDRESS][DOMAIN_NAME]"
click at [583, 218] on input "input" at bounding box center [609, 241] width 973 height 47
type input "mcc.hope97@g"
paste input "mcc.hope97@gmail.com"
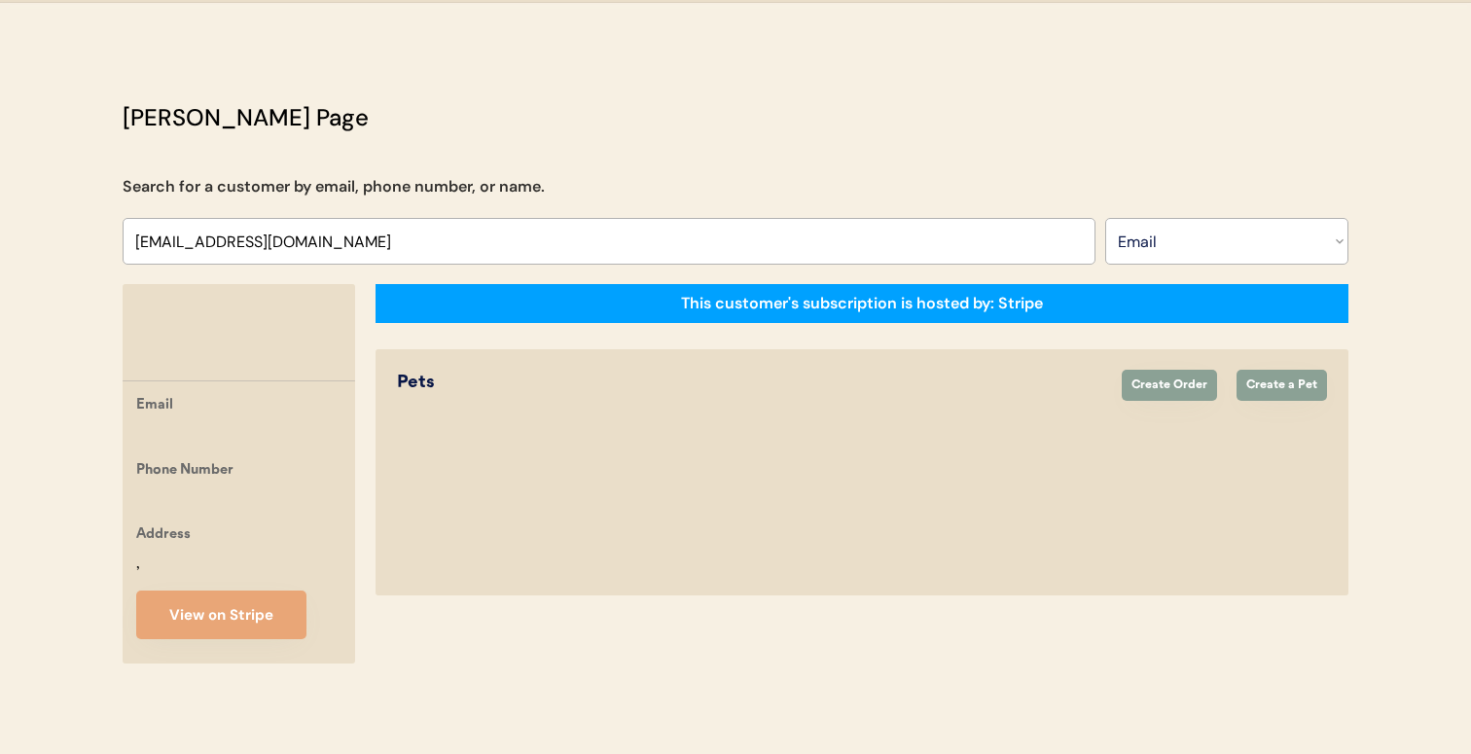
click at [682, 167] on div "Otis Admin Page Search for a customer by email, phone number, or name. Search B…" at bounding box center [735, 386] width 1264 height 573
click at [666, 219] on input "input" at bounding box center [609, 241] width 973 height 47
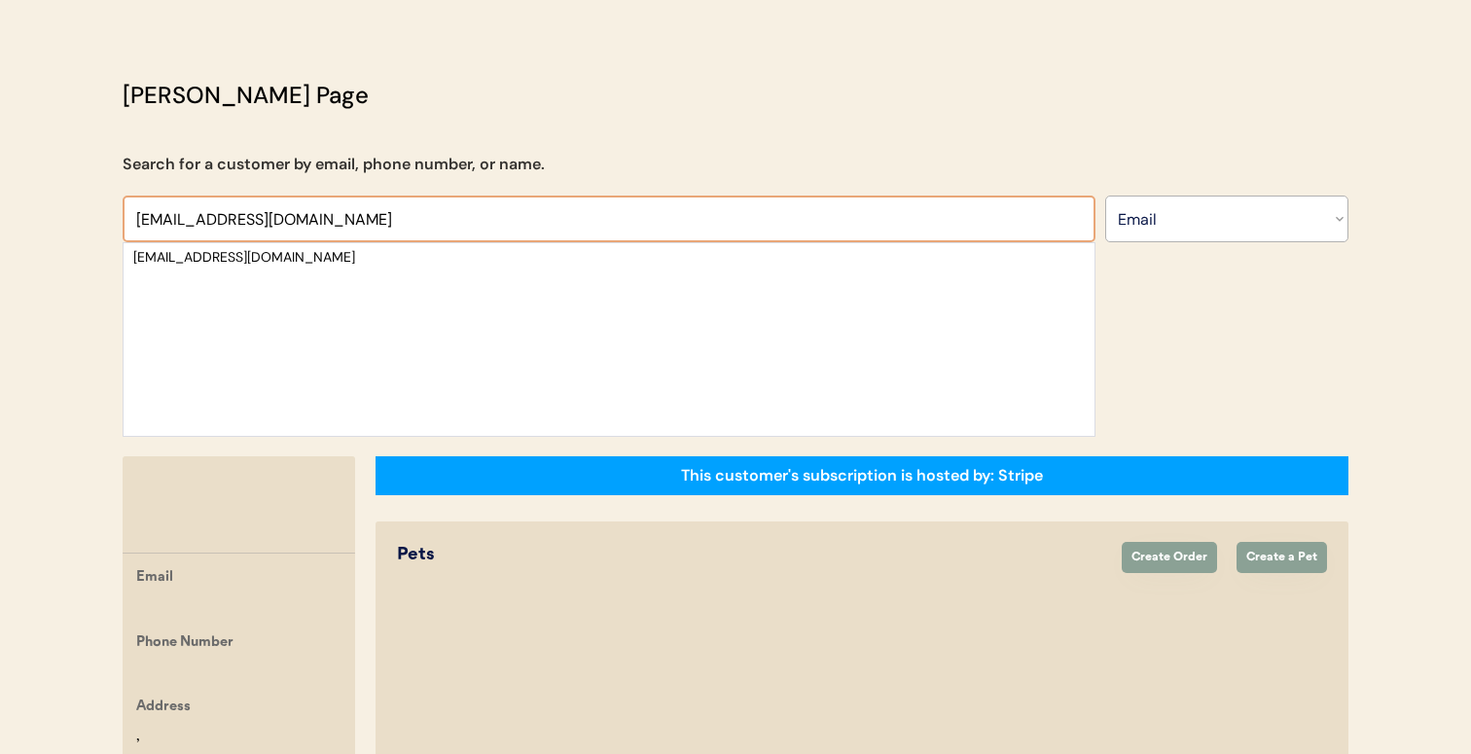
type input "mcc.hope97@gmail.co"
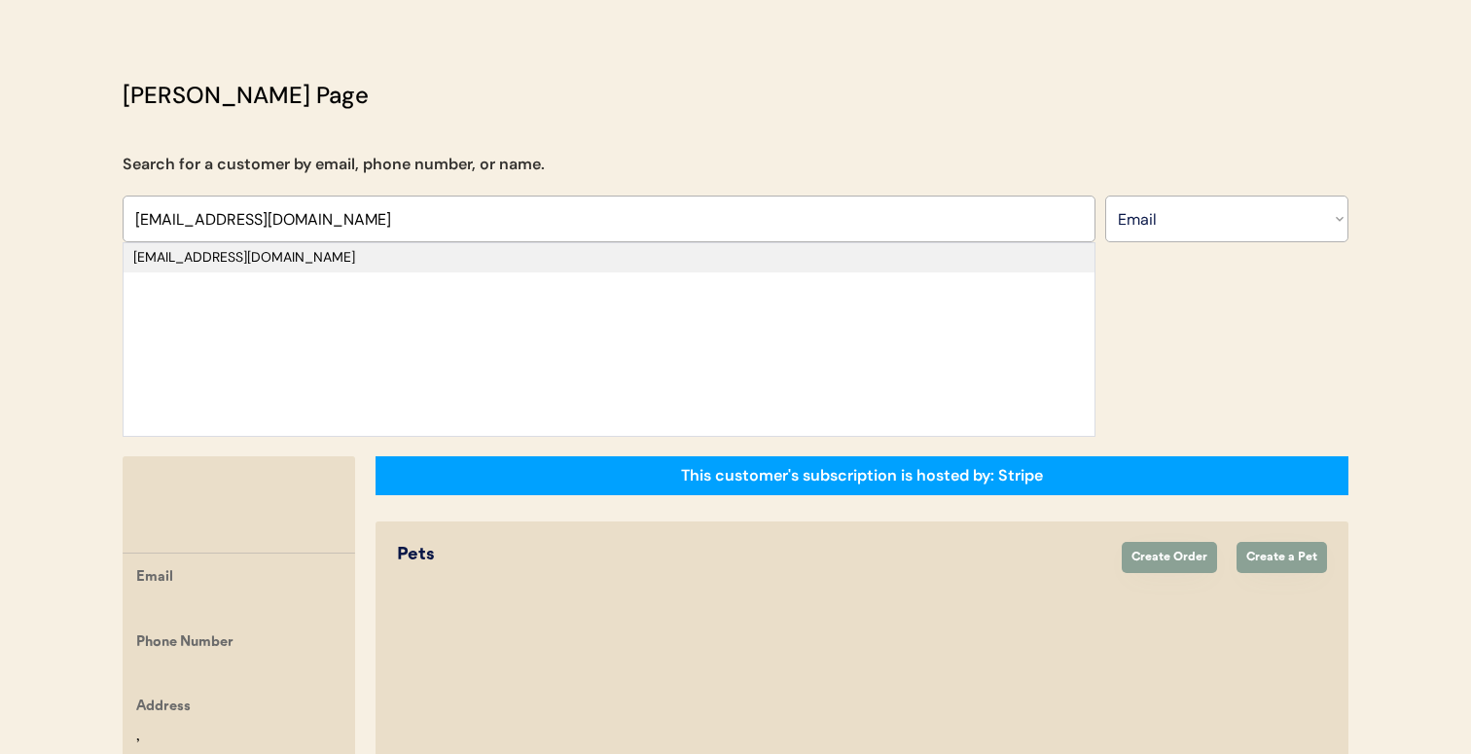
click at [642, 264] on div "mcc.hope97@gmail.com" at bounding box center [608, 257] width 951 height 19
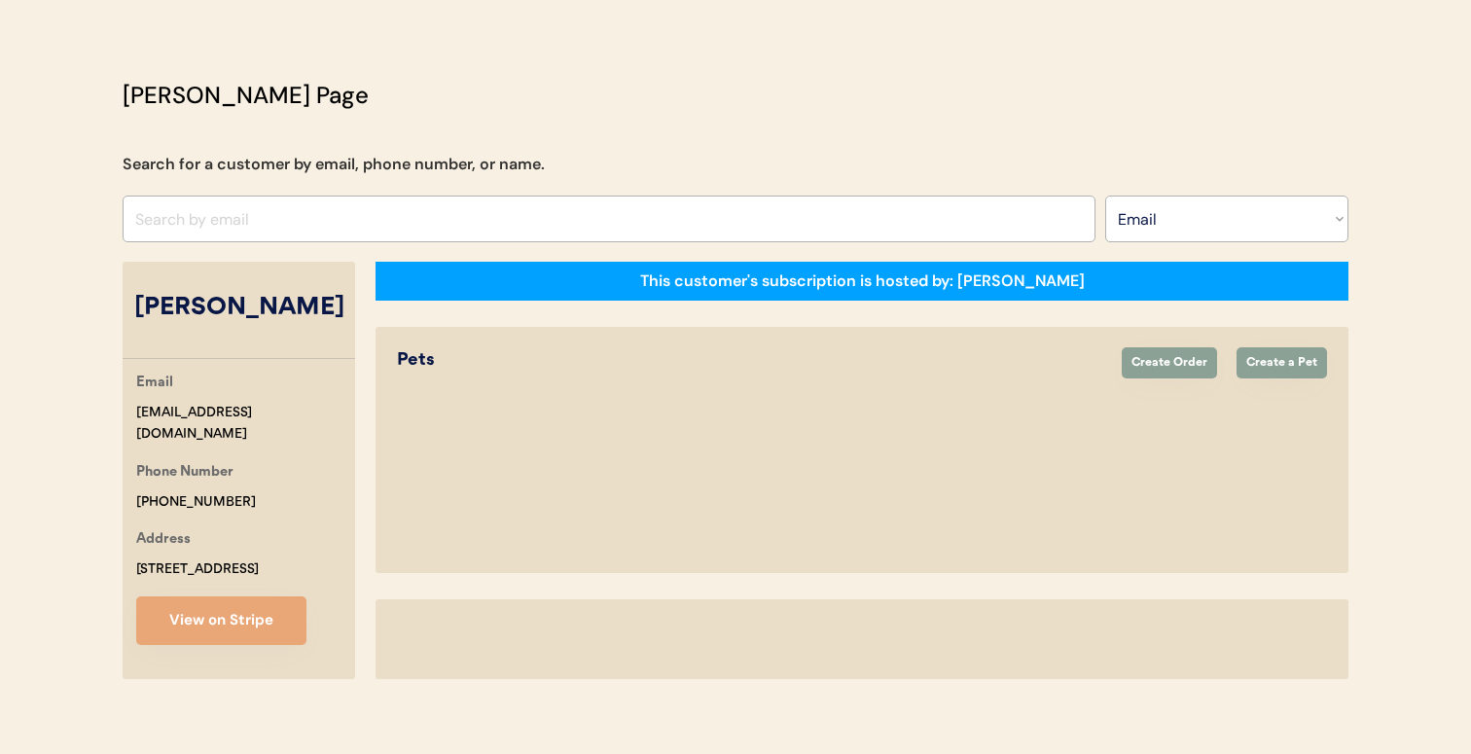
select select "true"
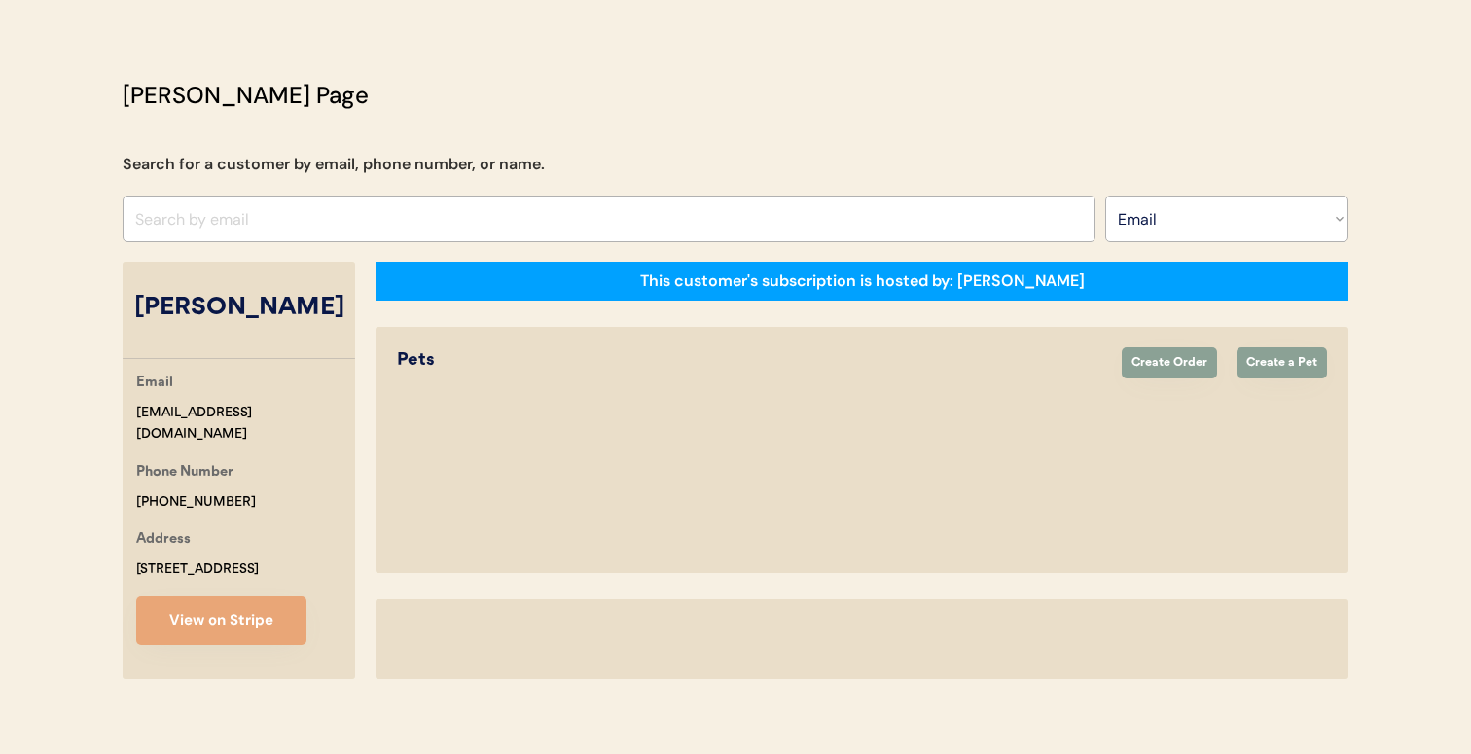
select select "true"
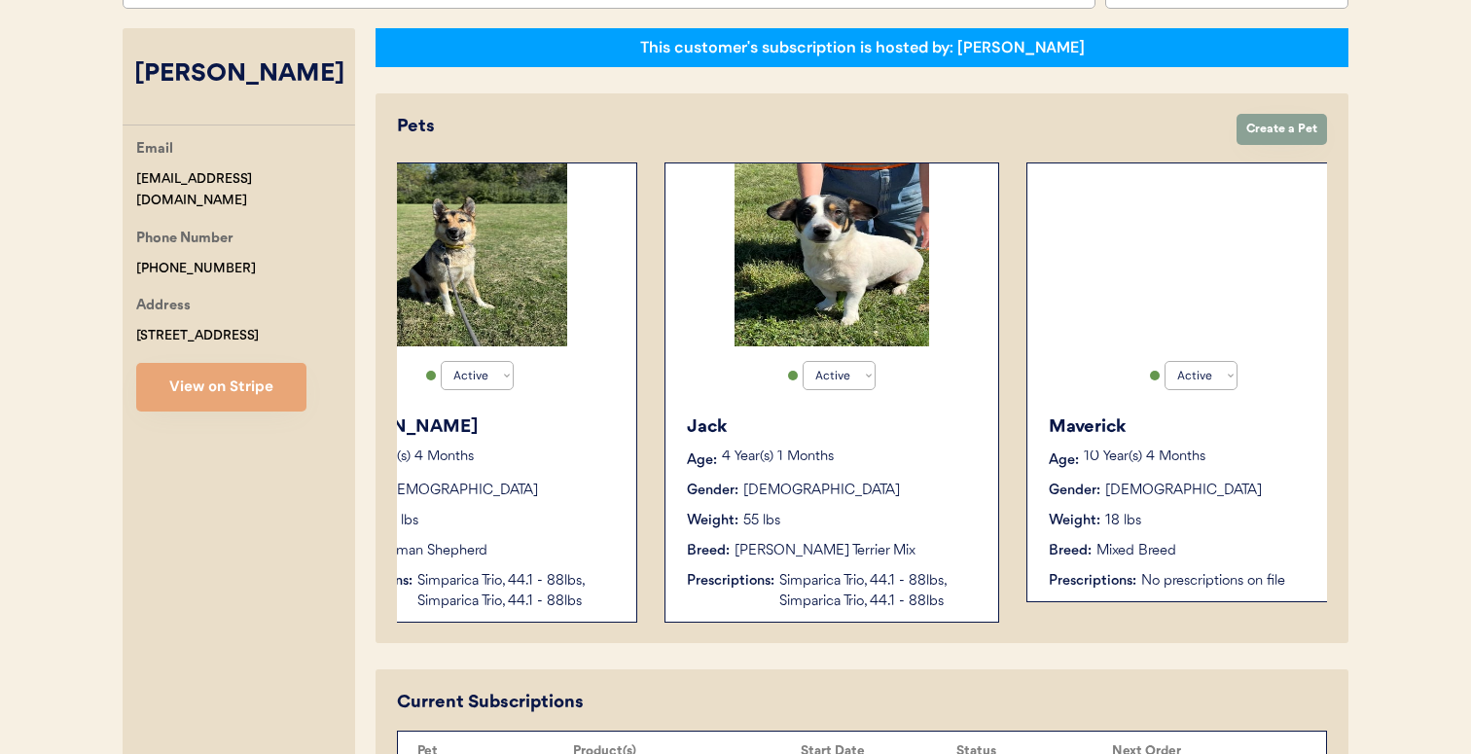
scroll to position [0, 1603]
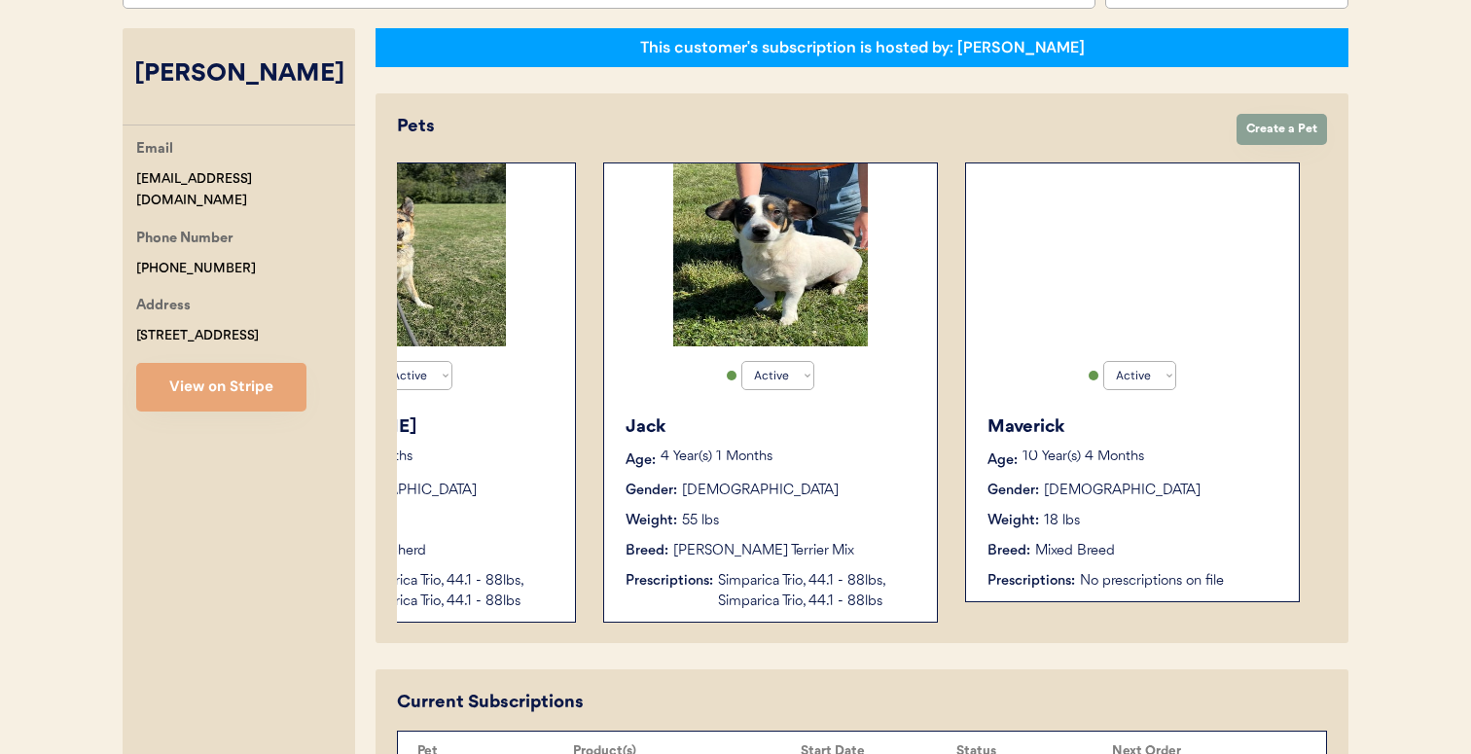
click at [1086, 507] on div "Maverick Age: 10 Year(s) 4 Months Gender: Male Weight: 18 lbs Breed: Mixed Bree…" at bounding box center [1131, 503] width 313 height 196
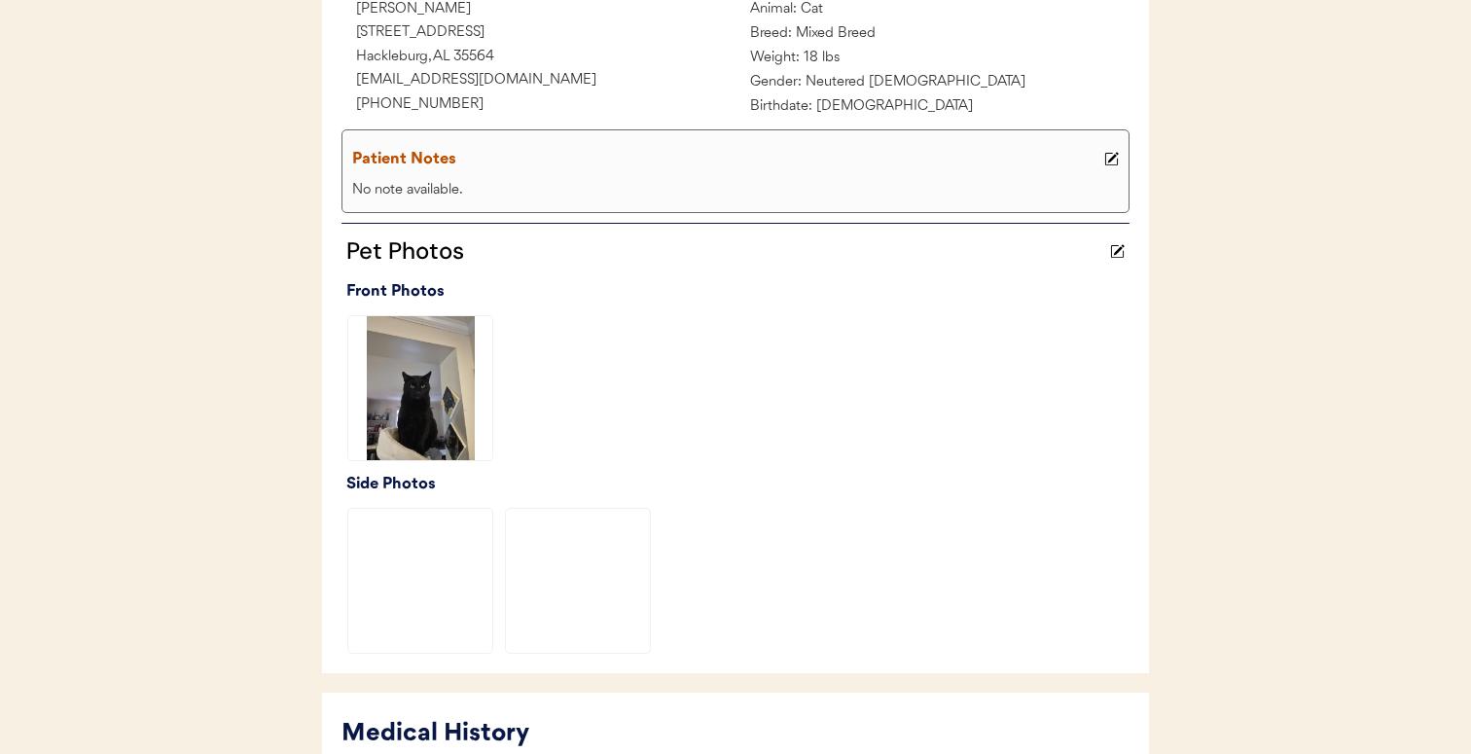
scroll to position [628, 0]
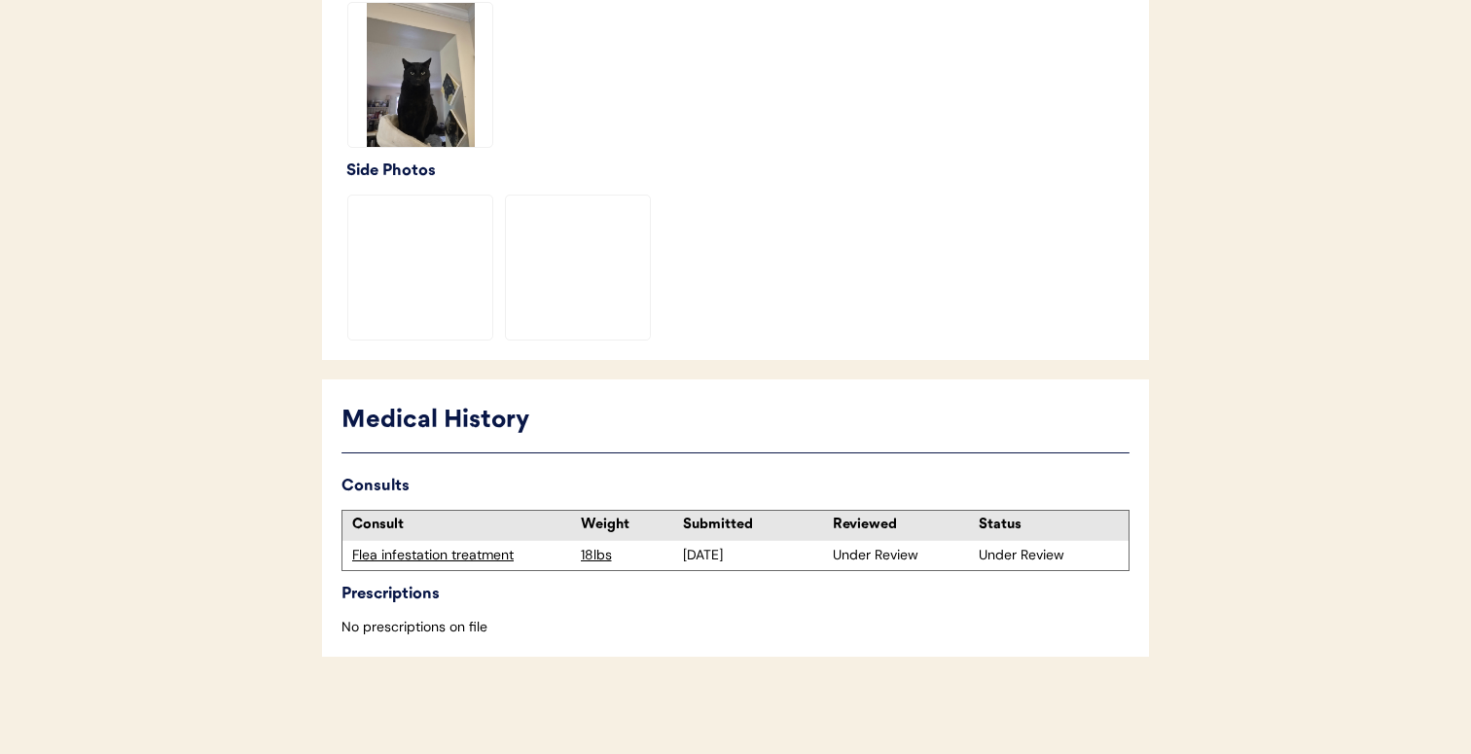
click at [487, 560] on div "Flea infestation treatment" at bounding box center [461, 555] width 219 height 19
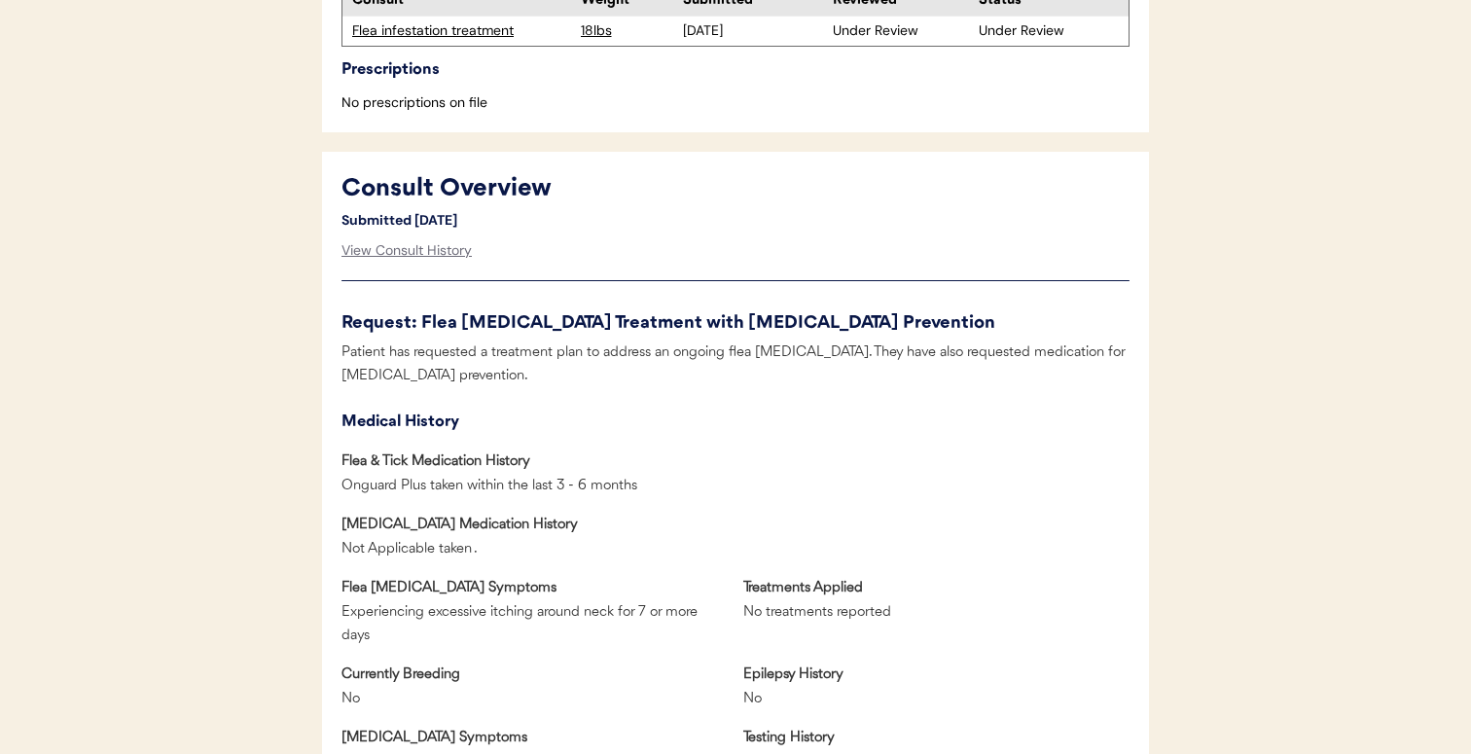
scroll to position [687, 0]
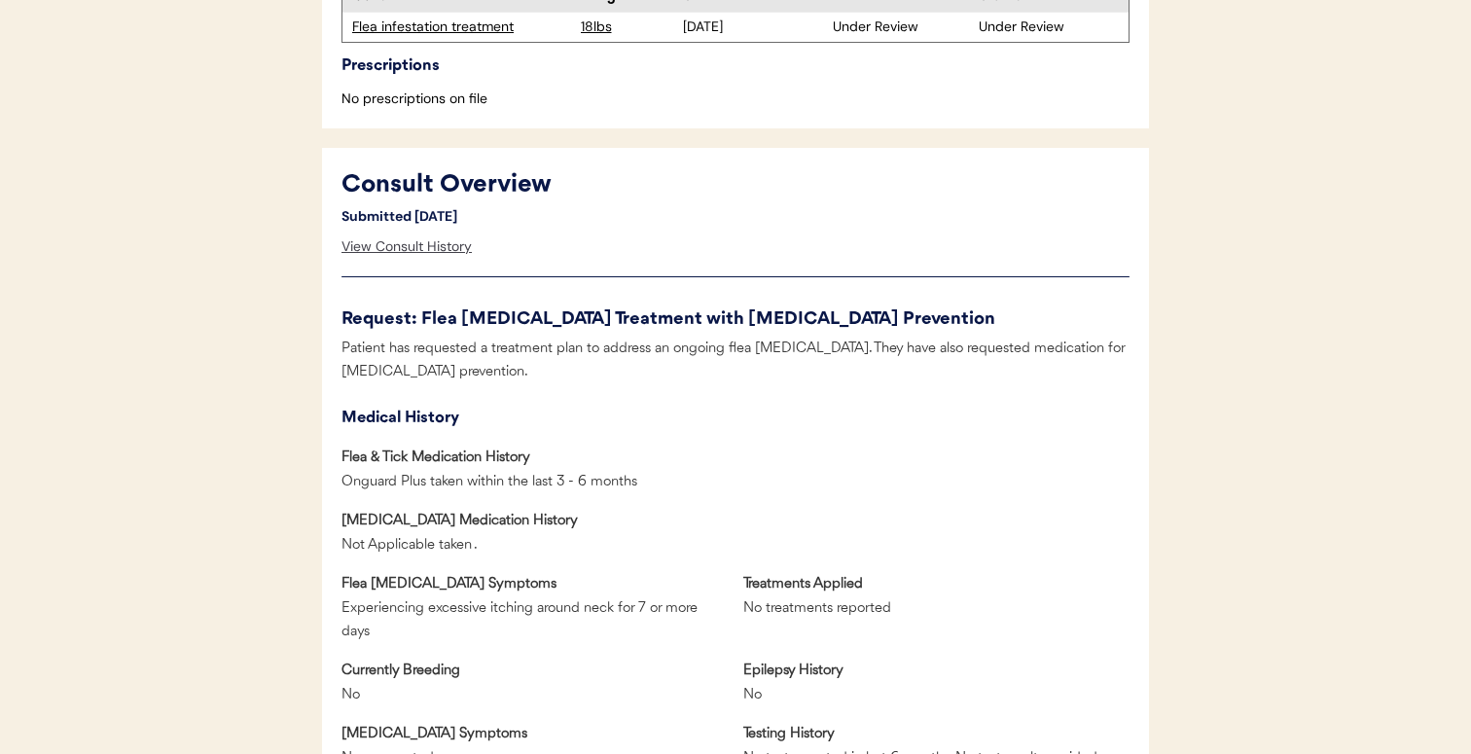
click at [450, 259] on div "View Consult History" at bounding box center [406, 247] width 130 height 39
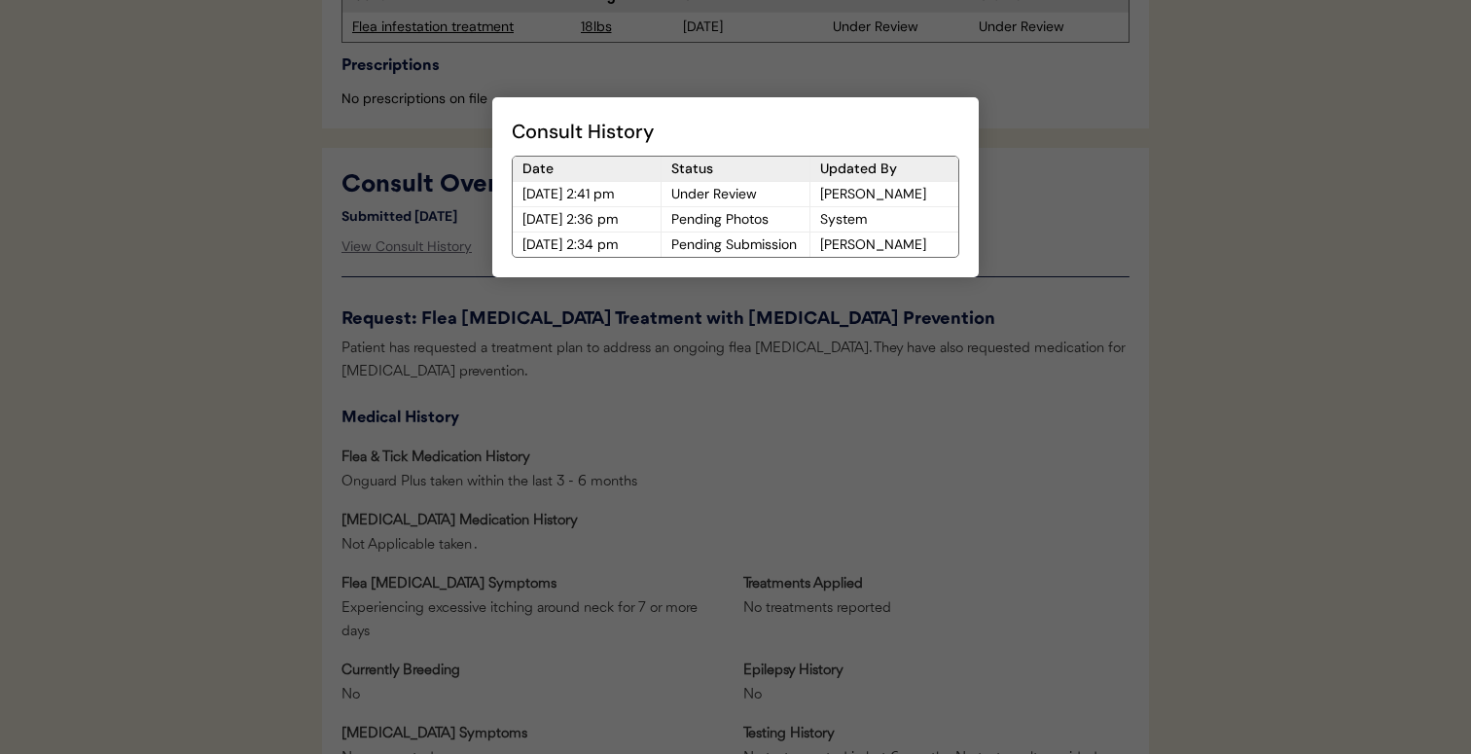
click at [658, 323] on div at bounding box center [735, 377] width 1471 height 754
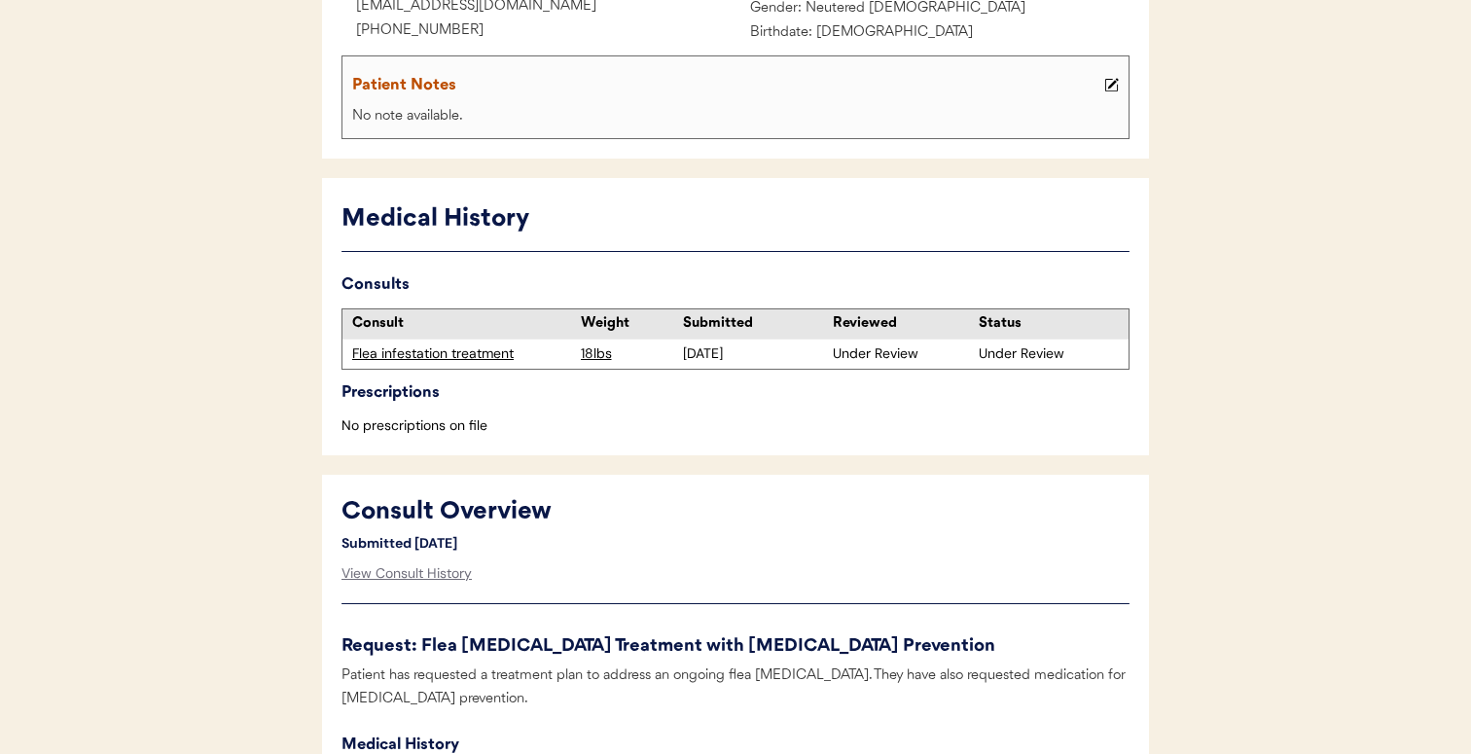
scroll to position [345, 0]
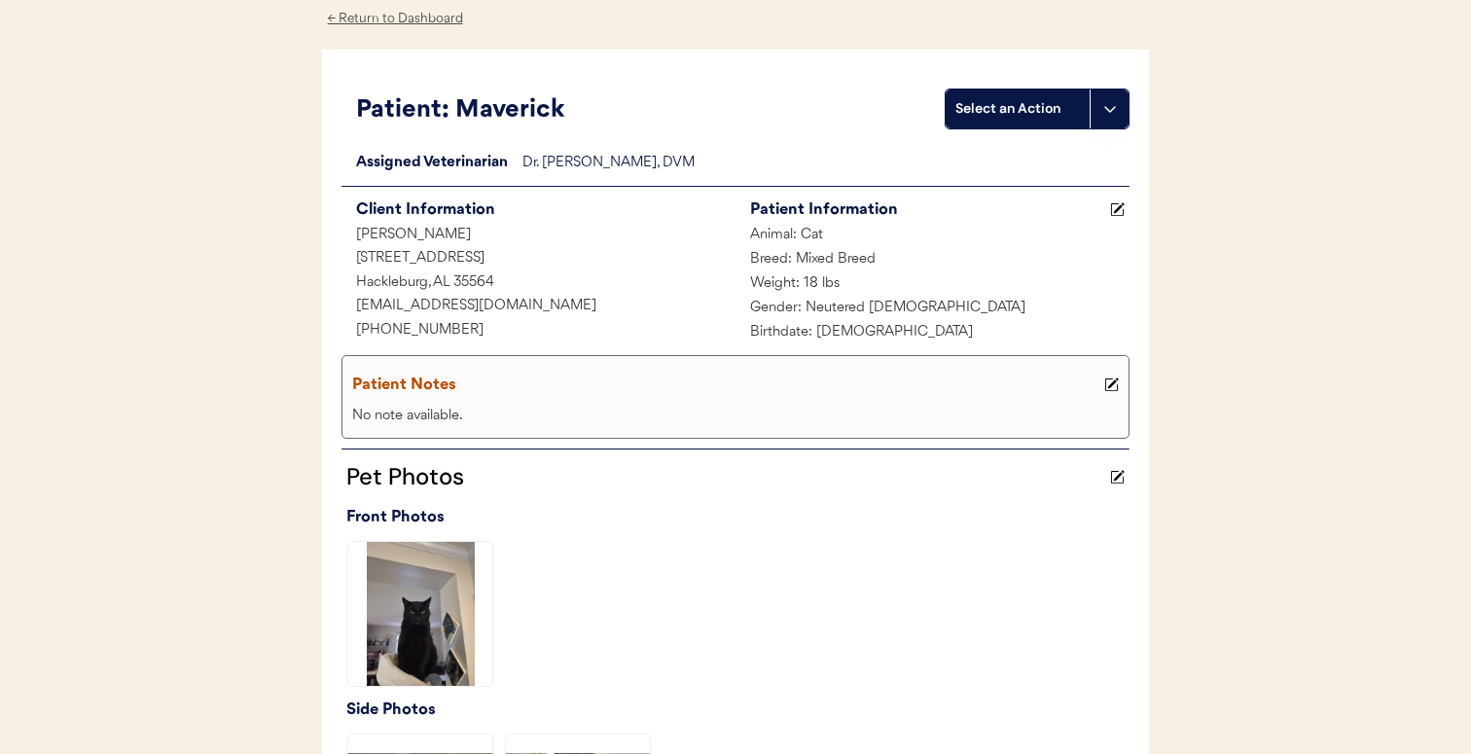
scroll to position [89, 0]
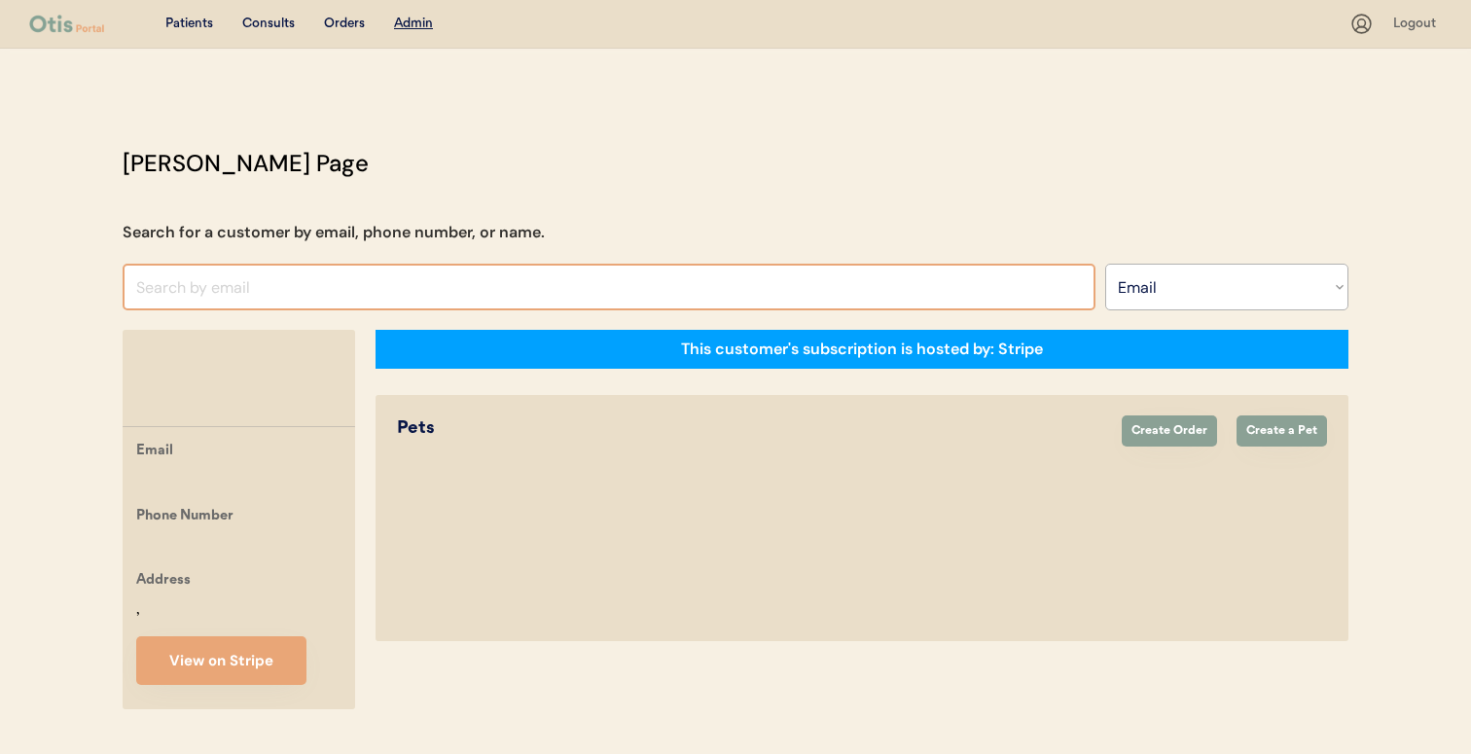
select select ""Email""
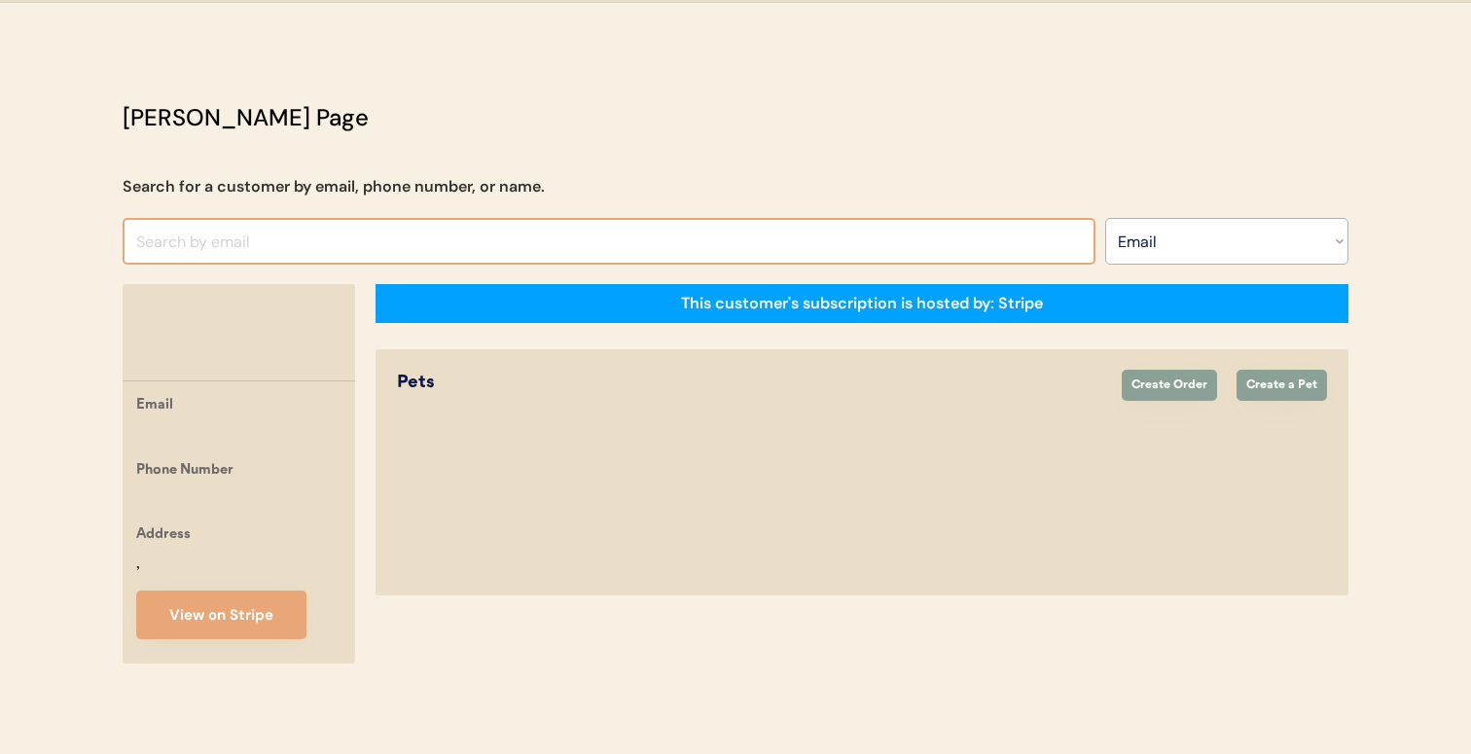
click at [621, 218] on input "input" at bounding box center [609, 241] width 973 height 47
paste input "jejo47@peoplepc.com"
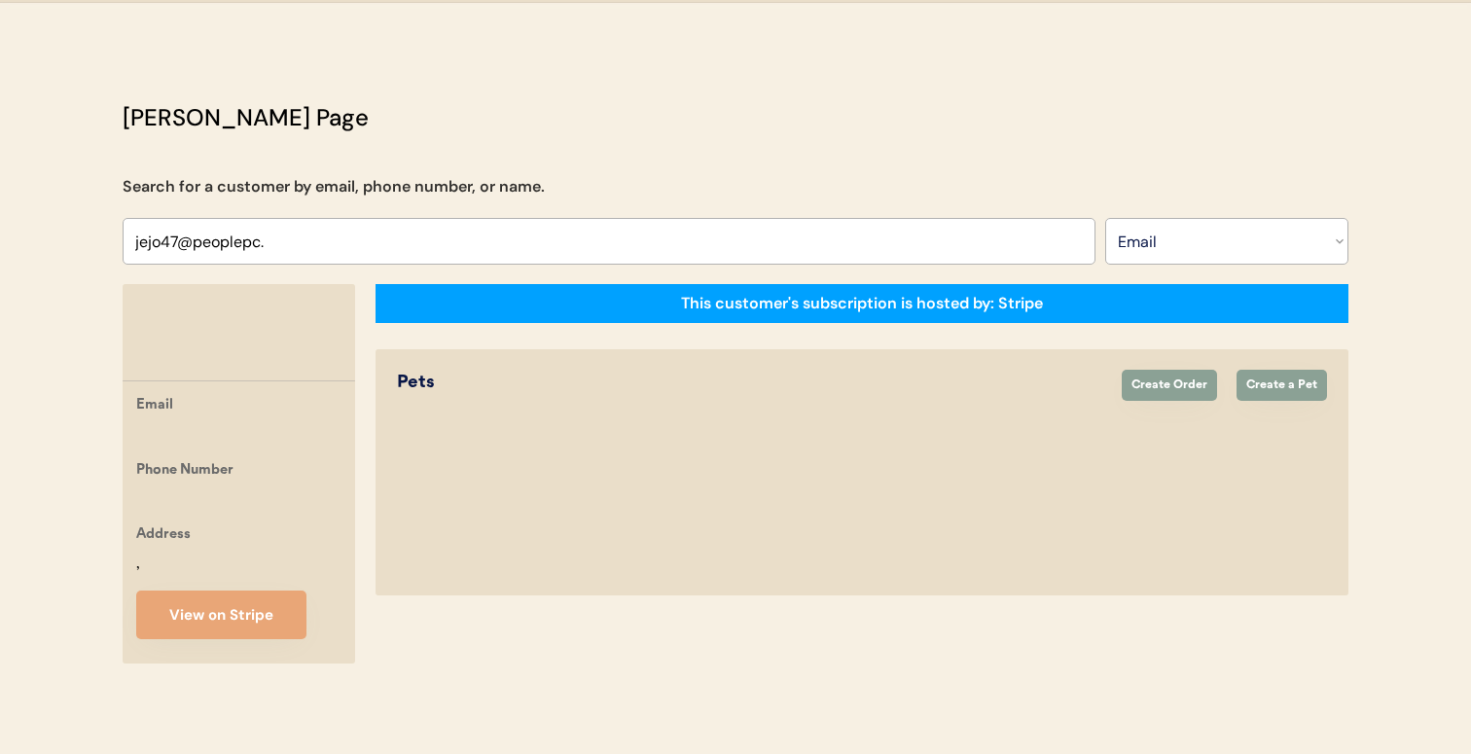
click at [603, 260] on div "Otis Admin Page Search for a customer by email, phone number, or name. Search B…" at bounding box center [735, 386] width 1264 height 573
click at [609, 236] on input "input" at bounding box center [609, 241] width 973 height 47
click at [626, 172] on div "Otis Admin Page Search for a customer by email, phone number, or name. Search B…" at bounding box center [735, 386] width 1264 height 573
click at [622, 218] on input "input" at bounding box center [609, 241] width 973 height 47
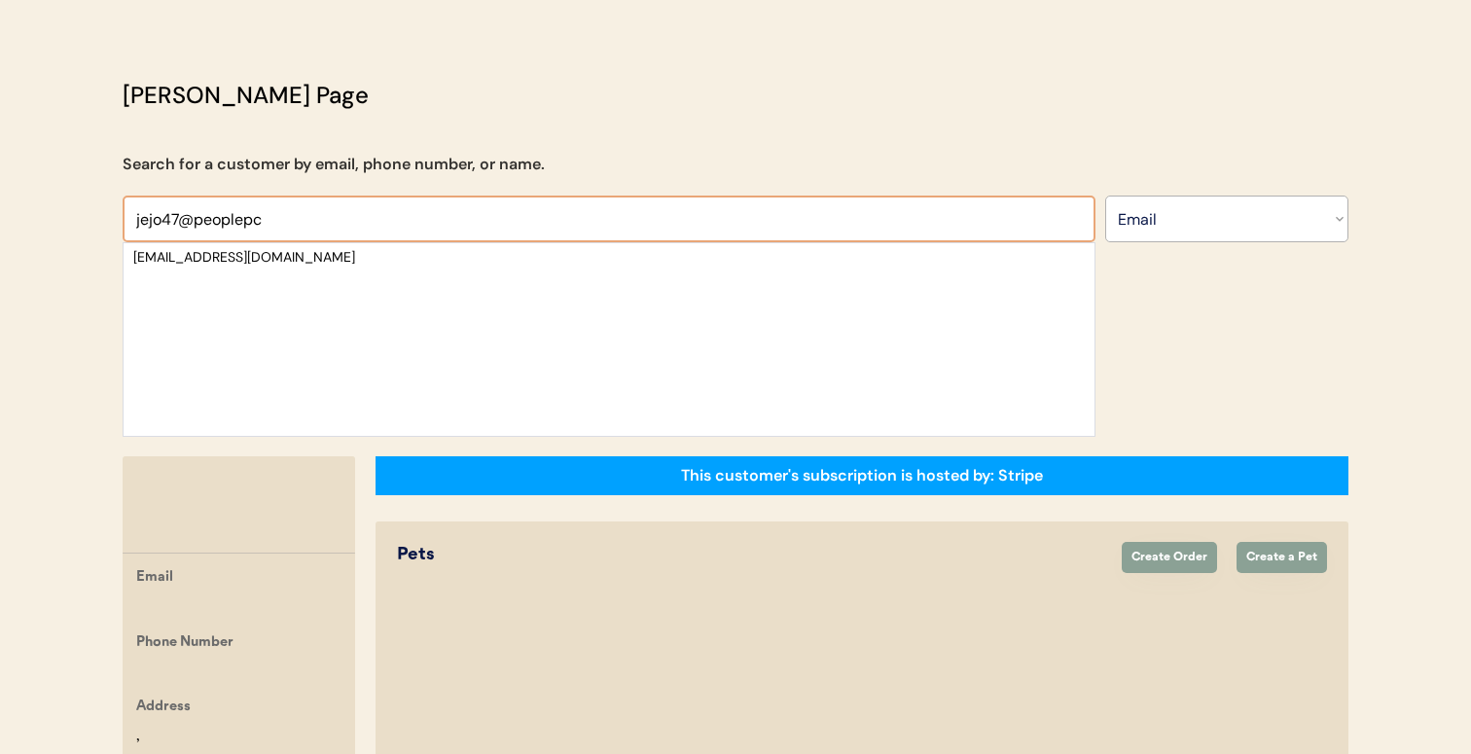
type input "jejo47@peoplepc"
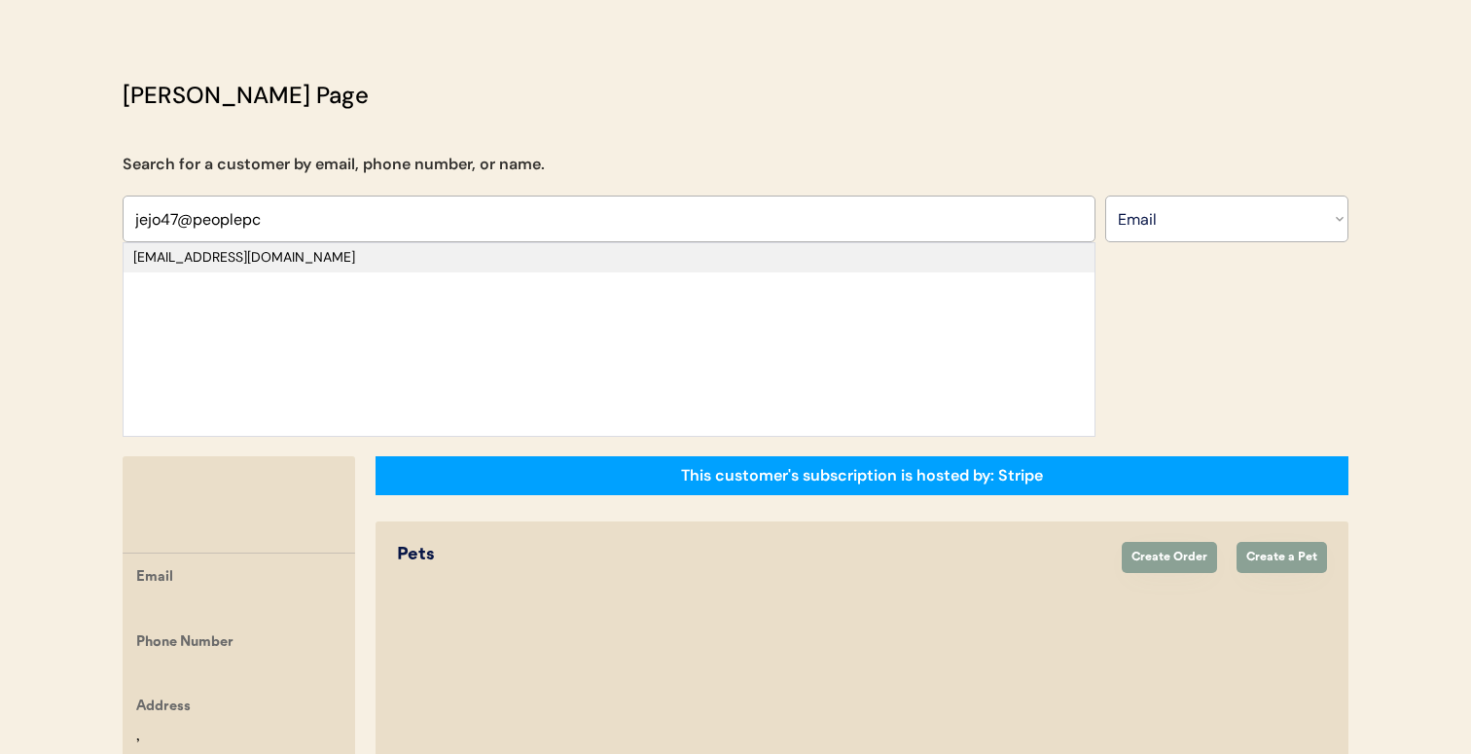
click at [601, 251] on div "jejo47@peoplepc.com" at bounding box center [608, 257] width 951 height 19
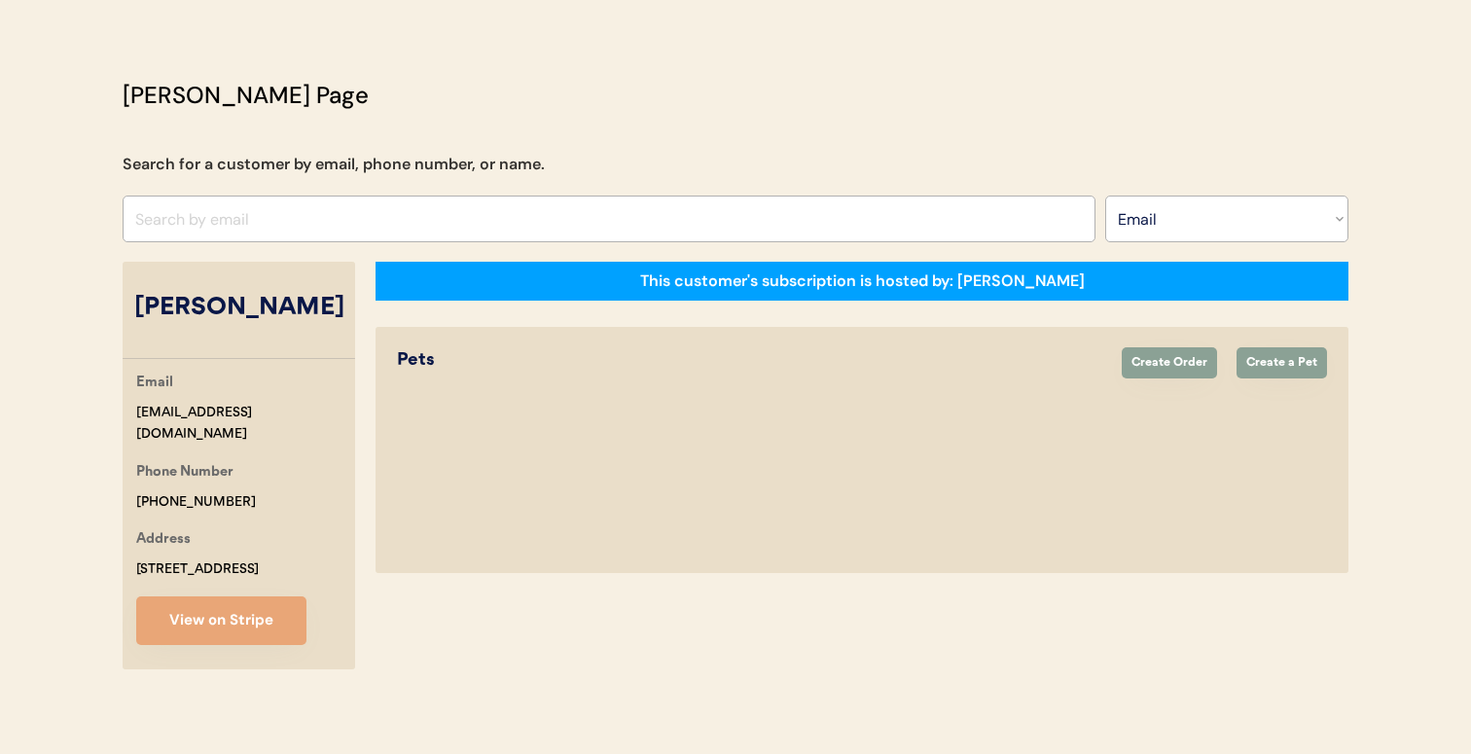
select select "true"
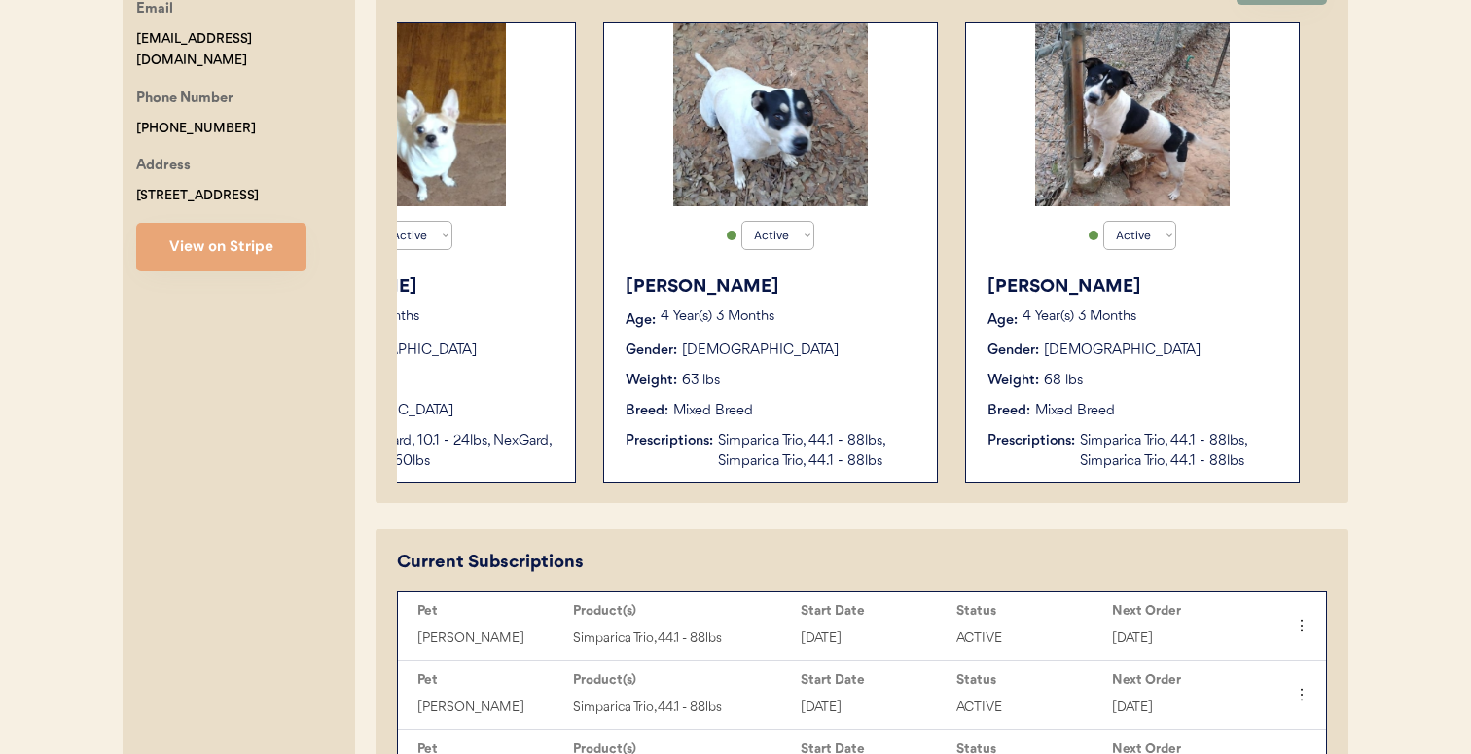
scroll to position [62, 0]
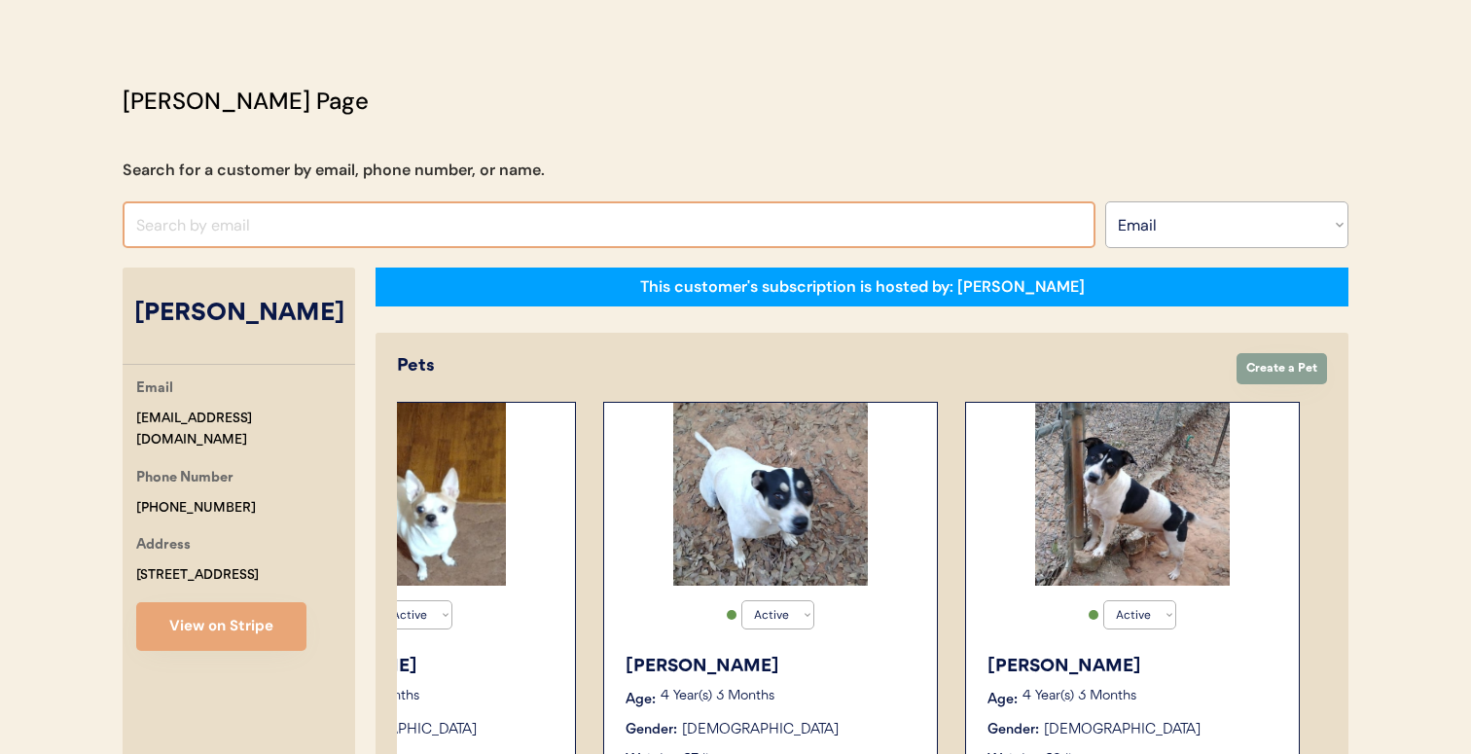
click at [708, 232] on input "input" at bounding box center [609, 224] width 973 height 47
paste input "crystalrbridges@yahoo.com"
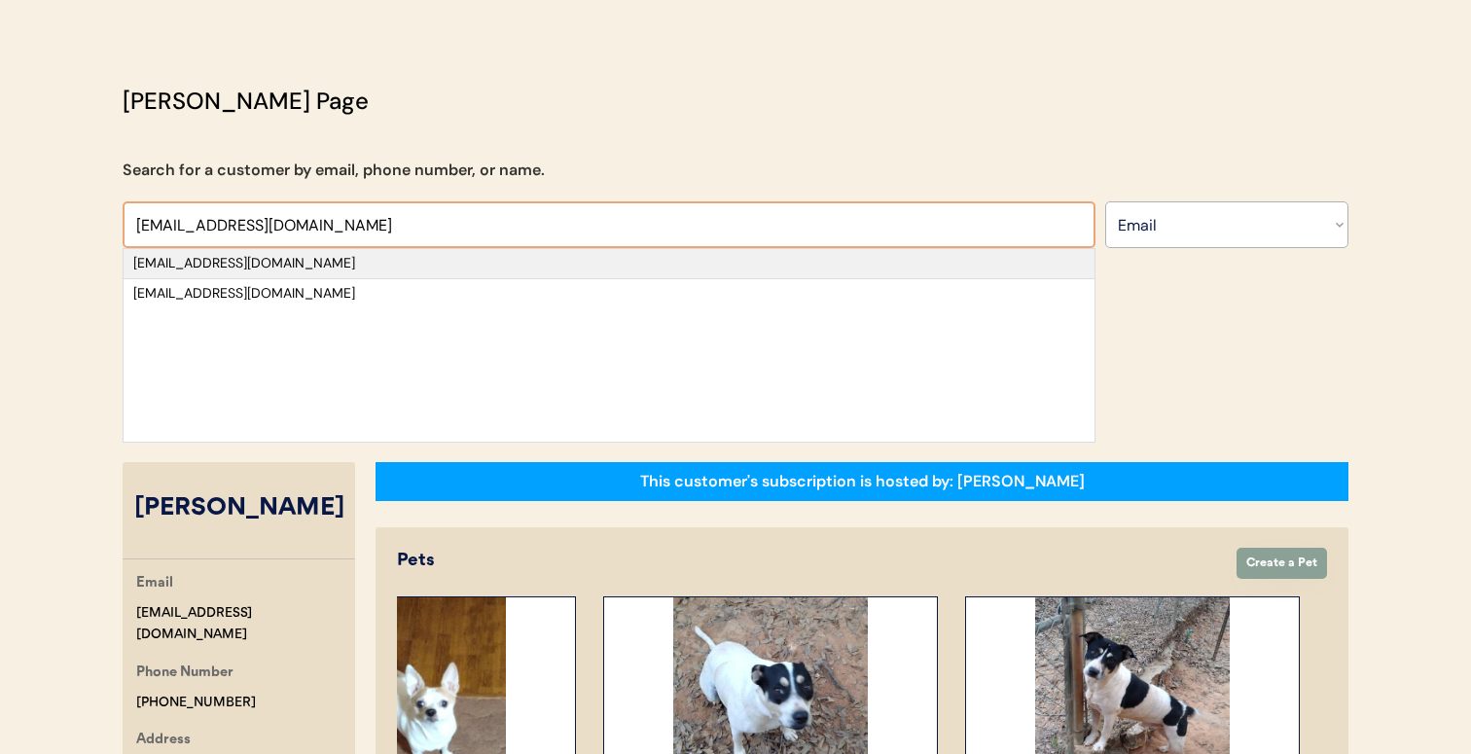
type input "crystalrbridges@yahoo.com"
click at [702, 262] on div "crystalrbridges@yahoo.com" at bounding box center [608, 263] width 951 height 19
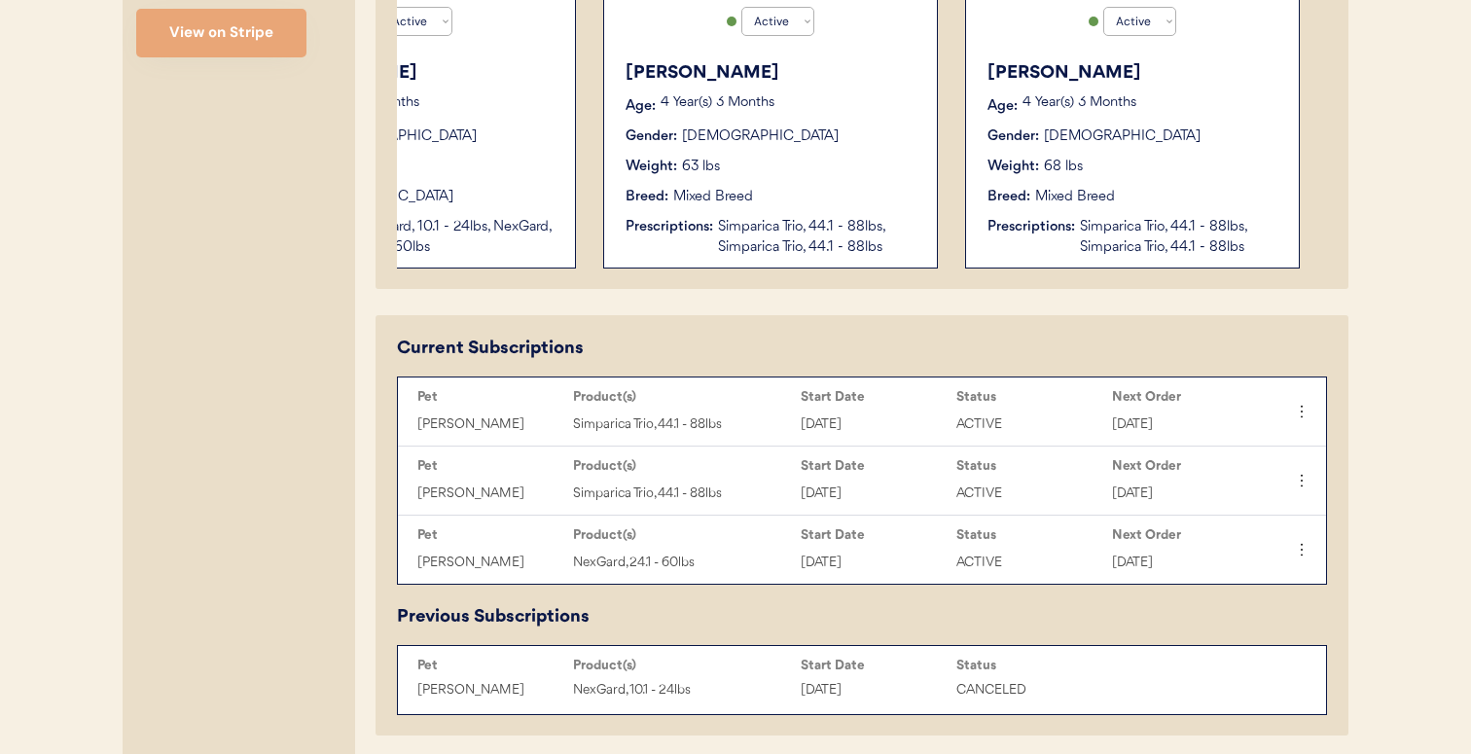
scroll to position [656, 0]
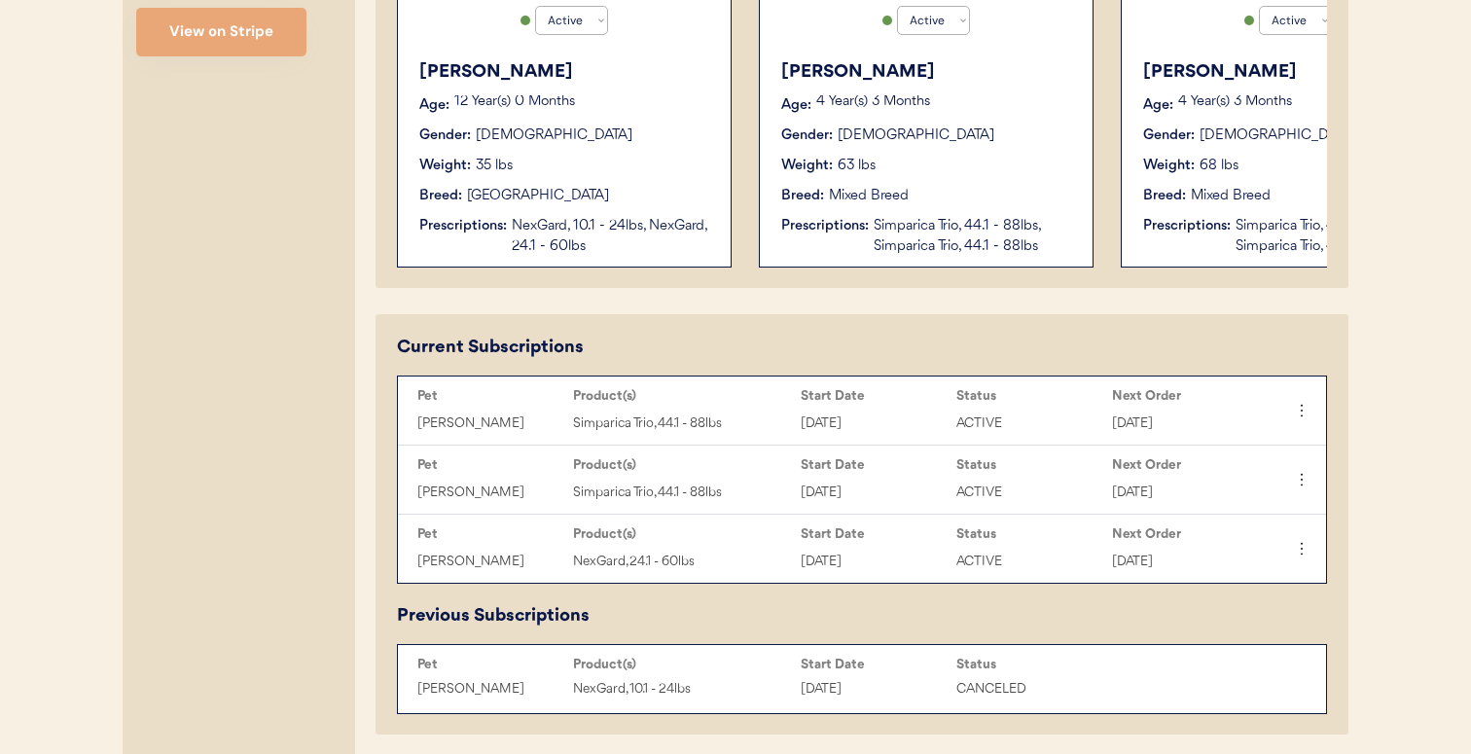
select select "false"
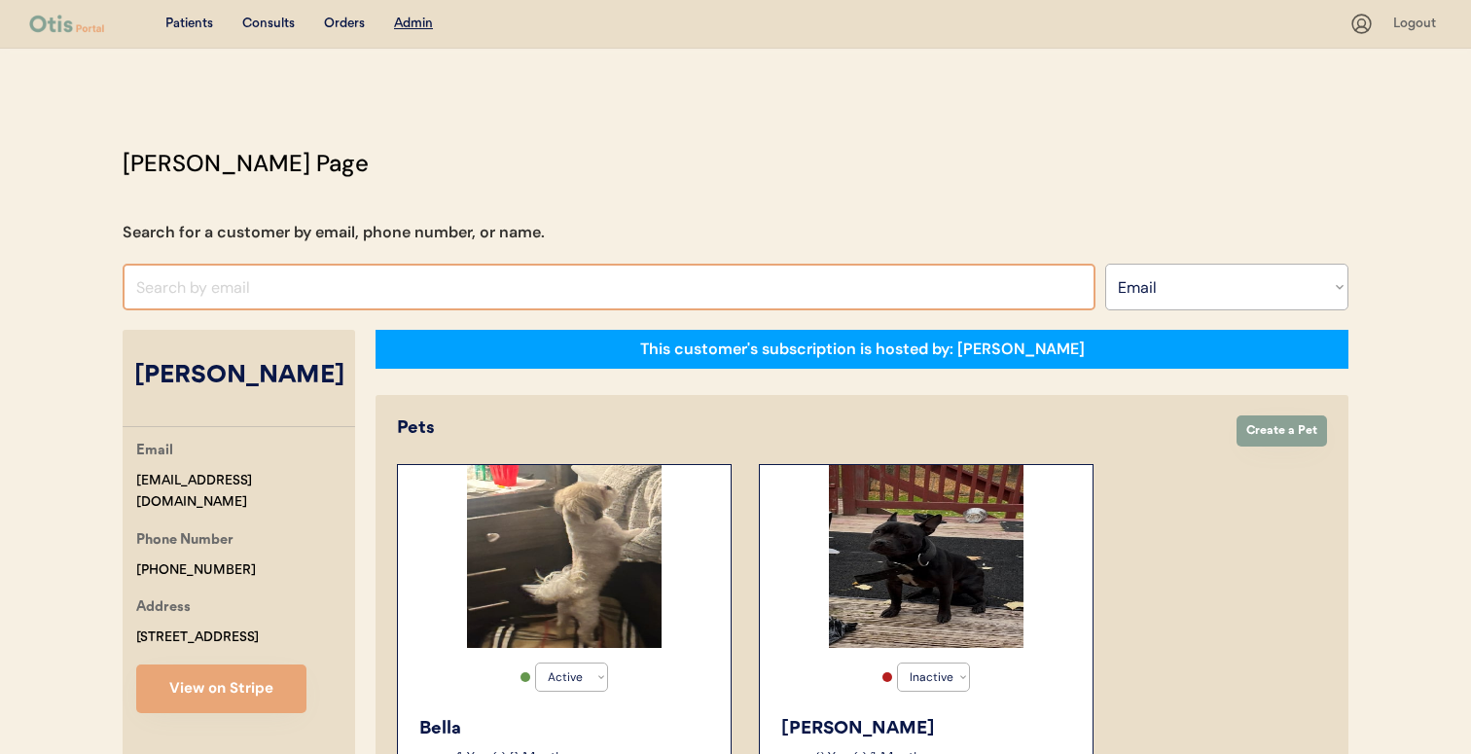
click at [513, 292] on input "input" at bounding box center [609, 287] width 973 height 47
paste input "admccoy16@gmail.com"
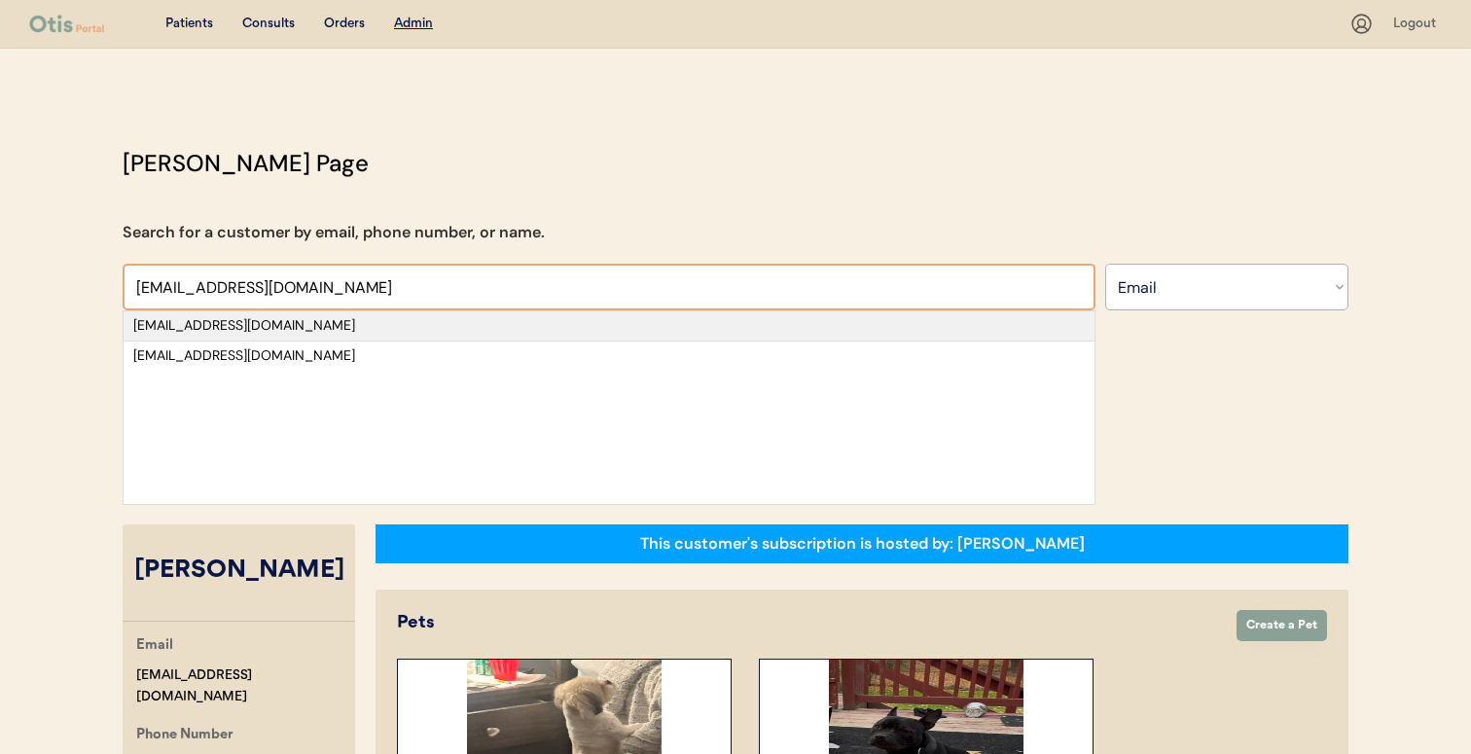
type input "admccoy16@gmail.com"
click at [495, 328] on div "admccoy16@gmail.com" at bounding box center [608, 325] width 951 height 19
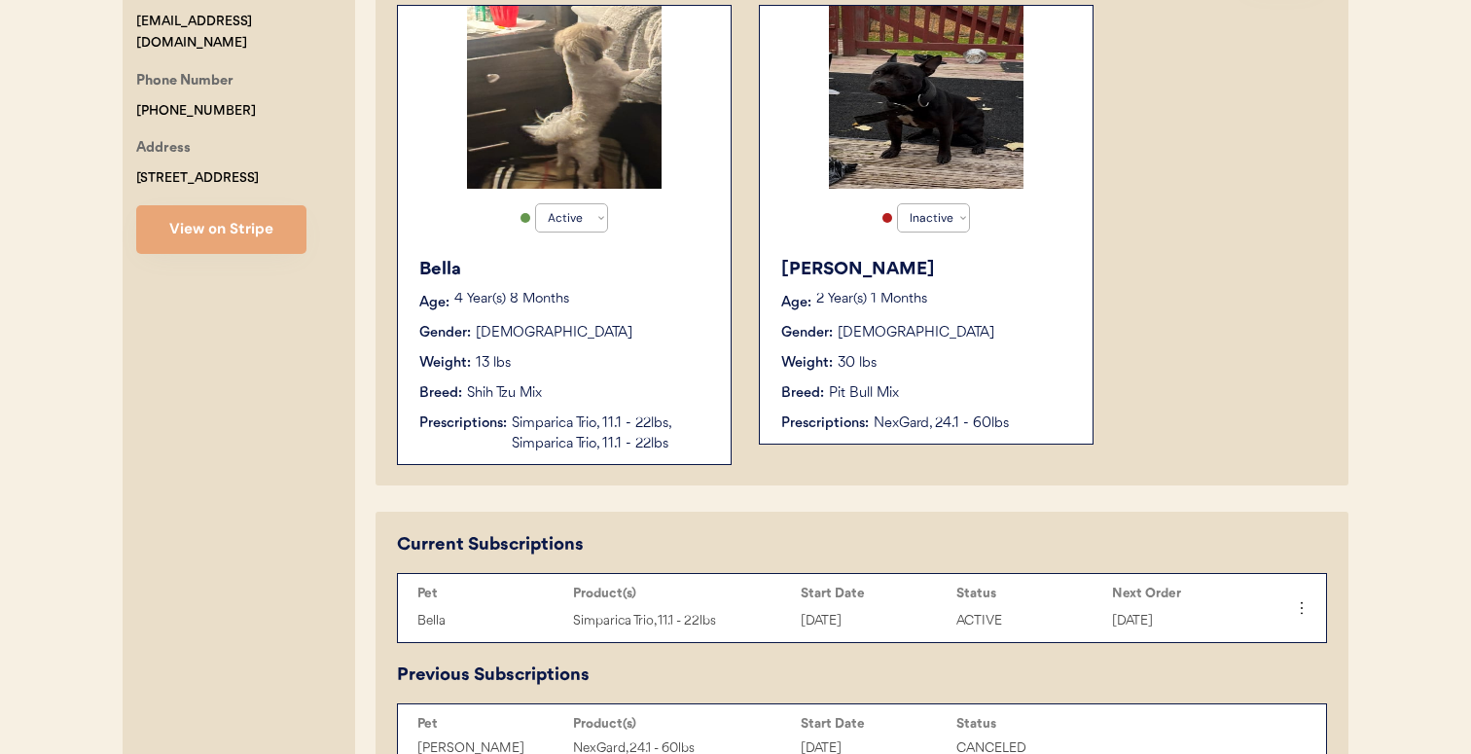
scroll to position [437, 0]
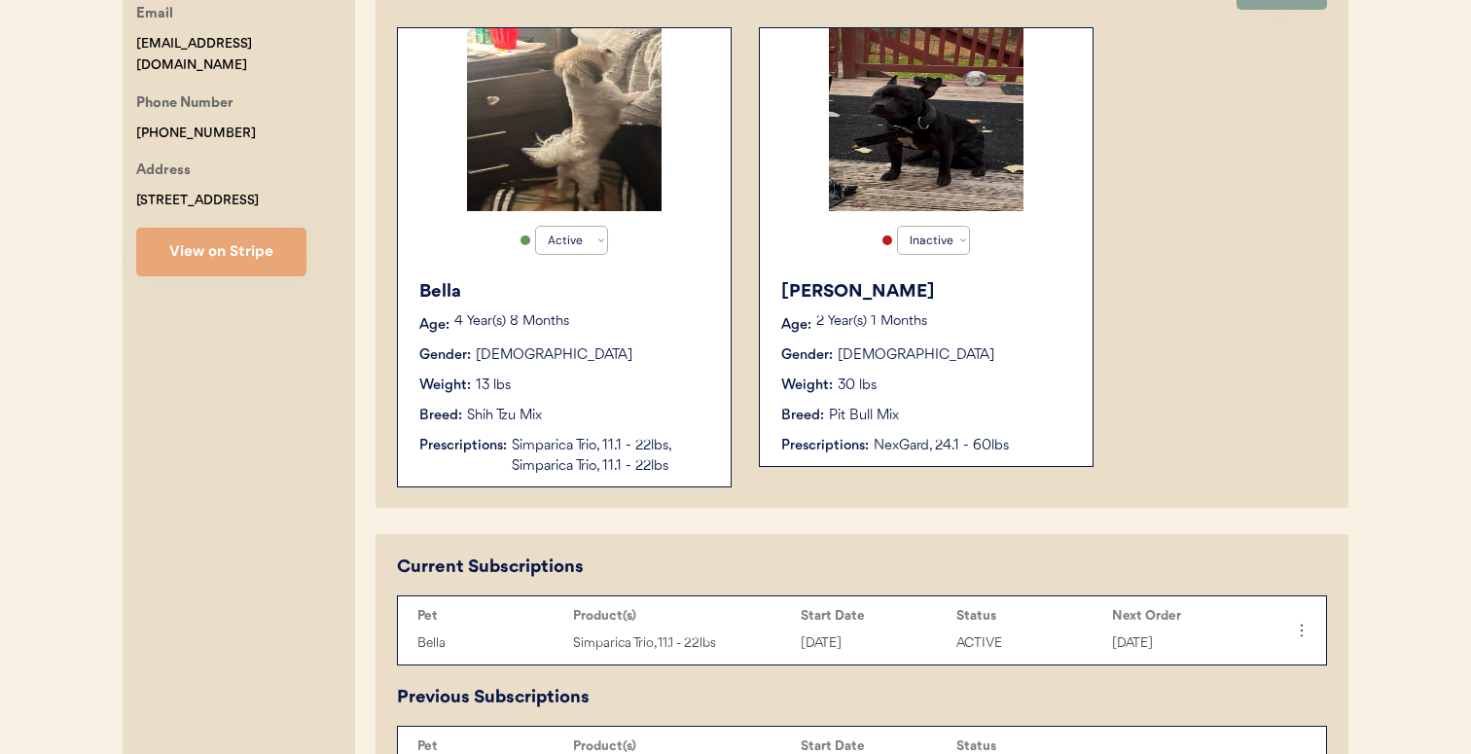
select select "true"
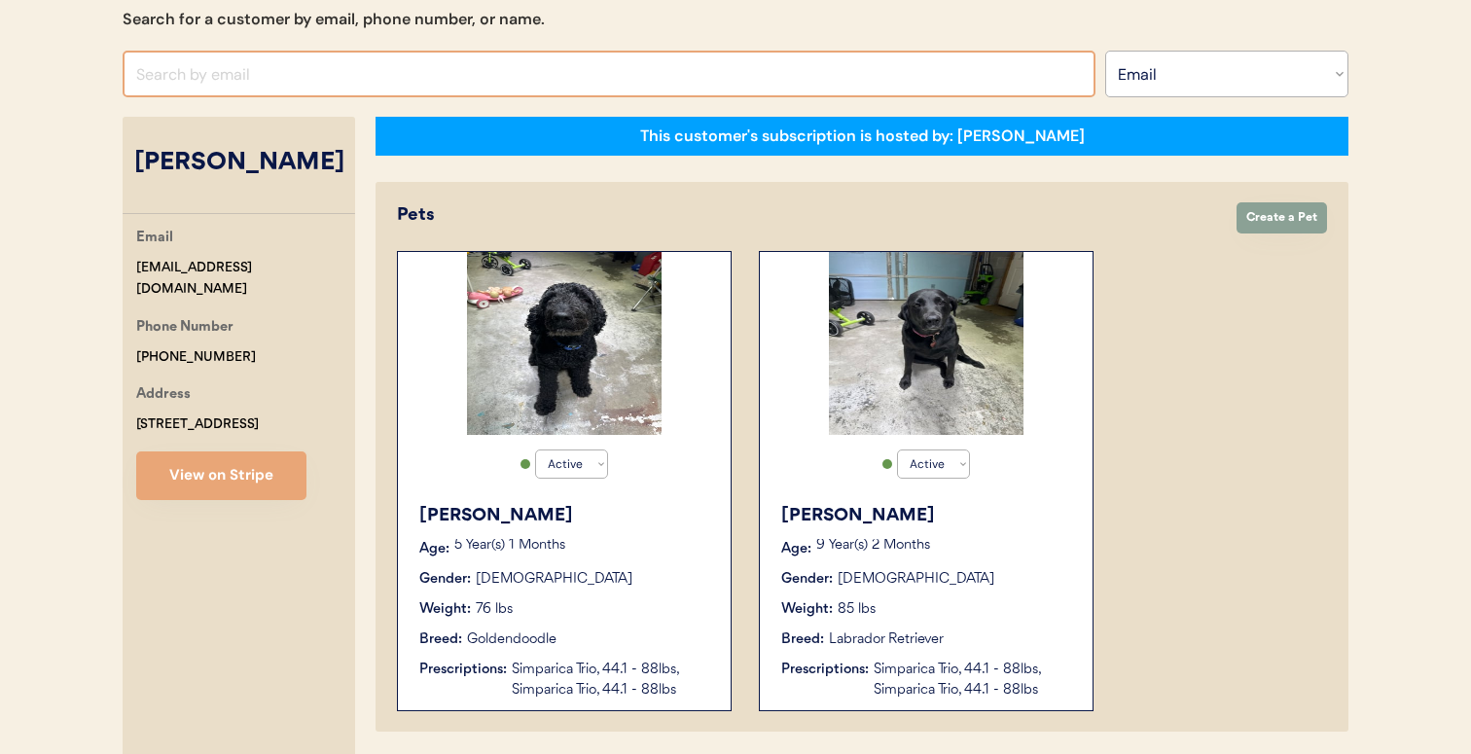
scroll to position [210, 0]
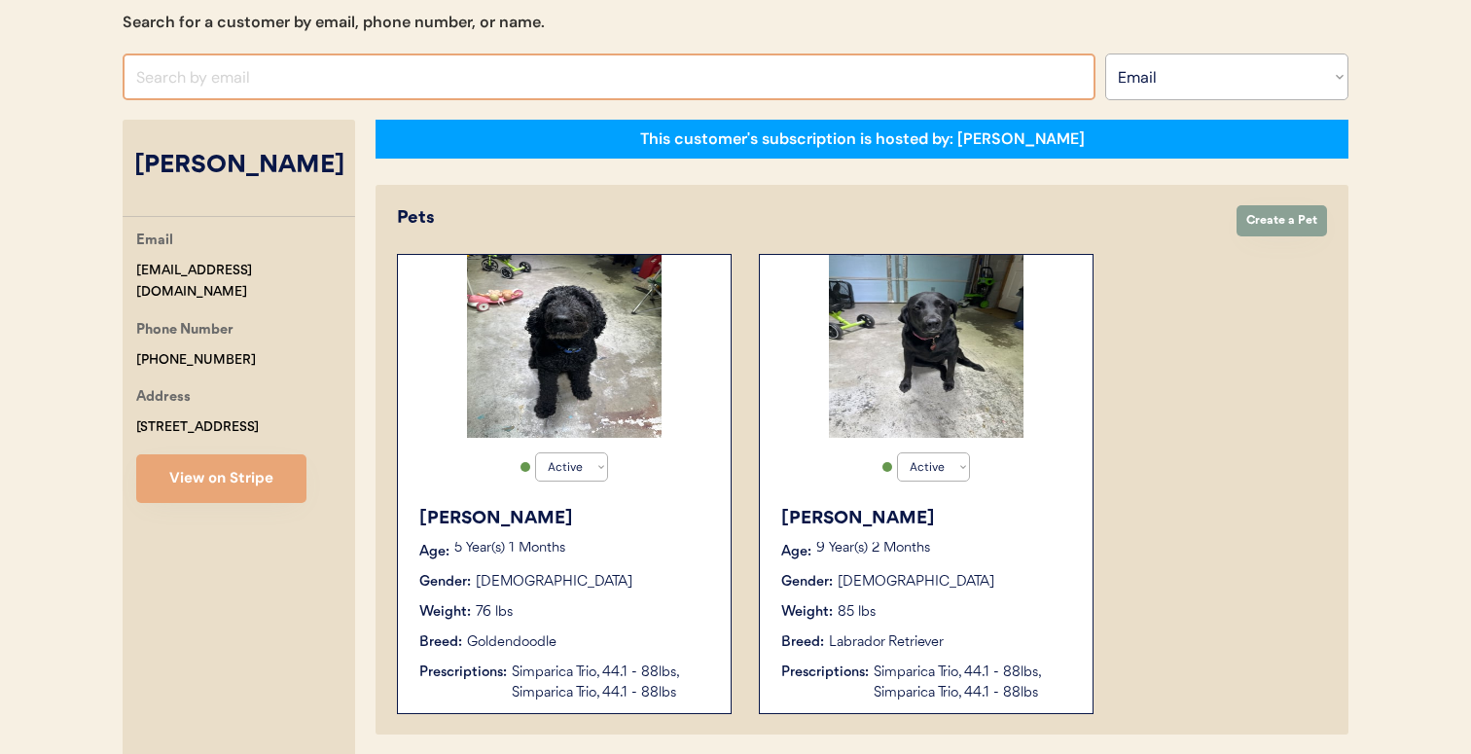
click at [534, 56] on input "input" at bounding box center [609, 76] width 973 height 47
paste input "annelw11@gmail.com"
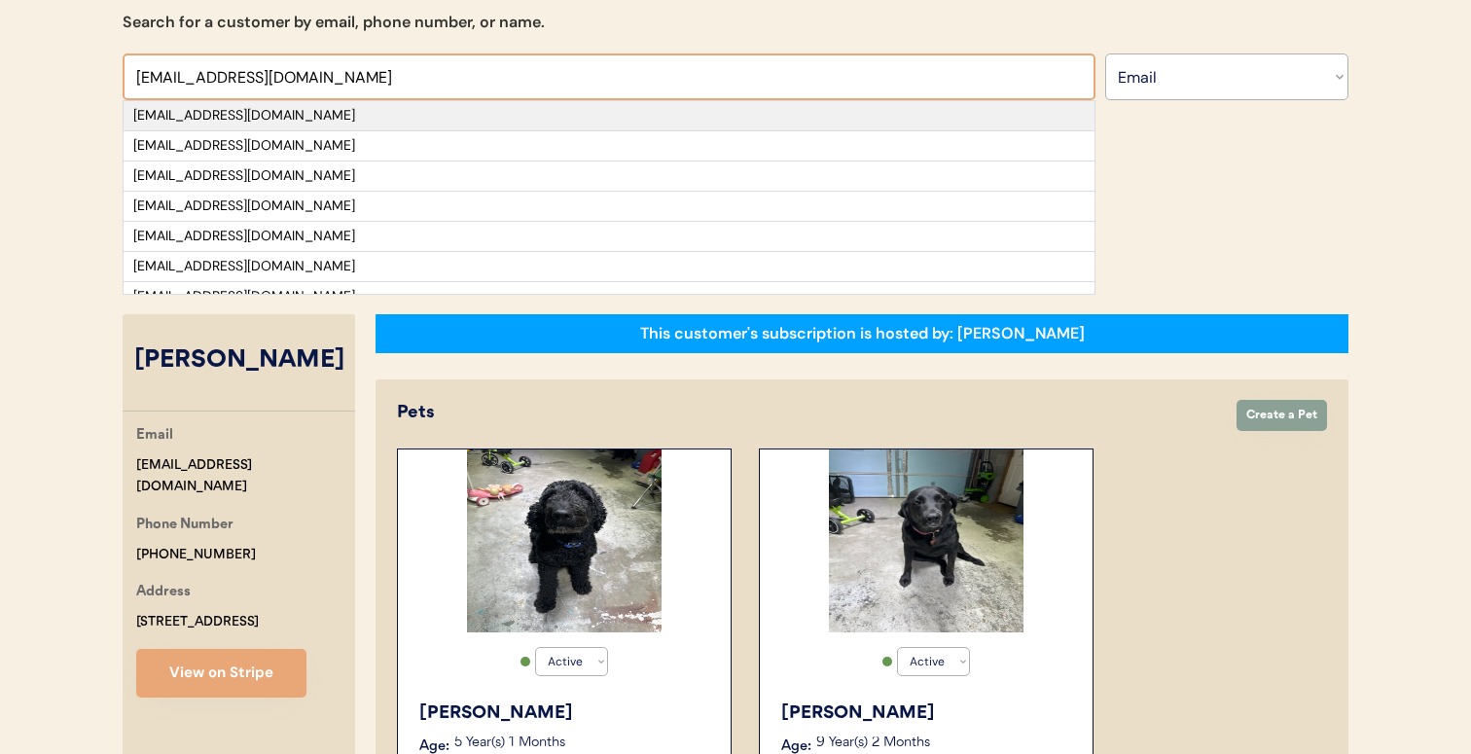
type input "annelw11@gmail.com"
click at [514, 111] on div "annelw11@gmail.com" at bounding box center [608, 115] width 951 height 19
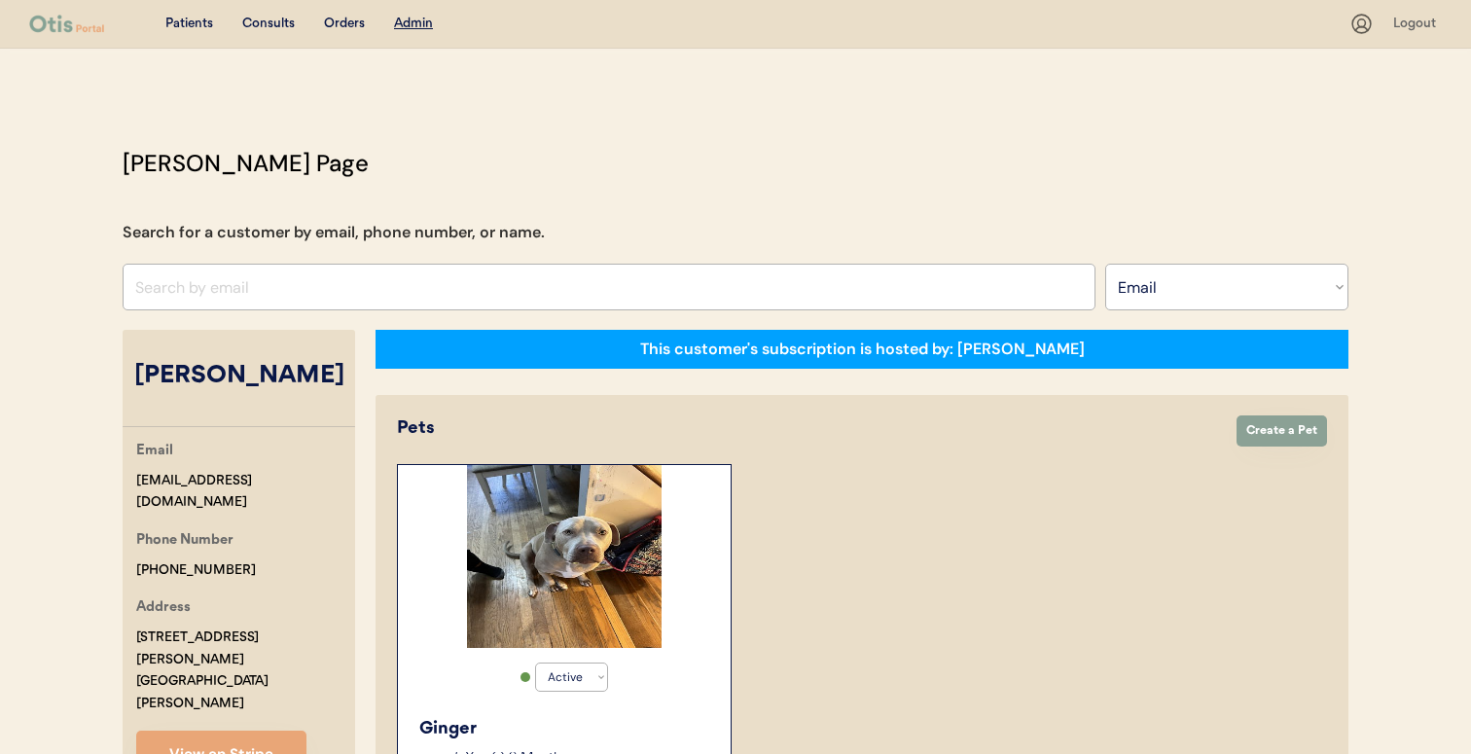
click at [543, 279] on input "input" at bounding box center [609, 287] width 973 height 47
paste input "bama_loving_gal@yahoo.com"
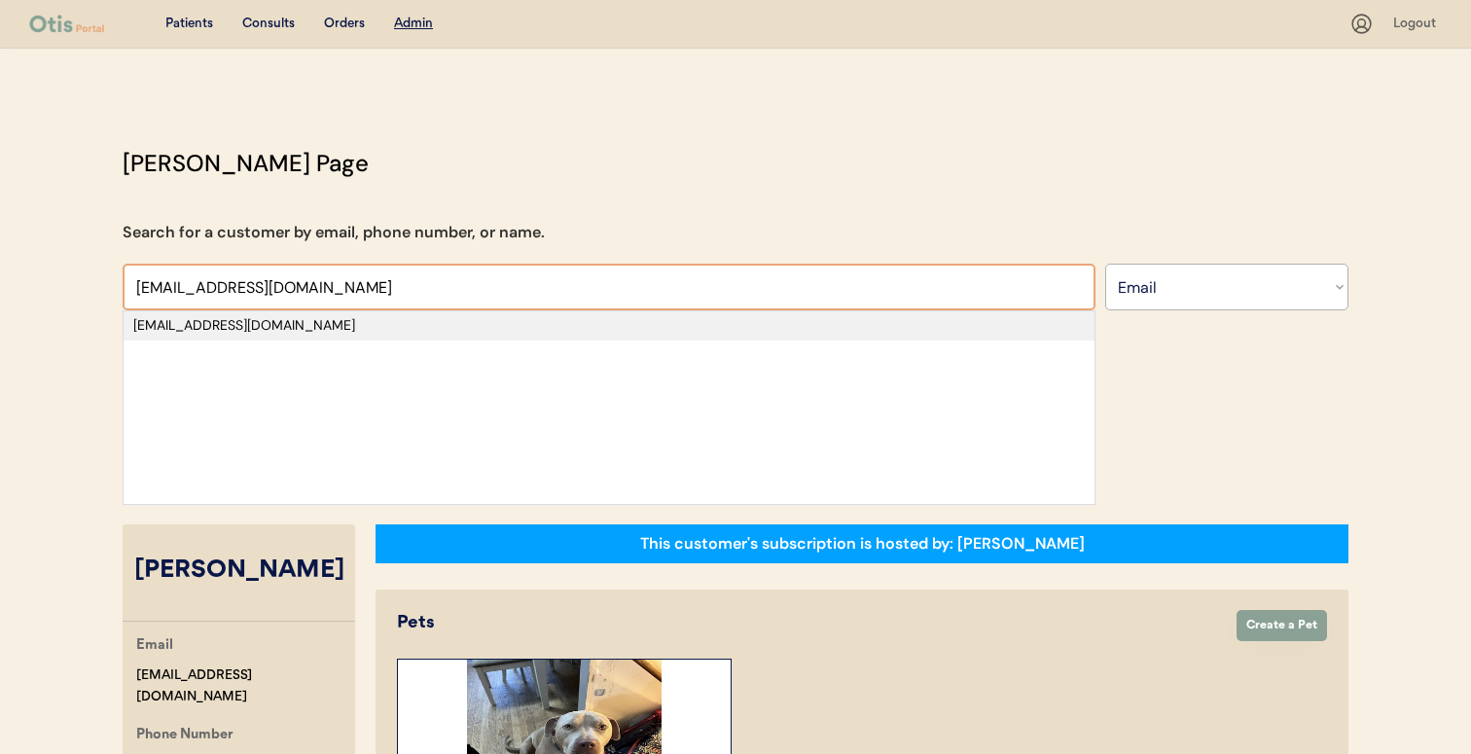
type input "bama_loving_gal@yahoo.com"
click at [529, 332] on div "bama_loving_gal@yahoo.com" at bounding box center [608, 325] width 951 height 19
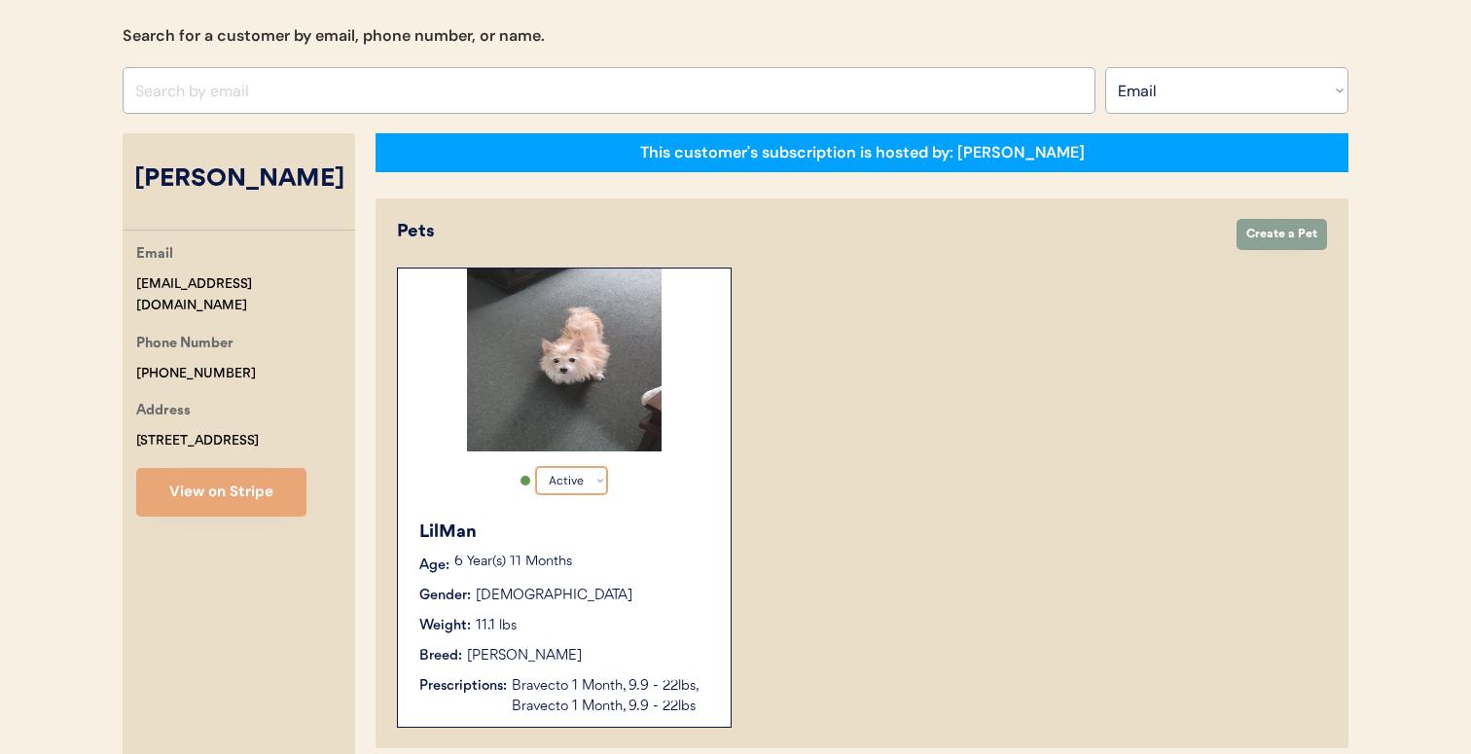
scroll to position [156, 0]
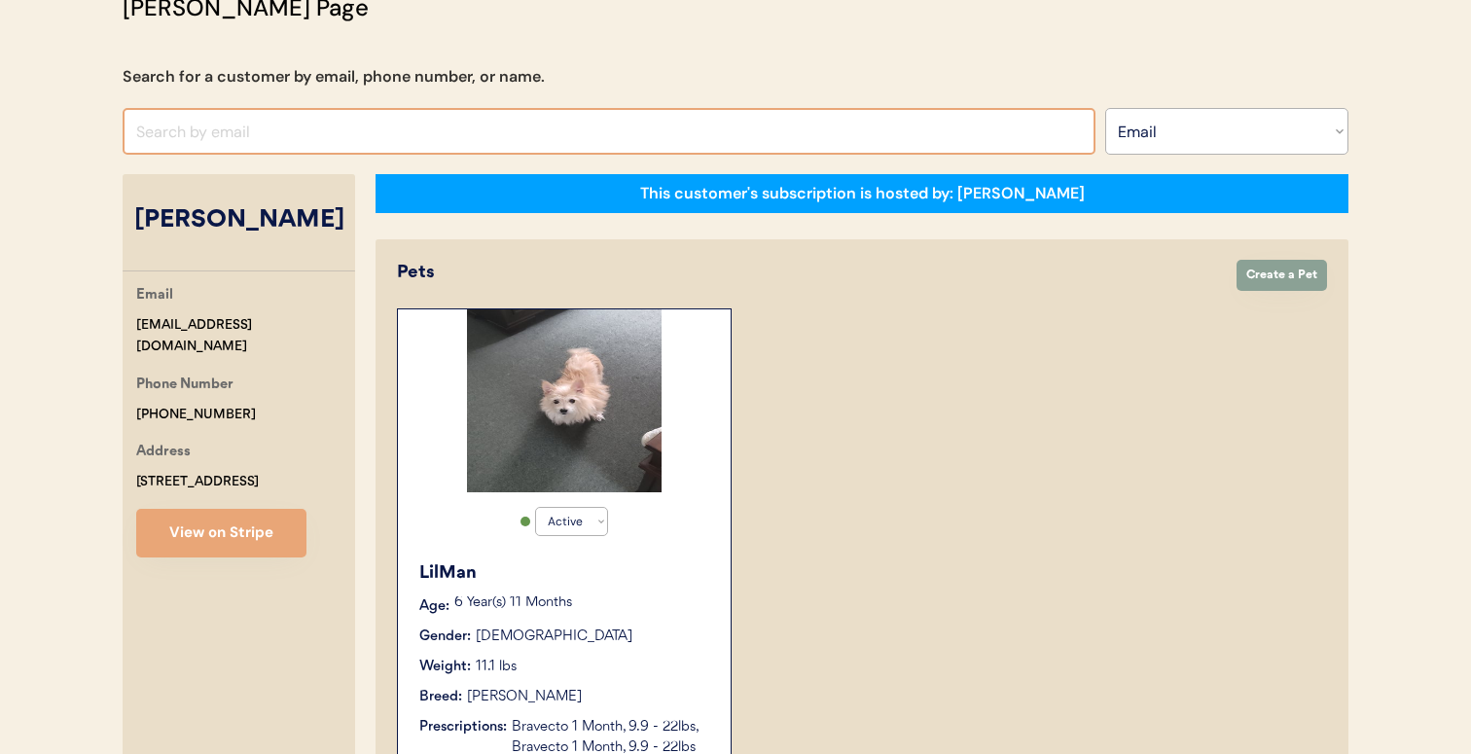
click at [564, 146] on input "input" at bounding box center [609, 131] width 973 height 47
paste input "ebethjhnsn@gmail.com"
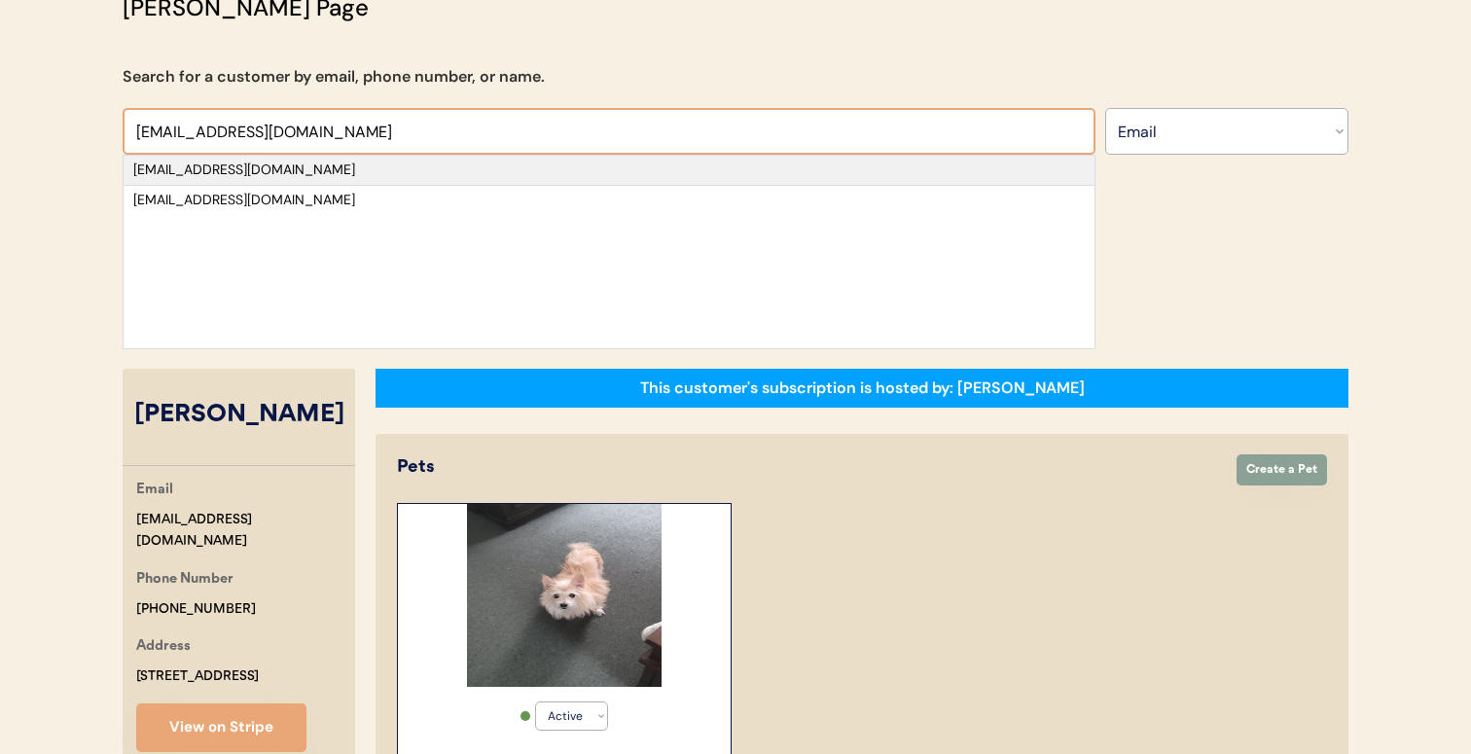
type input "ebethjhnsn@gmail.com"
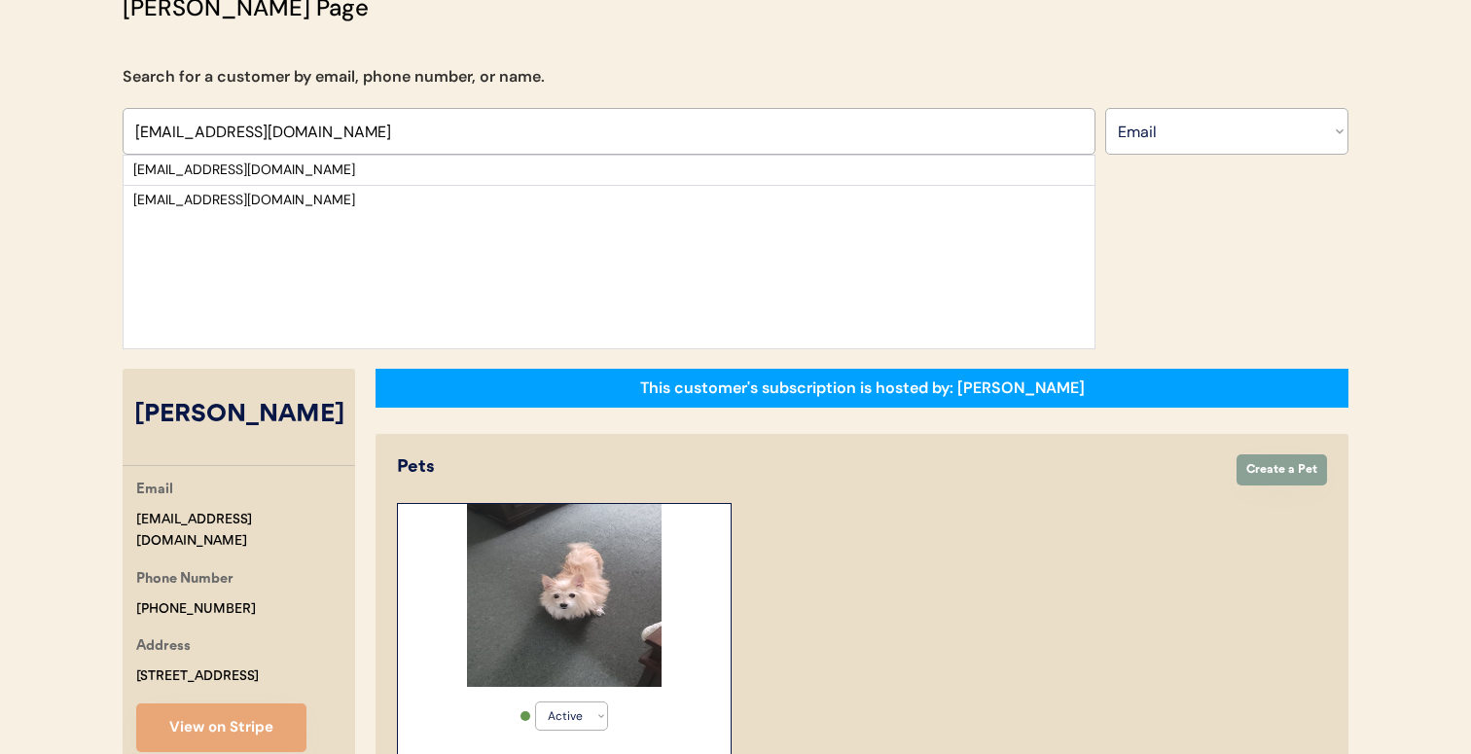
click at [557, 185] on div "kbettis@gmail.com" at bounding box center [609, 200] width 971 height 30
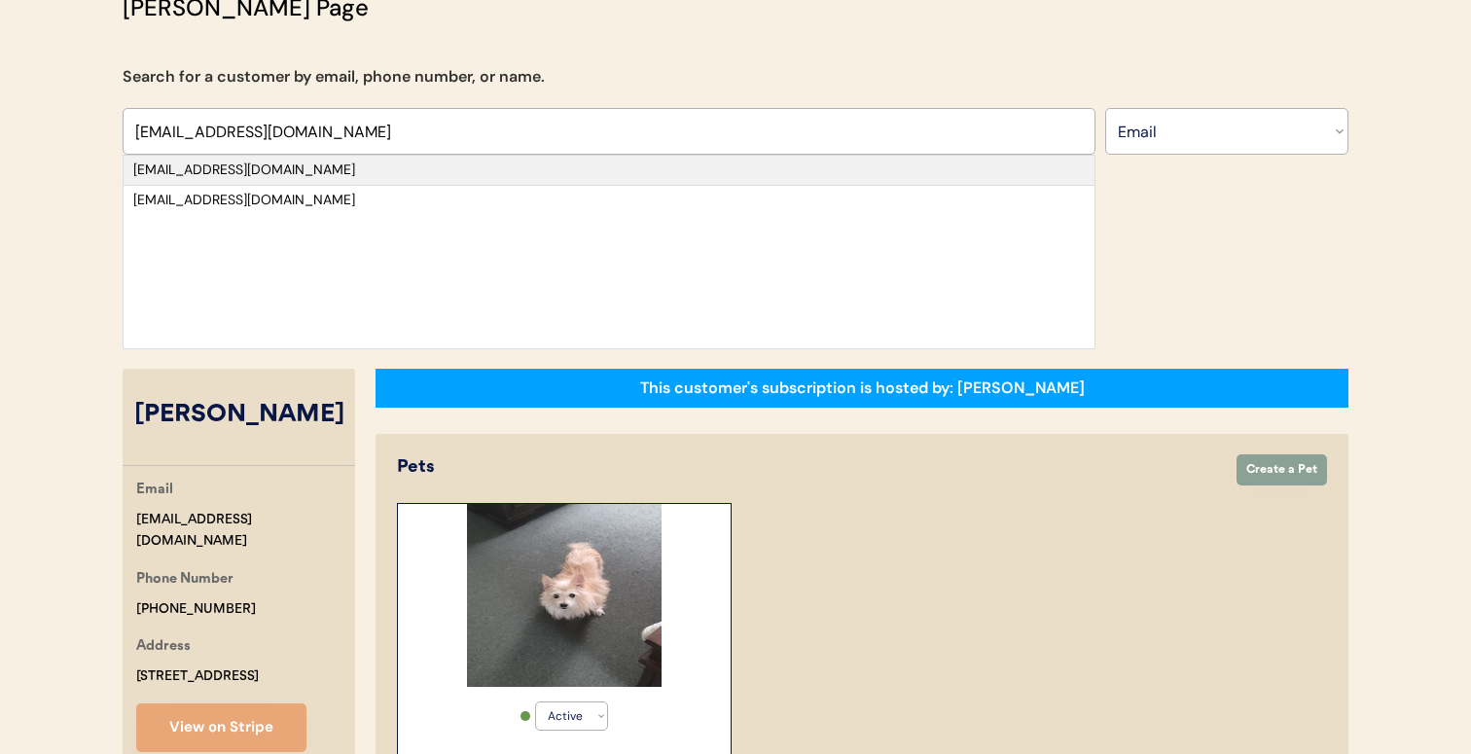
click at [560, 163] on div "ebethjhnsn@gmail.com" at bounding box center [608, 169] width 951 height 19
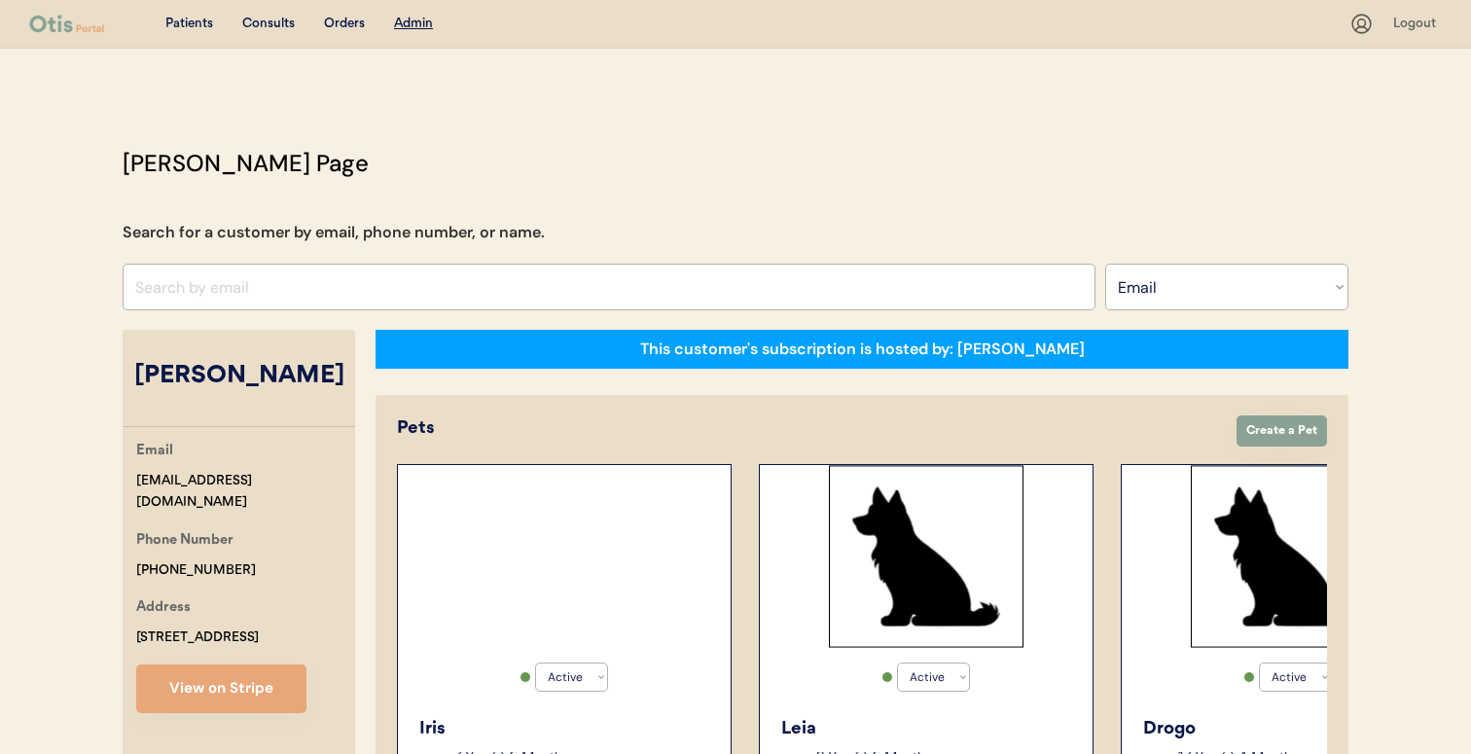
click at [560, 273] on input "input" at bounding box center [609, 287] width 973 height 47
paste input "hideawaystablesnj@hotmail.com"
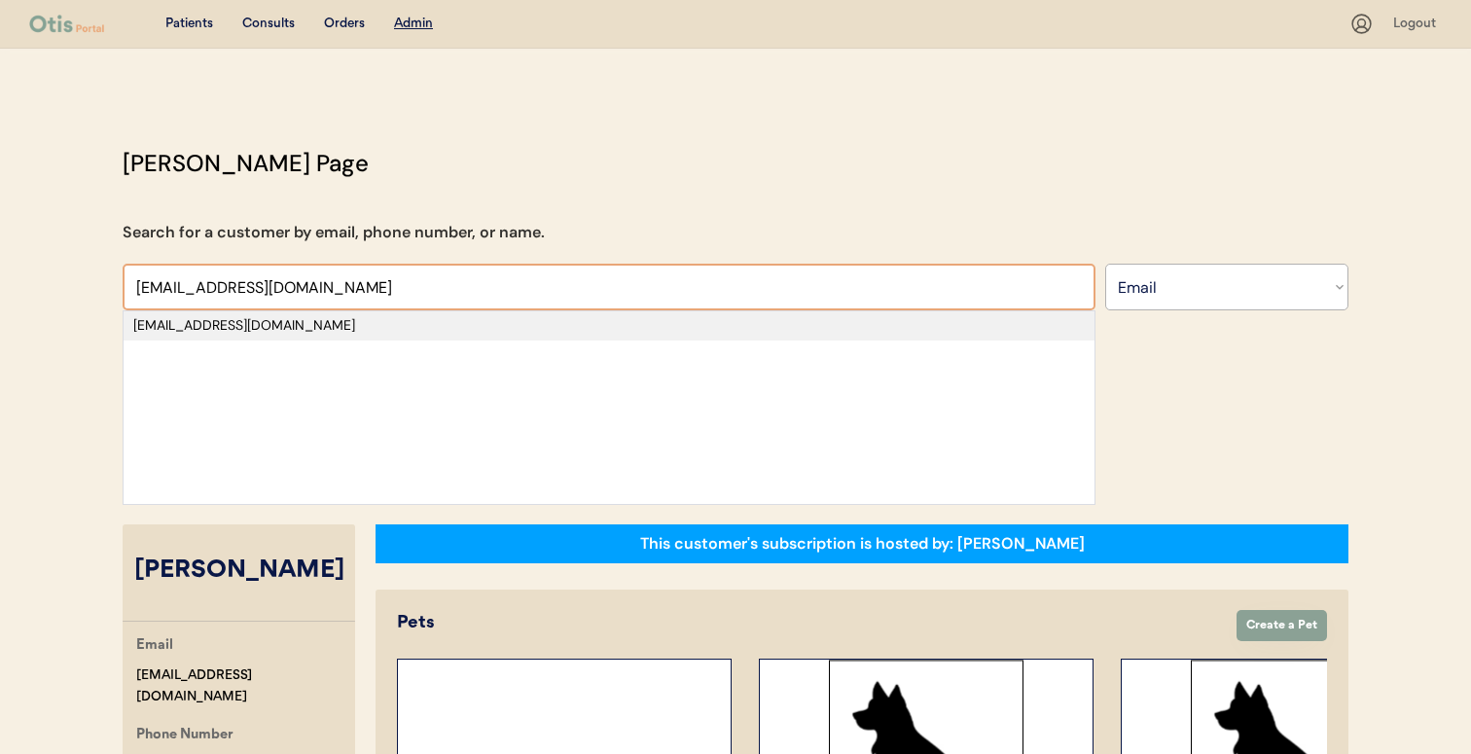
type input "hideawaystablesnj@hotmail.com"
click at [544, 331] on div "[EMAIL_ADDRESS][DOMAIN_NAME]" at bounding box center [608, 325] width 951 height 19
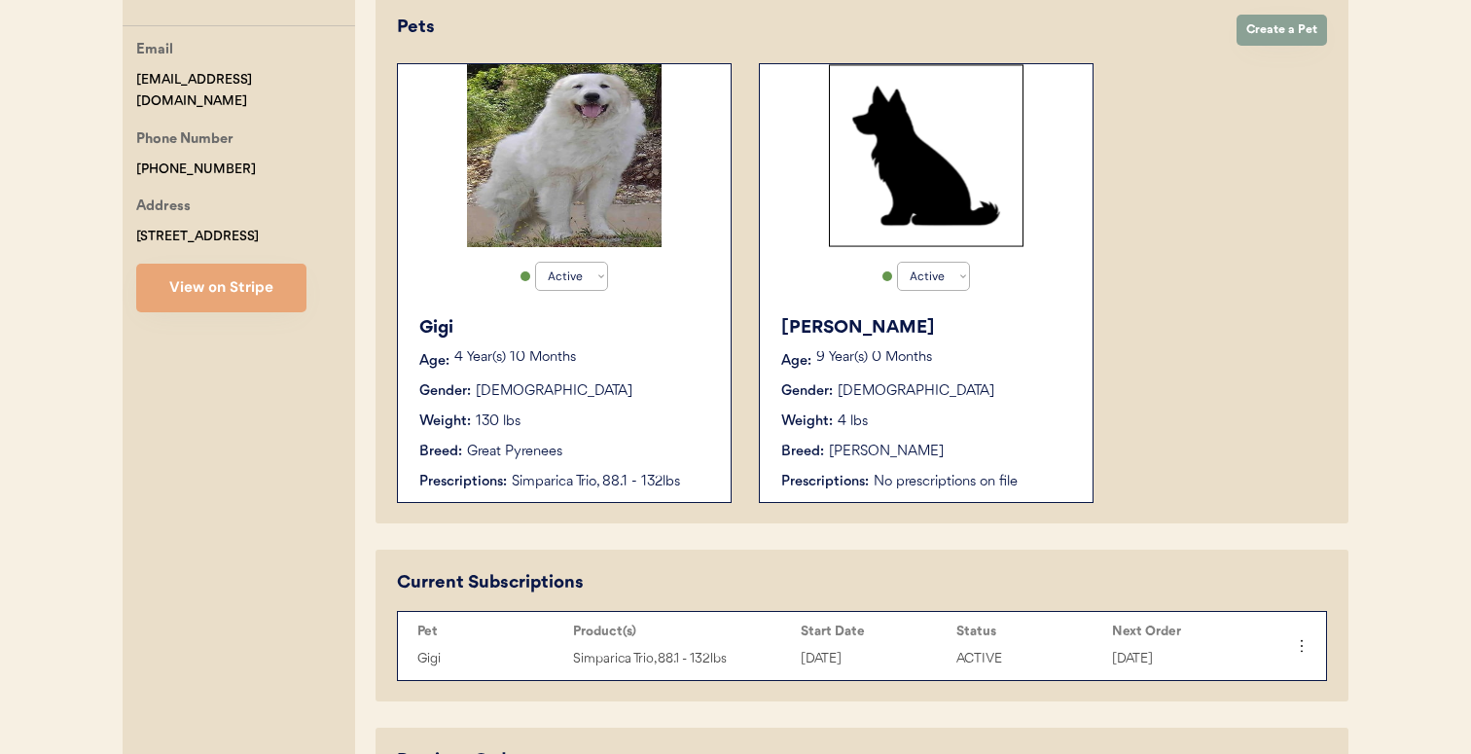
scroll to position [411, 0]
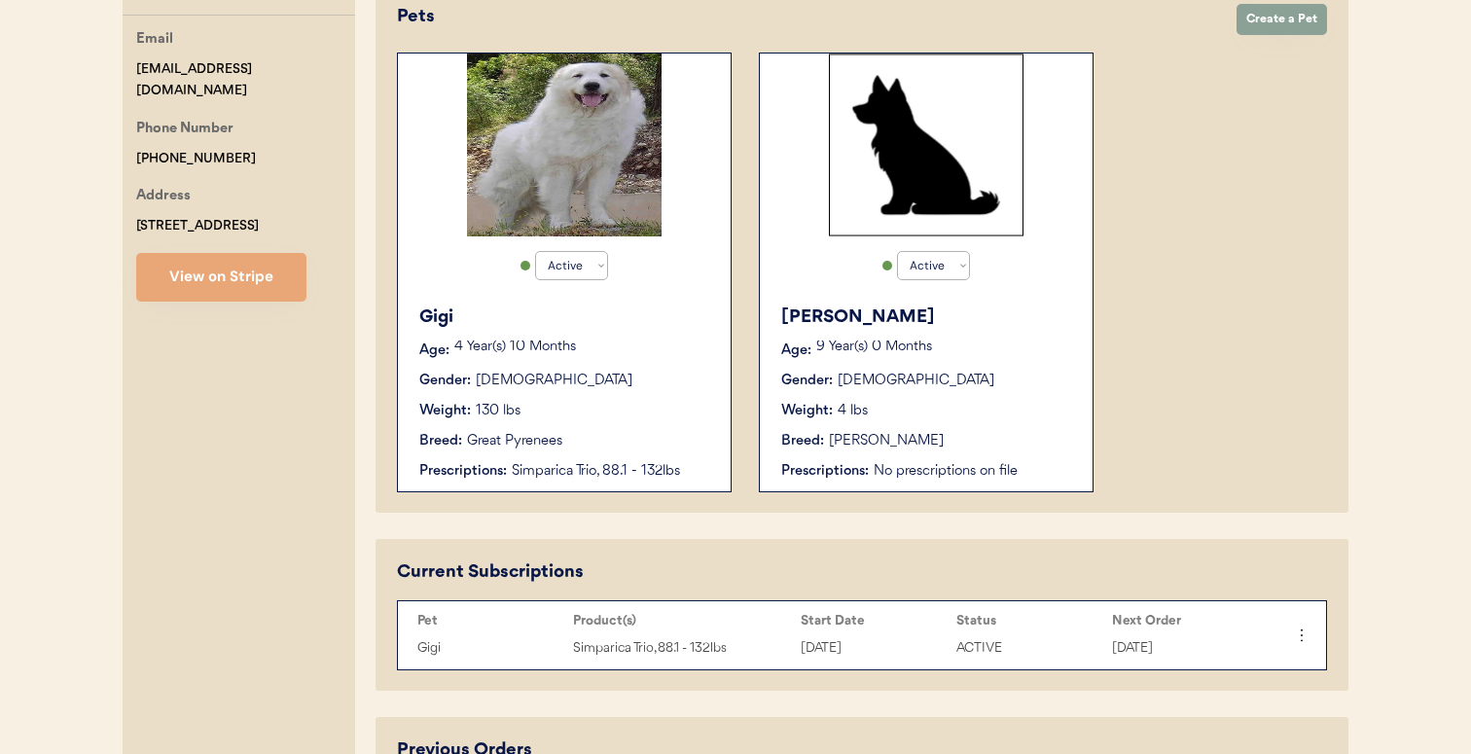
click at [643, 404] on div "Weight: 130 lbs" at bounding box center [565, 411] width 292 height 20
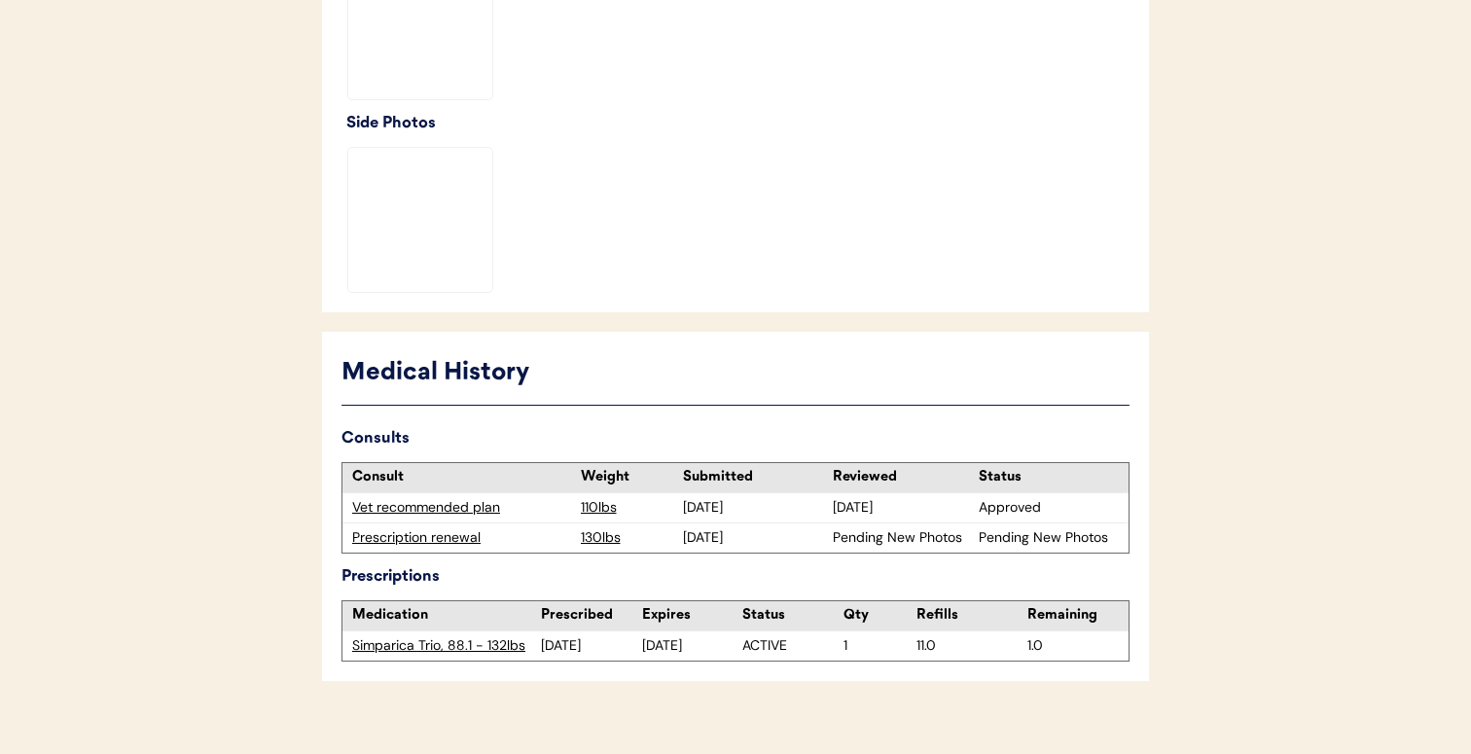
scroll to position [700, 0]
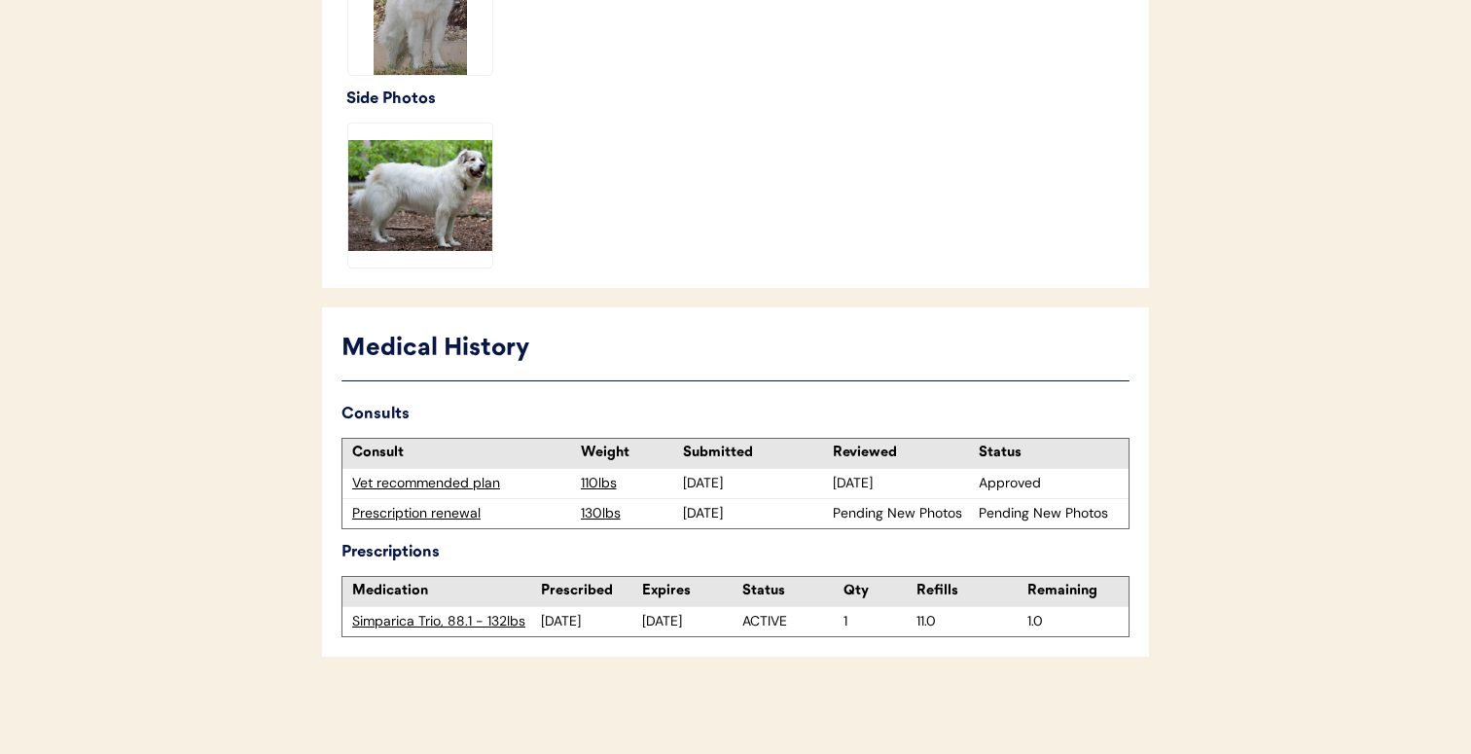
click at [443, 516] on div "Prescription renewal" at bounding box center [461, 513] width 219 height 19
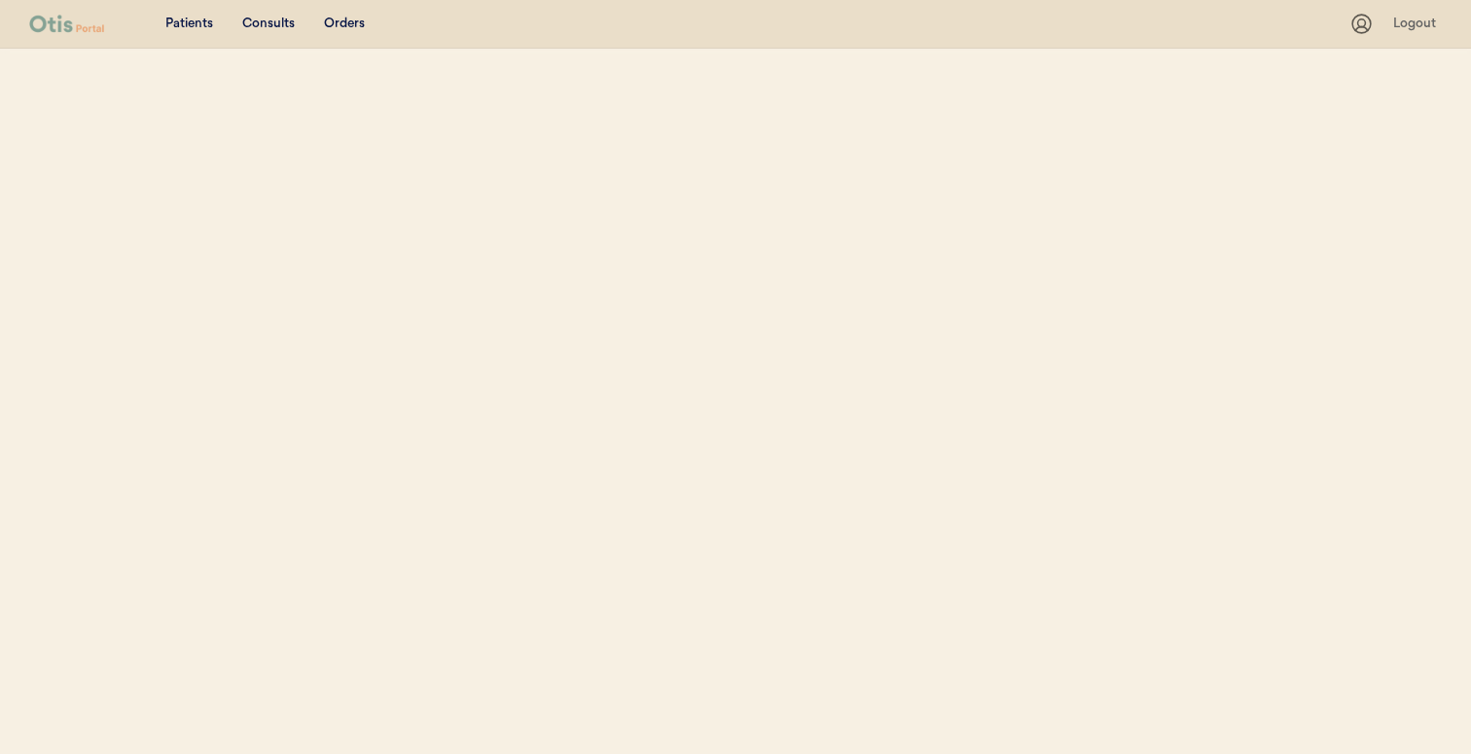
select select ""Email""
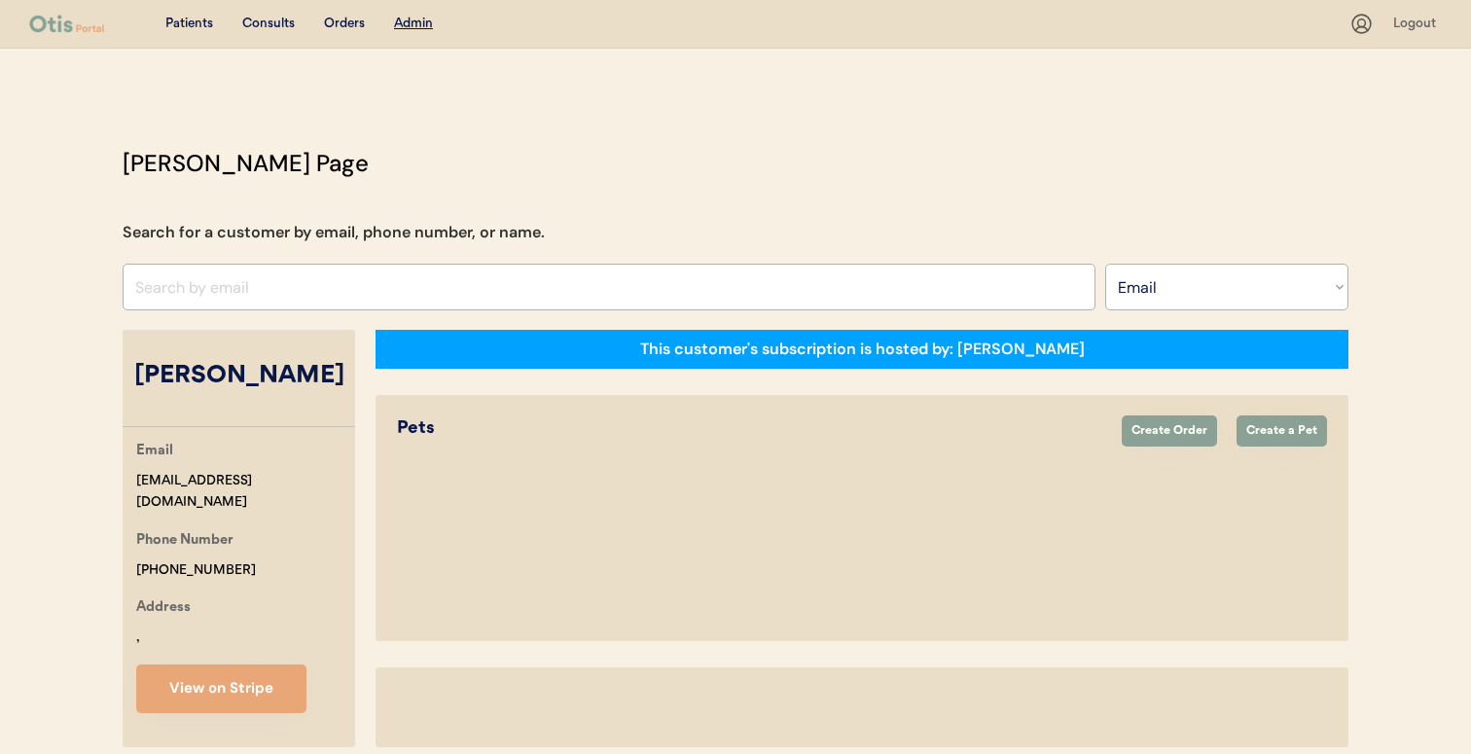
select select "true"
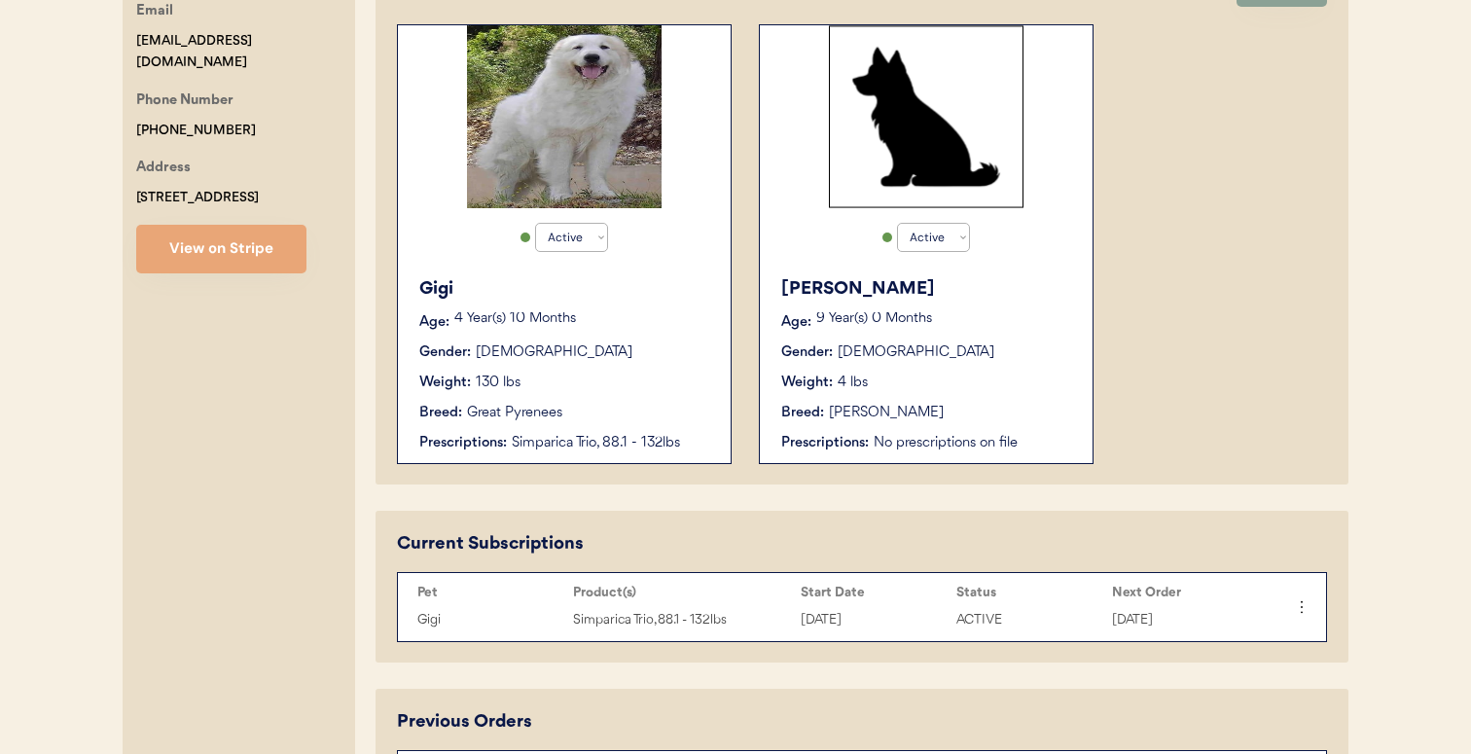
scroll to position [447, 0]
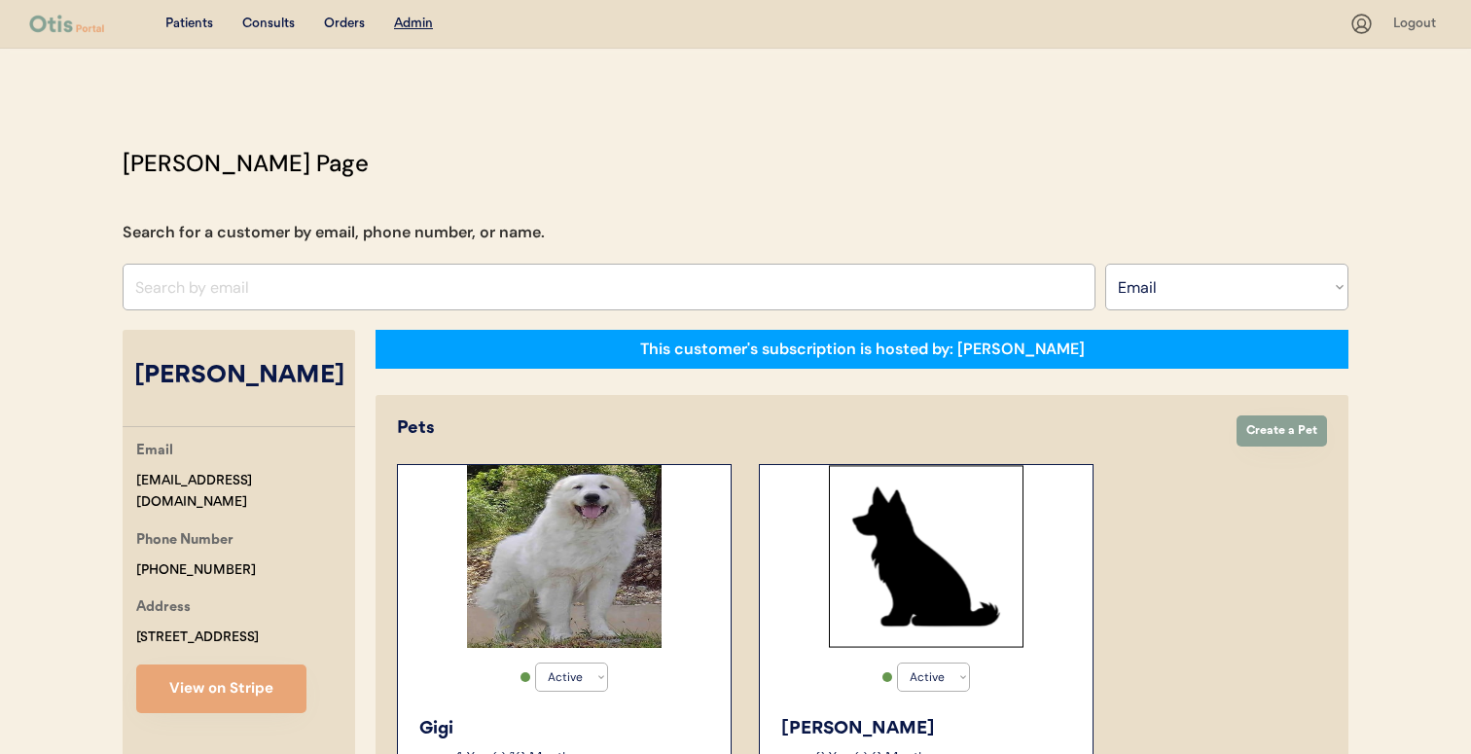
select select "true"
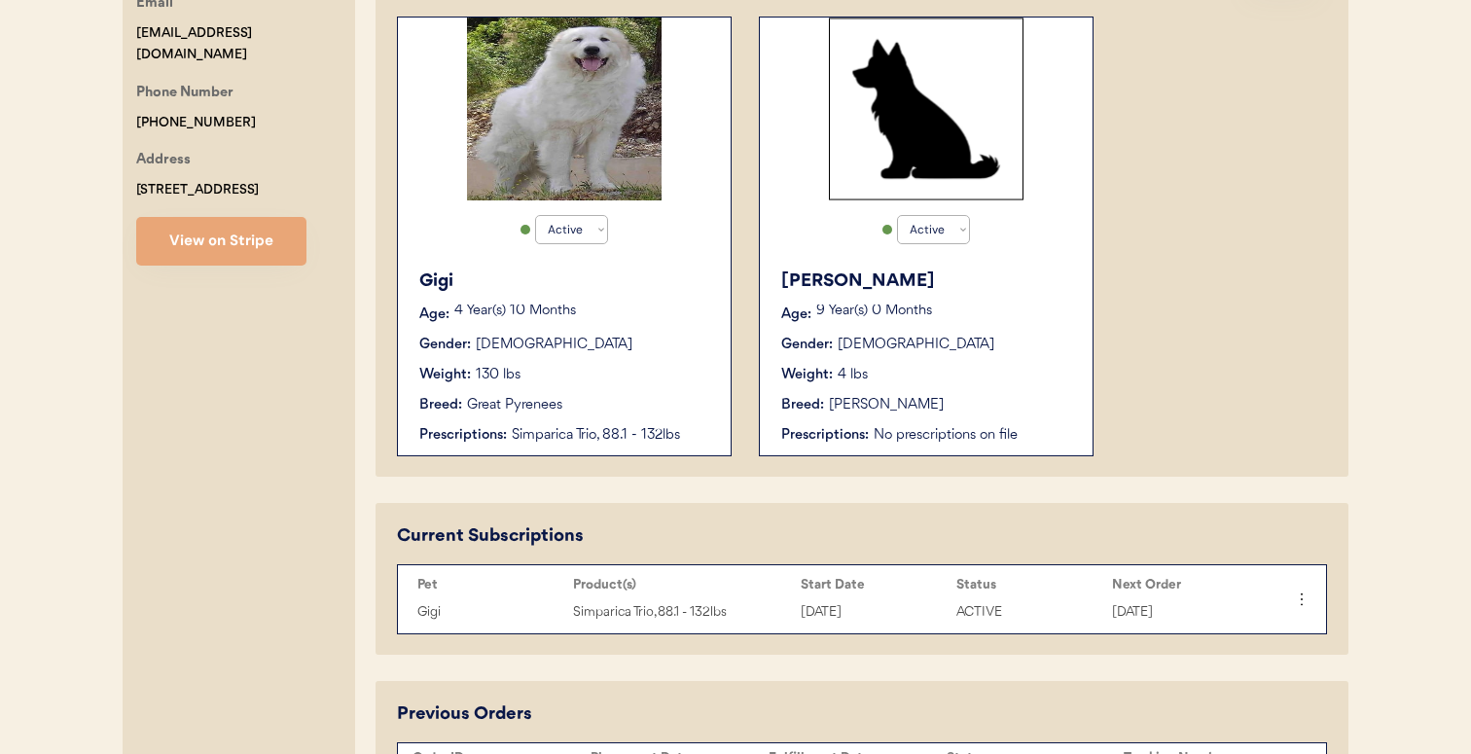
scroll to position [460, 0]
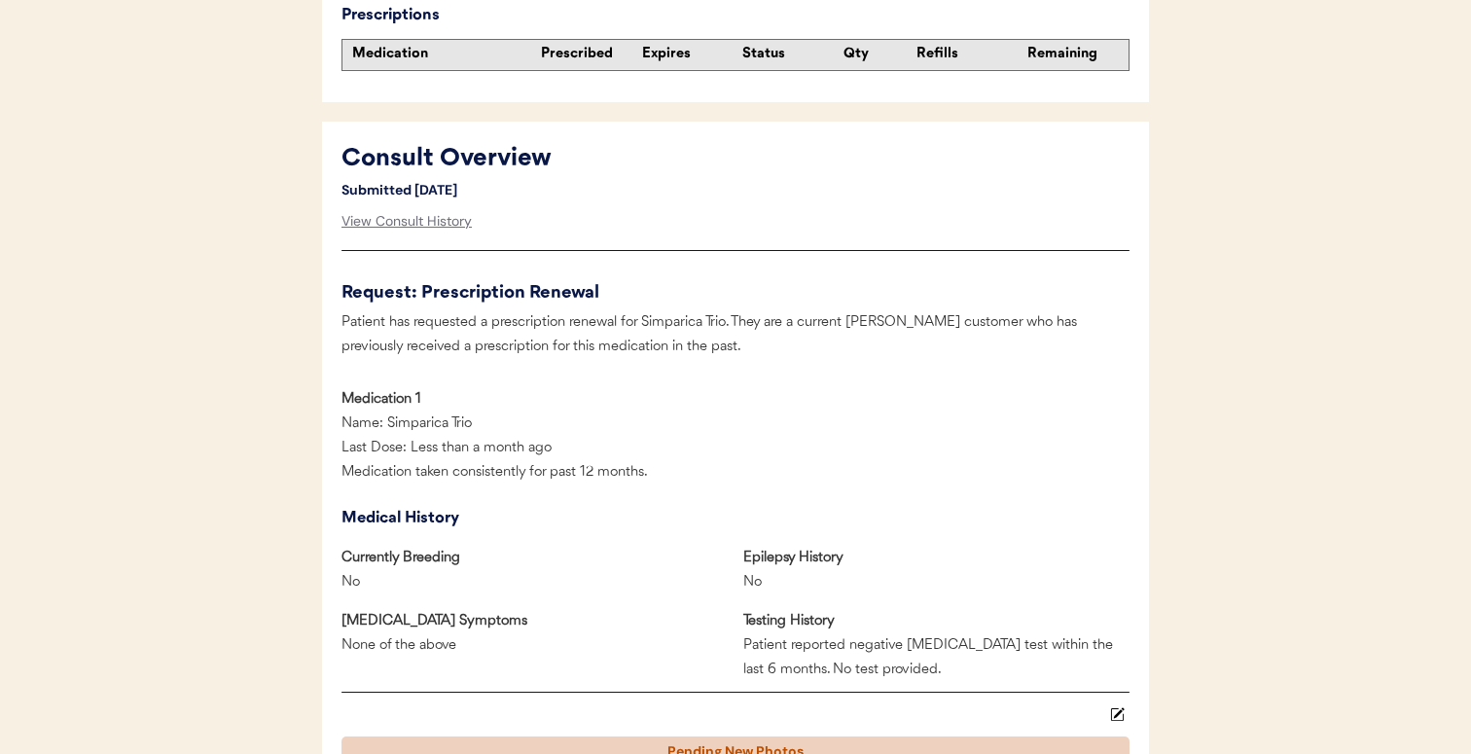
scroll to position [713, 0]
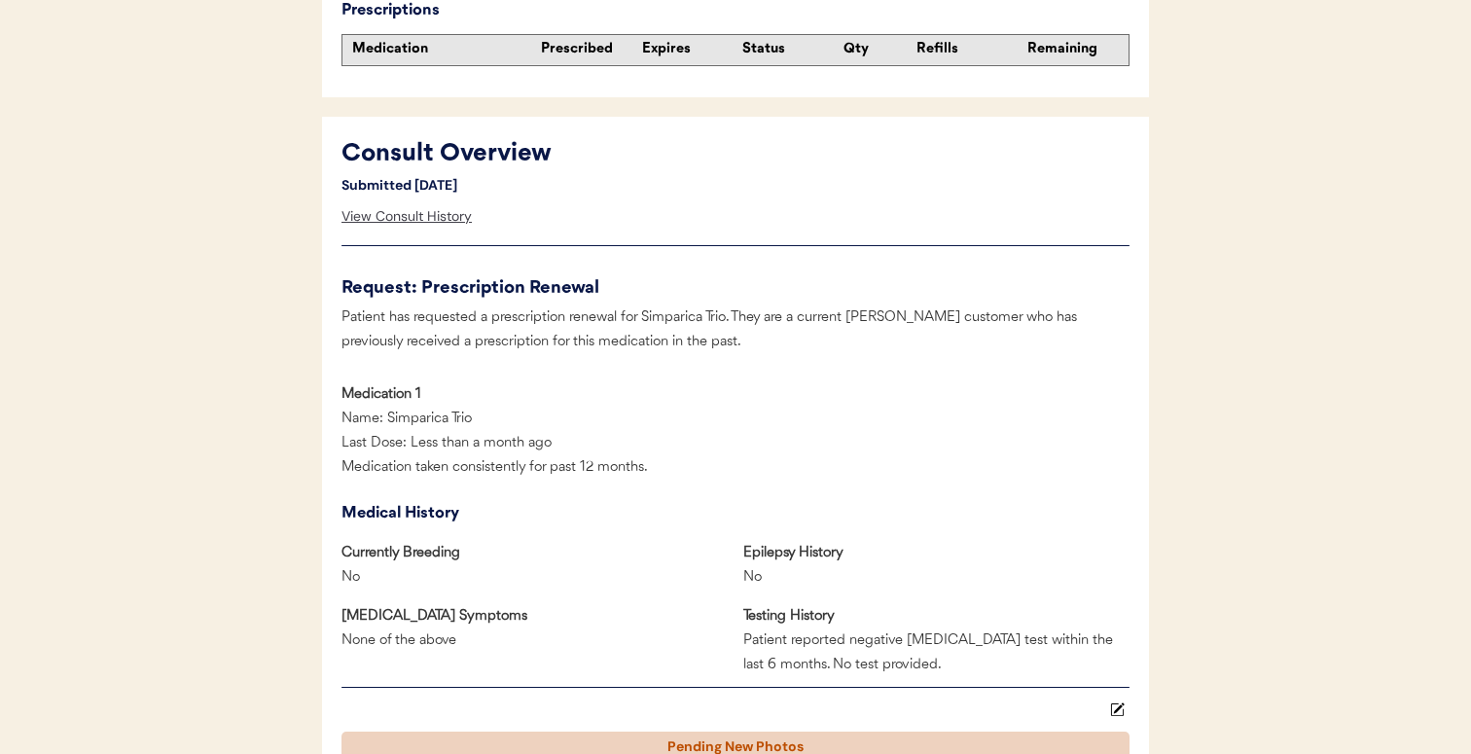
click at [447, 223] on div "View Consult History" at bounding box center [406, 216] width 130 height 39
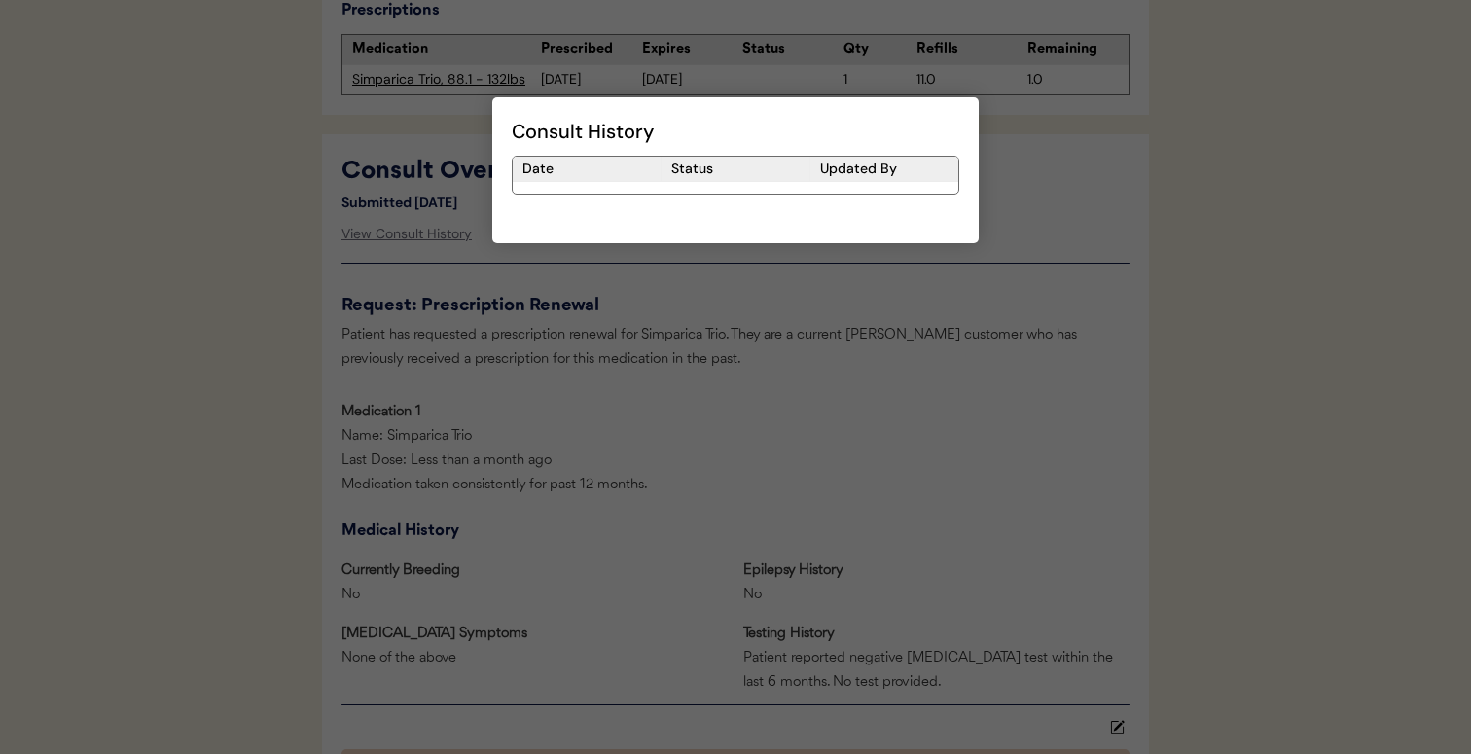
scroll to position [772, 0]
click at [562, 406] on div at bounding box center [735, 377] width 1471 height 754
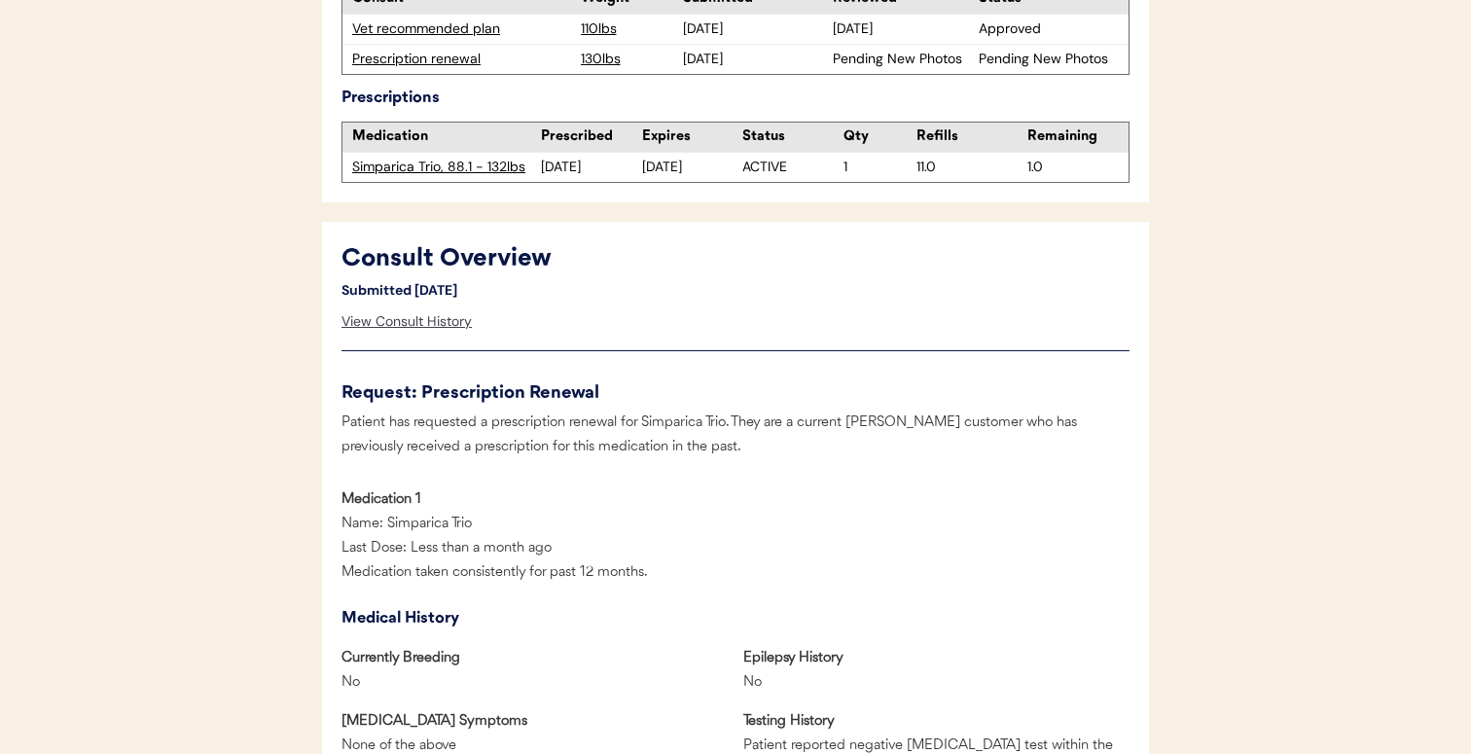
scroll to position [681, 0]
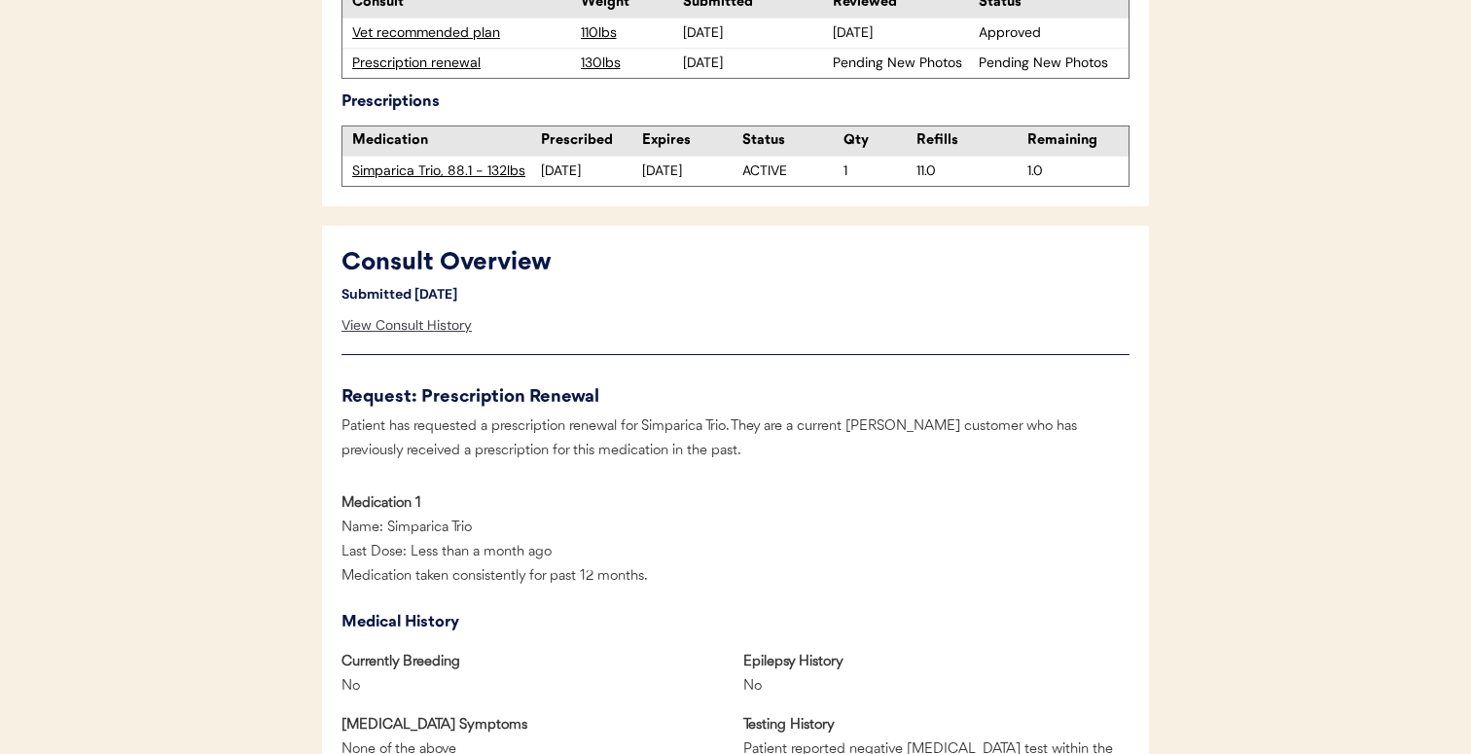
click at [439, 327] on div "View Consult History" at bounding box center [406, 325] width 130 height 39
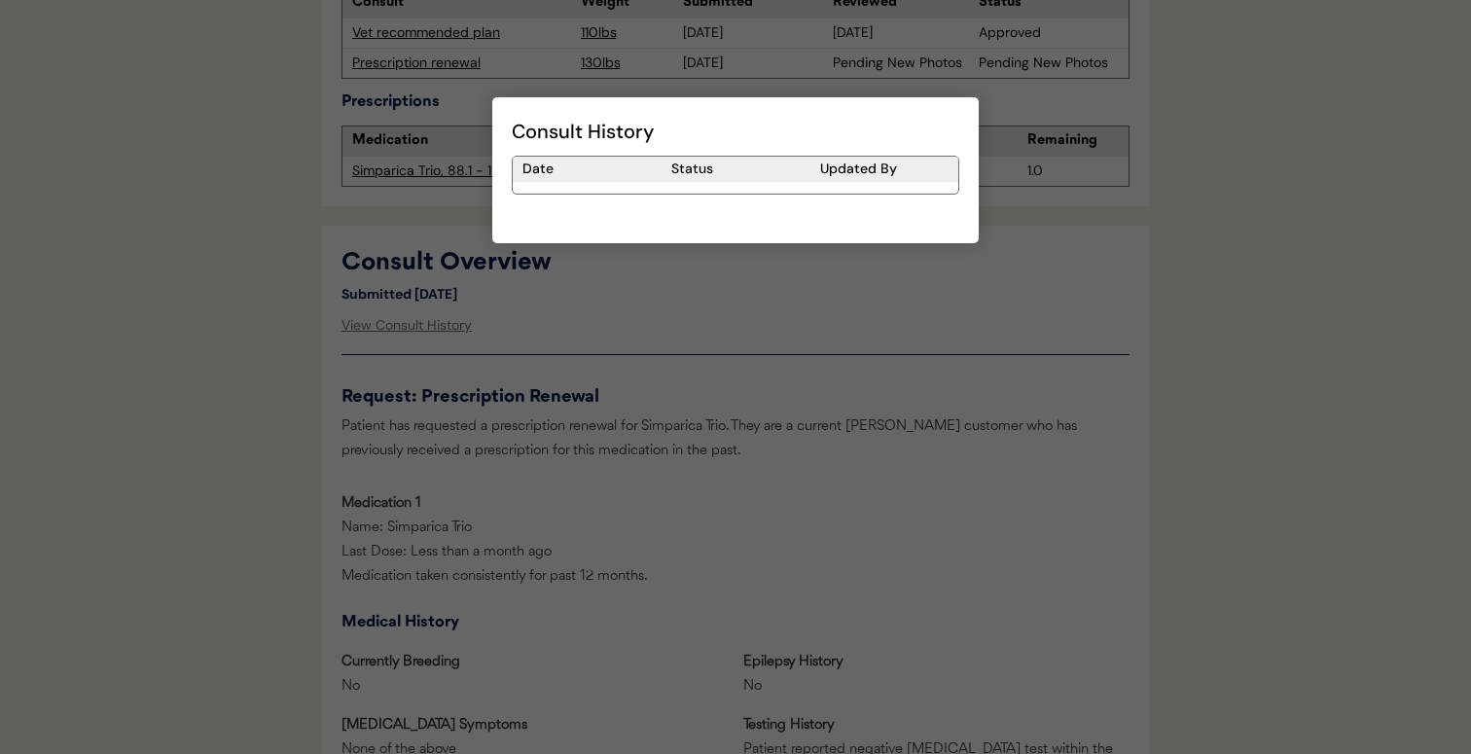
click at [523, 318] on div at bounding box center [735, 377] width 1471 height 754
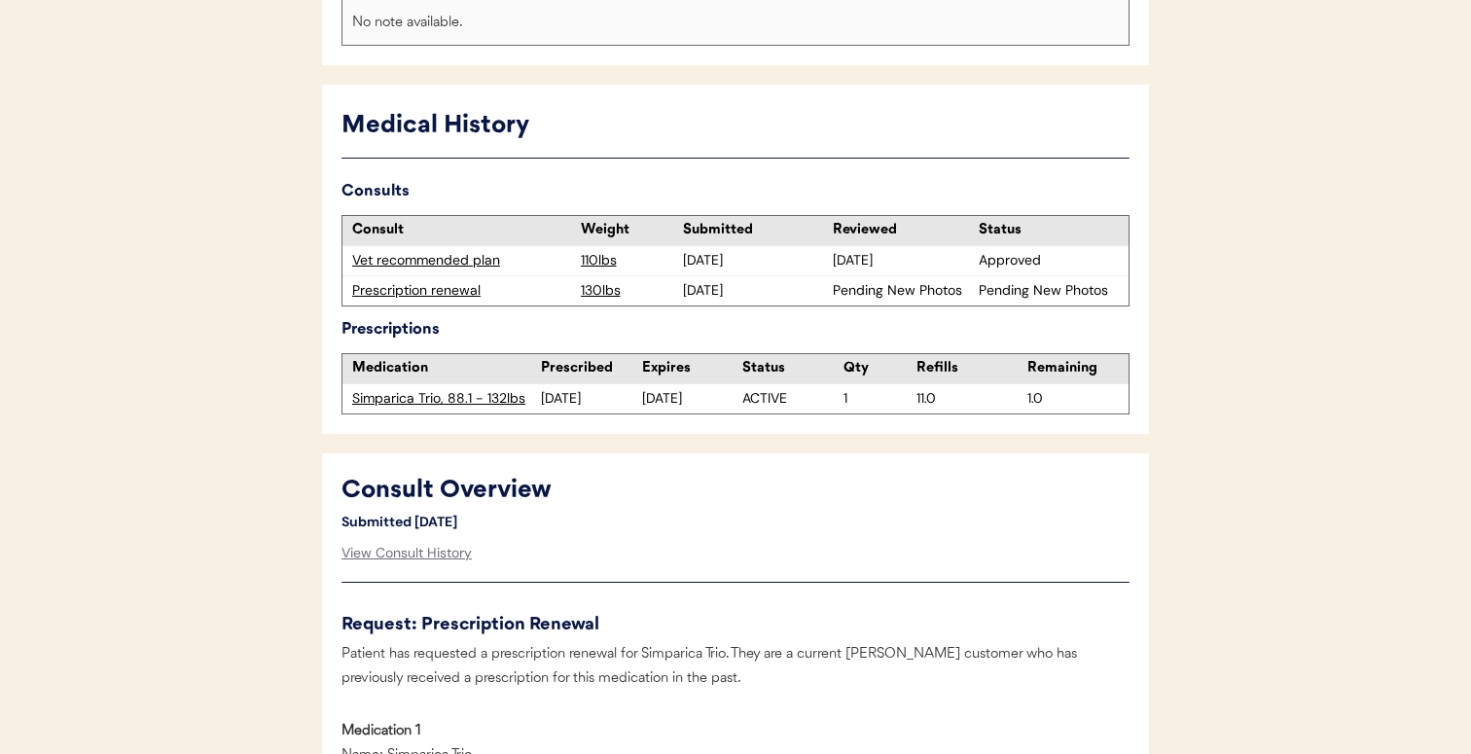
scroll to position [449, 0]
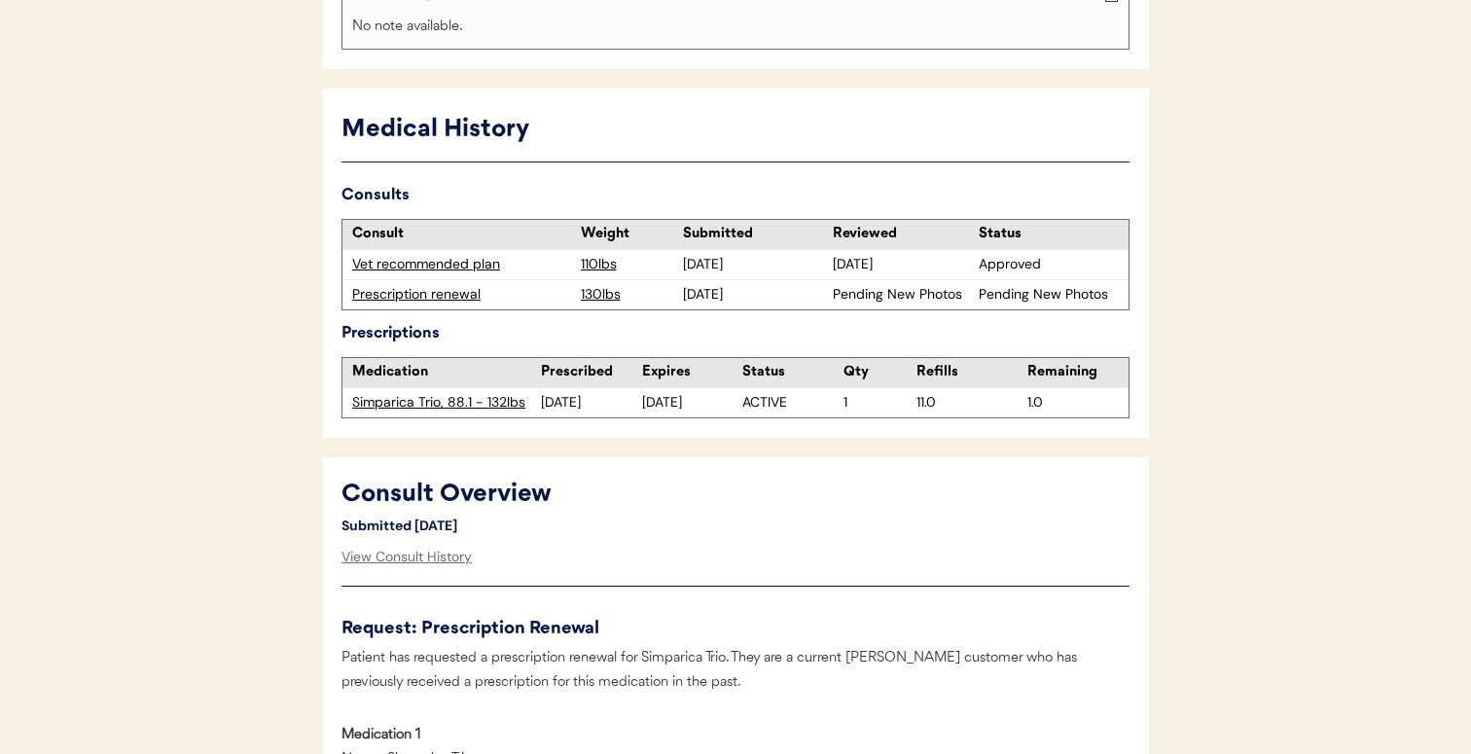
click at [446, 294] on div "Prescription renewal" at bounding box center [461, 294] width 219 height 19
click at [409, 555] on div "View Consult History" at bounding box center [406, 557] width 130 height 39
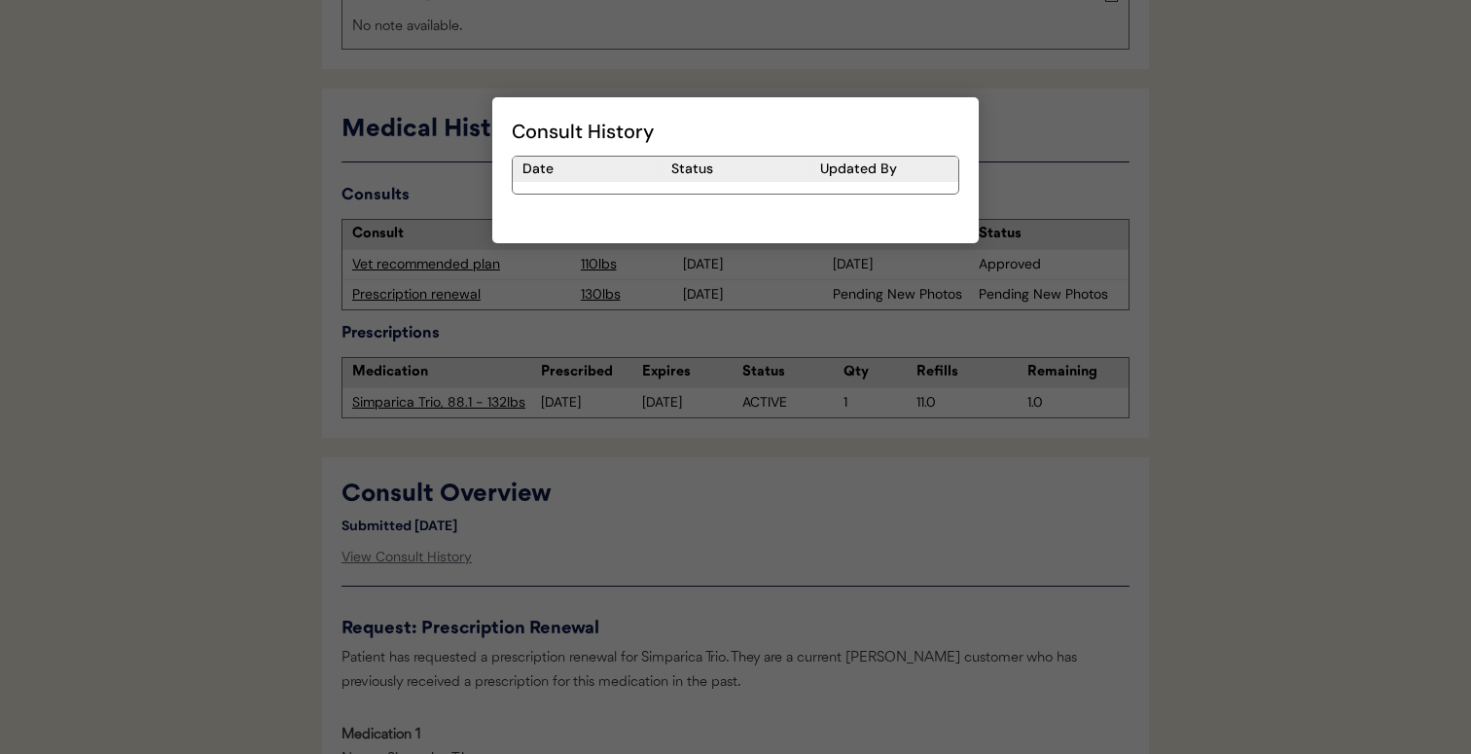
click at [531, 504] on div at bounding box center [735, 377] width 1471 height 754
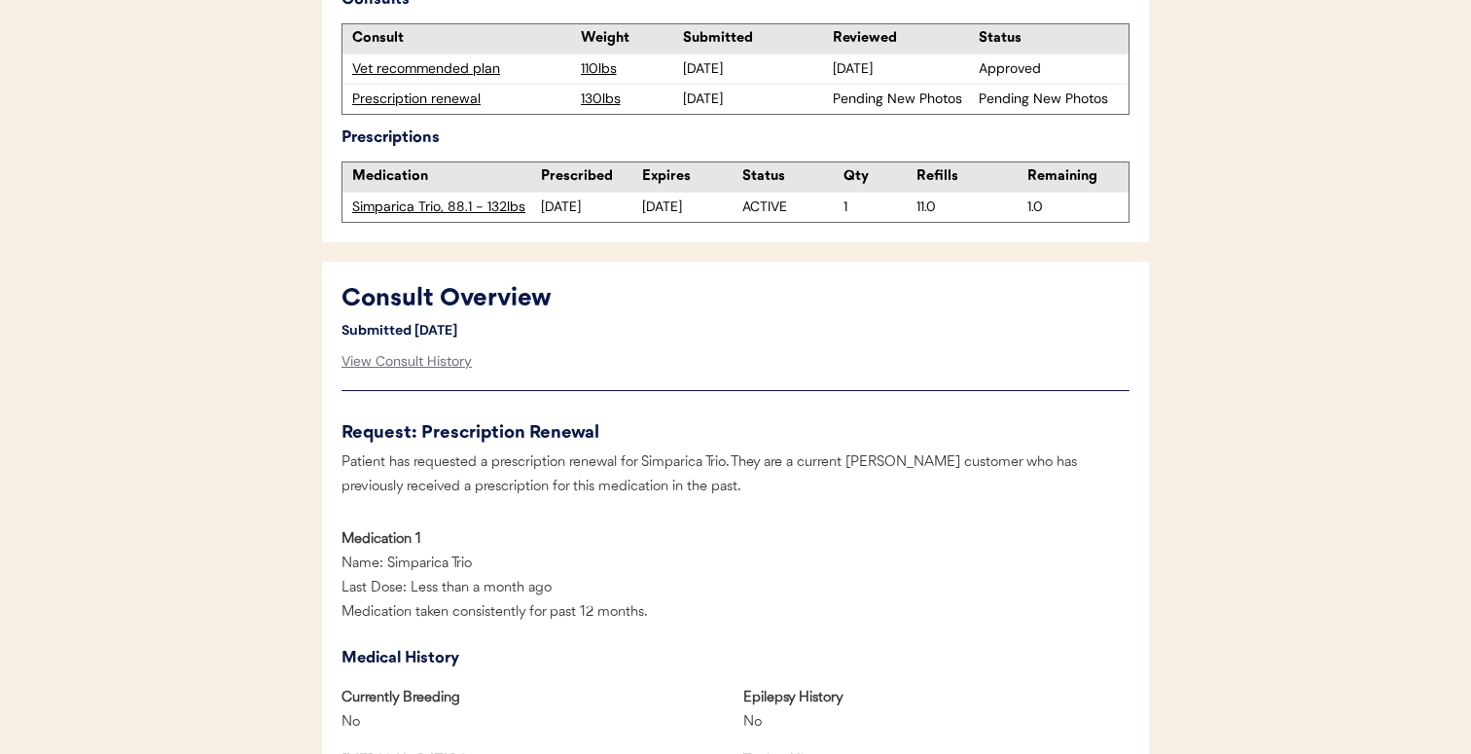
scroll to position [638, 0]
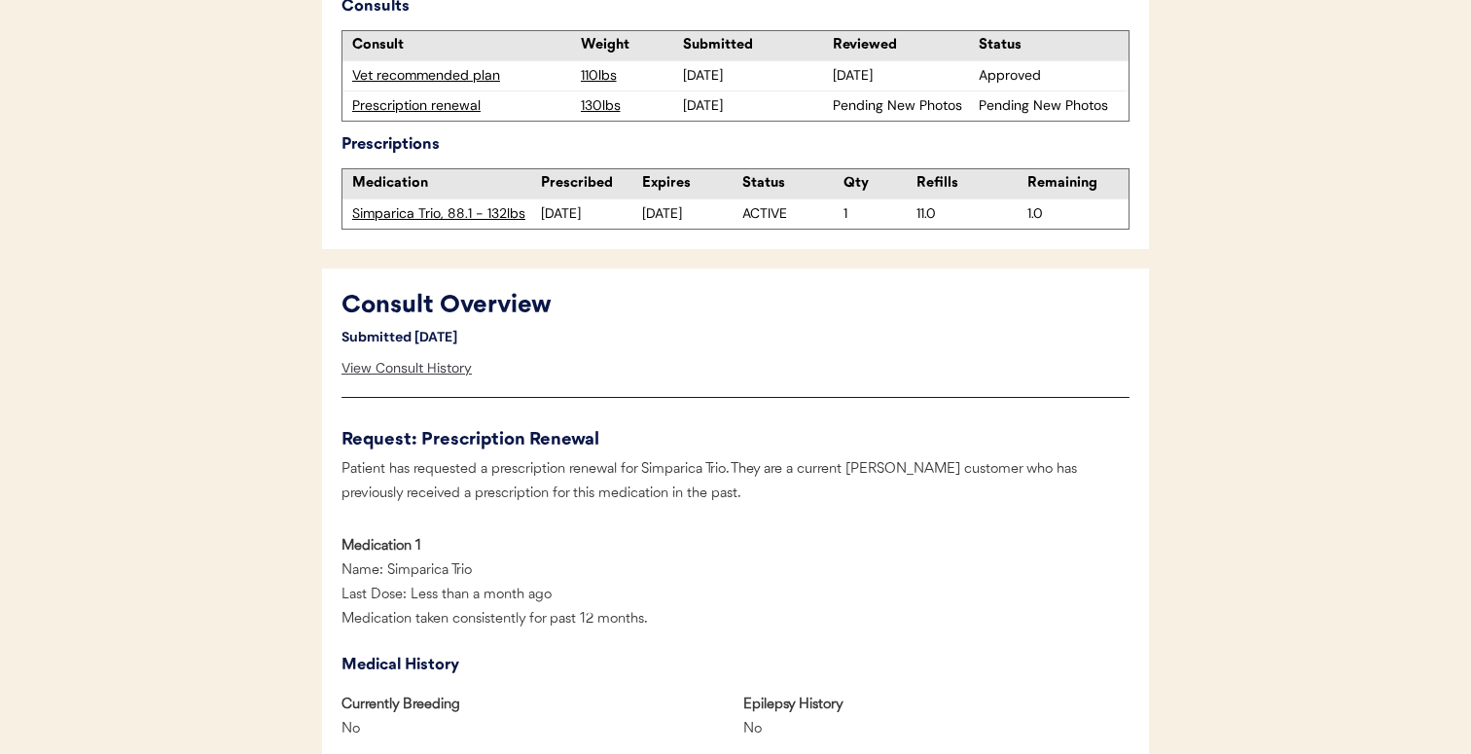
click at [426, 369] on div "View Consult History" at bounding box center [406, 368] width 130 height 39
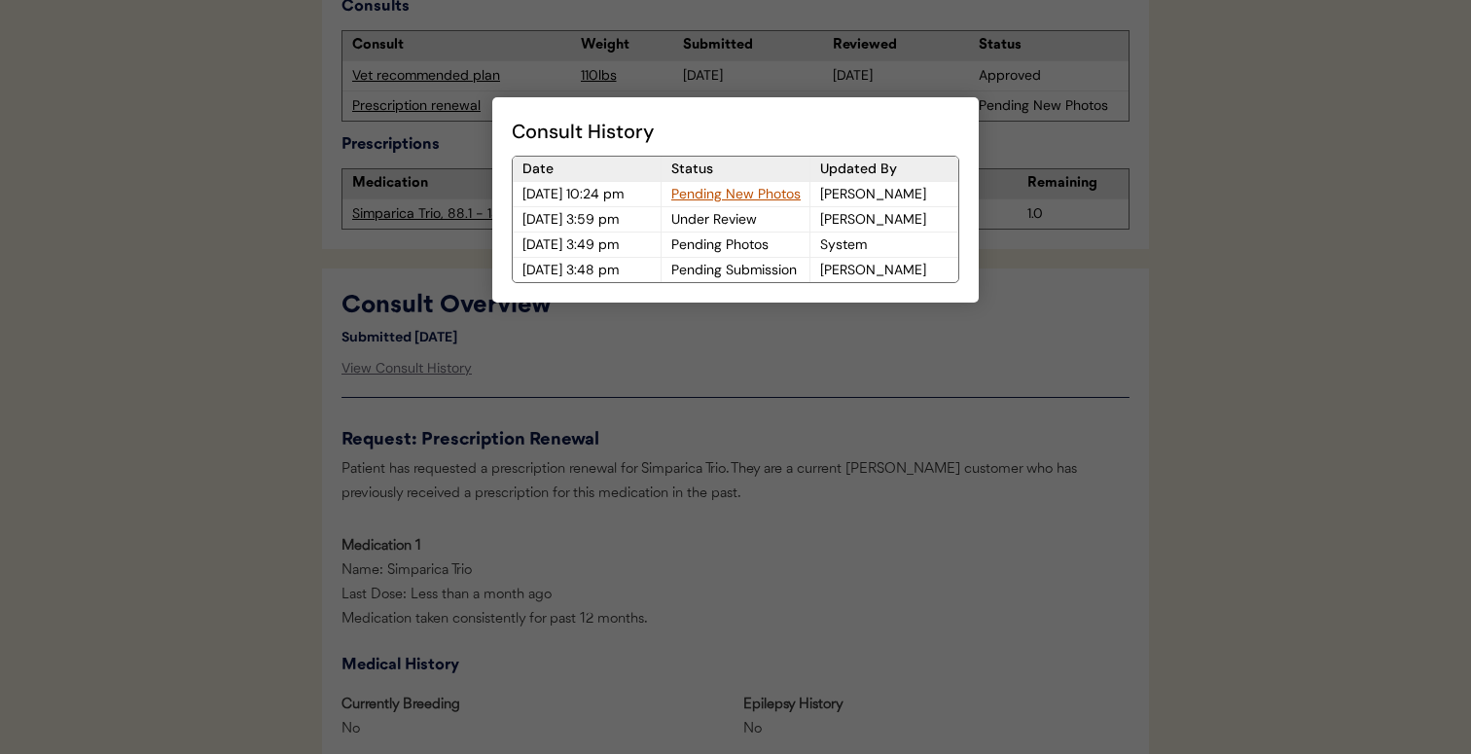
click at [430, 276] on div at bounding box center [735, 377] width 1471 height 754
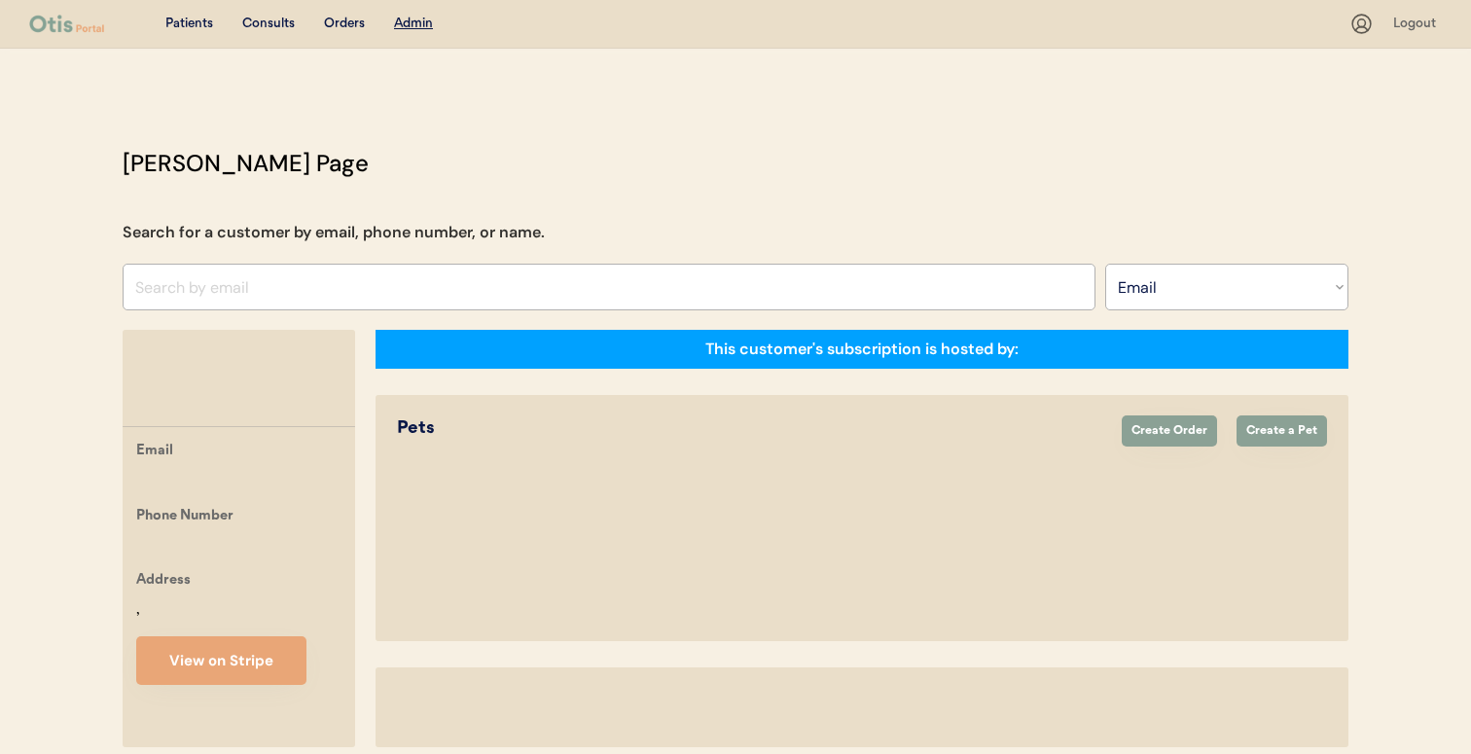
select select ""Email""
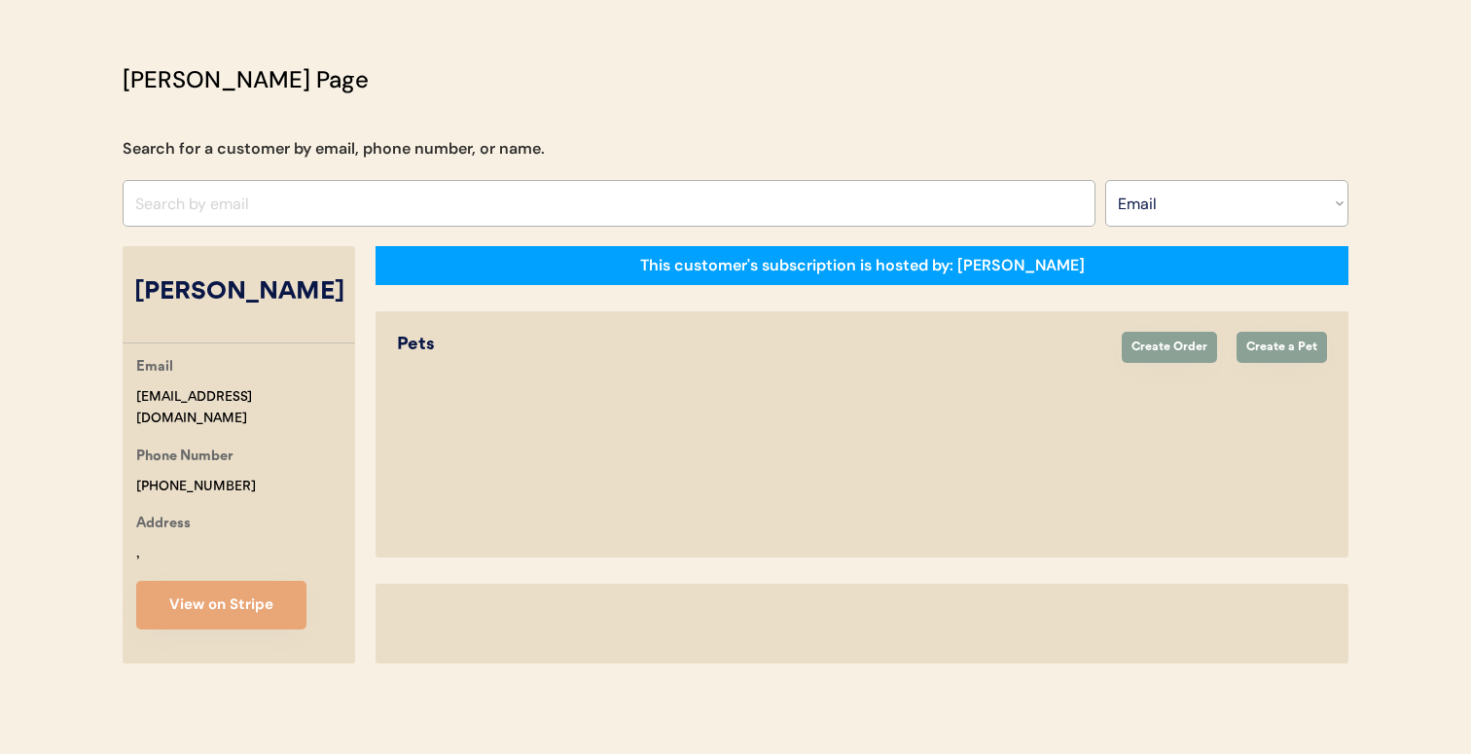
select select "true"
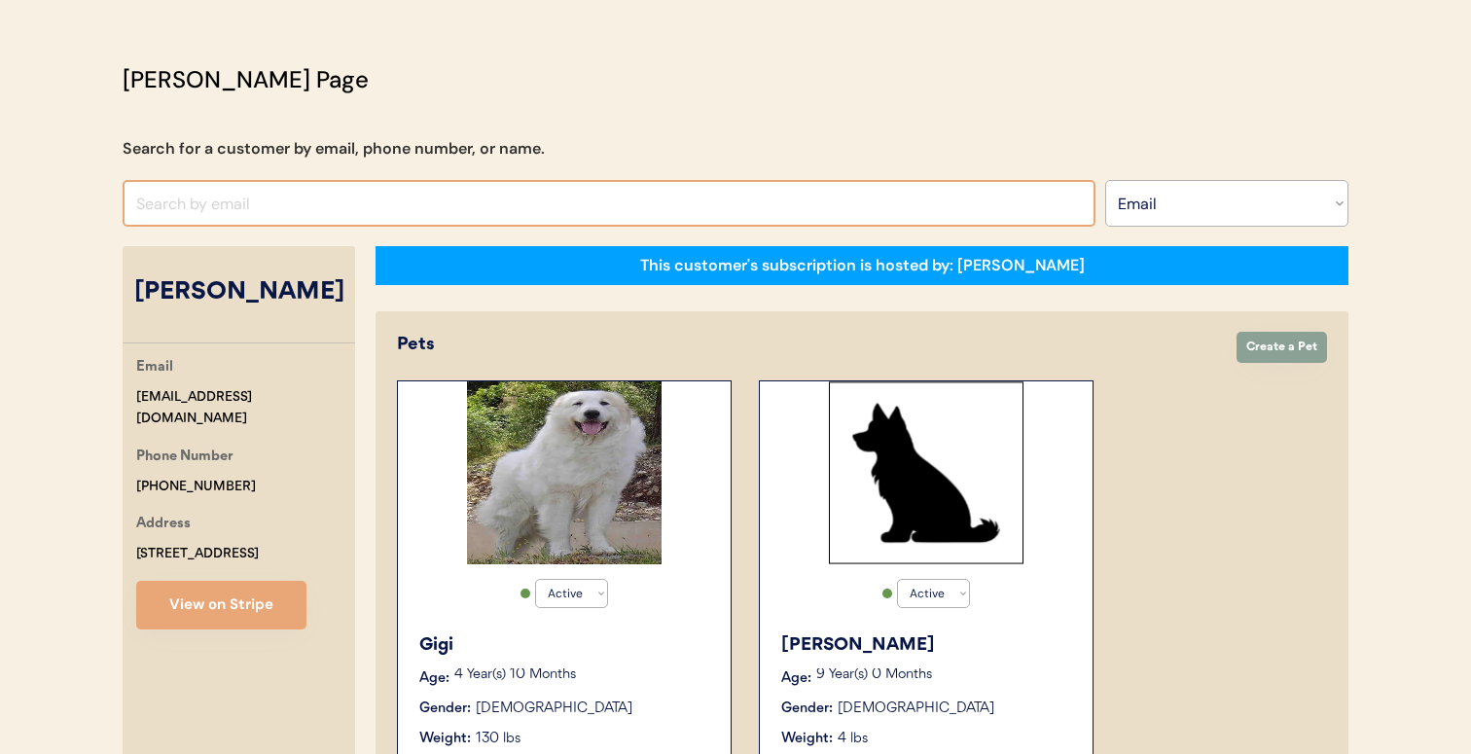
click at [423, 201] on input "input" at bounding box center [609, 203] width 973 height 47
paste input "[EMAIL_ADDRESS][DOMAIN_NAME]"
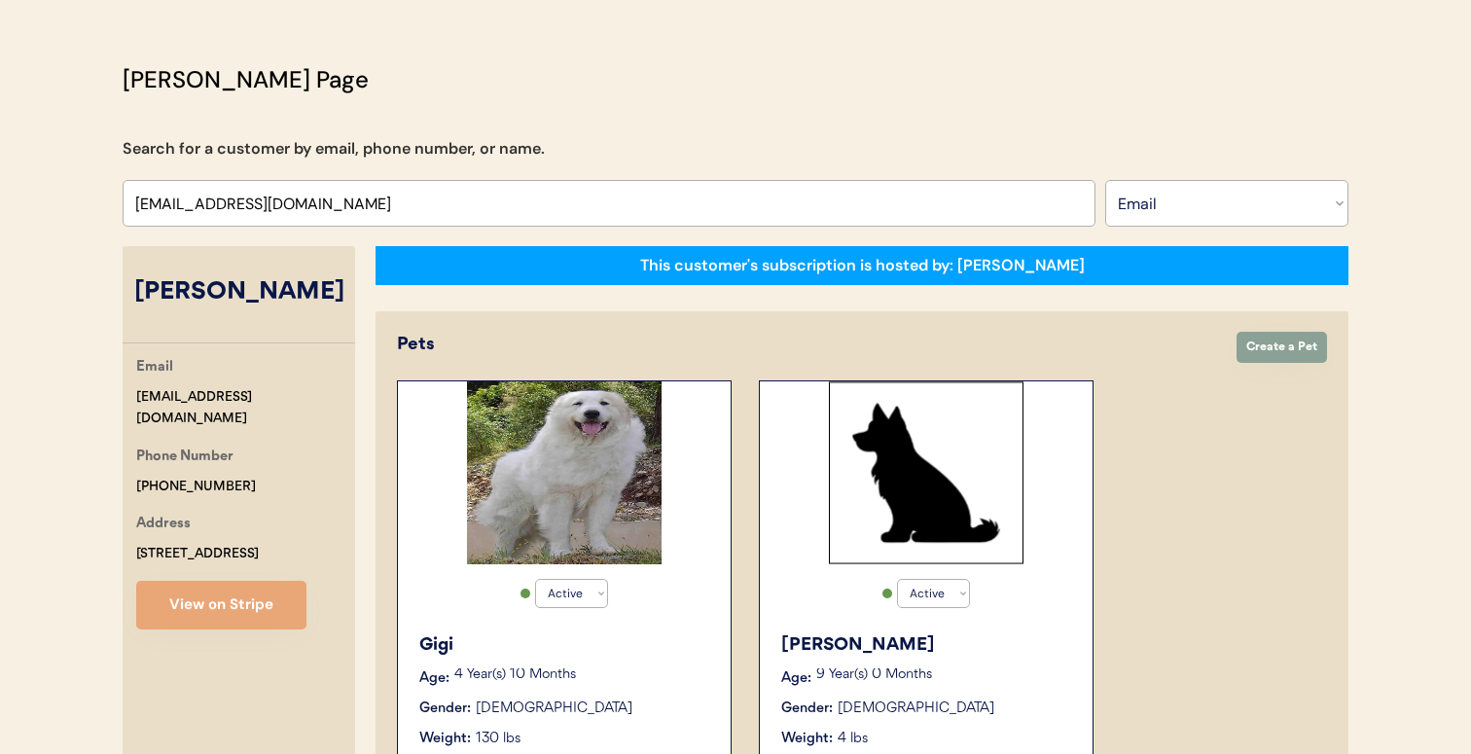
click at [537, 72] on div "[PERSON_NAME] Page Search for a customer by email, phone number, or name. Searc…" at bounding box center [735, 688] width 1264 height 1253
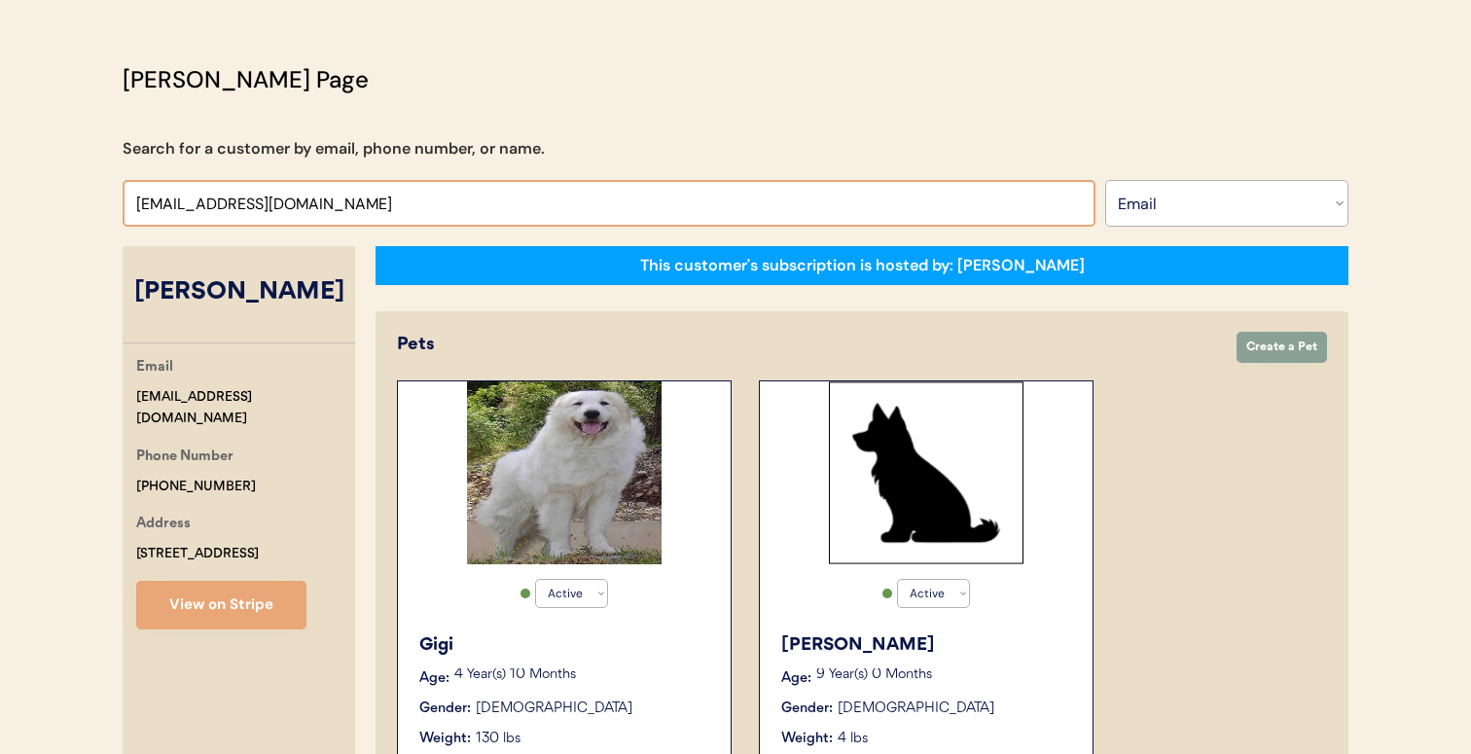
click at [514, 208] on input "input" at bounding box center [609, 203] width 973 height 47
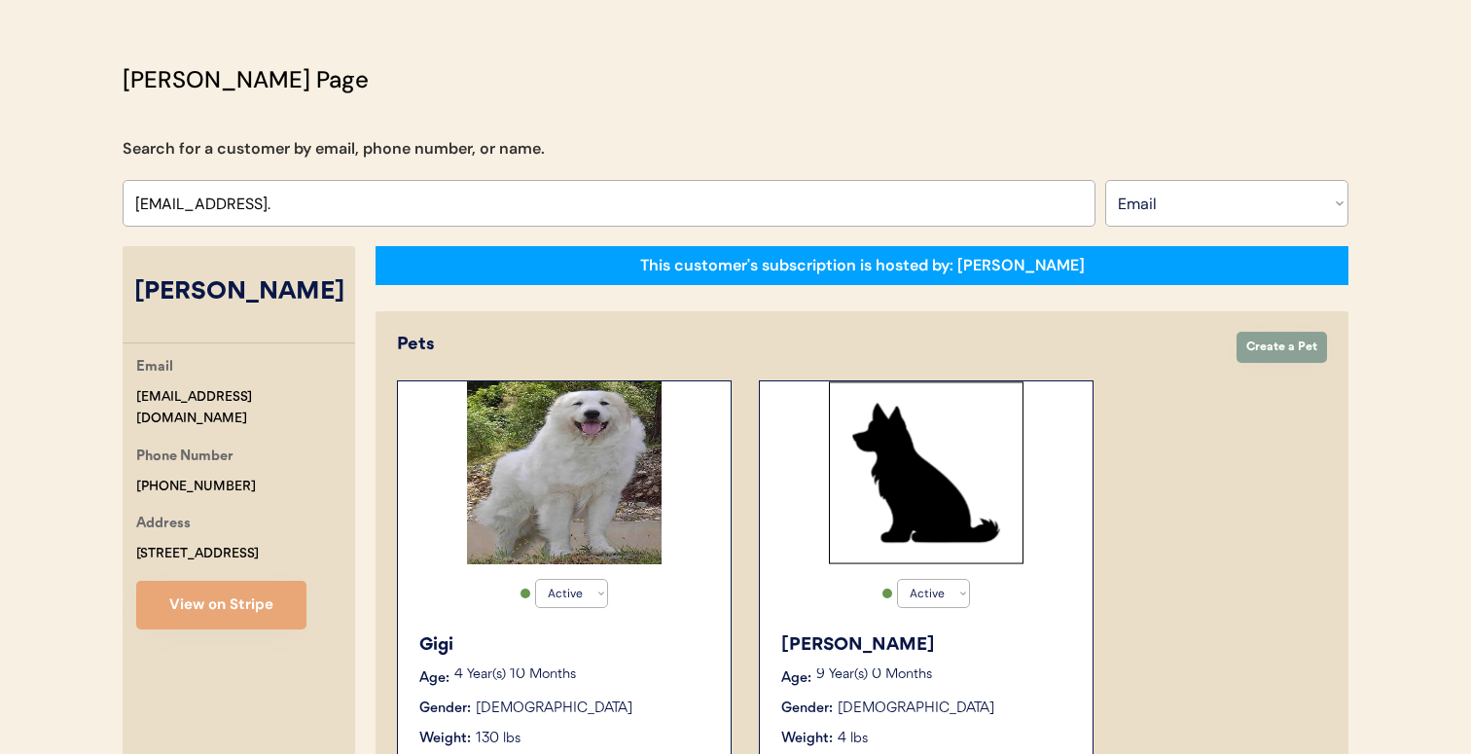
click at [588, 206] on input "input" at bounding box center [609, 203] width 973 height 47
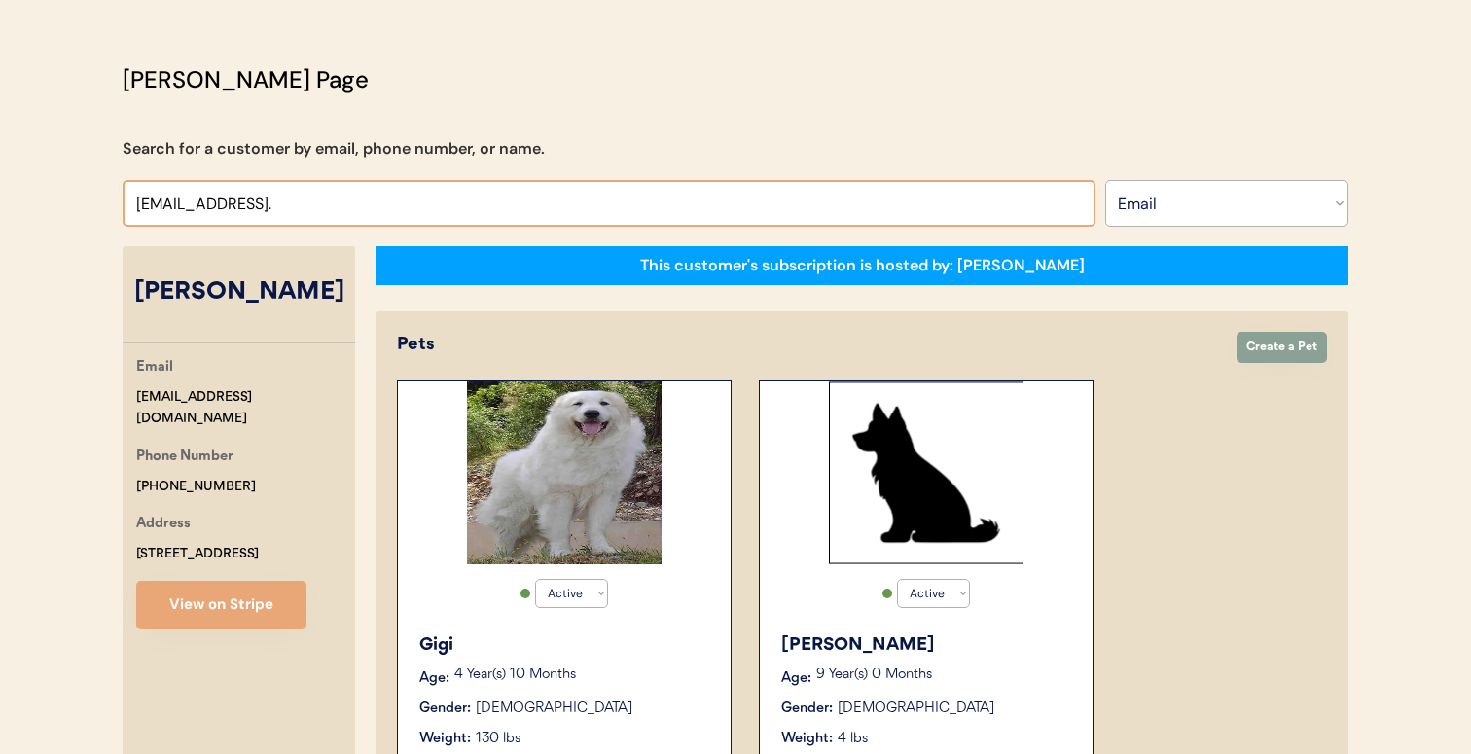
click at [623, 212] on input "input" at bounding box center [609, 203] width 973 height 47
type input "j_mora0682@yahoo"
click at [649, 180] on input "input" at bounding box center [609, 203] width 973 height 47
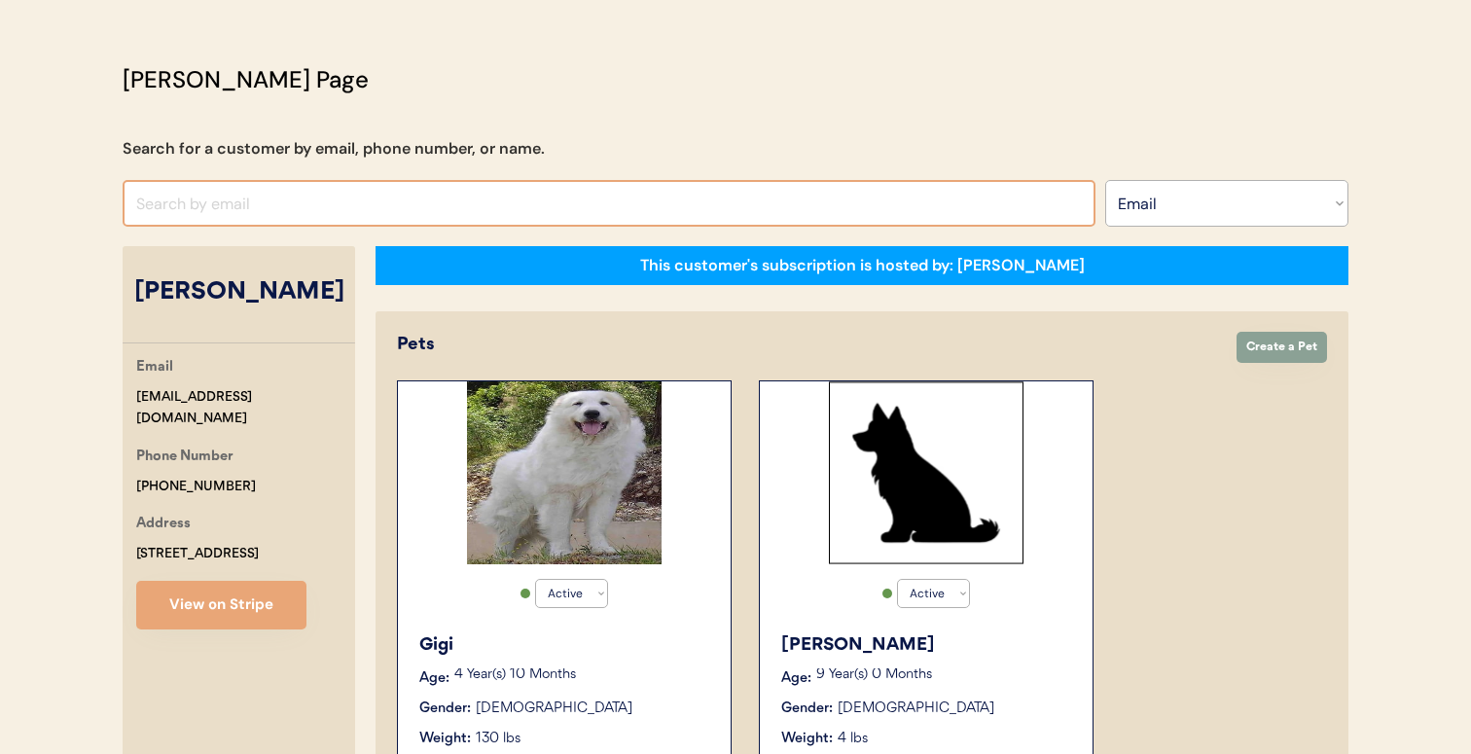
click at [634, 194] on input "input" at bounding box center [609, 203] width 973 height 47
paste input "[EMAIL_ADDRESS][DOMAIN_NAME]"
type input "[EMAIL_ADDRESS][DOMAIN_NAME]"
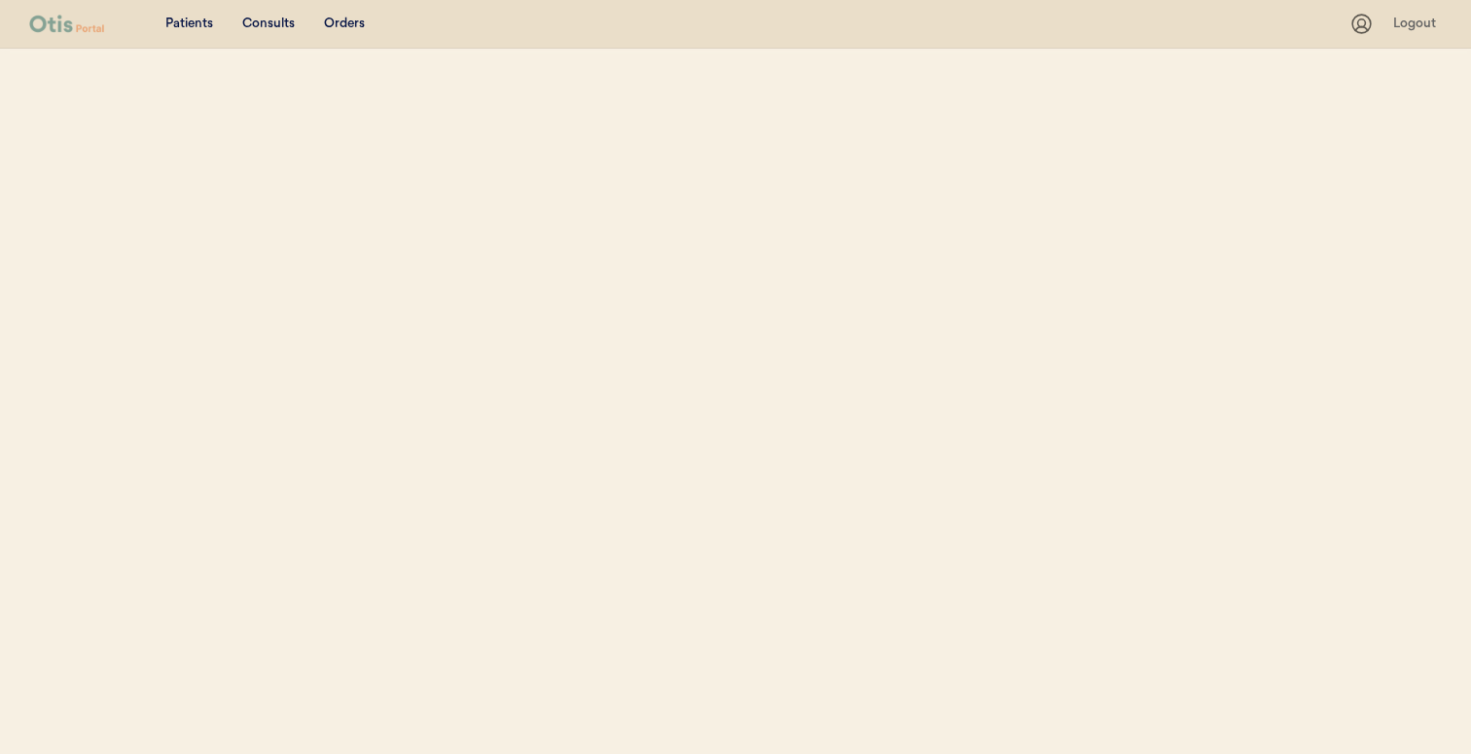
select select ""Email""
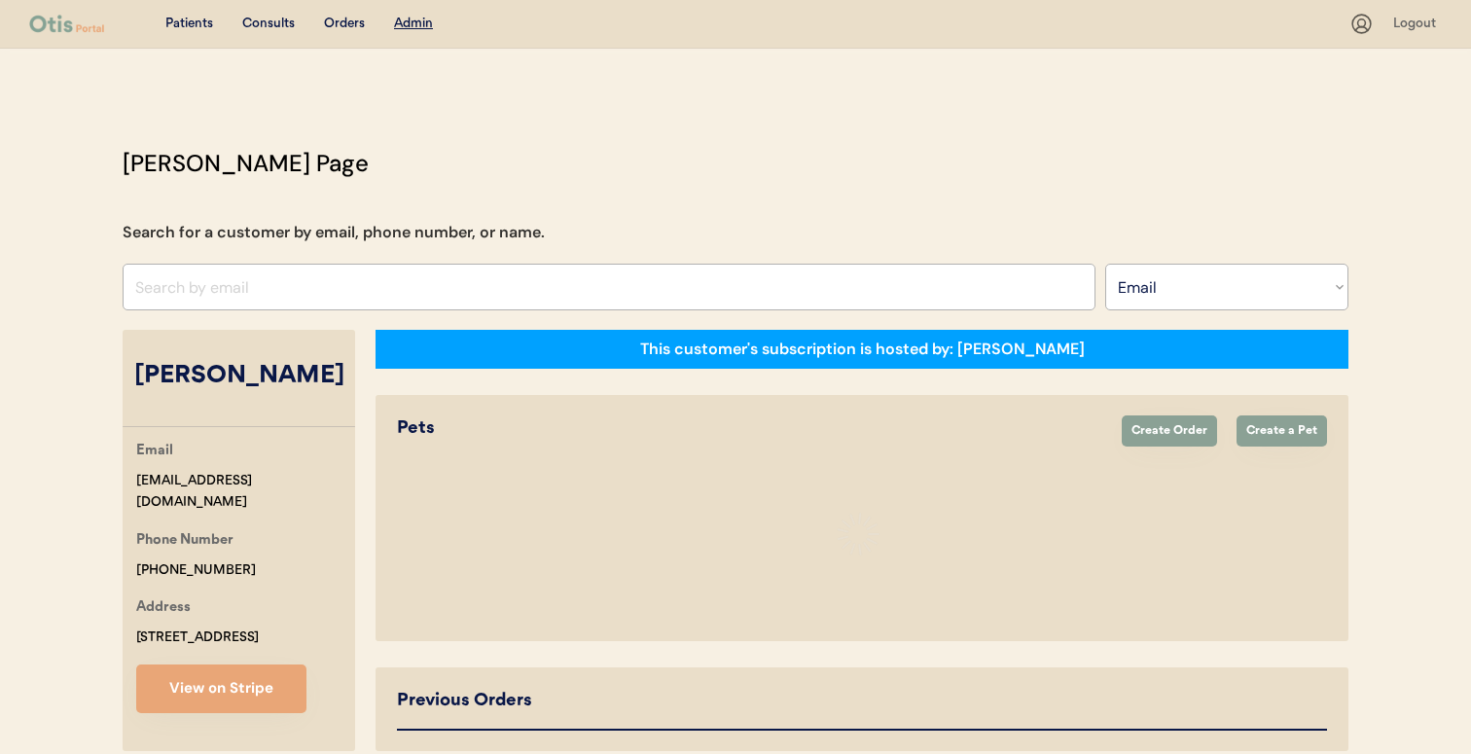
select select "true"
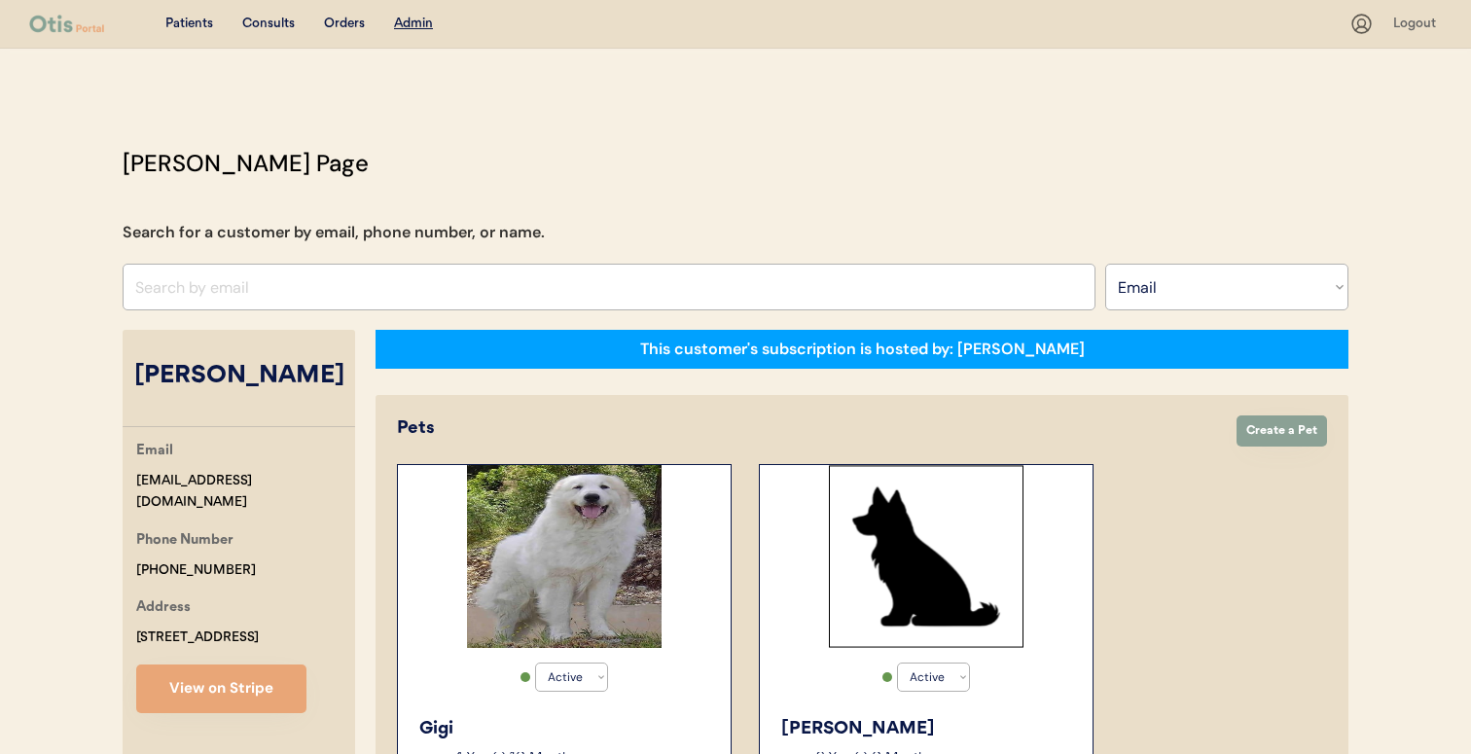
click at [537, 270] on input "input" at bounding box center [609, 287] width 973 height 47
paste input "lyssanevins@gmail.com"
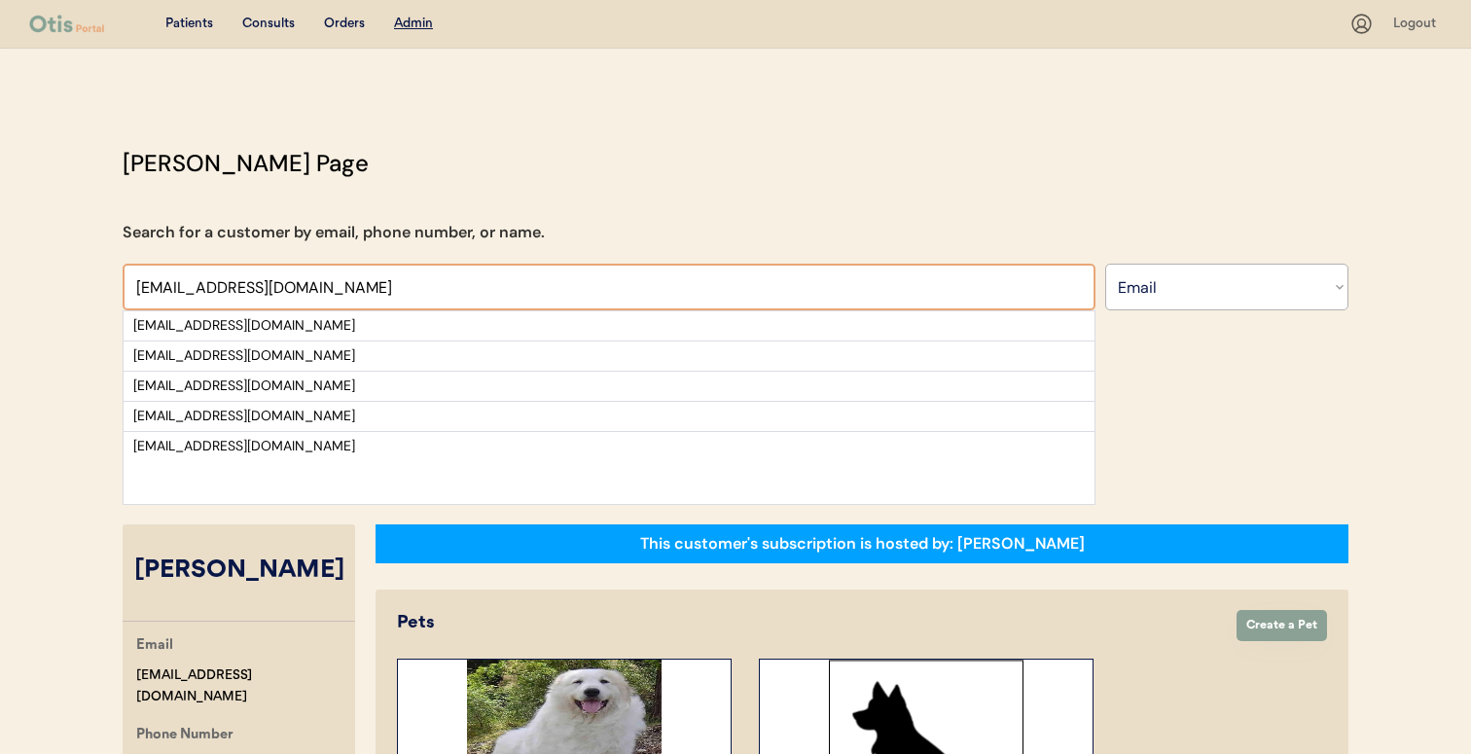
type input "lyssanevins@gmail.com"
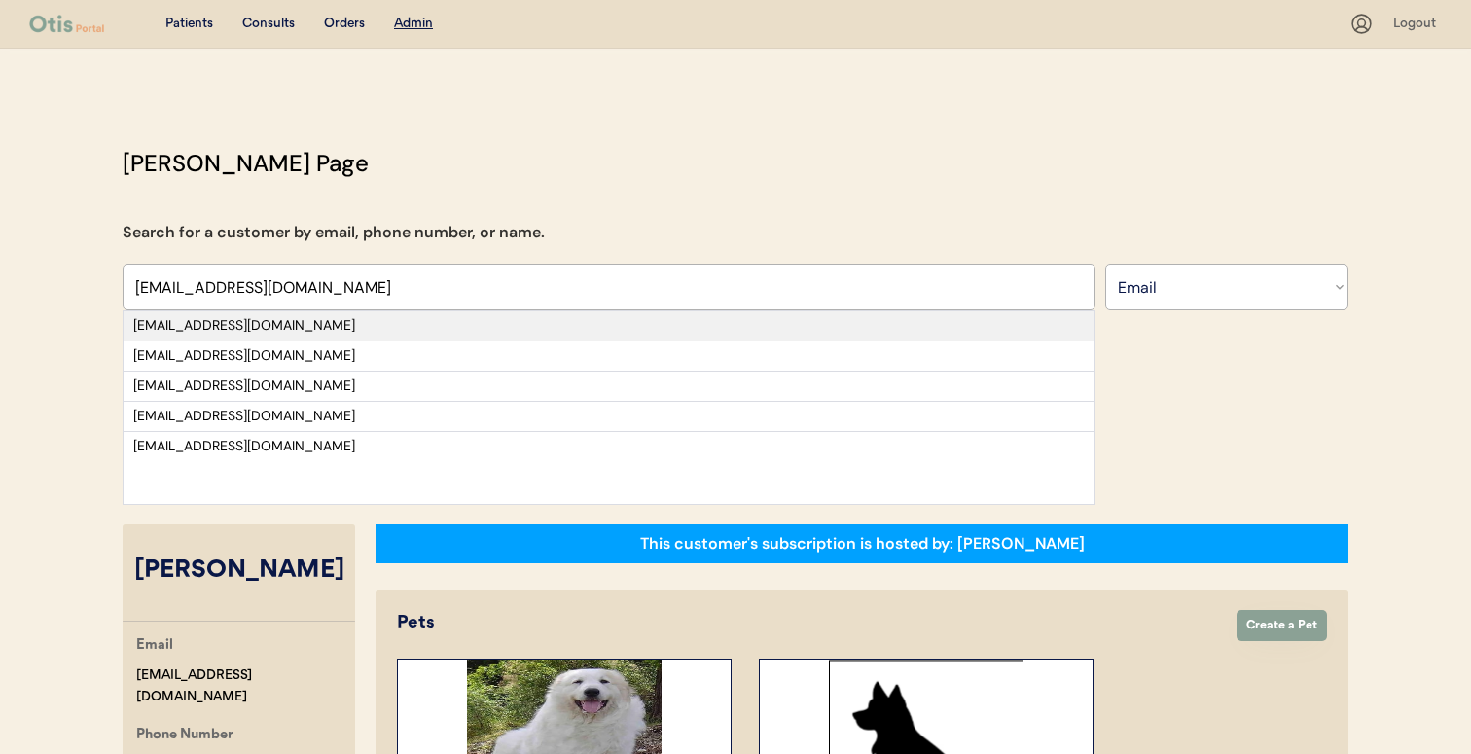
click at [522, 311] on div "lyssanevins@gmail.com" at bounding box center [609, 325] width 971 height 29
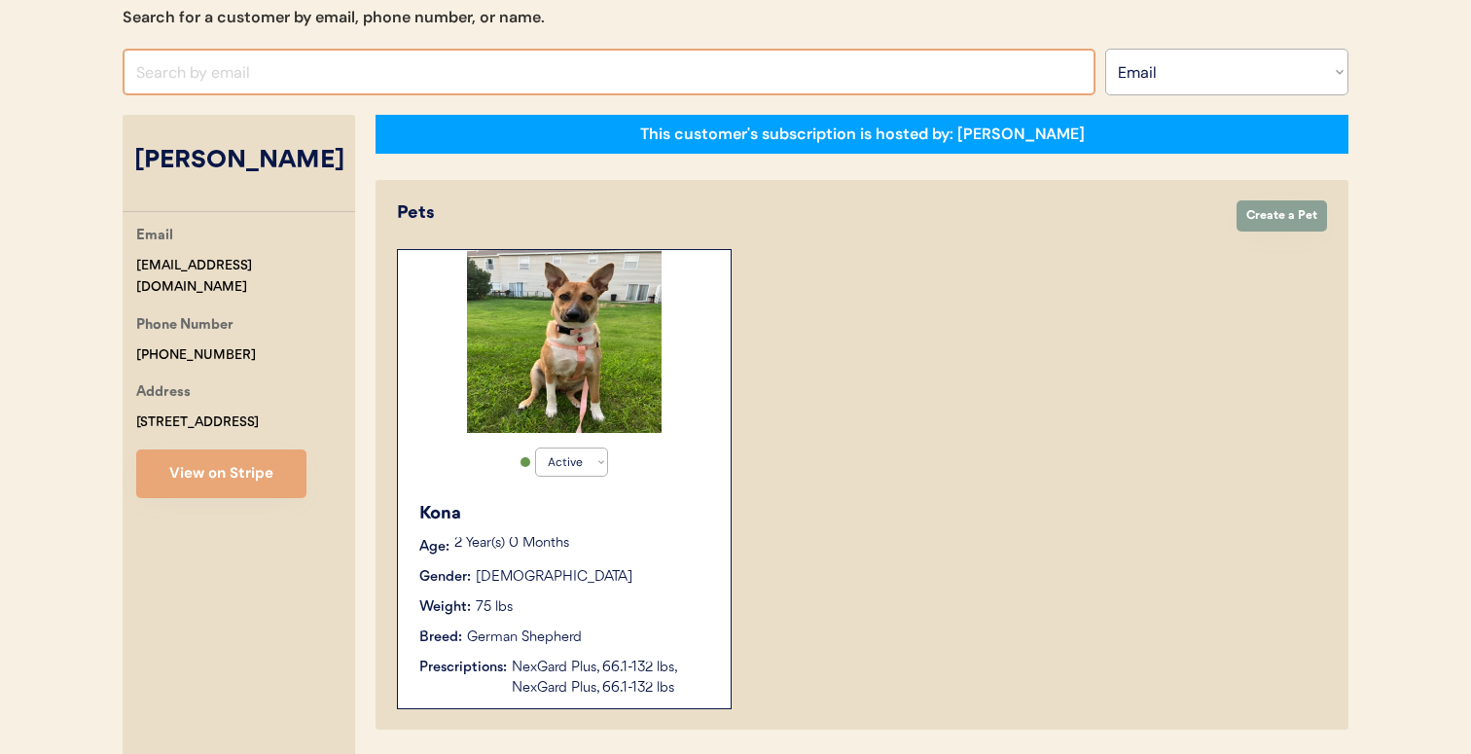
scroll to position [212, 0]
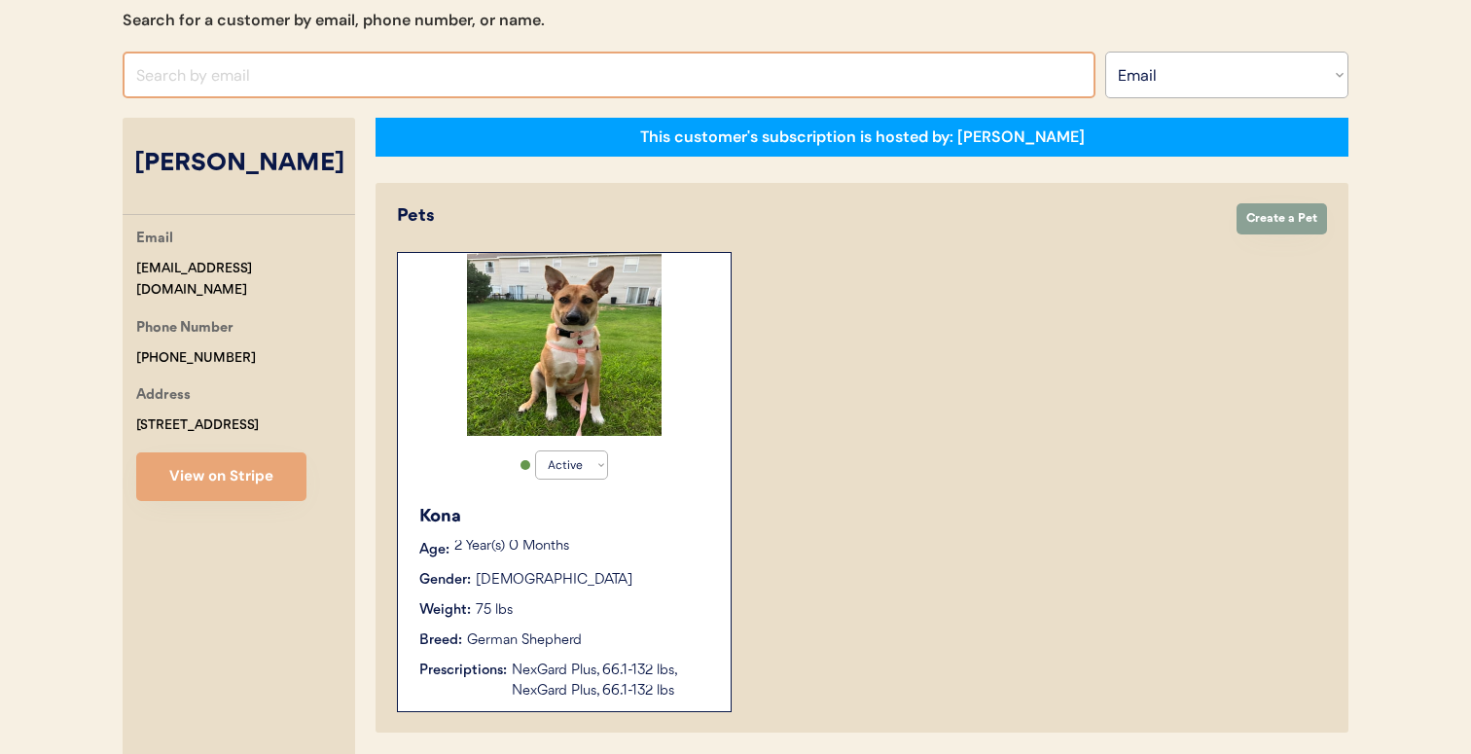
click at [681, 67] on input "input" at bounding box center [609, 75] width 973 height 47
paste input "swcaldwell11@gmail.com"
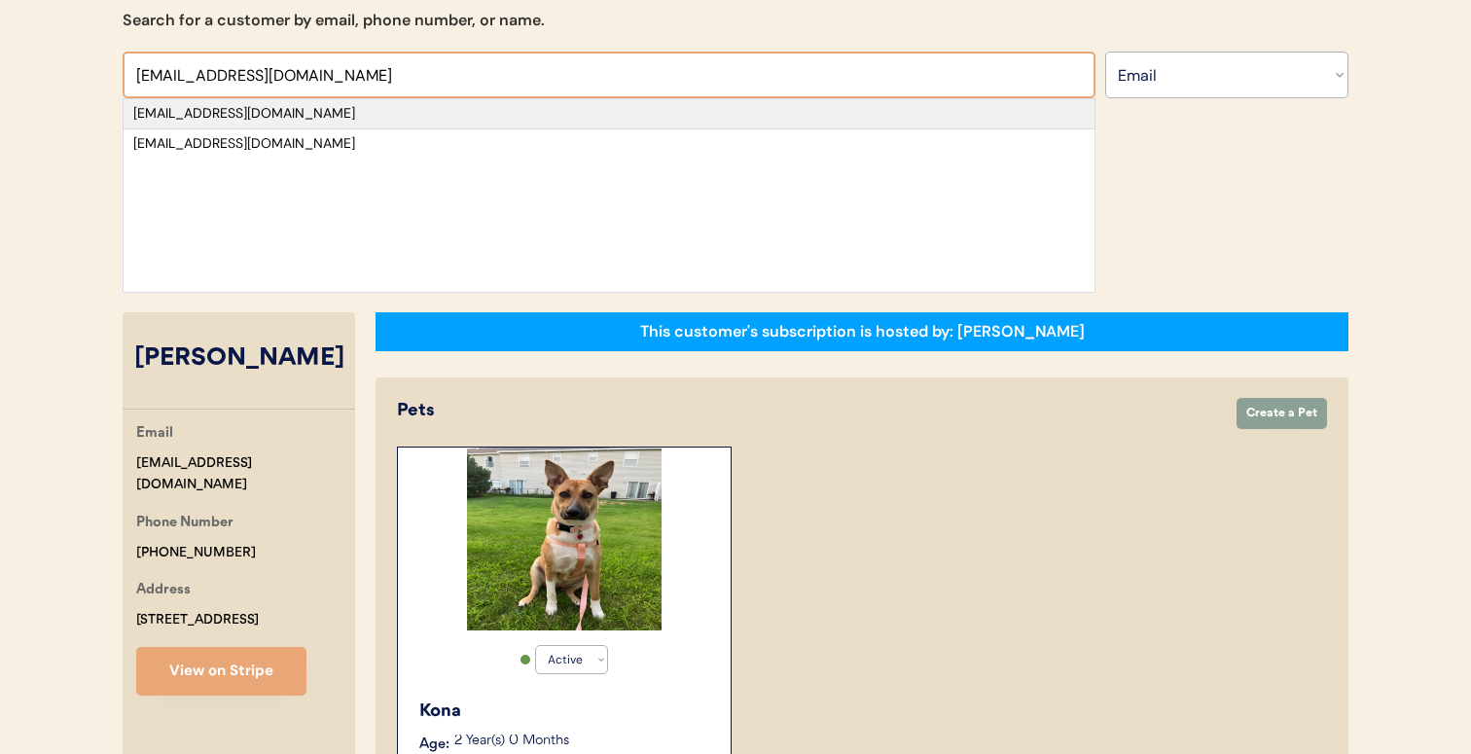
type input "swcaldwell11@gmail.com"
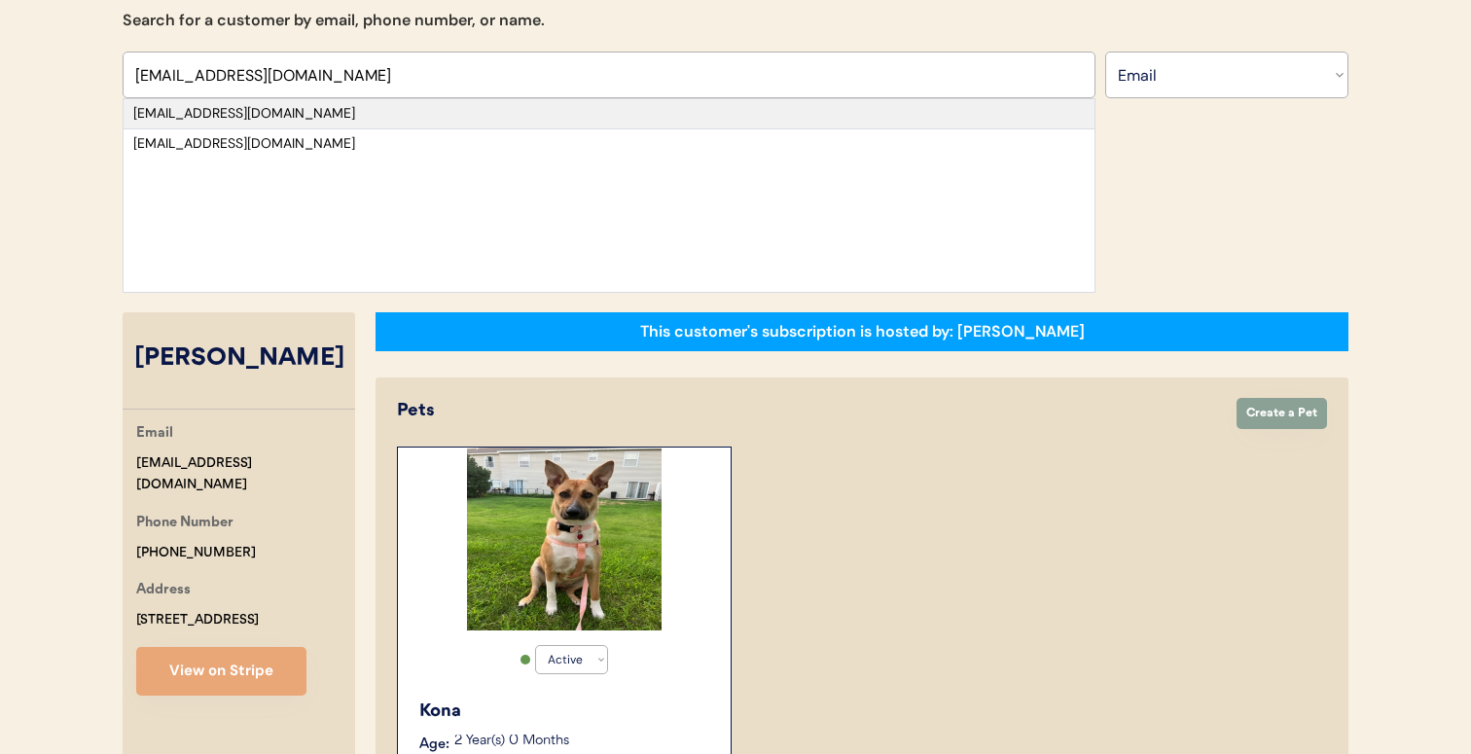
click at [676, 113] on div "swcaldwell11@gmail.com" at bounding box center [608, 113] width 951 height 19
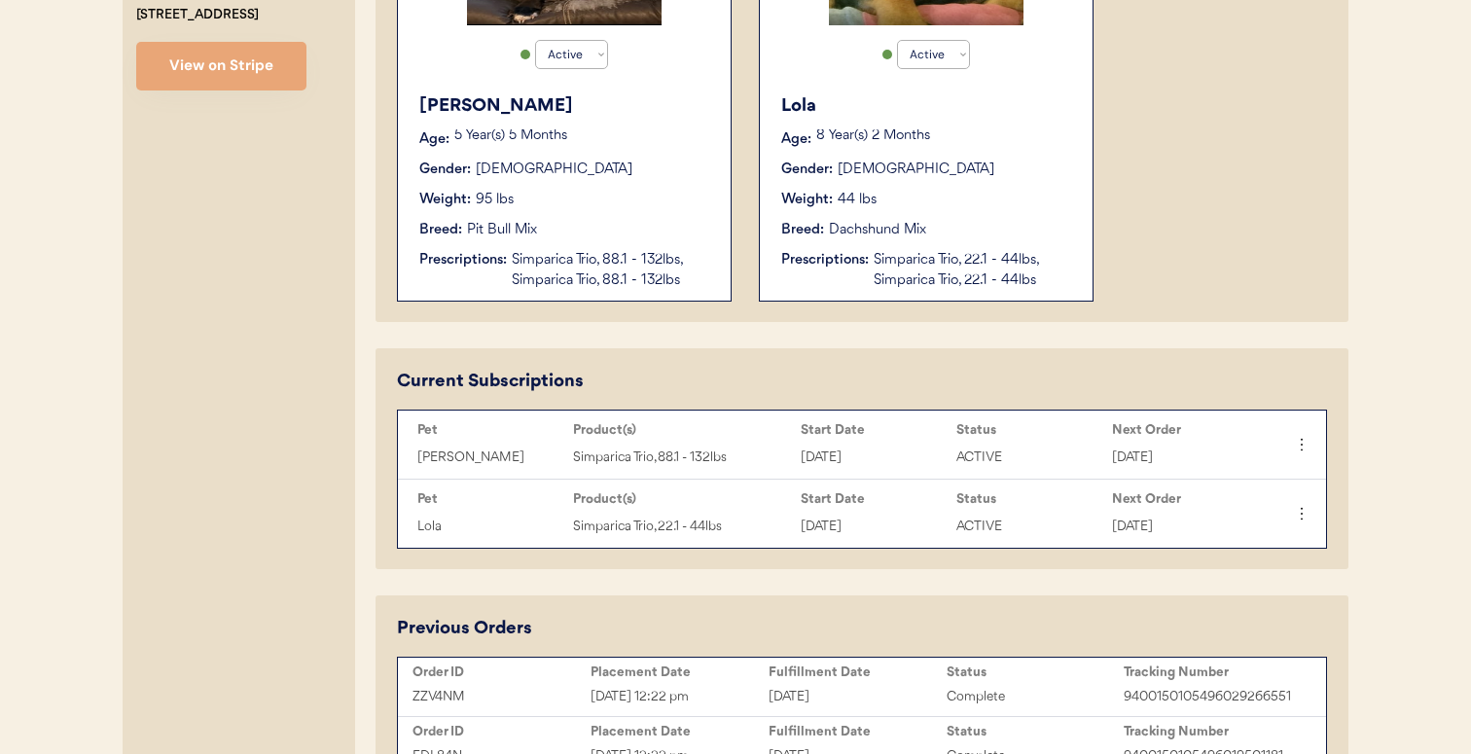
scroll to position [666, 0]
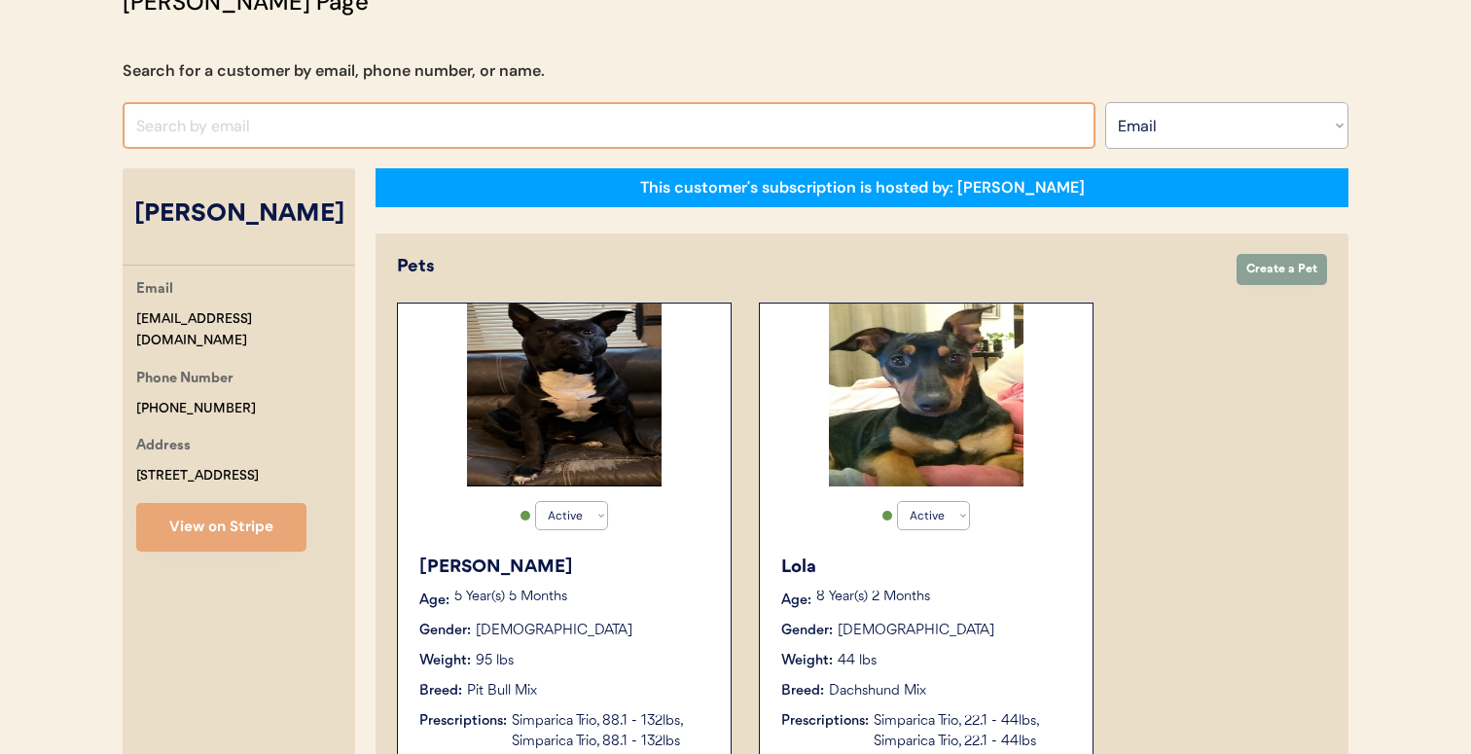
click at [534, 111] on input "input" at bounding box center [609, 125] width 973 height 47
paste input "tampabaydomains@gmail.com"
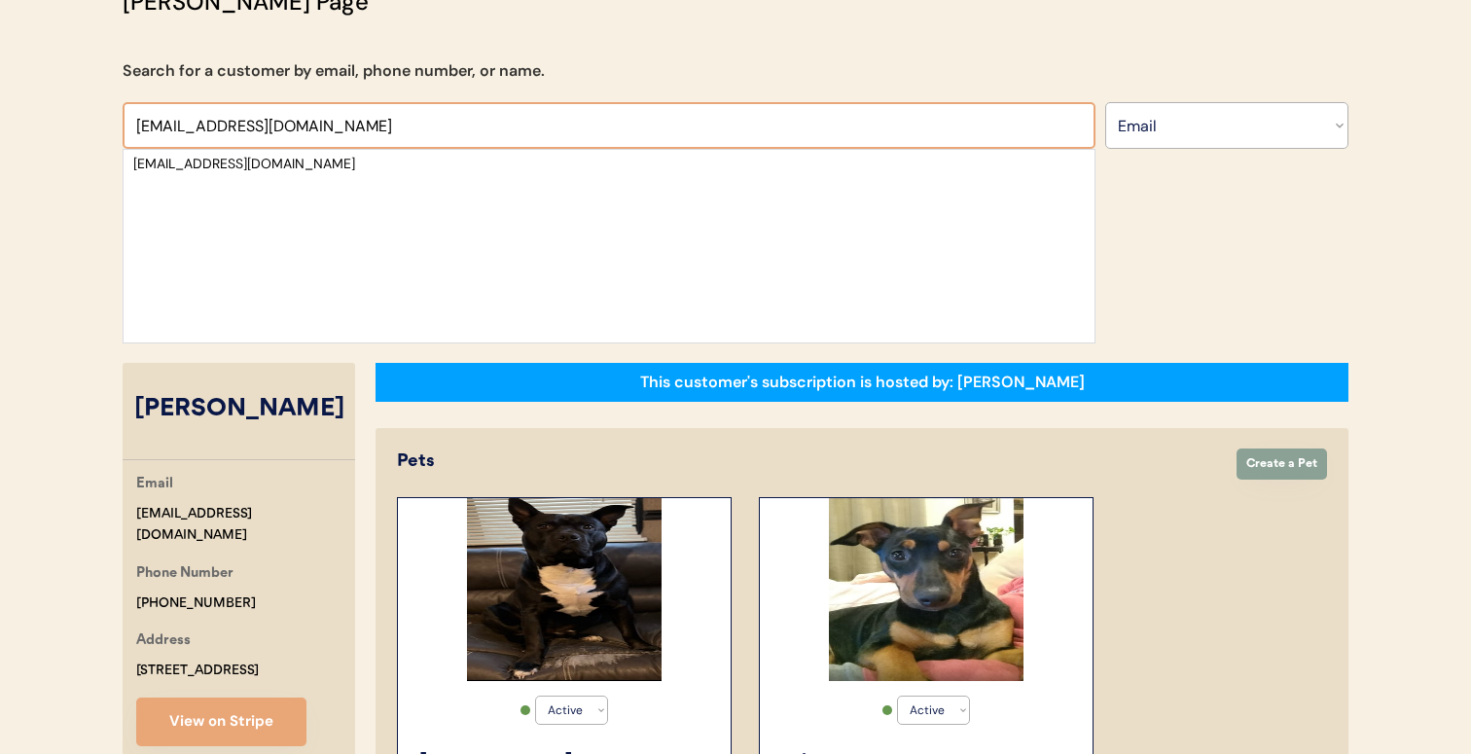
type input "tampabaydomains@gmail.com"
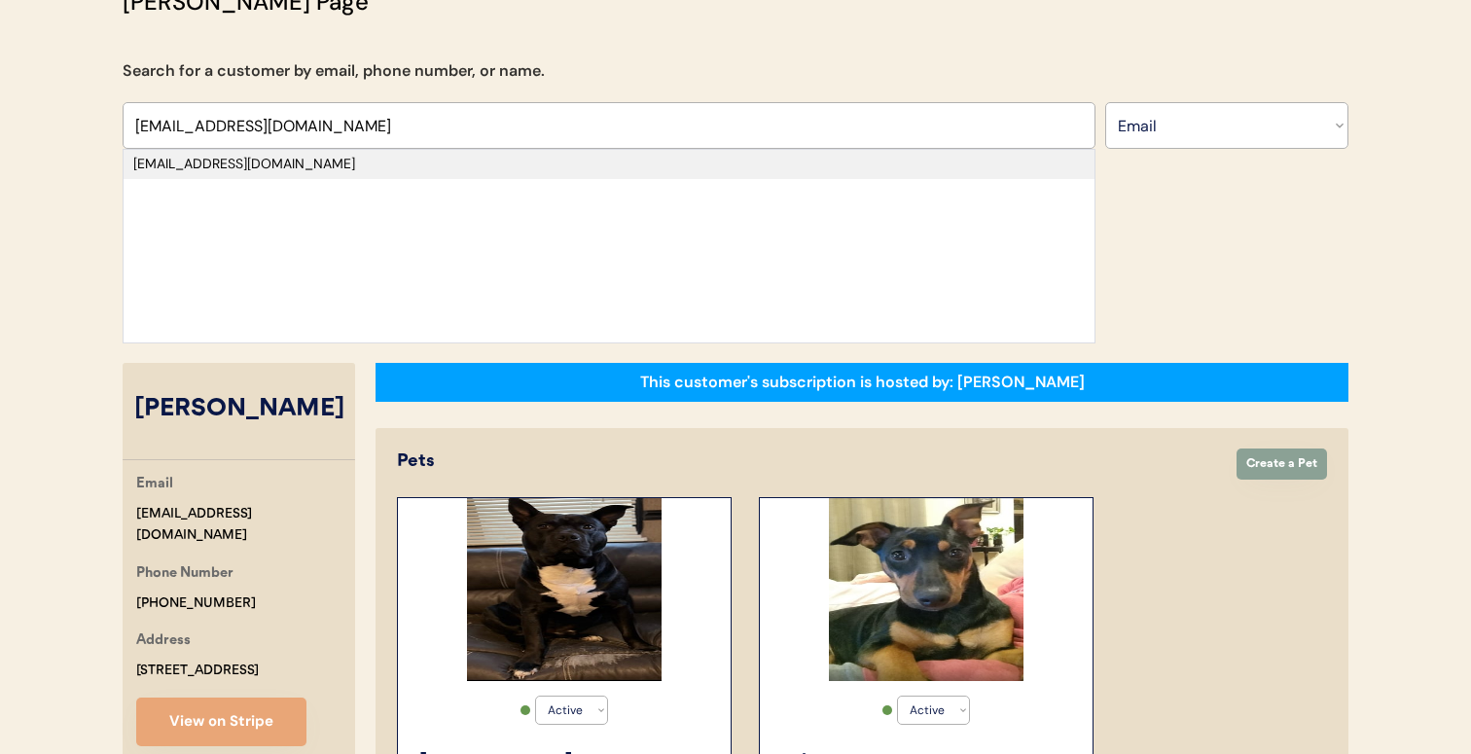
click at [510, 156] on div "tampabaydomains@gmail.com" at bounding box center [608, 164] width 951 height 19
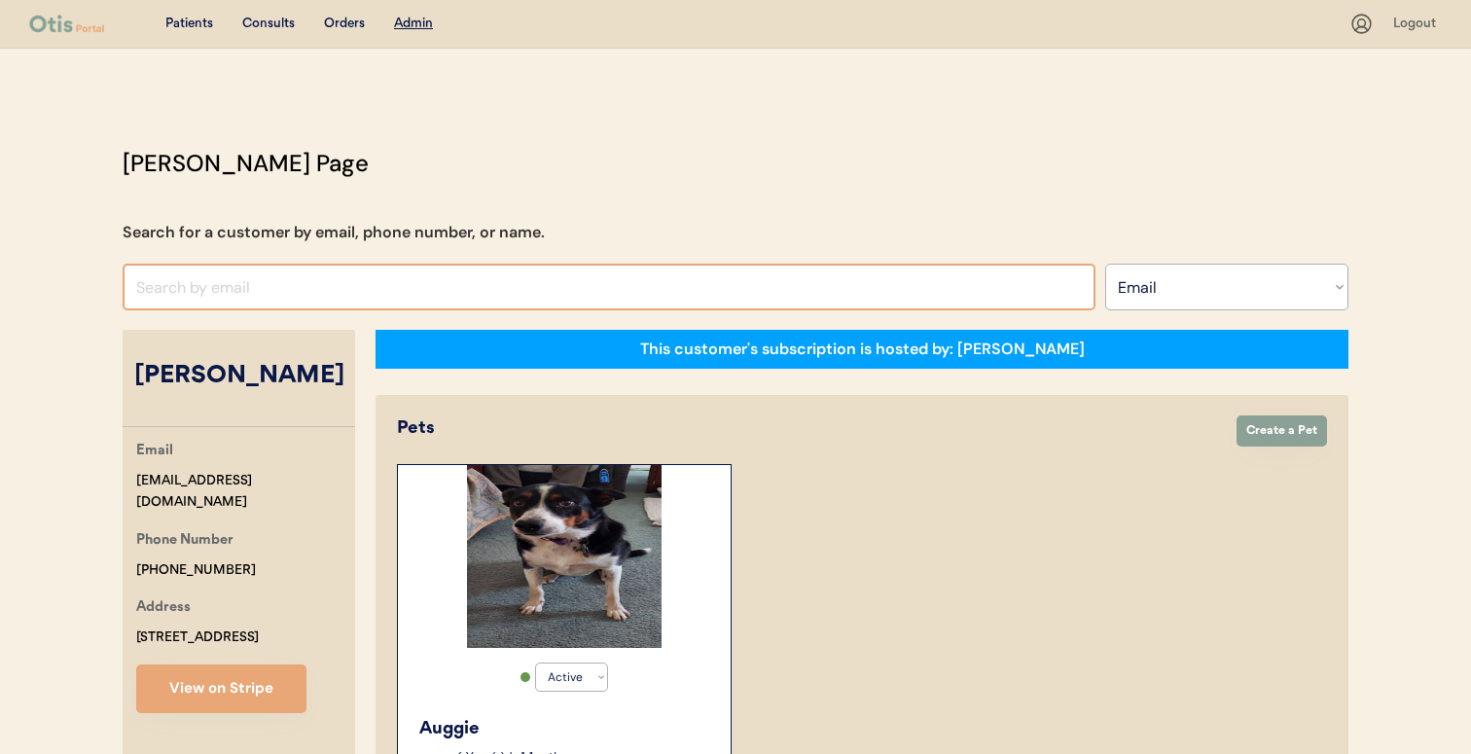
click at [439, 291] on input "input" at bounding box center [609, 287] width 973 height 47
paste input "Jonathan Mora"
type input "Jonathan Mora"
click at [1177, 274] on select "Search By Name Email Phone Number" at bounding box center [1226, 287] width 243 height 47
select select ""Name""
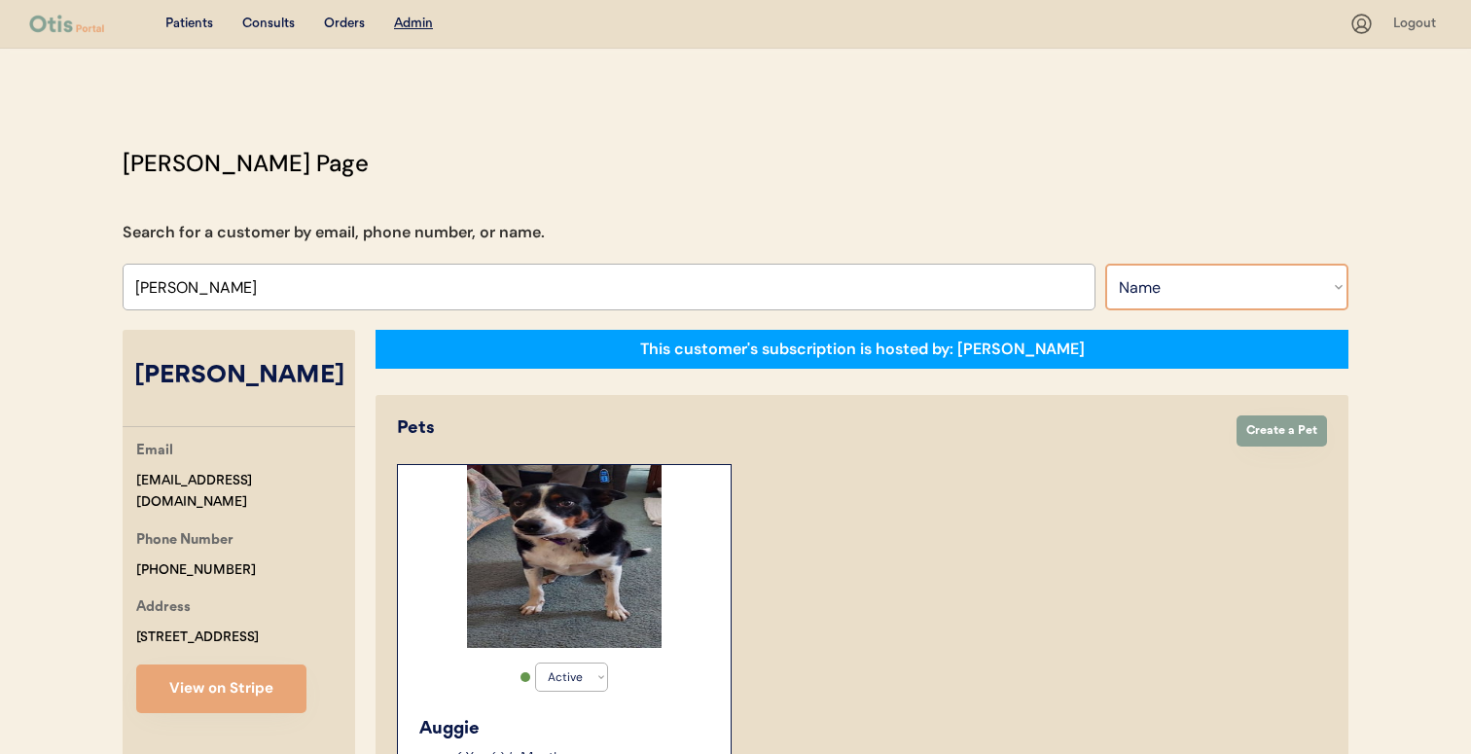
click at [1105, 264] on select "Search By Name Email Phone Number" at bounding box center [1226, 287] width 243 height 47
click at [885, 295] on input "text" at bounding box center [609, 287] width 973 height 47
paste input "Jonathan Mora"
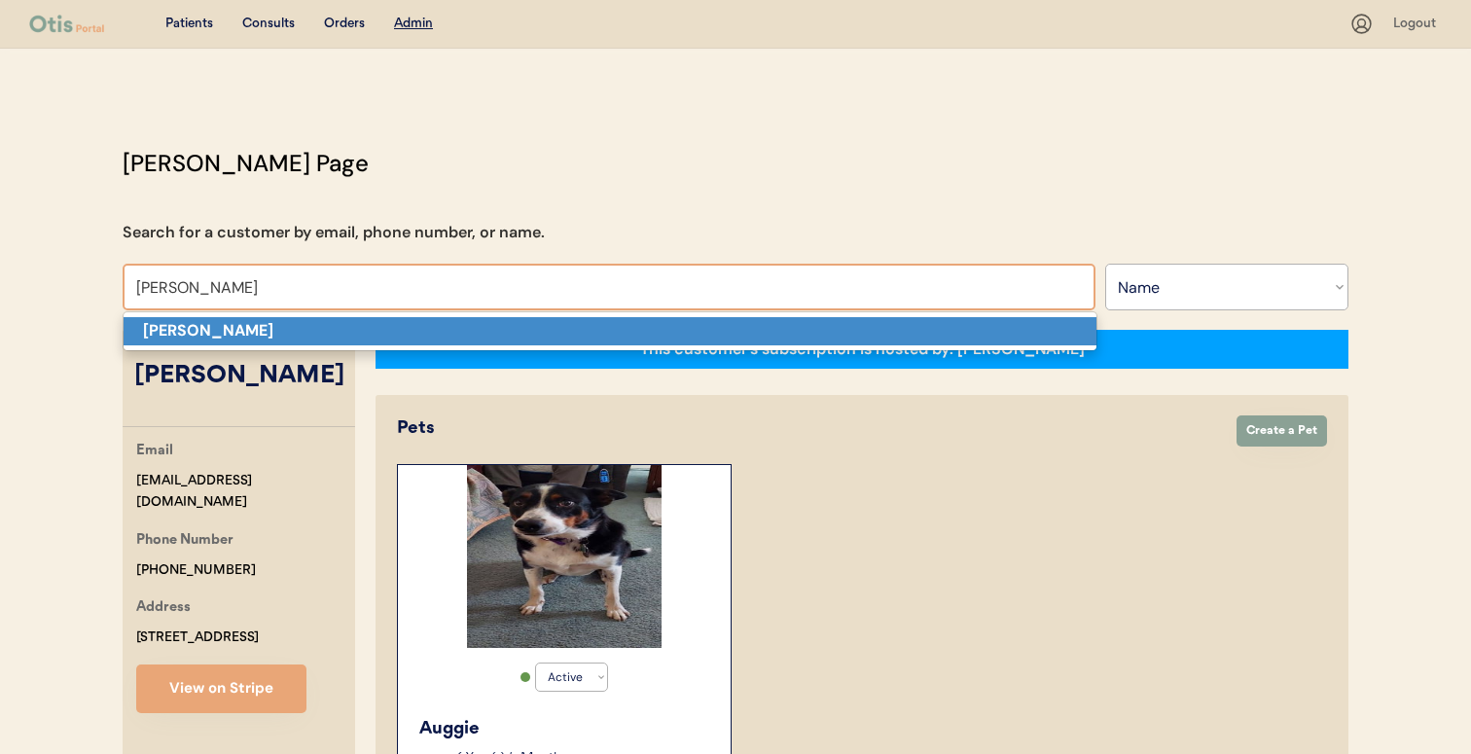
click at [837, 323] on p "Jonathan Mora" at bounding box center [610, 331] width 973 height 28
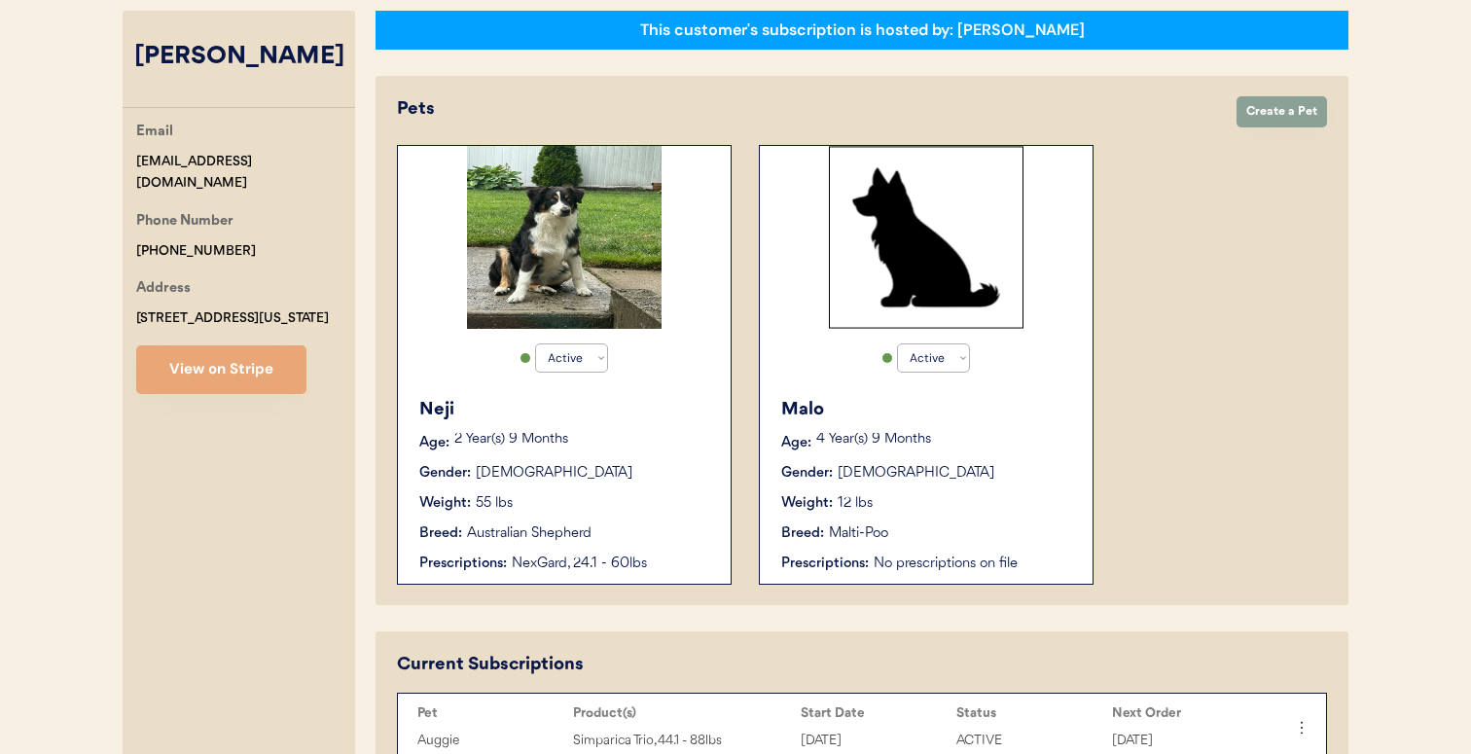
scroll to position [312, 0]
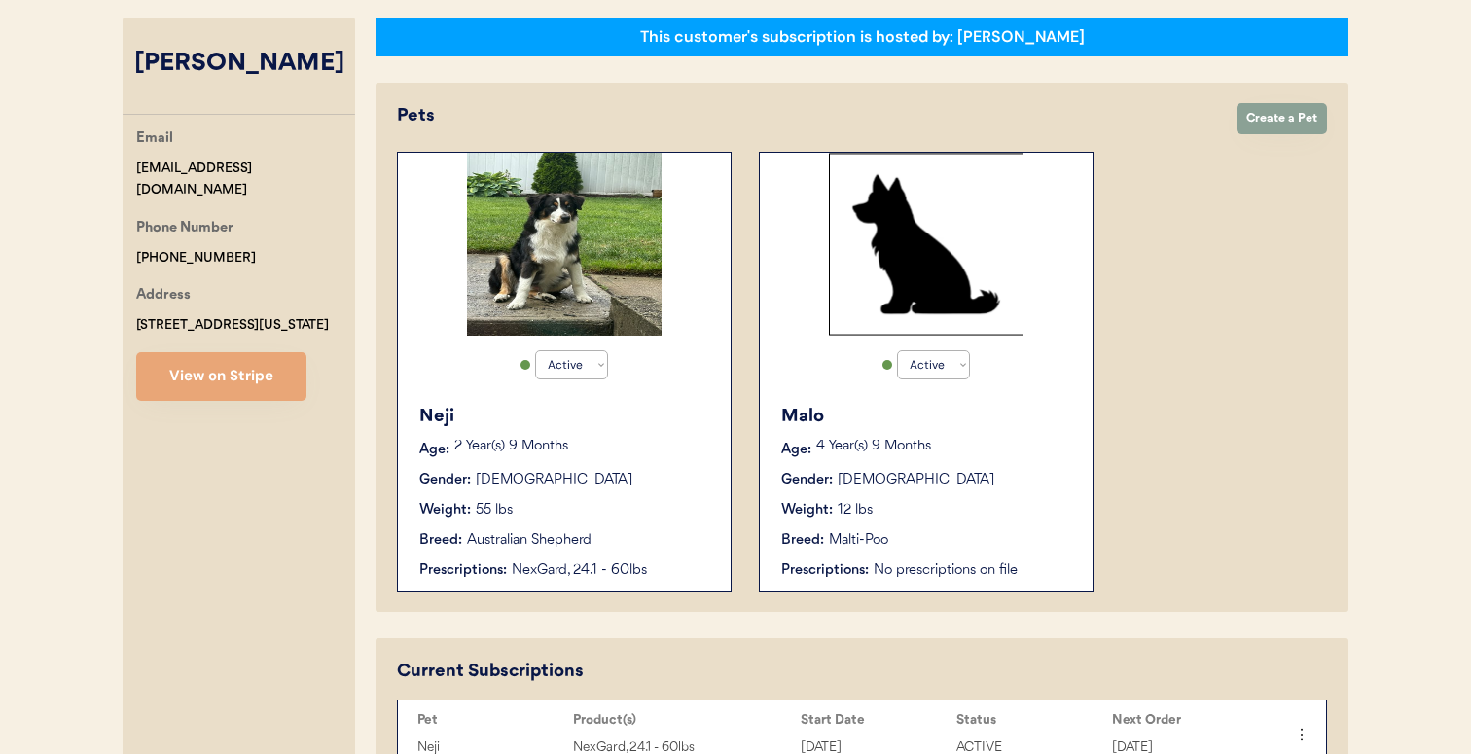
type input "Jonathan Mora"
click at [717, 451] on div "Neji Age: 2 Year(s) 9 Months Gender: Male Weight: 55 lbs Breed: Australian Shep…" at bounding box center [564, 492] width 313 height 196
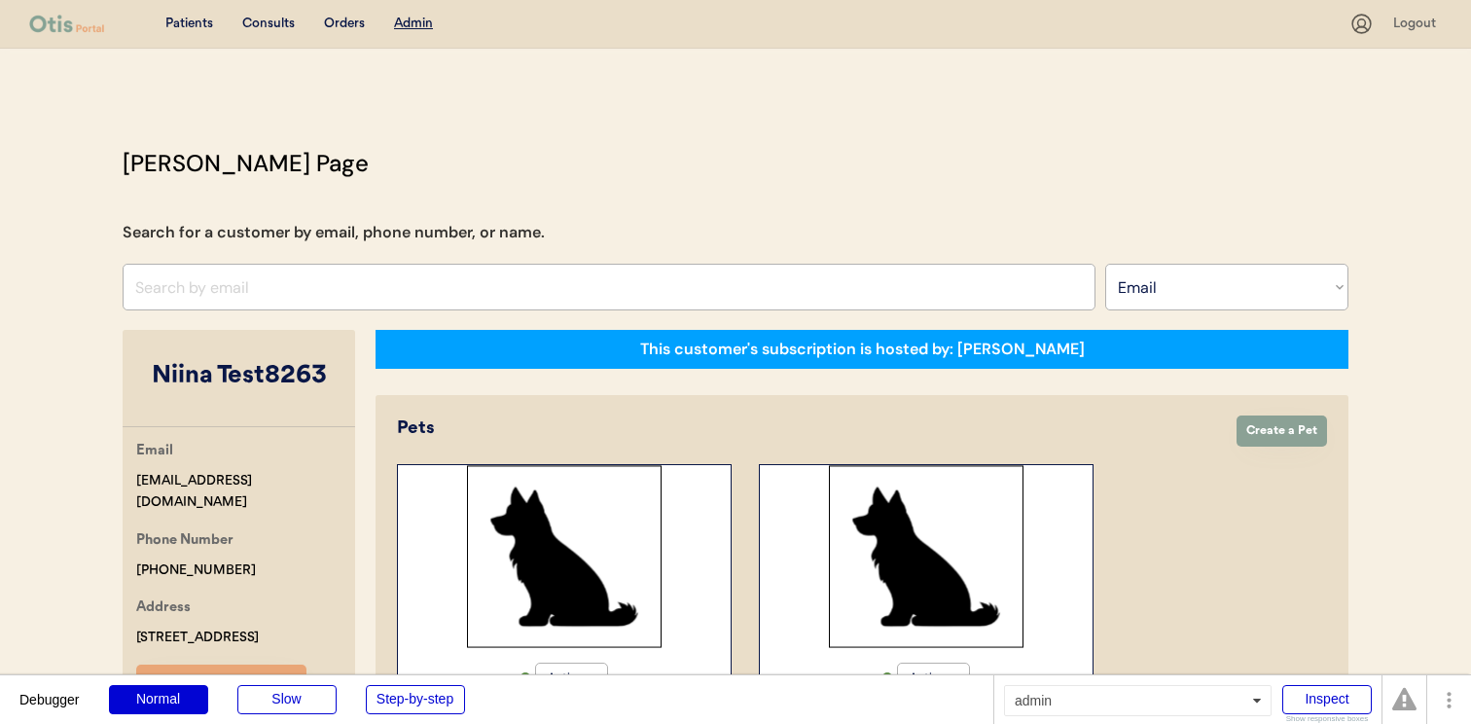
select select ""Email""
select select "true"
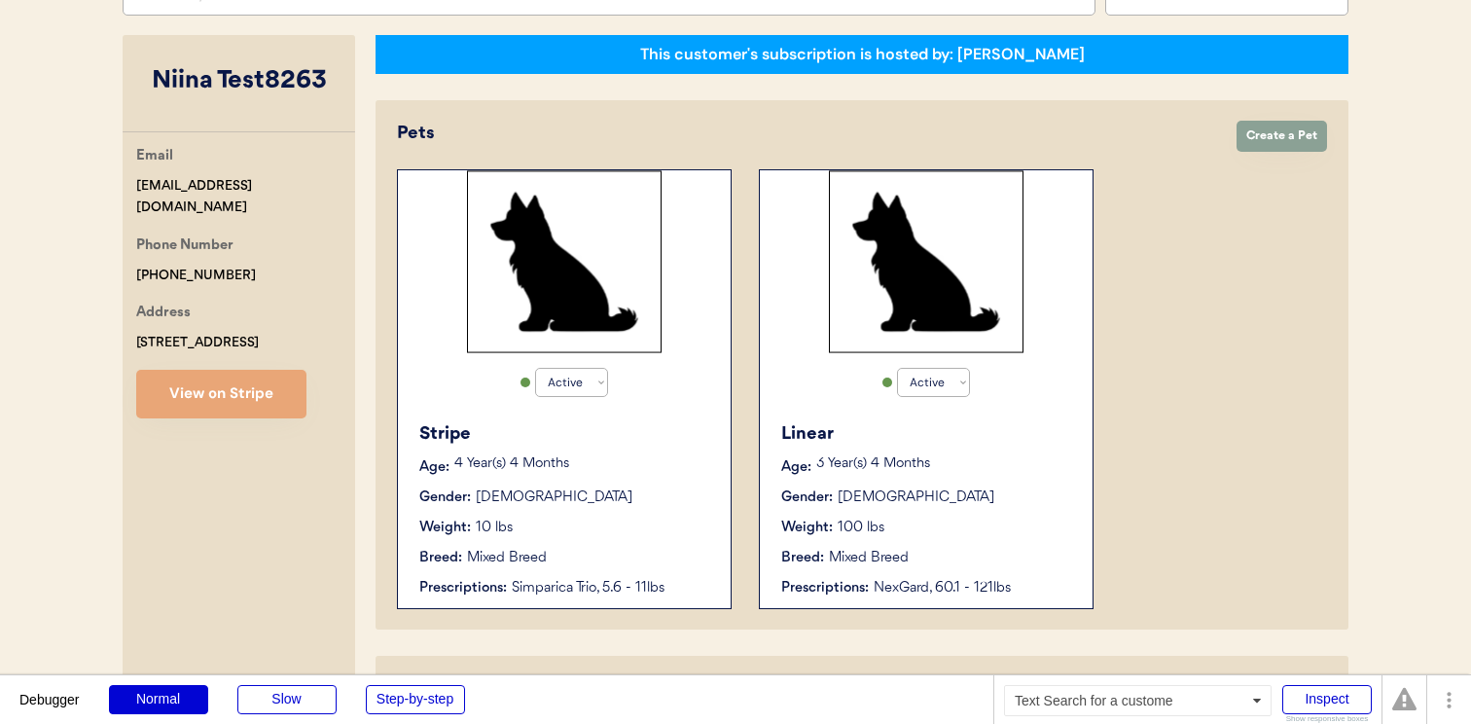
scroll to position [371, 0]
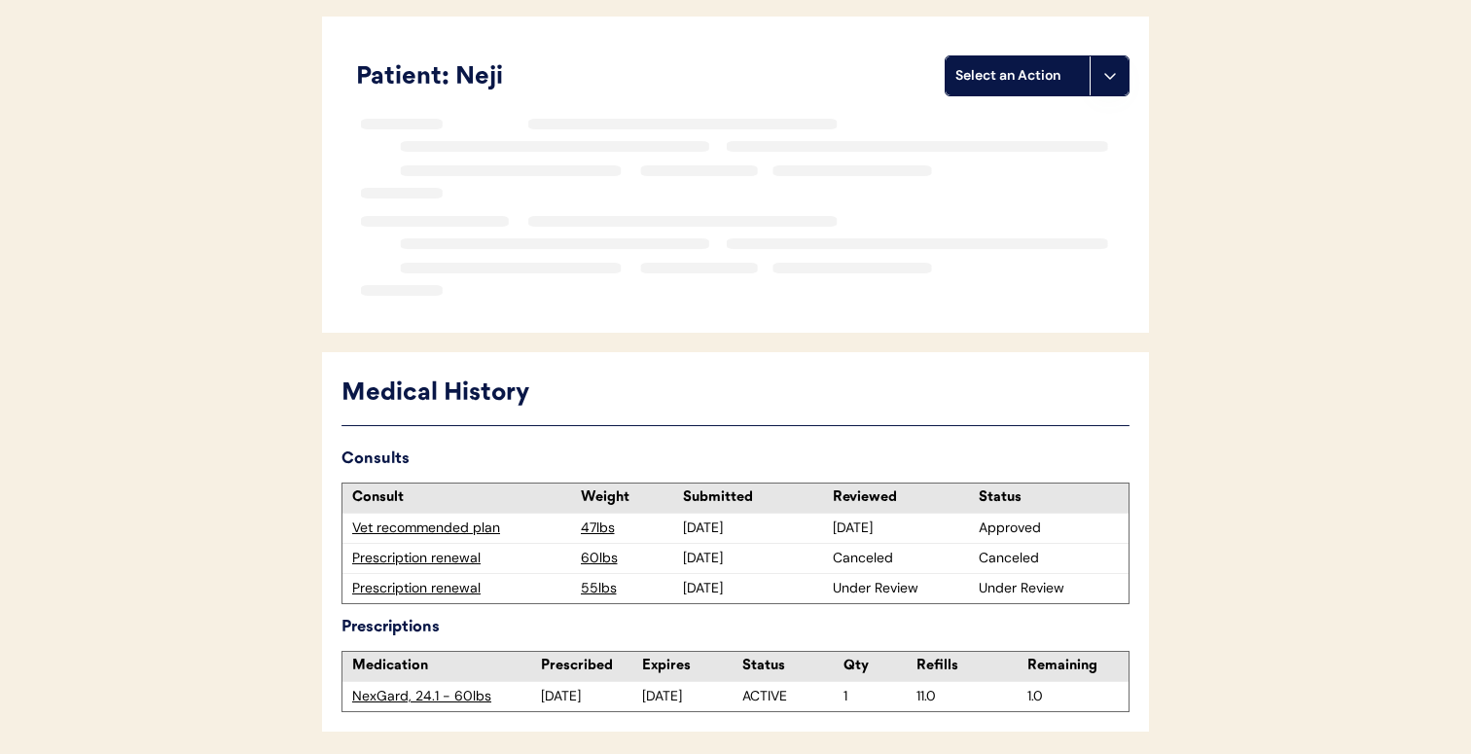
scroll to position [126, 0]
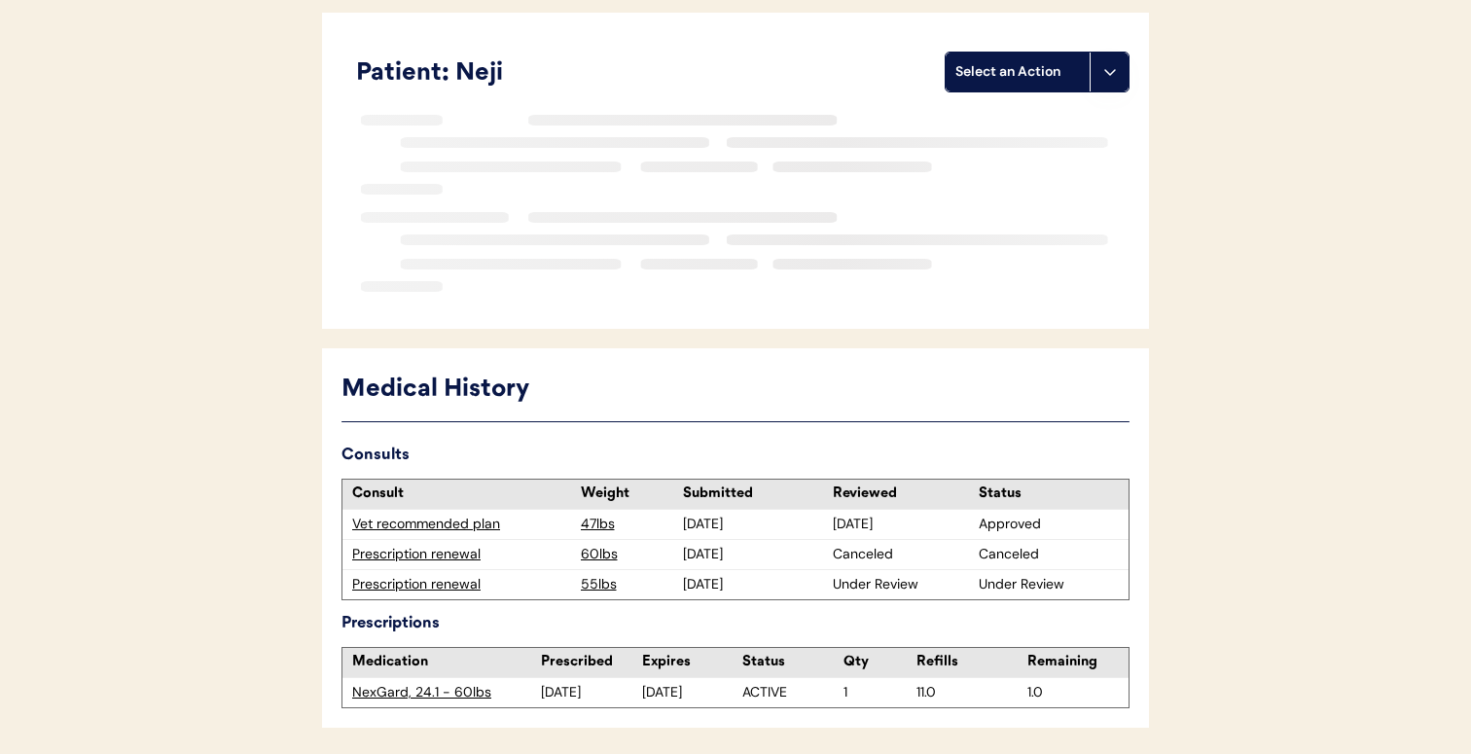
click at [460, 589] on div "← Return to Dashboard Patient: Neji Select an Action Loading... Medical History…" at bounding box center [735, 373] width 827 height 903
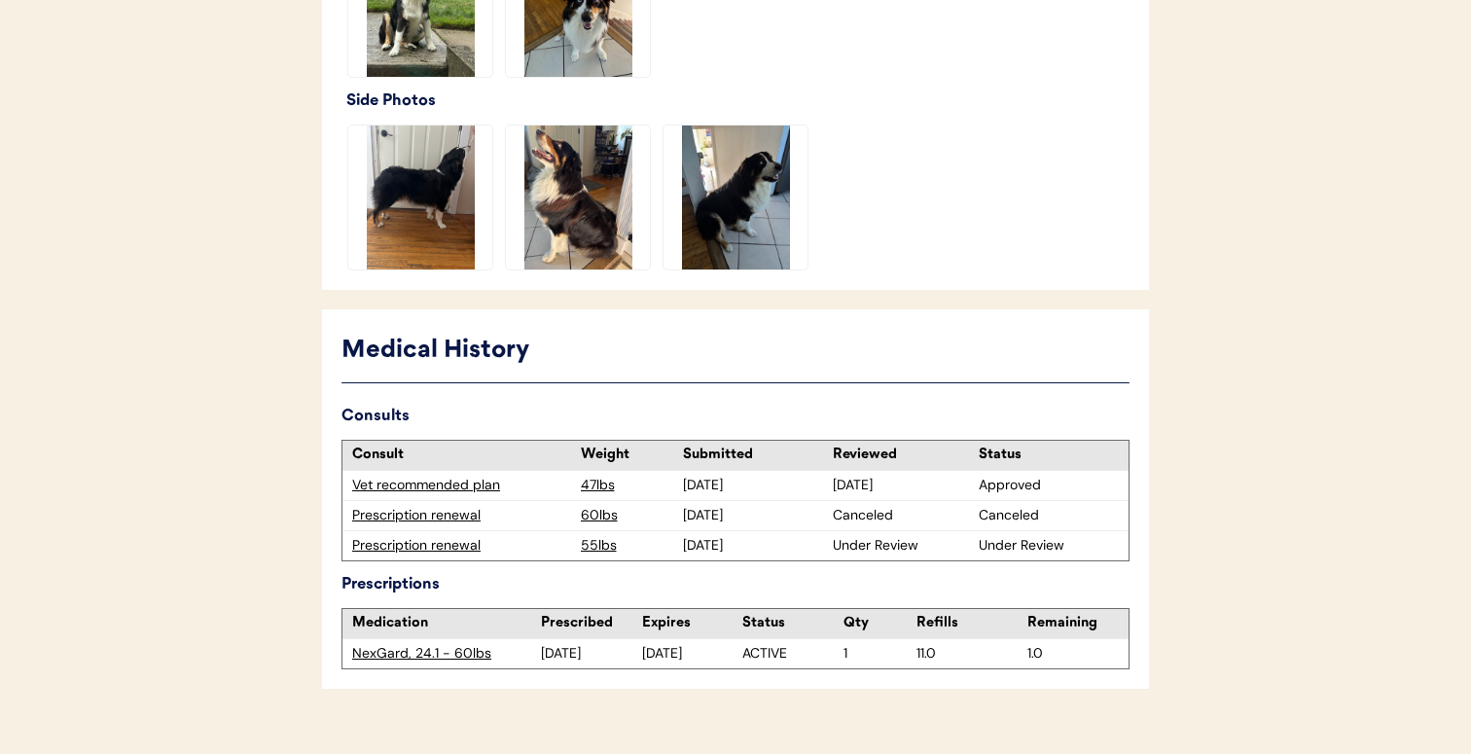
scroll to position [730, 0]
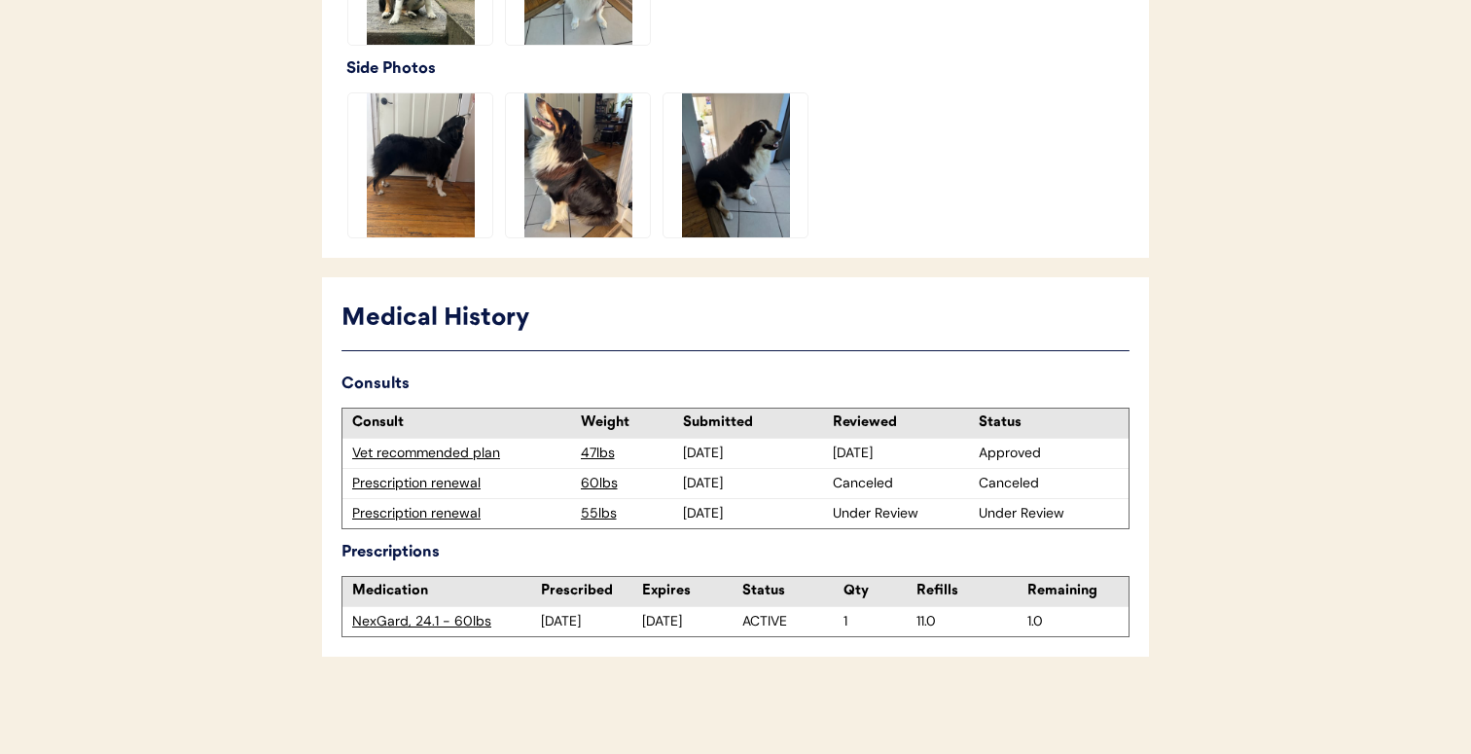
click at [451, 513] on div "Prescription renewal" at bounding box center [461, 513] width 219 height 19
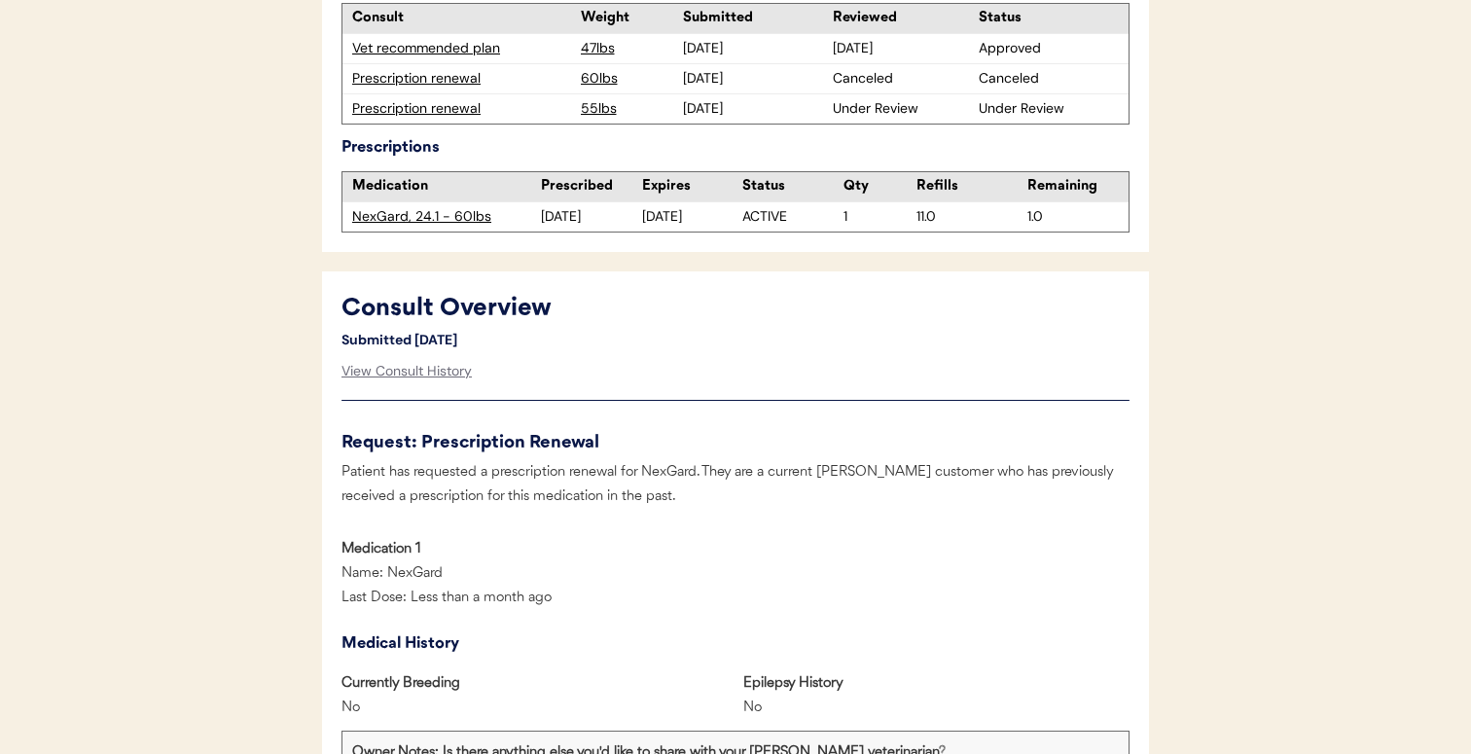
scroll to position [676, 0]
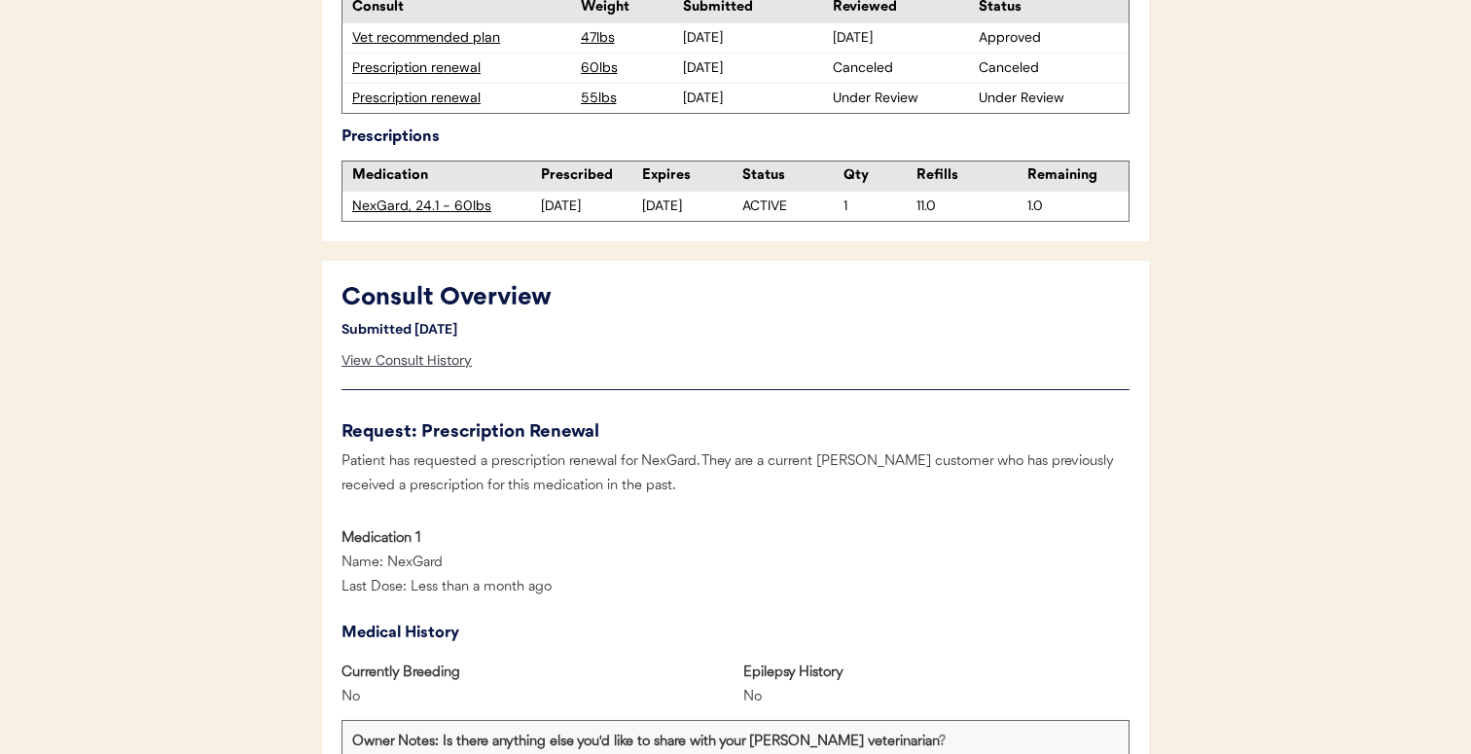
click at [443, 359] on div "View Consult History" at bounding box center [406, 360] width 130 height 39
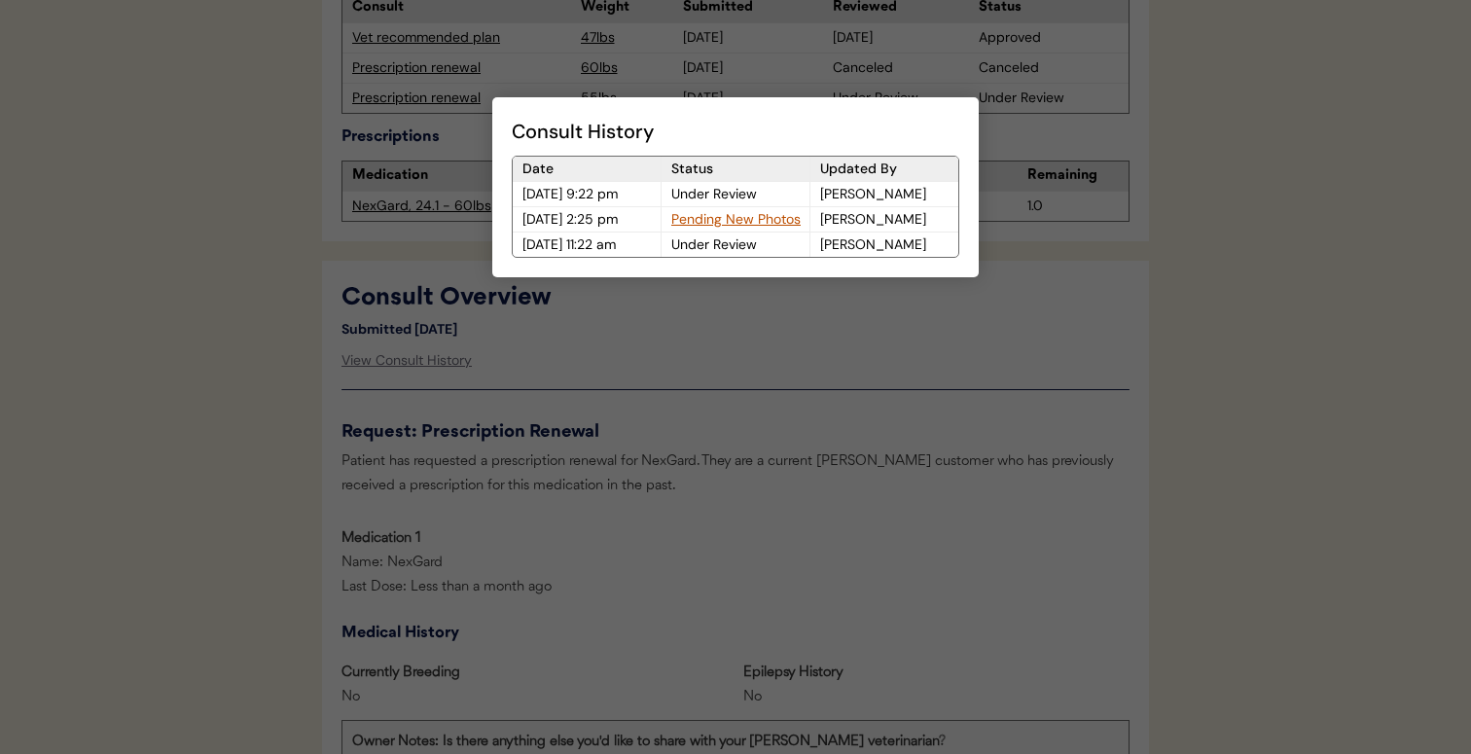
click at [436, 416] on div at bounding box center [735, 377] width 1471 height 754
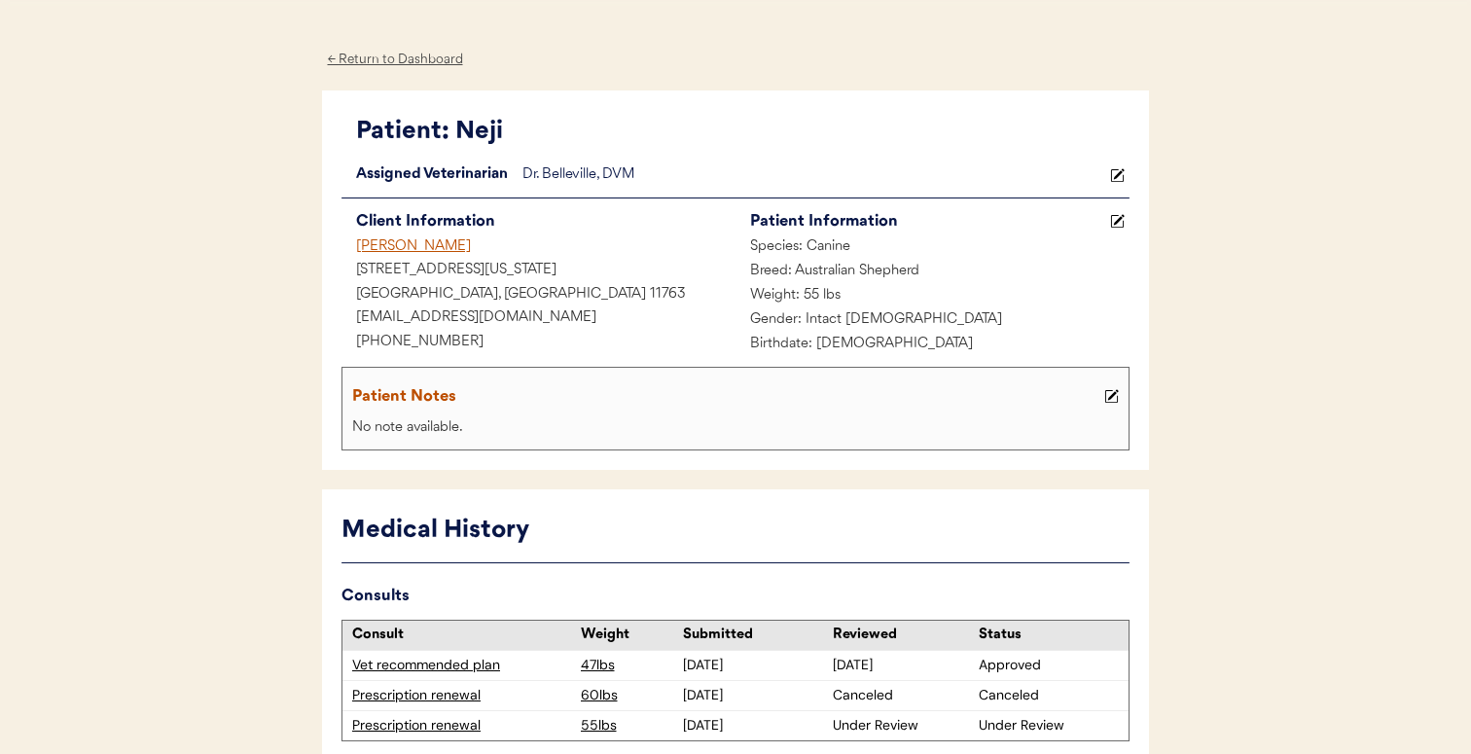
scroll to position [0, 0]
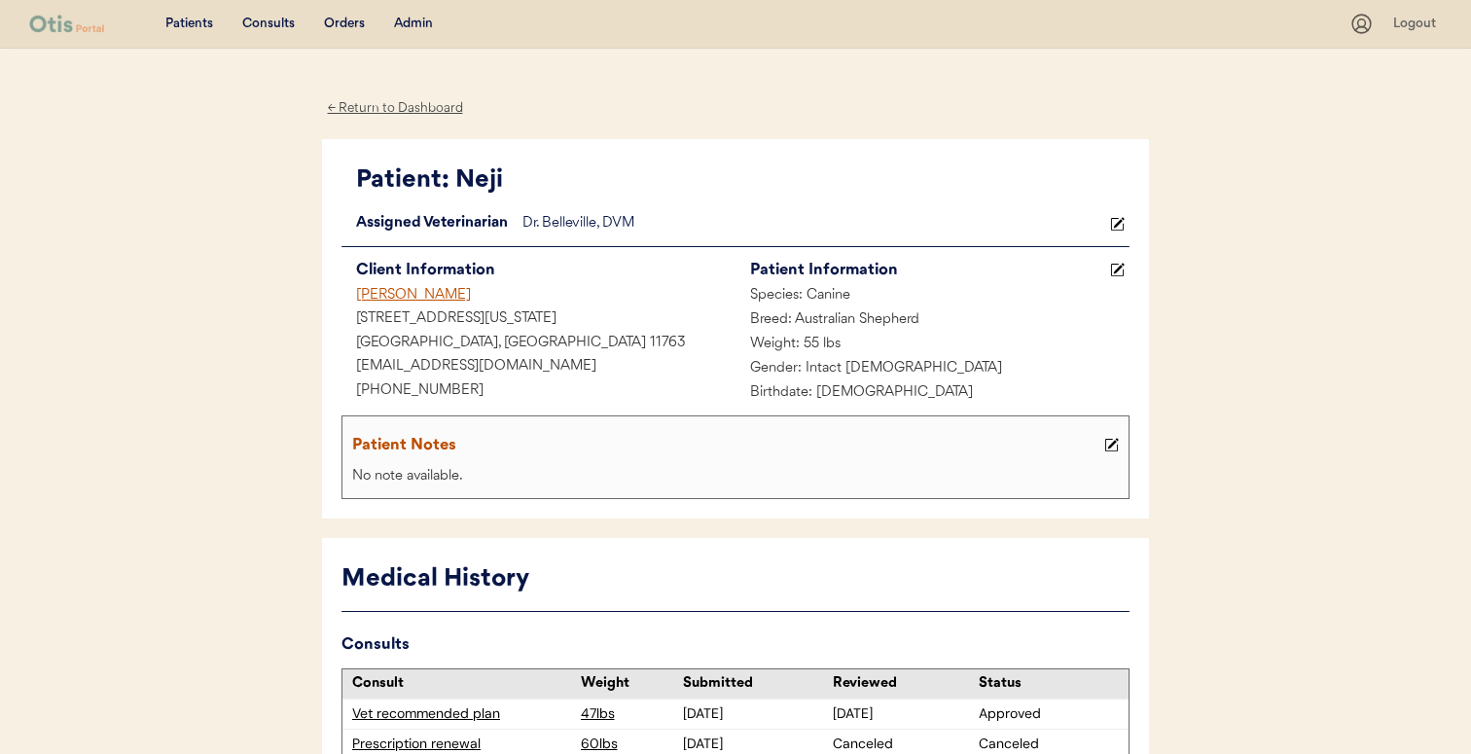
click at [405, 287] on div "[PERSON_NAME]" at bounding box center [538, 296] width 394 height 24
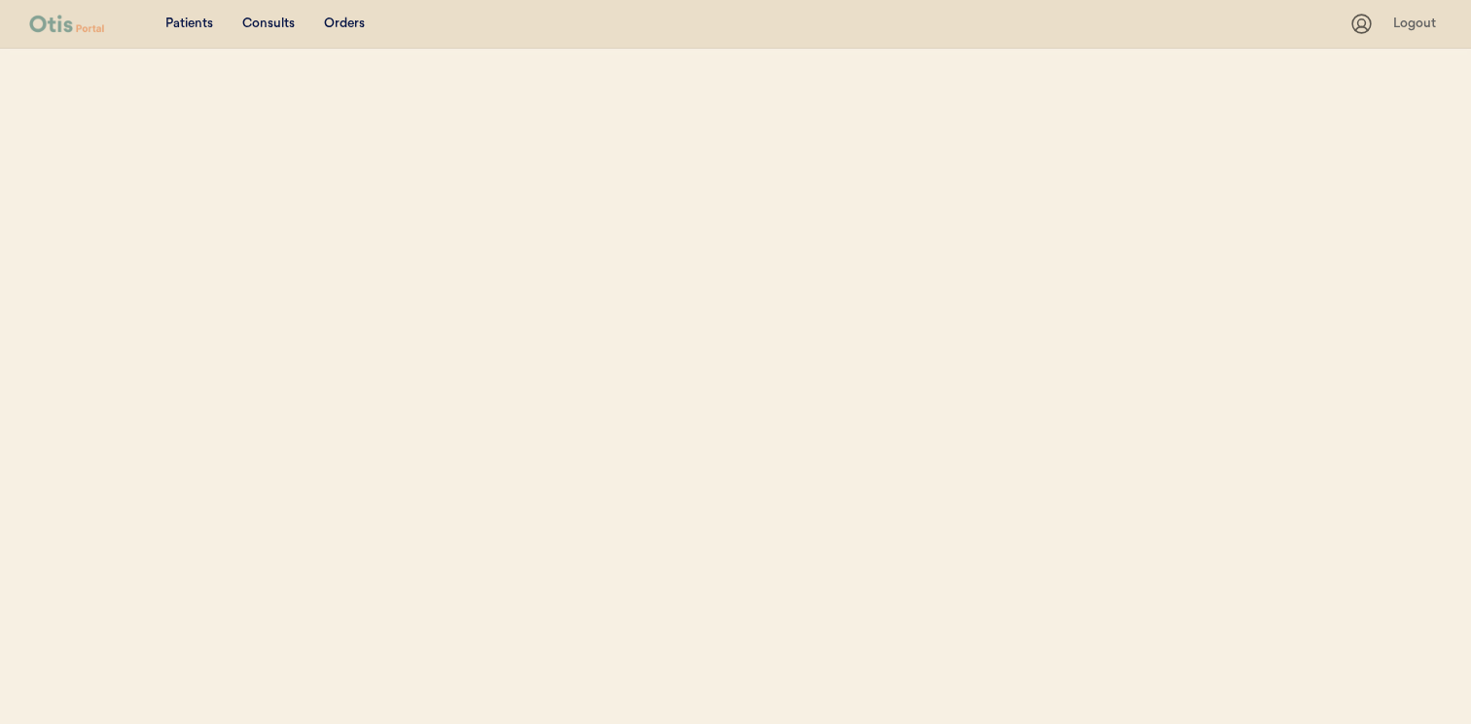
select select ""Name""
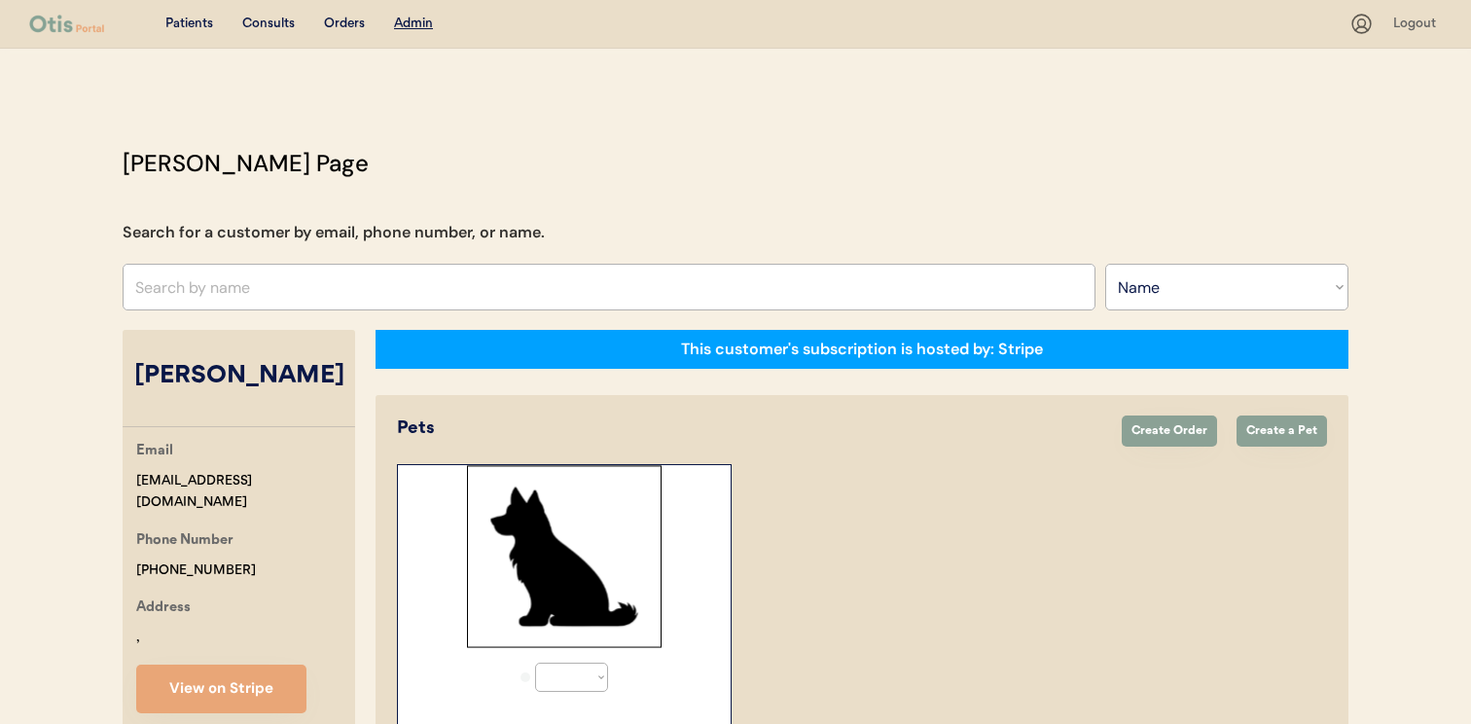
select select "true"
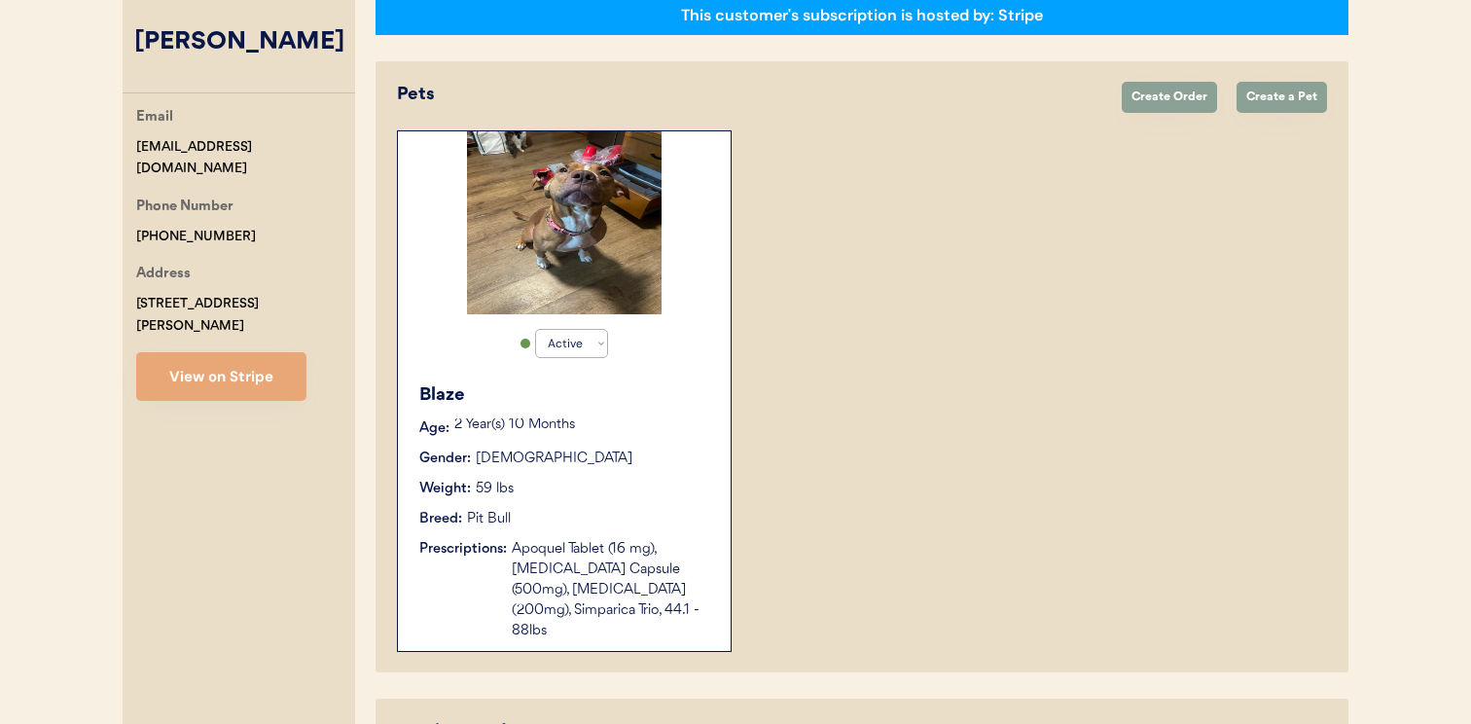
scroll to position [329, 0]
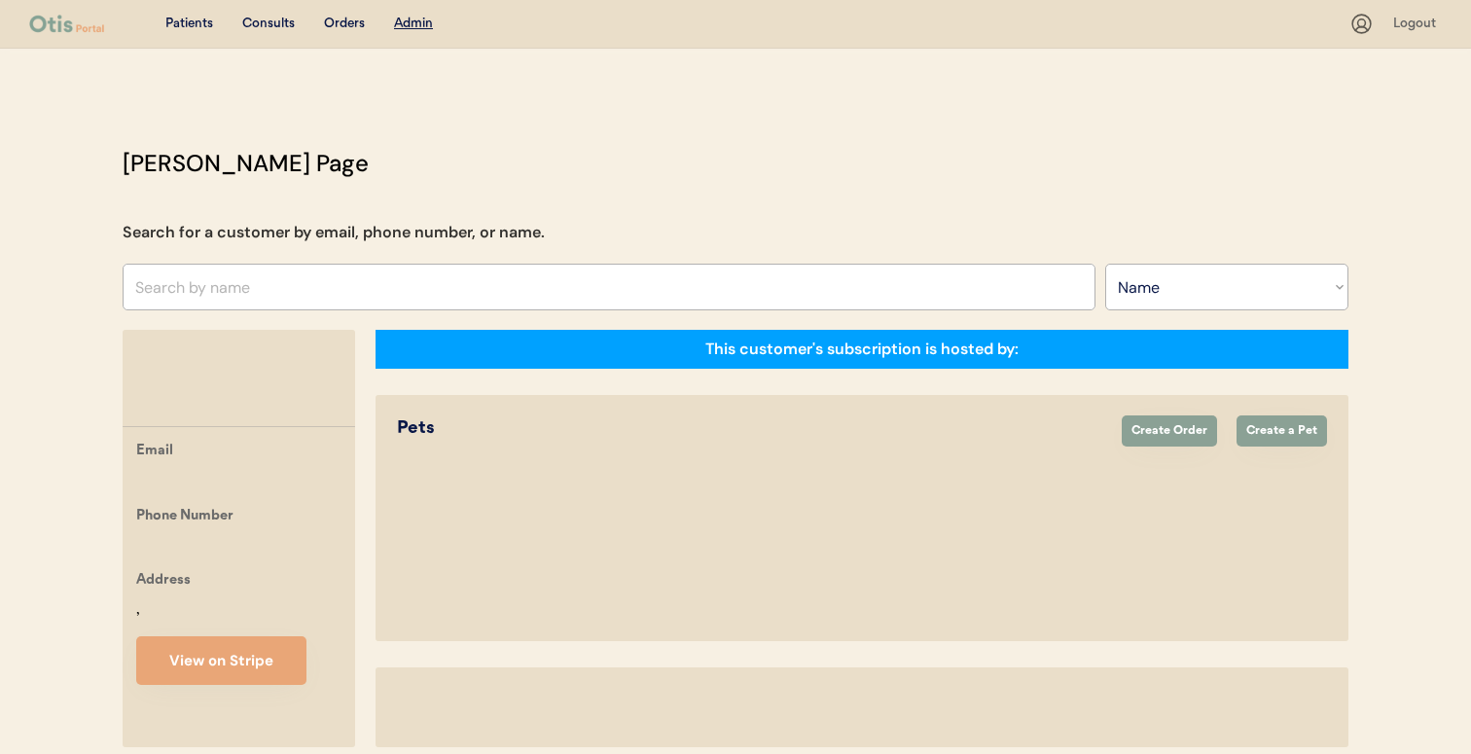
select select ""Name""
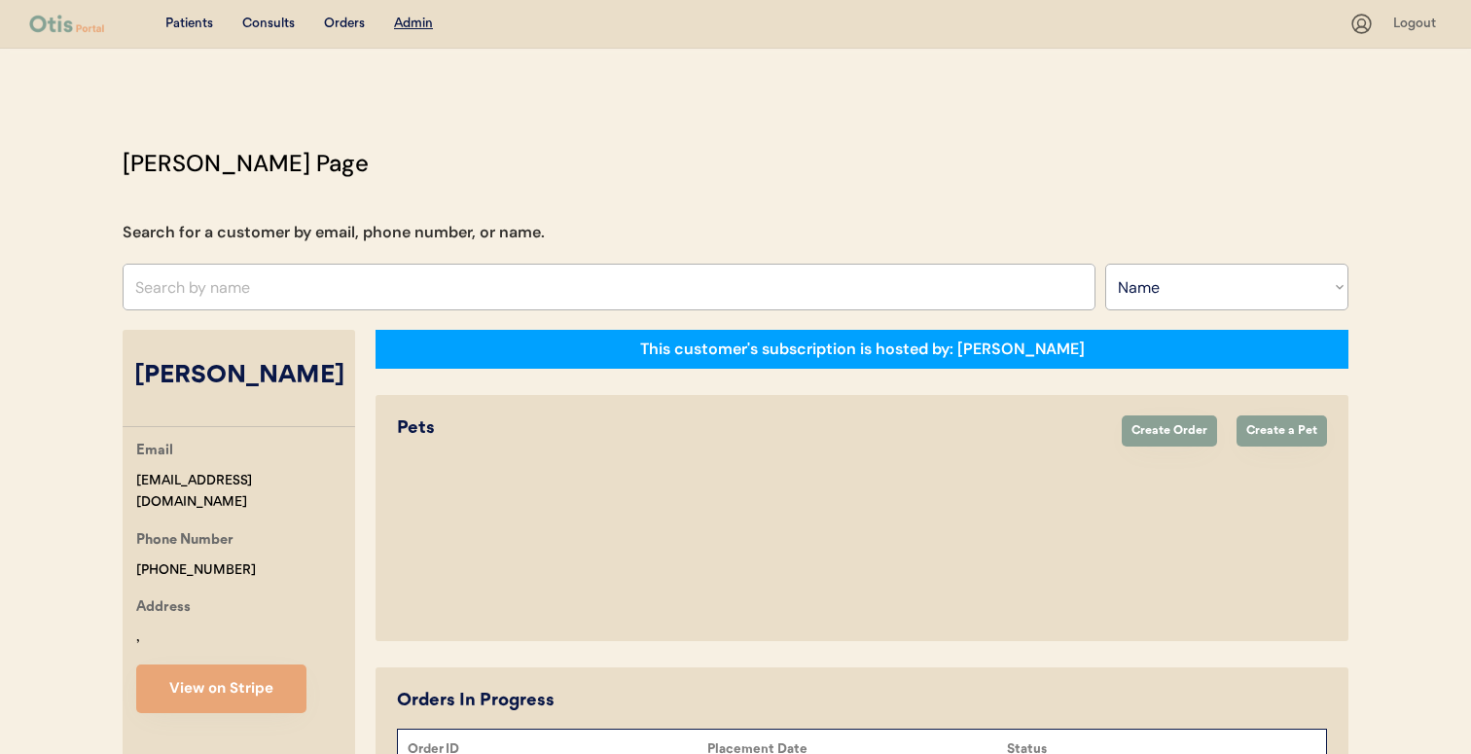
select select "true"
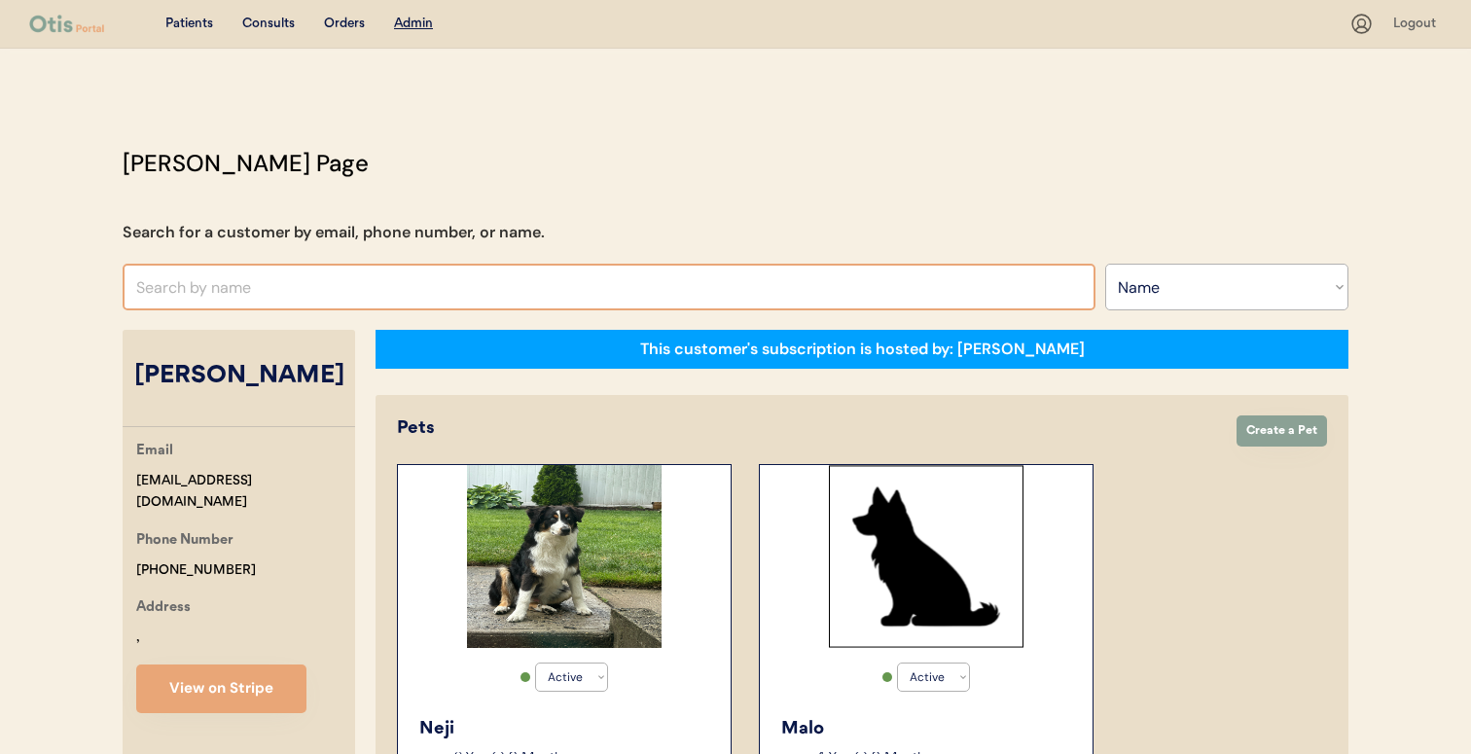
click at [416, 283] on input "text" at bounding box center [609, 287] width 973 height 47
type input "deb"
type input "[PERSON_NAME]"
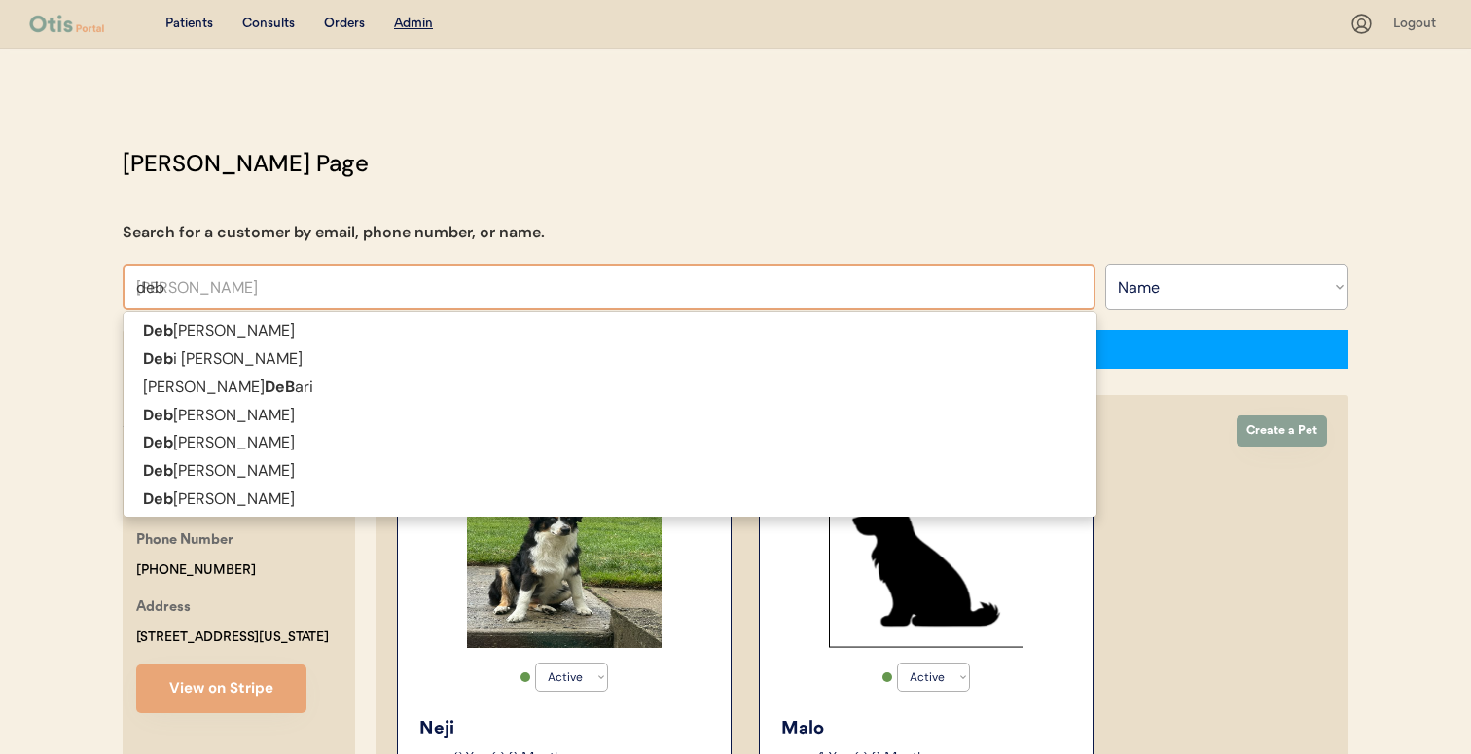
type input "debr"
type input "[PERSON_NAME]"
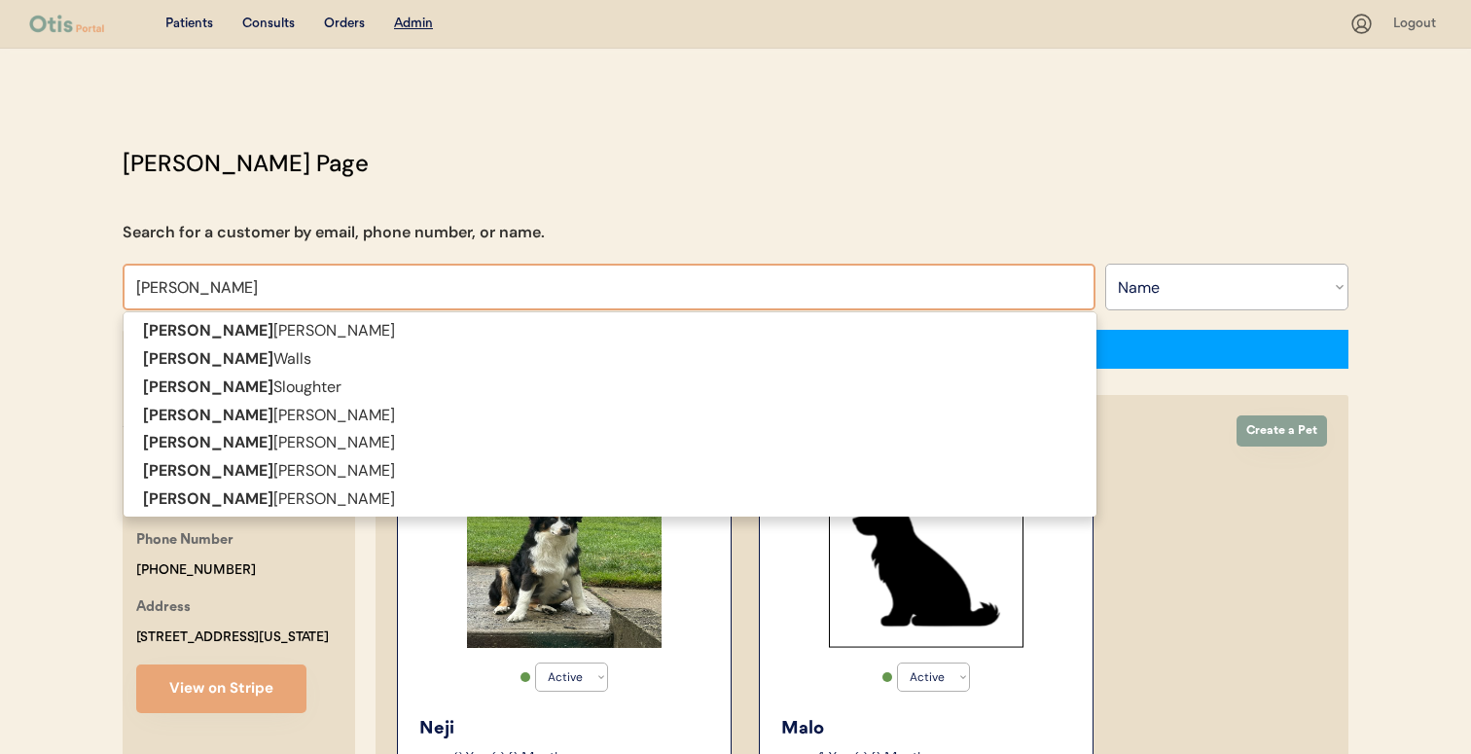
type input "[PERSON_NAME]"
type input "[PERSON_NAME] s"
type input "[PERSON_NAME]"
type input "[PERSON_NAME] sl"
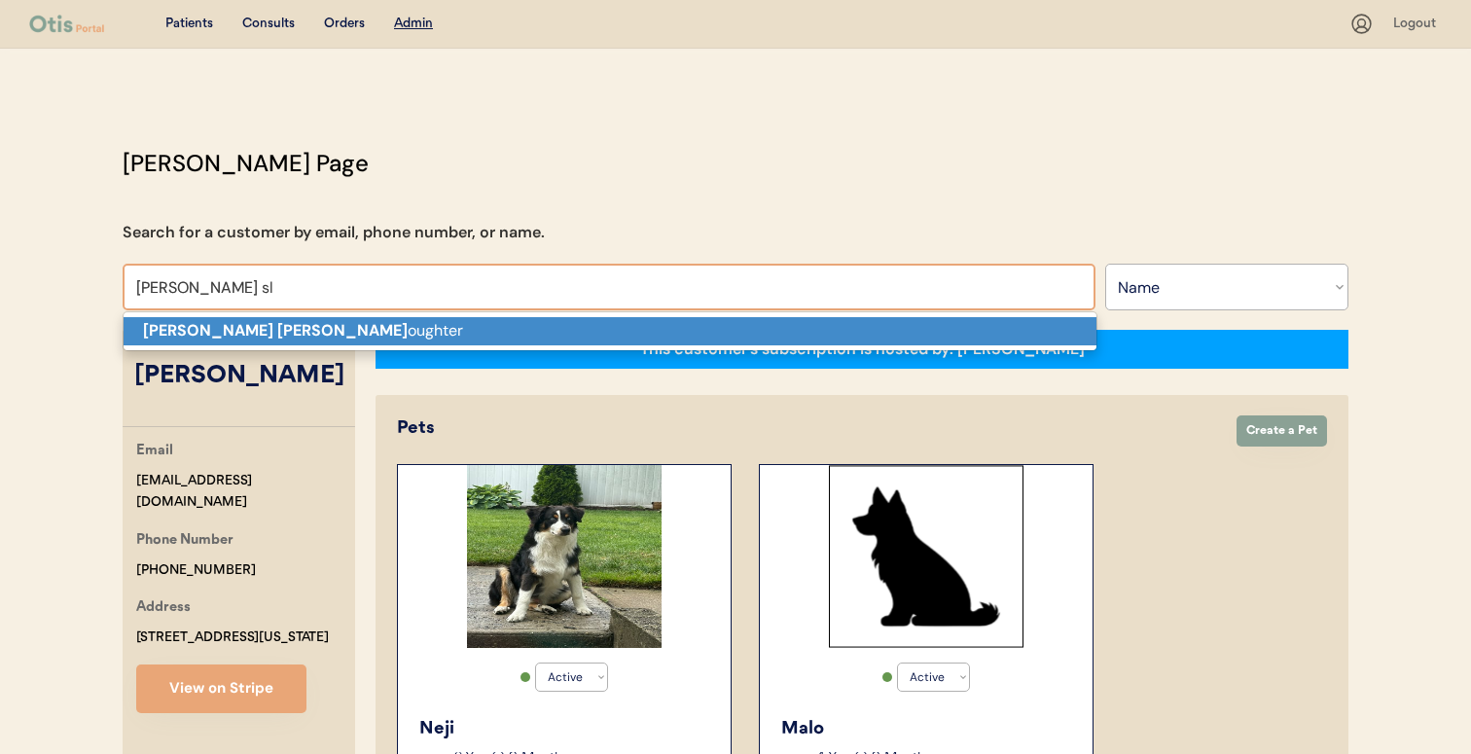
click at [386, 321] on p "[PERSON_NAME] Sl oughter" at bounding box center [610, 331] width 973 height 28
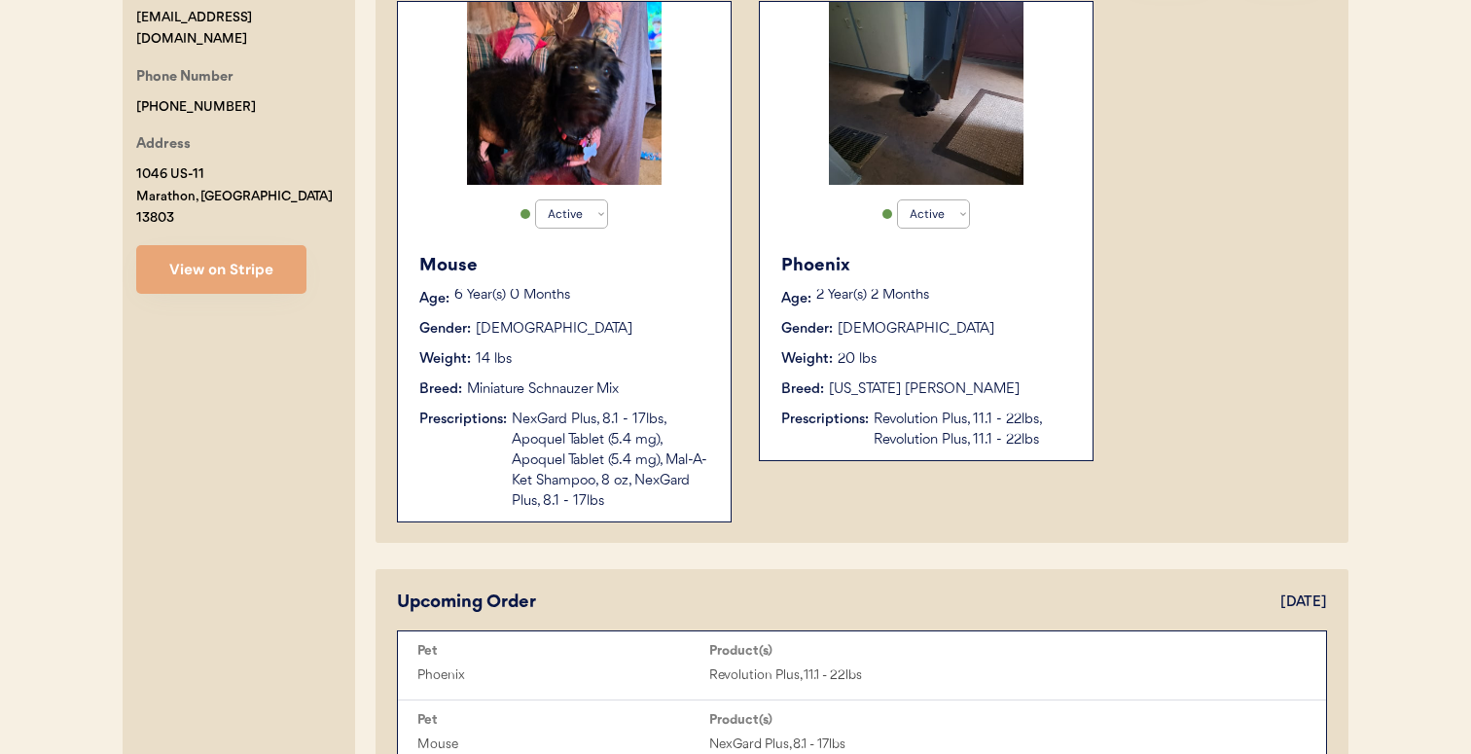
scroll to position [464, 0]
type input "Debra Sloughter"
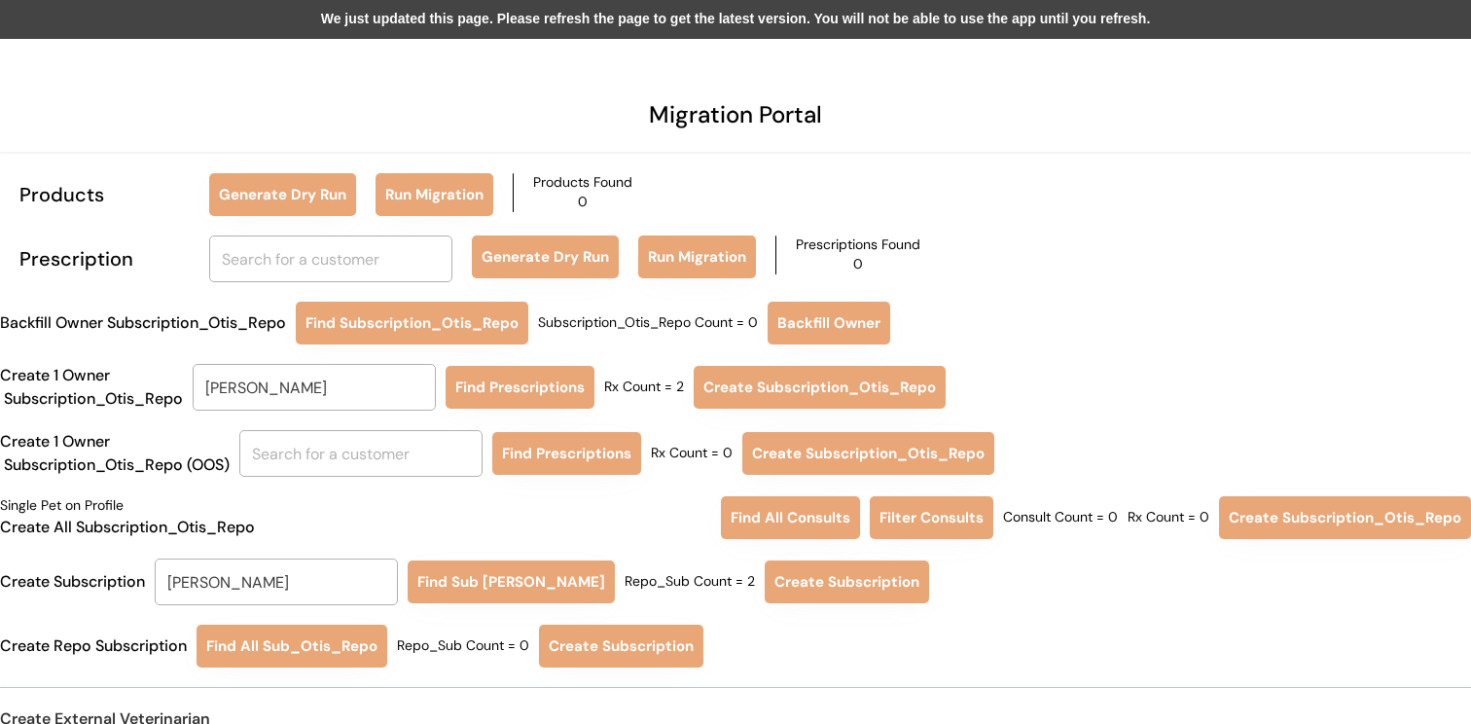
click at [685, 29] on div "We just updated this page. Please refresh the page to get the latest version. Y…" at bounding box center [735, 19] width 1471 height 39
click at [636, 15] on div "We just updated this page. Please refresh the page to get the latest version. Y…" at bounding box center [735, 19] width 1471 height 39
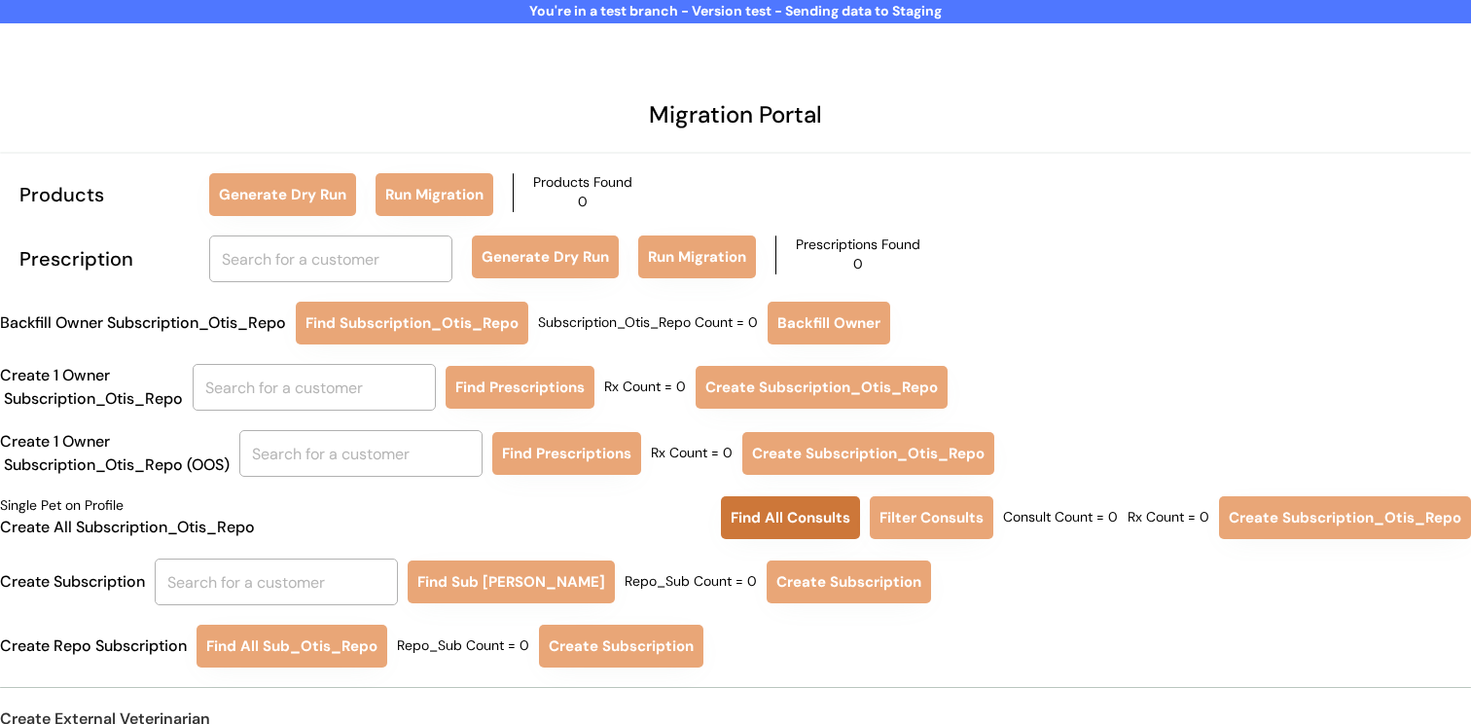
click at [758, 516] on button "Find All Consults" at bounding box center [790, 517] width 139 height 43
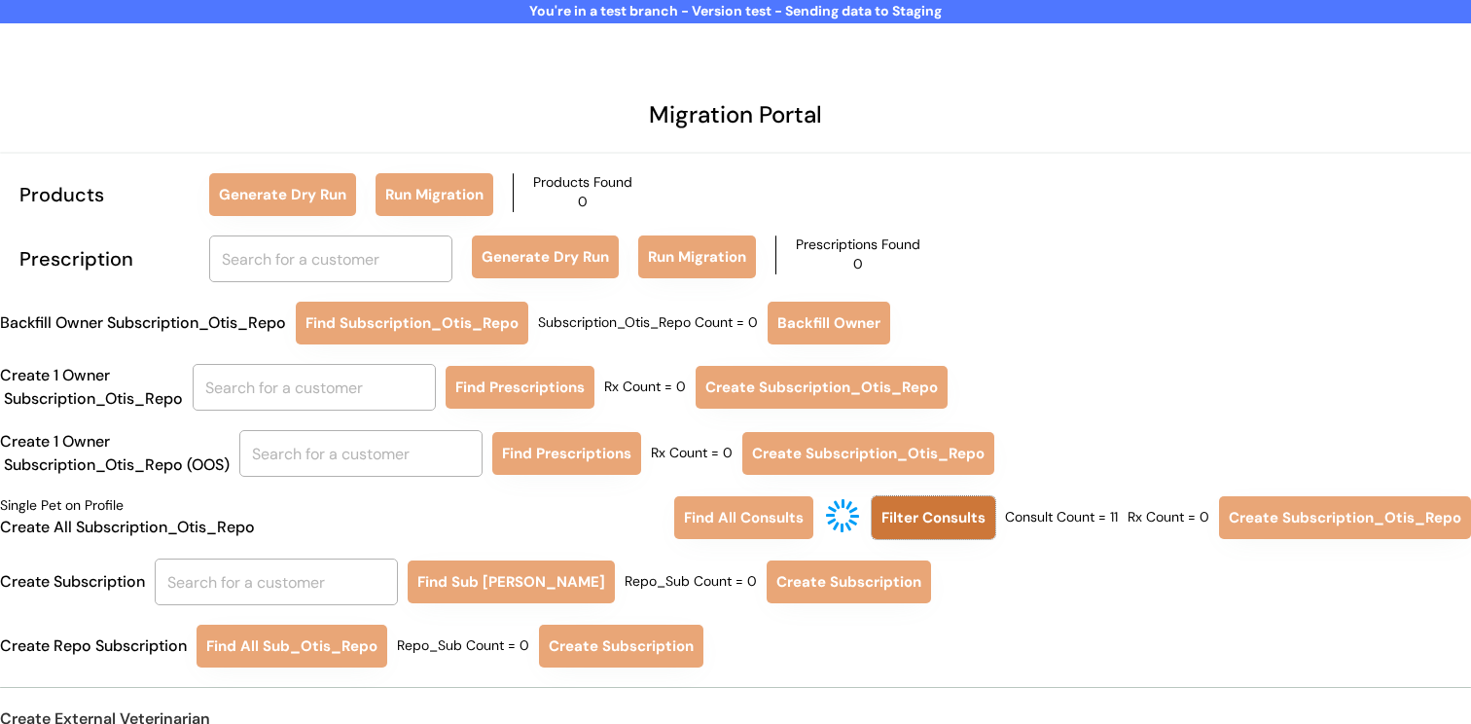
click at [954, 528] on button "Filter Consults" at bounding box center [933, 517] width 124 height 43
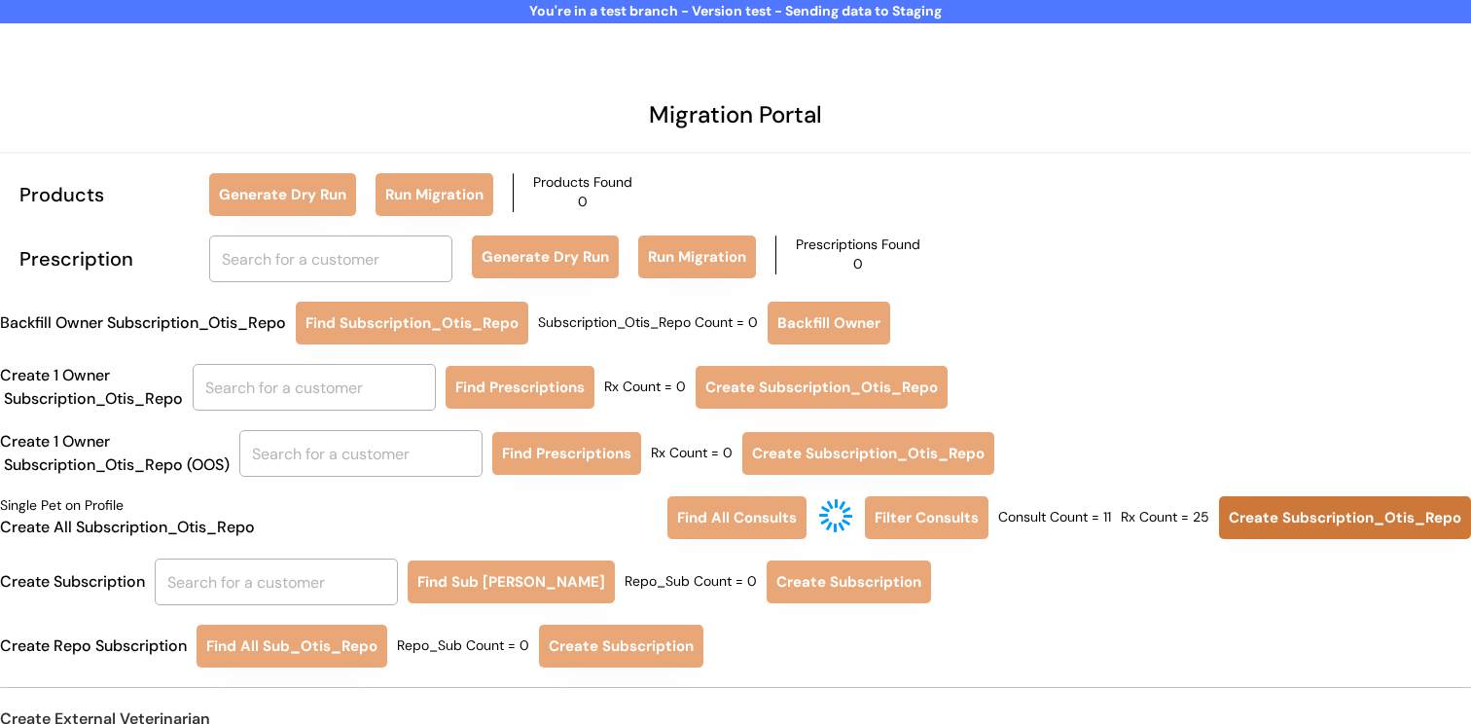
click at [1285, 522] on button "Create Subscription_Otis_Repo" at bounding box center [1345, 517] width 252 height 43
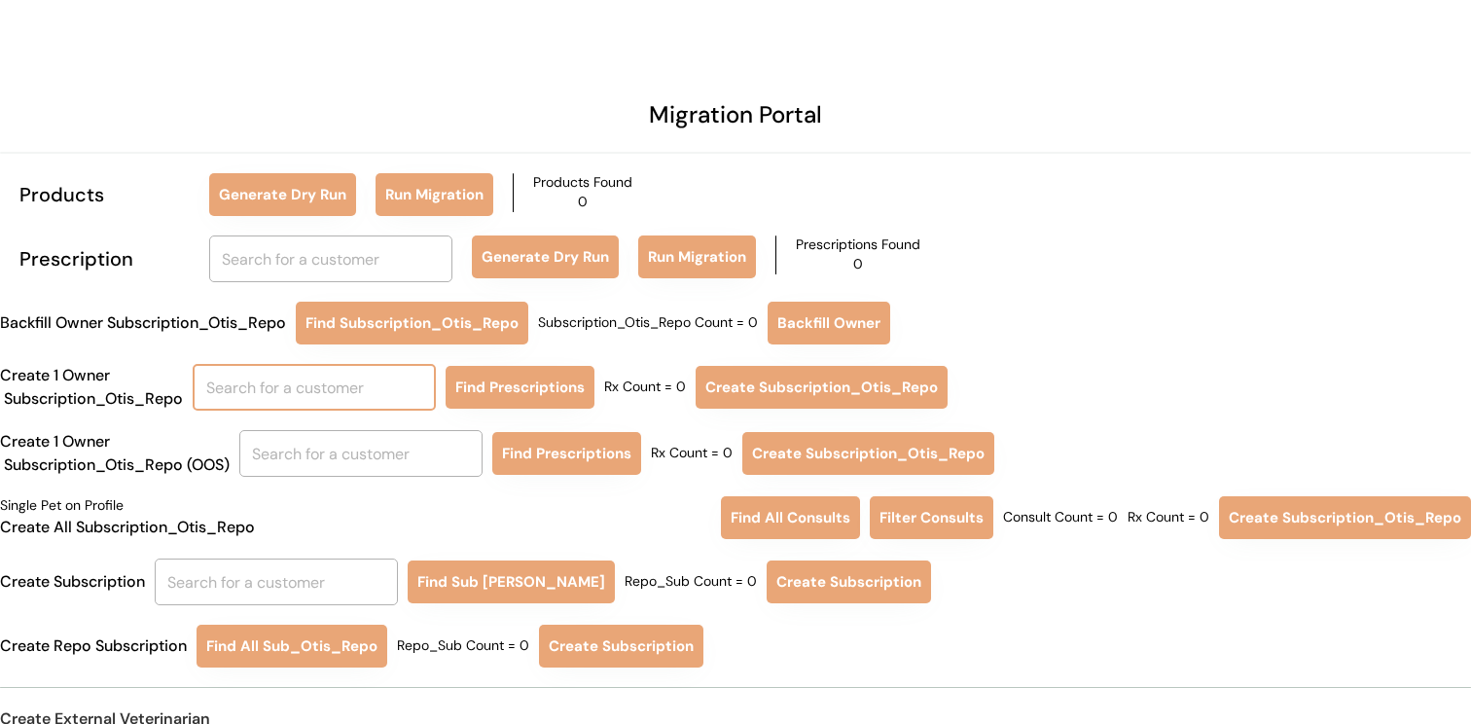
scroll to position [94, 0]
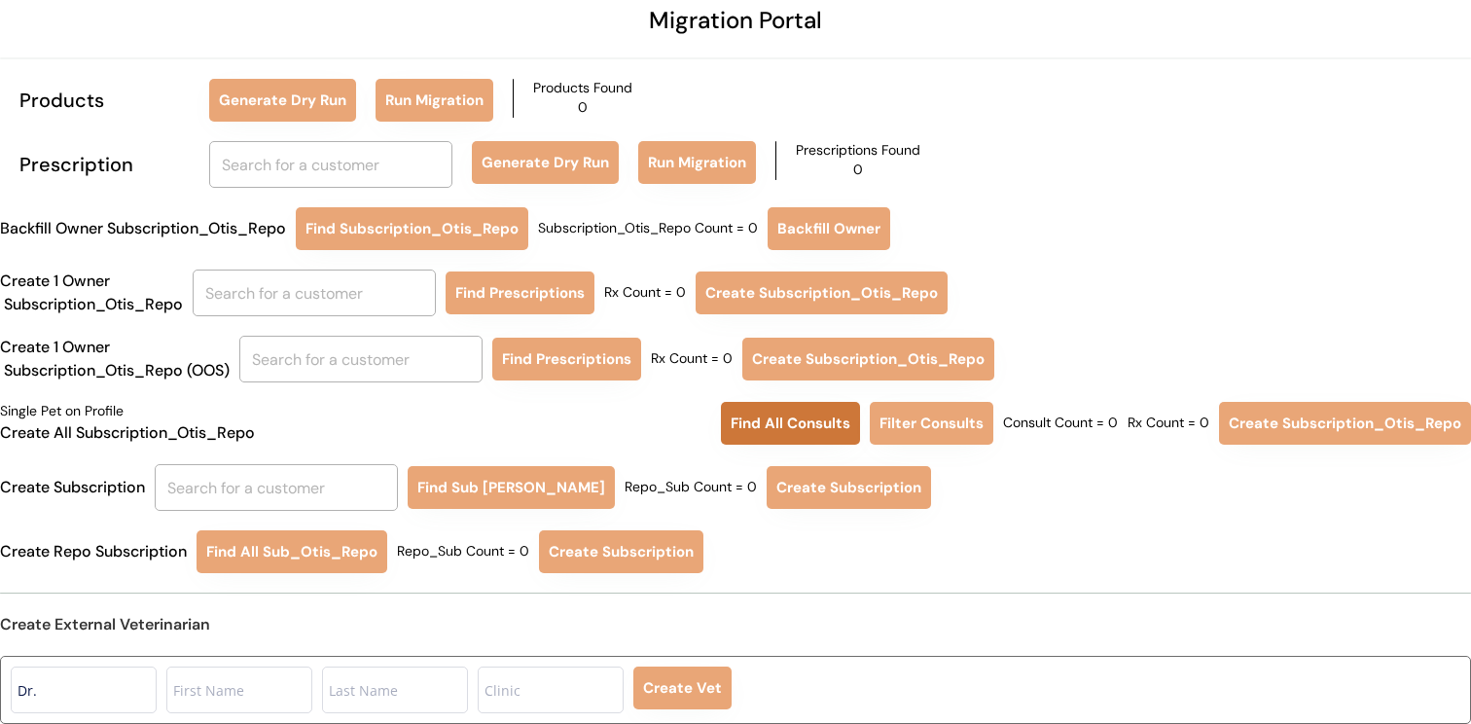
click at [761, 411] on button "Find All Consults" at bounding box center [790, 423] width 139 height 43
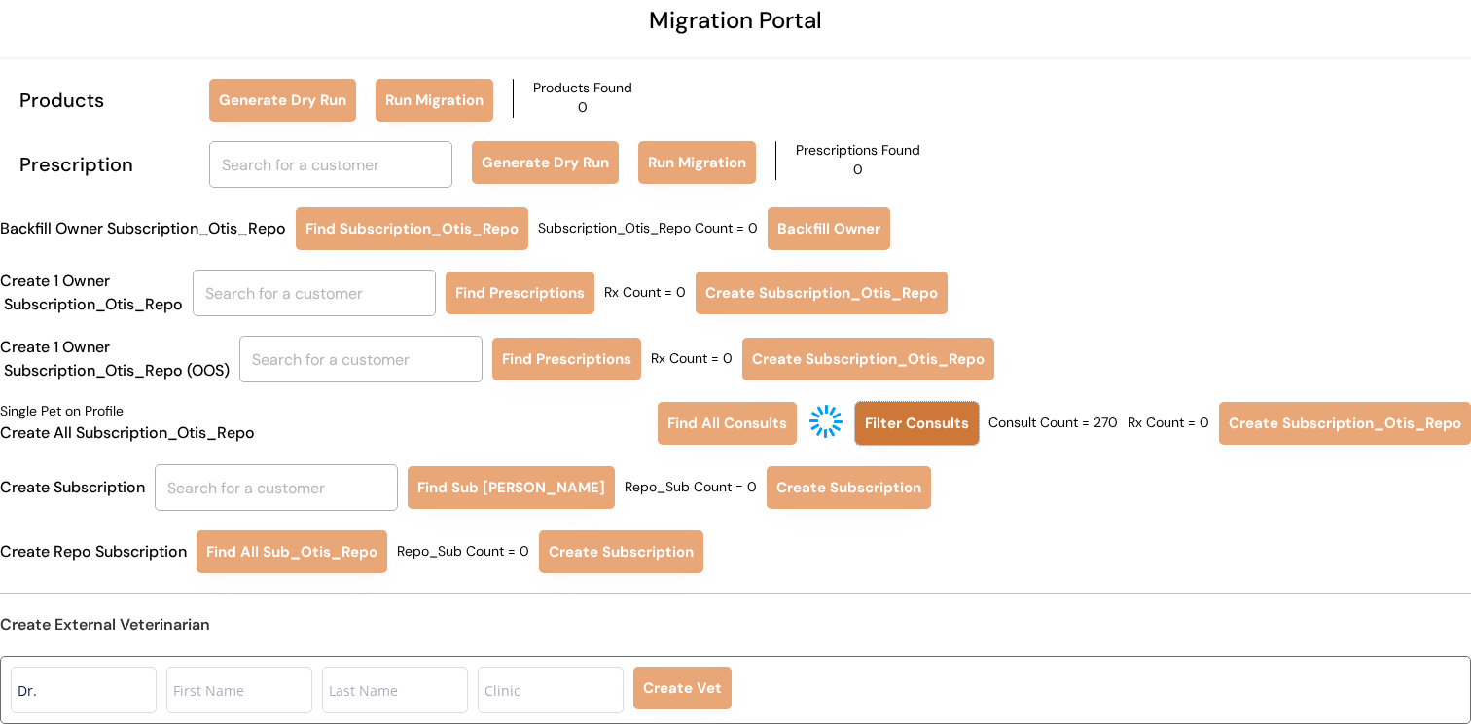
click at [926, 431] on button "Filter Consults" at bounding box center [917, 423] width 124 height 43
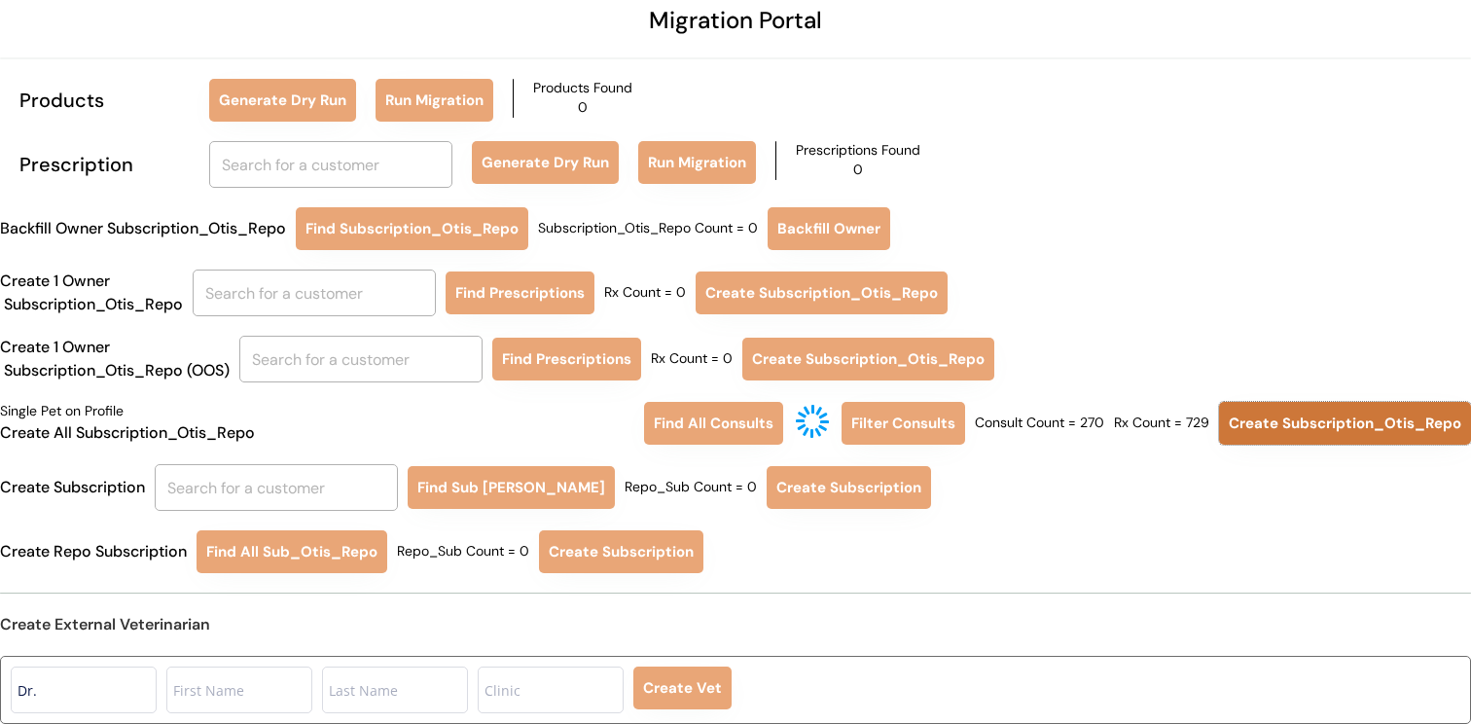
click at [1270, 428] on button "Create Subscription_Otis_Repo" at bounding box center [1345, 423] width 252 height 43
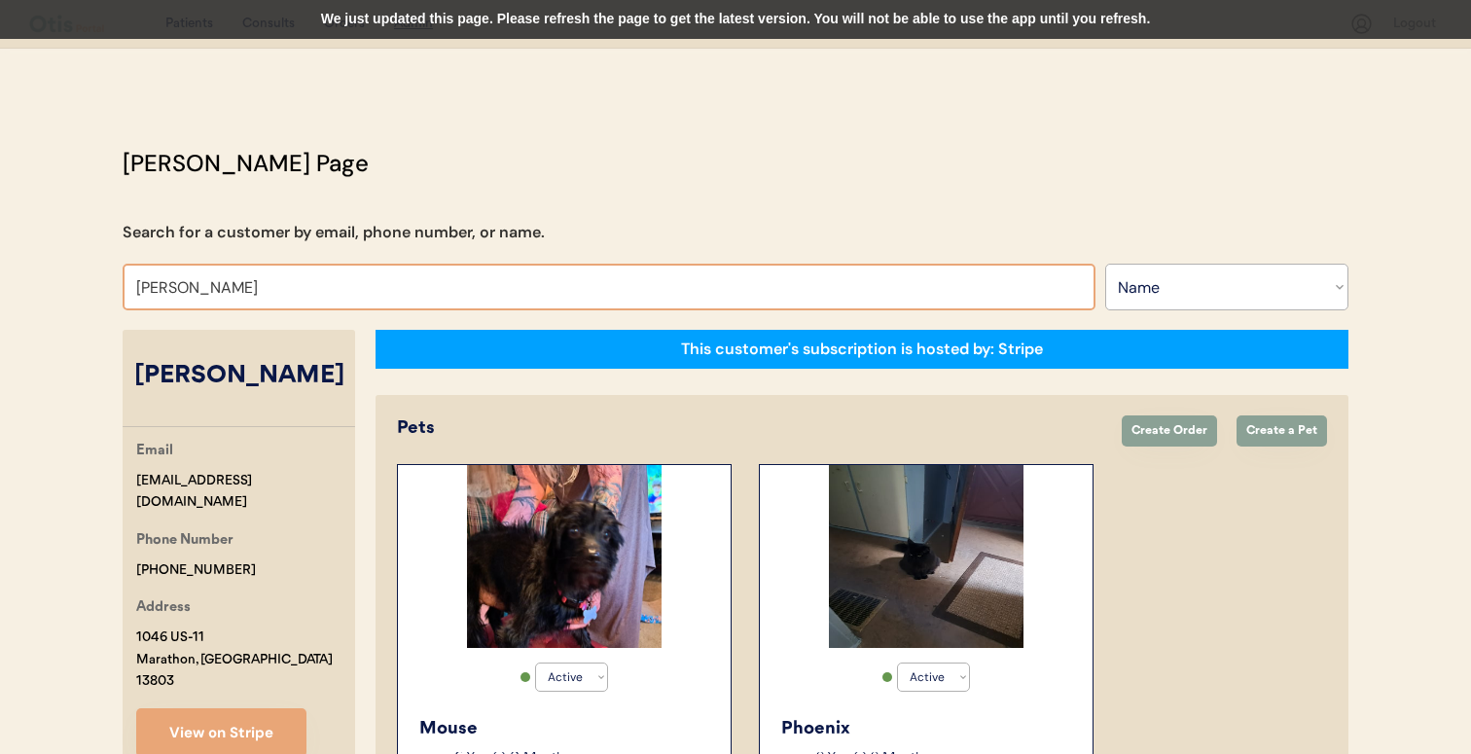
select select ""Name""
select select "true"
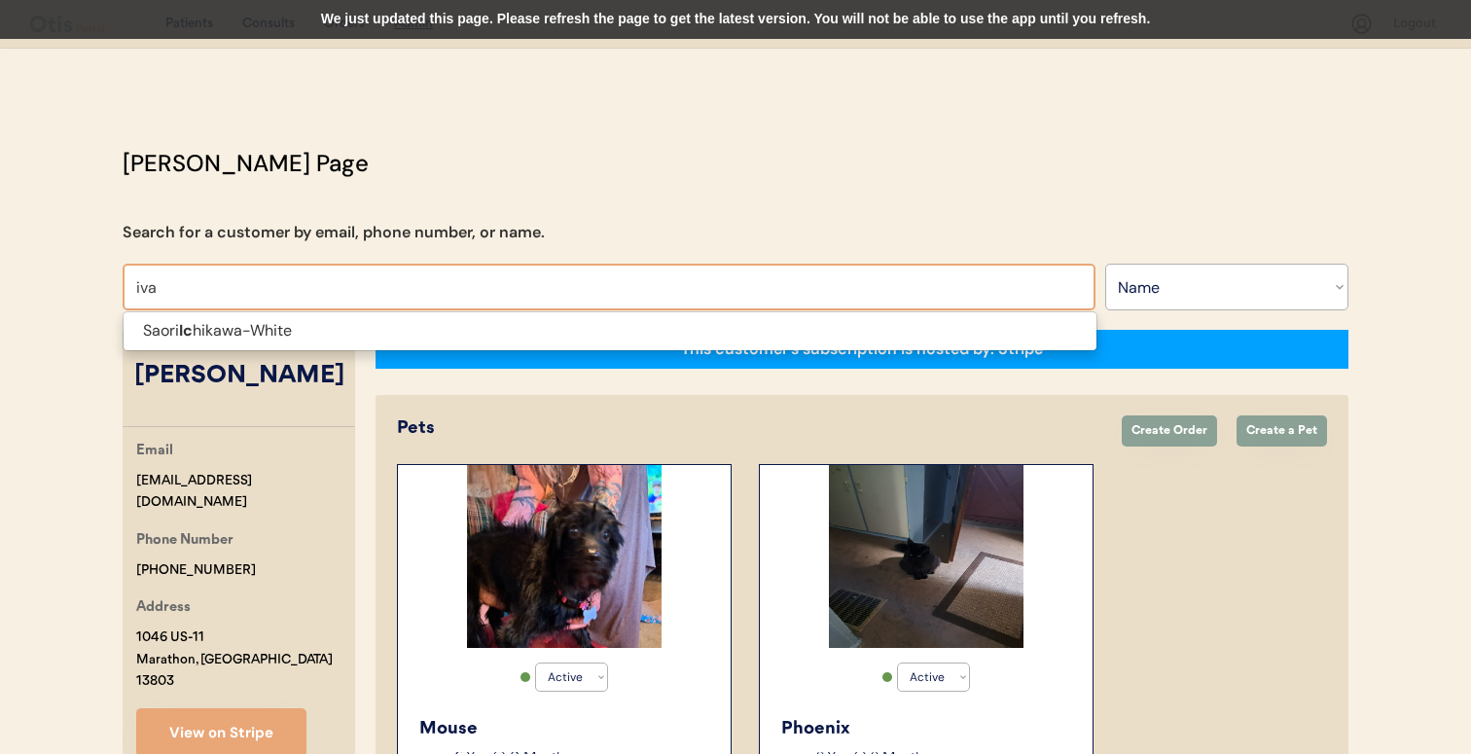
type input "[PERSON_NAME]"
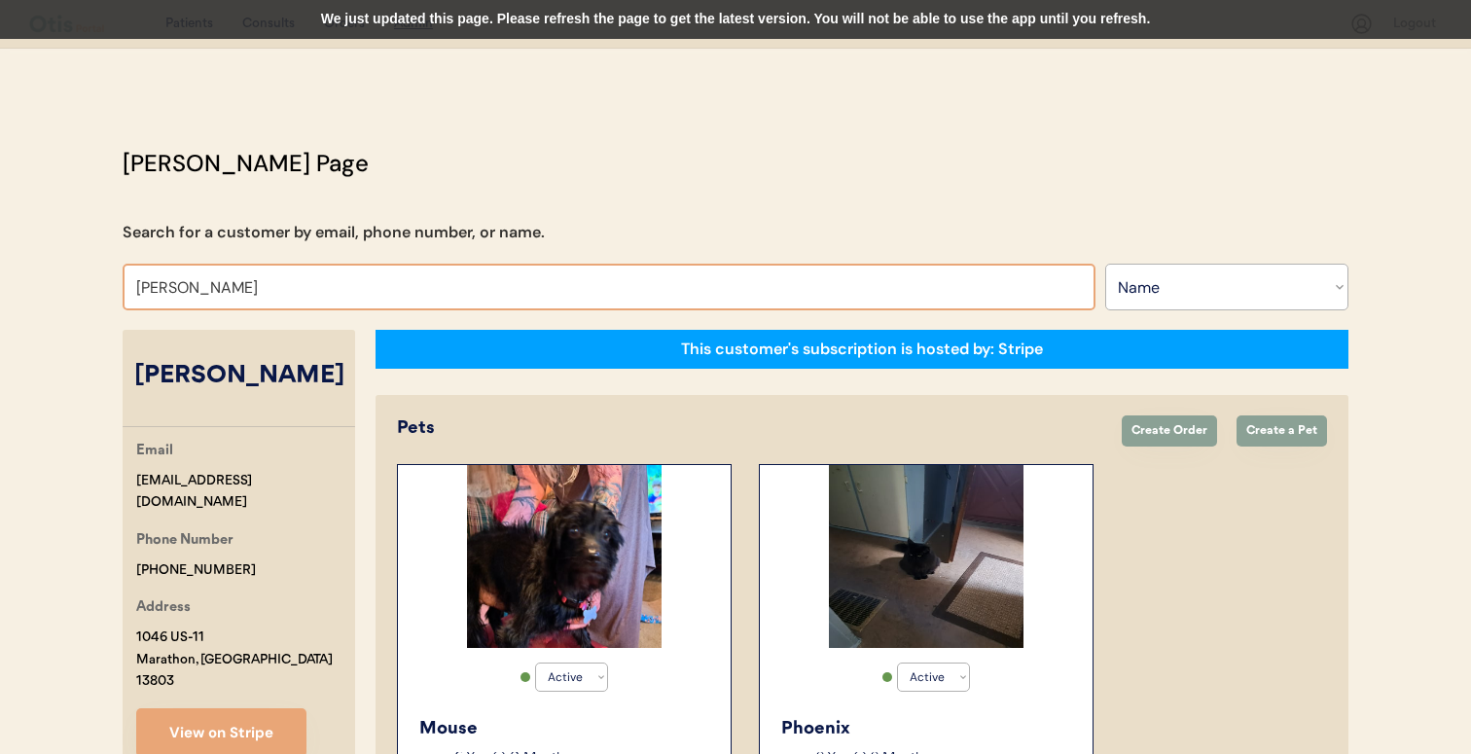
type input "[PERSON_NAME]"
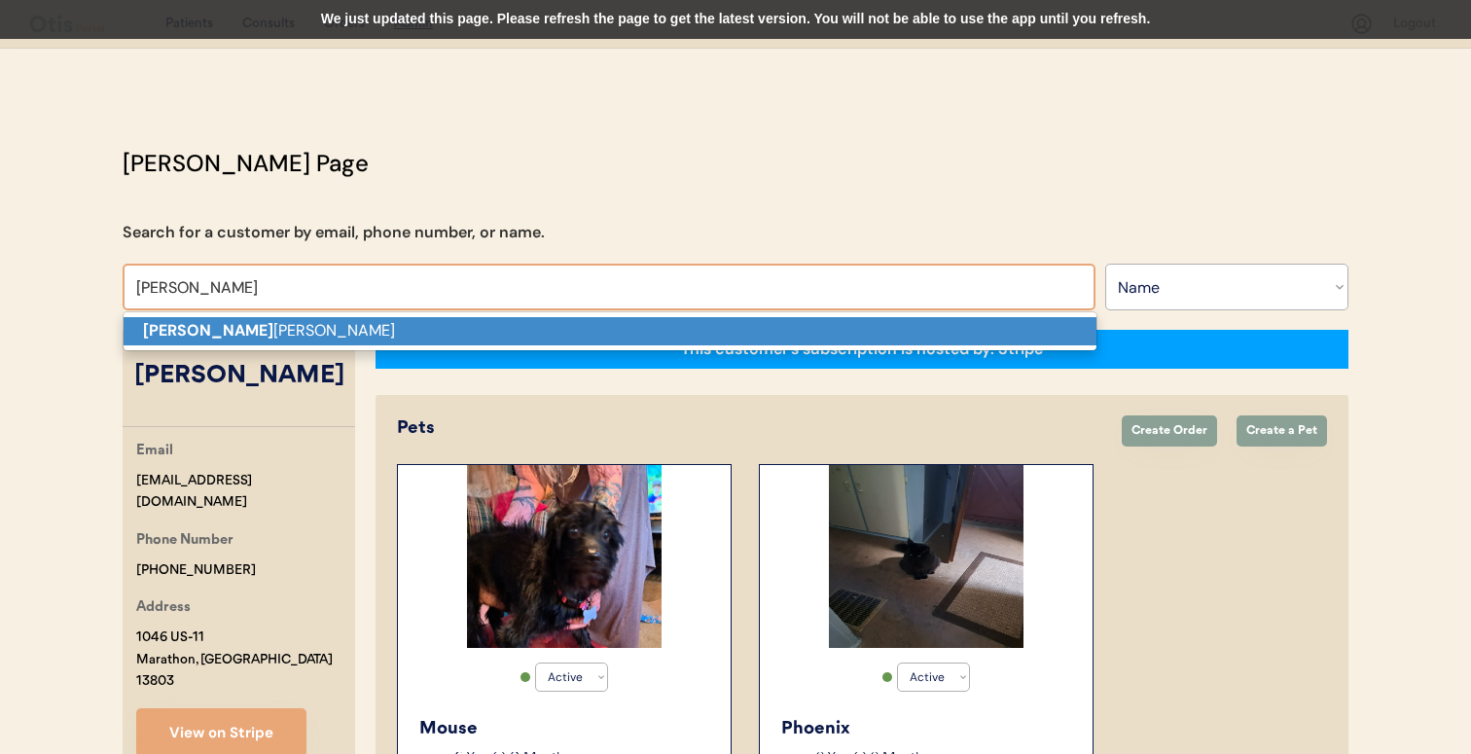
click at [368, 335] on p "Ivan Arambula" at bounding box center [610, 331] width 973 height 28
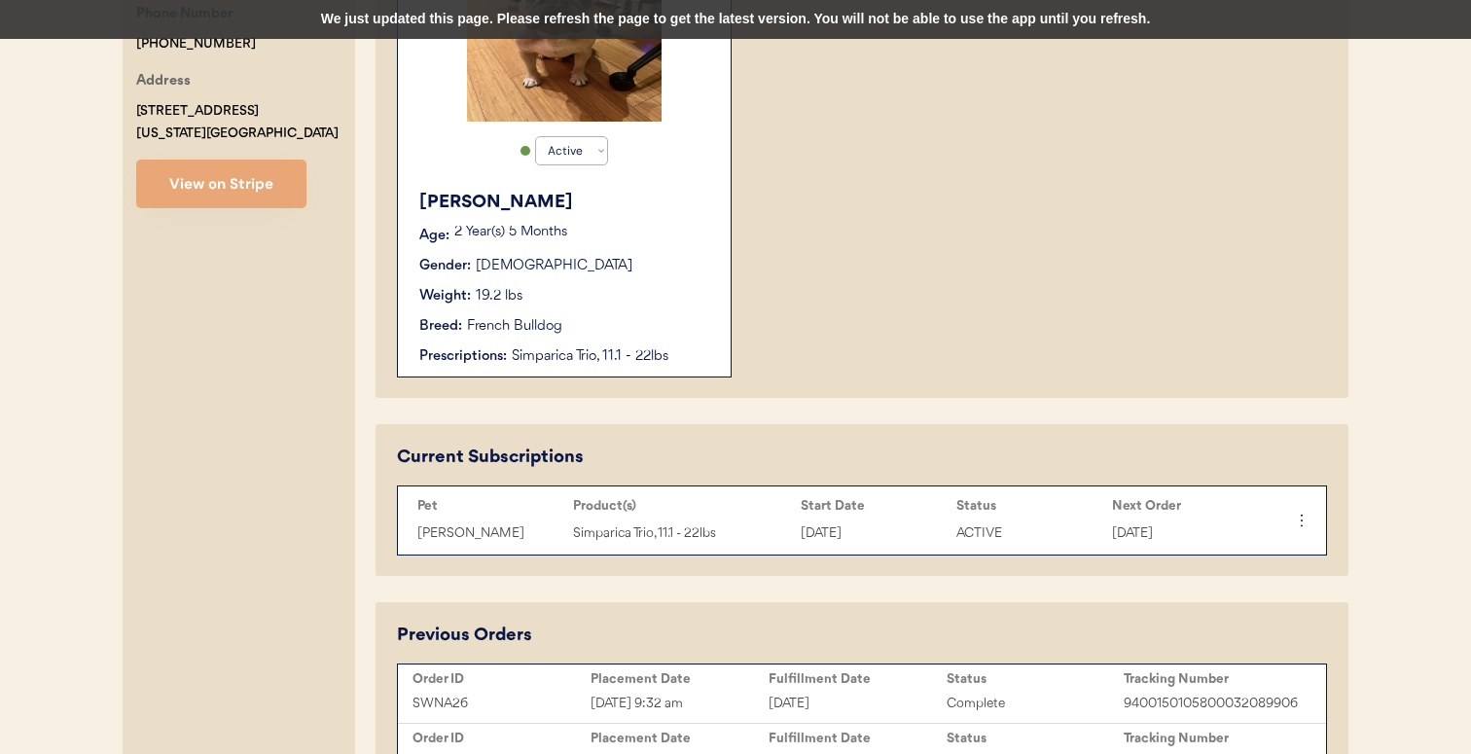
scroll to position [681, 0]
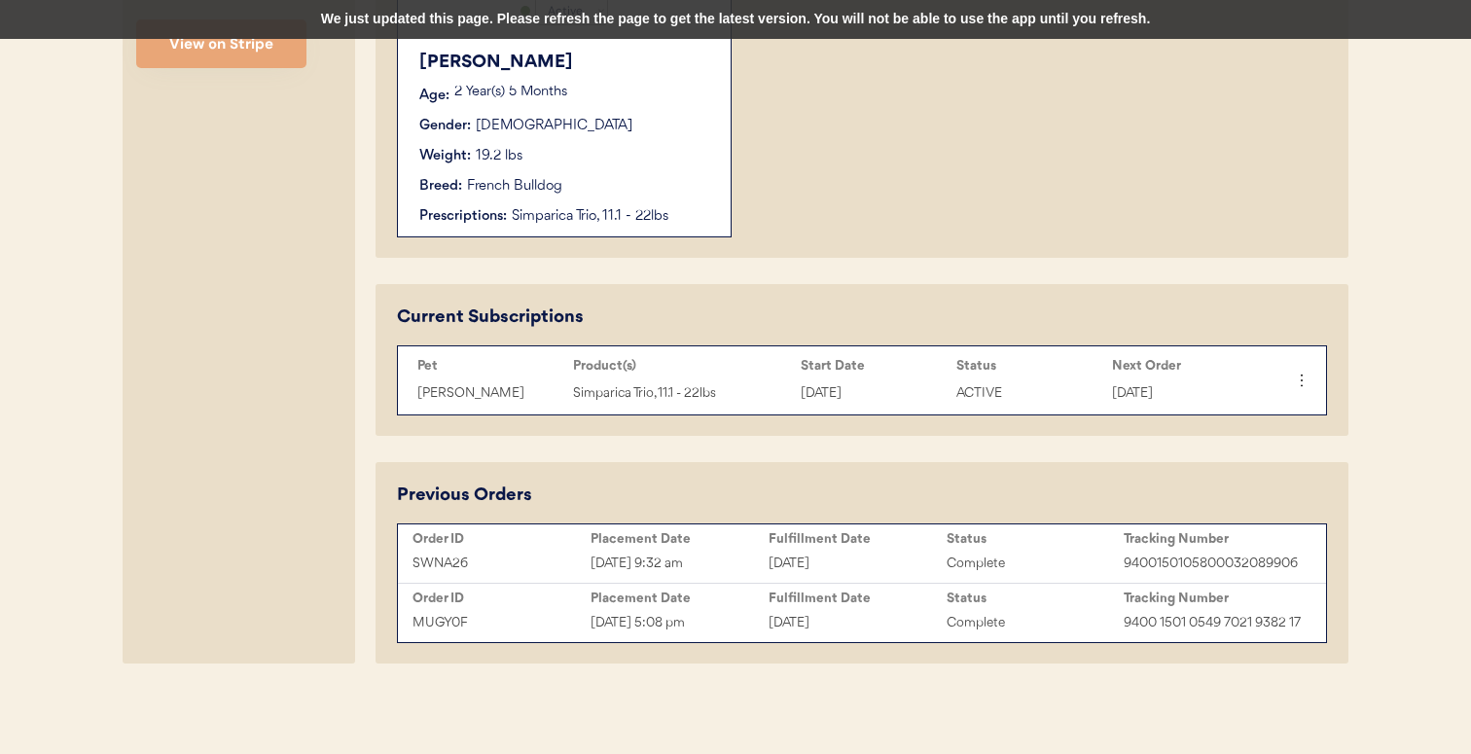
type input "[PERSON_NAME]"
click at [610, 549] on div "SWNA26 Sep 18, 2025 9:32 am September 18, 2025 Complete 9400150105800032089906" at bounding box center [862, 563] width 918 height 29
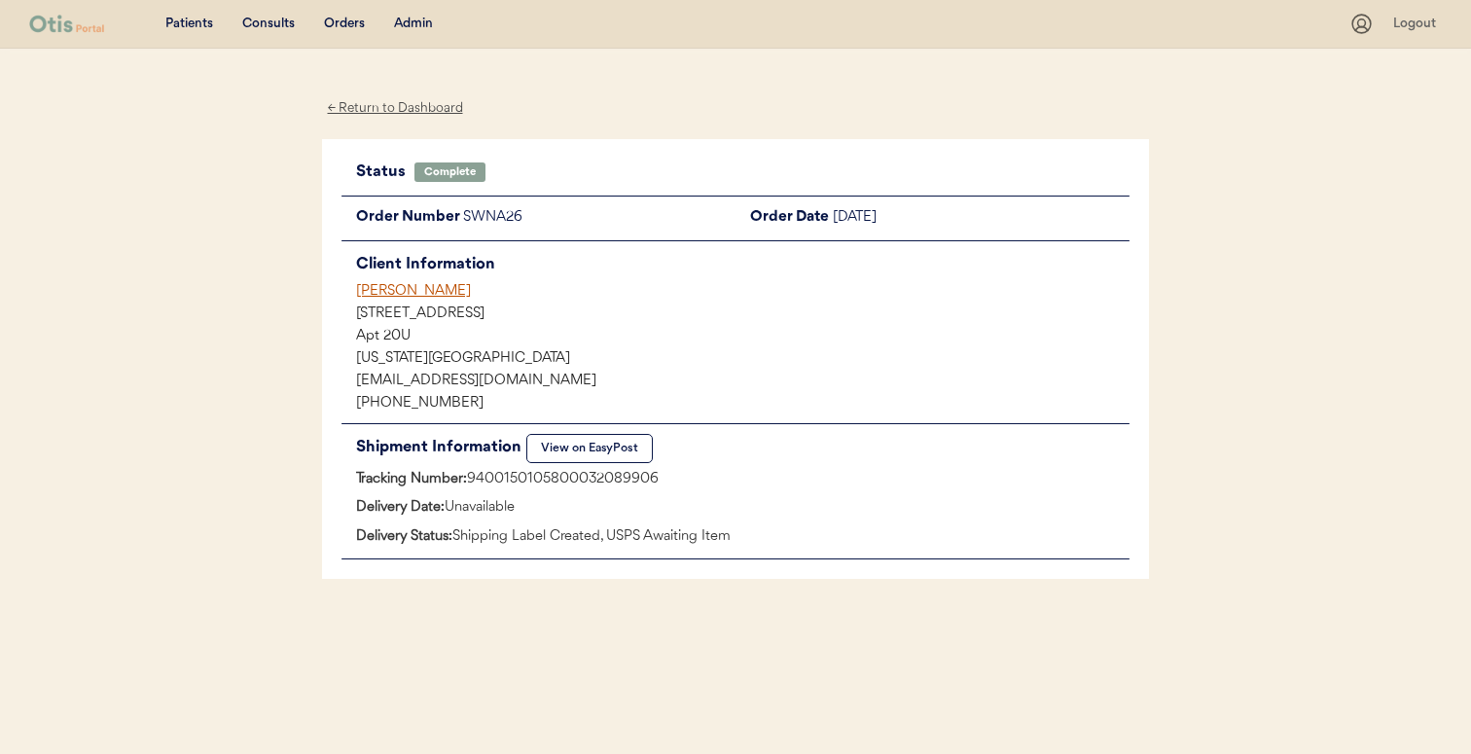
click at [605, 455] on button "View on EasyPost" at bounding box center [589, 448] width 126 height 29
